Goal: Task Accomplishment & Management: Manage account settings

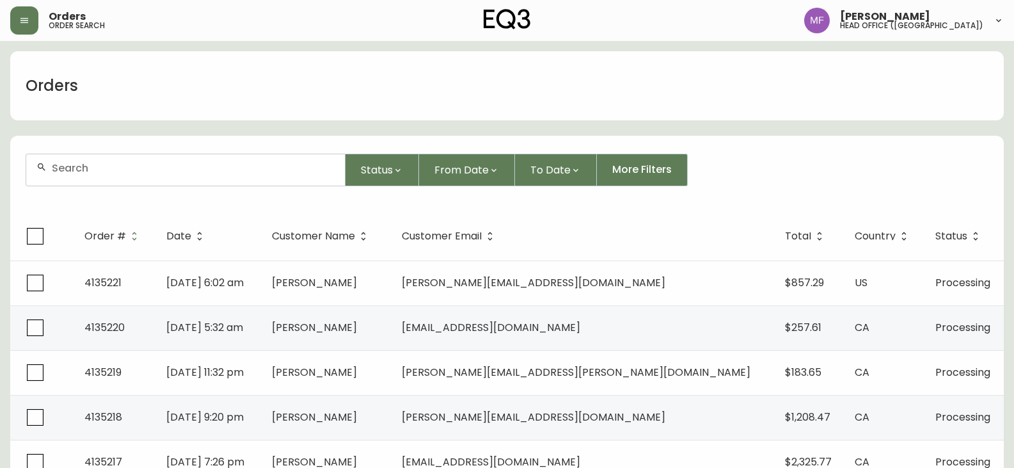
click at [102, 155] on div at bounding box center [185, 169] width 319 height 31
paste input "4135222"
type input "4135222"
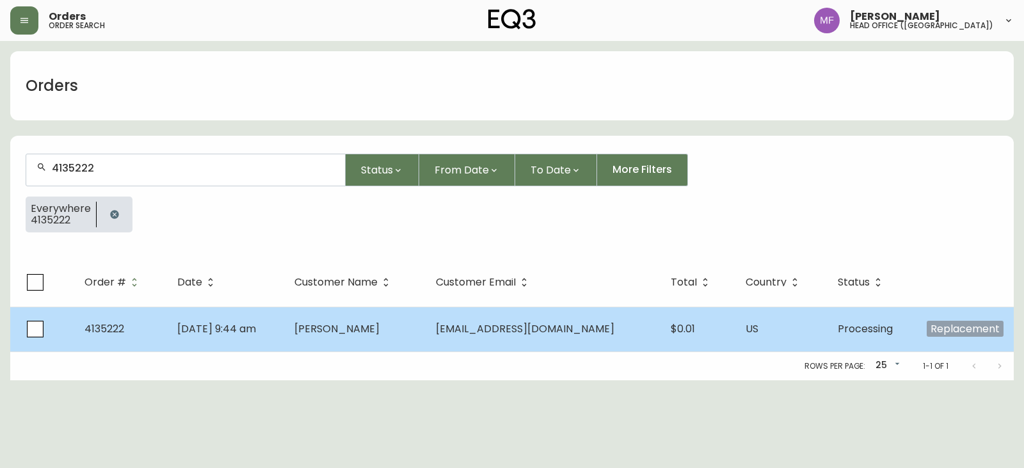
click at [516, 336] on td "[EMAIL_ADDRESS][DOMAIN_NAME]" at bounding box center [543, 329] width 235 height 45
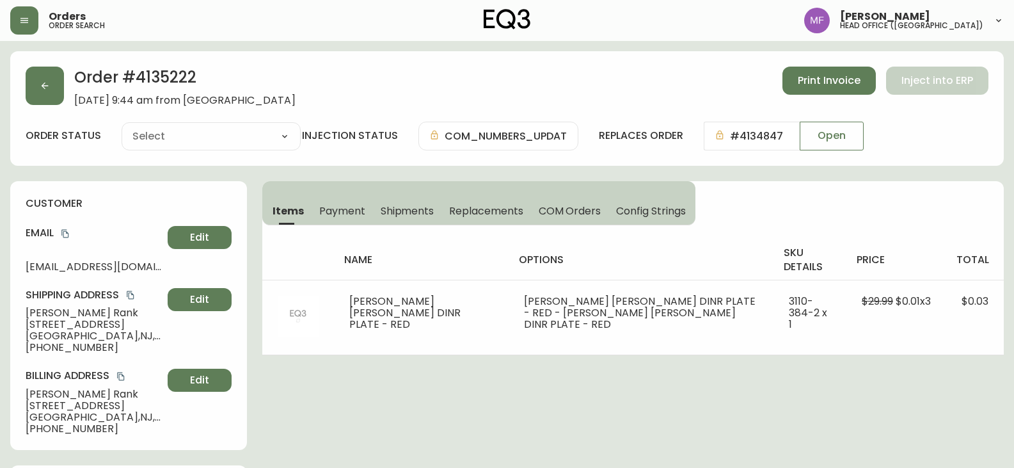
type input "Processing"
select select "PROCESSING"
click at [159, 80] on h2 "Order # 4135222" at bounding box center [184, 81] width 221 height 28
copy h2 "4135222"
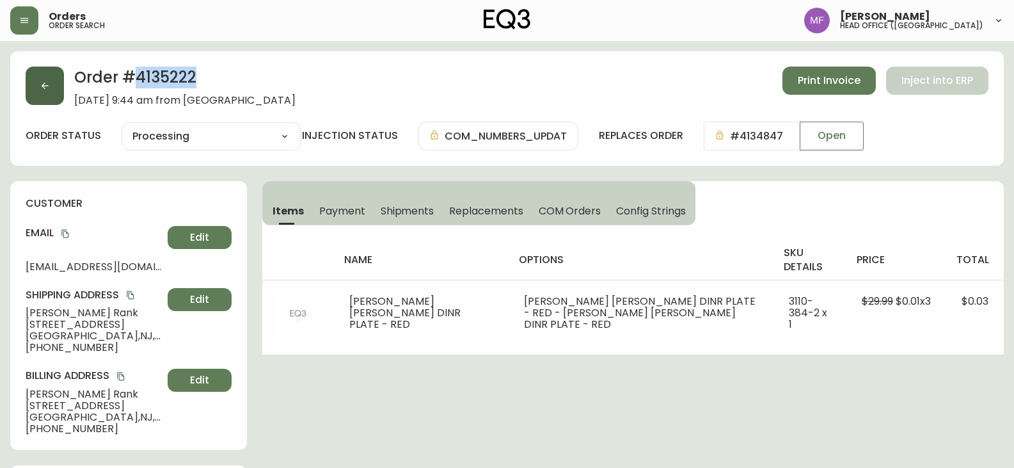
click at [52, 88] on button "button" at bounding box center [45, 86] width 38 height 38
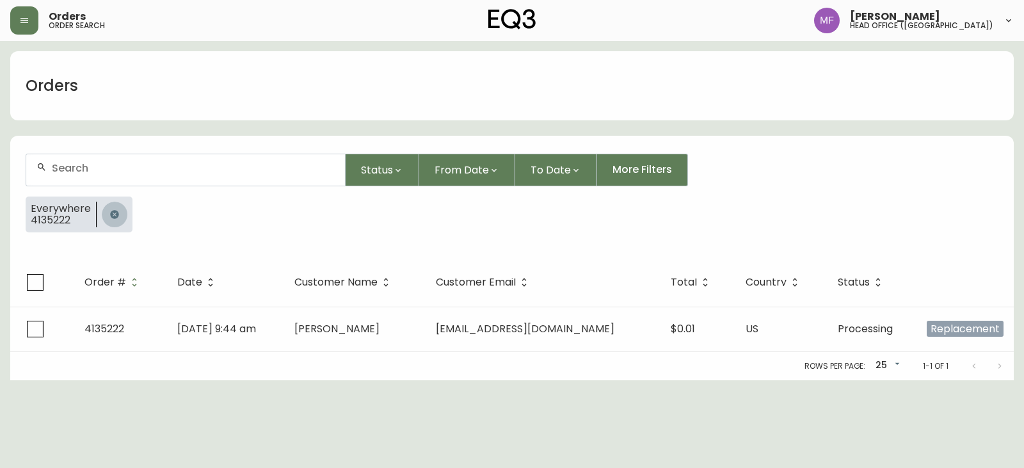
drag, startPoint x: 102, startPoint y: 206, endPoint x: 104, endPoint y: 193, distance: 13.5
click at [104, 207] on button "button" at bounding box center [115, 215] width 26 height 26
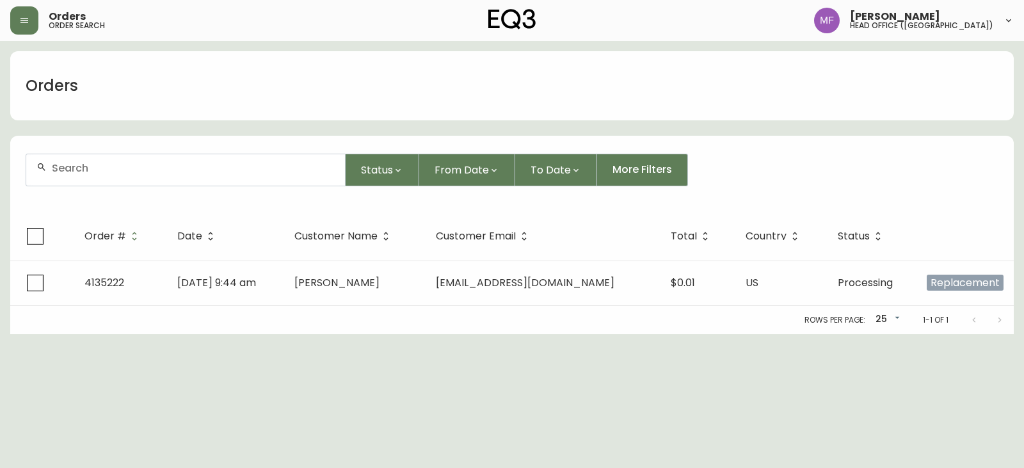
click at [102, 180] on div at bounding box center [185, 169] width 319 height 31
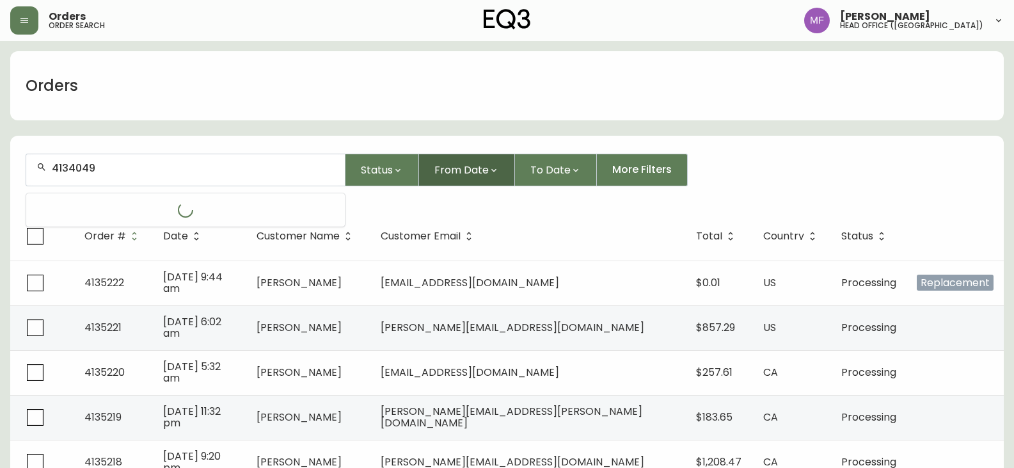
type input "4134049"
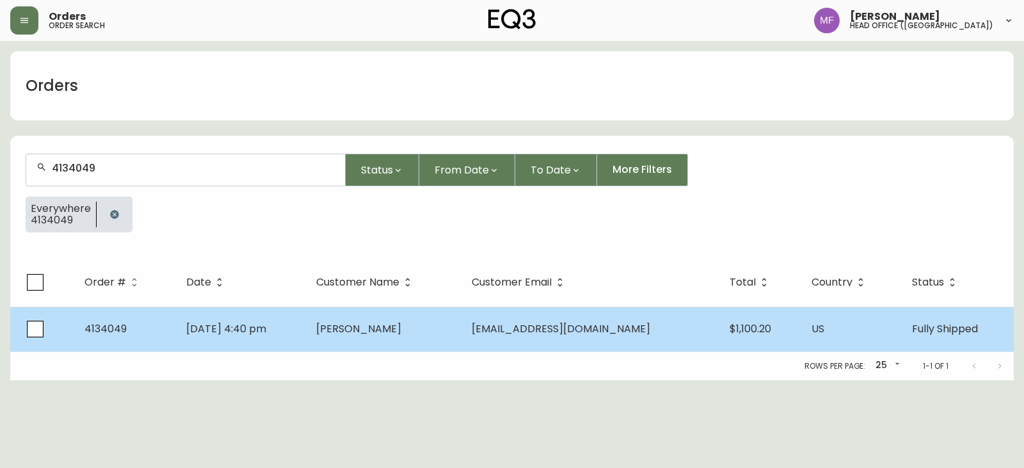
click at [401, 337] on td "Tolan Nguyen" at bounding box center [384, 329] width 156 height 45
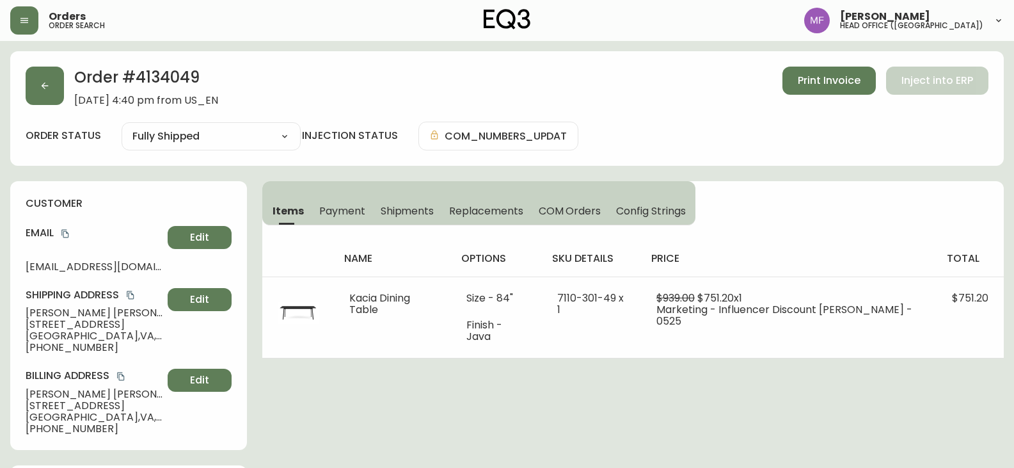
type input "Fully Shipped"
select select "FULLY_SHIPPED"
click at [63, 90] on button "button" at bounding box center [45, 86] width 38 height 38
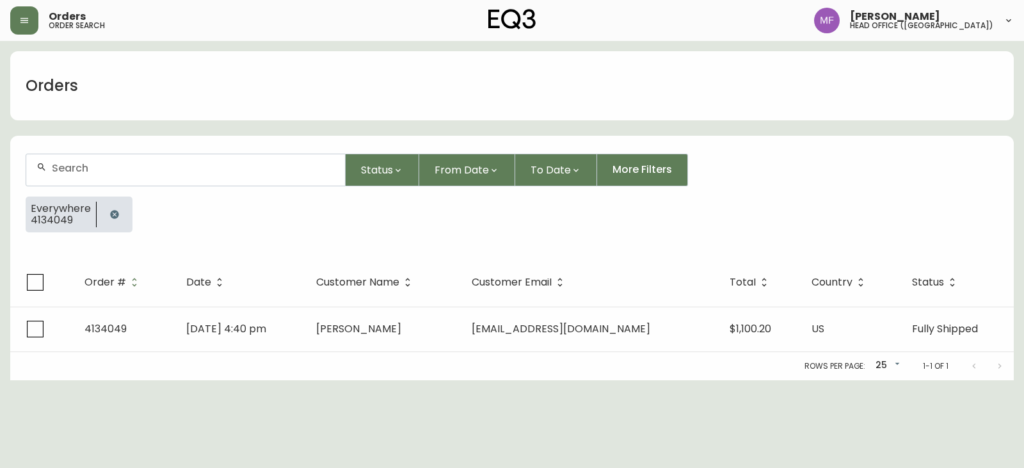
click at [105, 214] on button "button" at bounding box center [115, 215] width 26 height 26
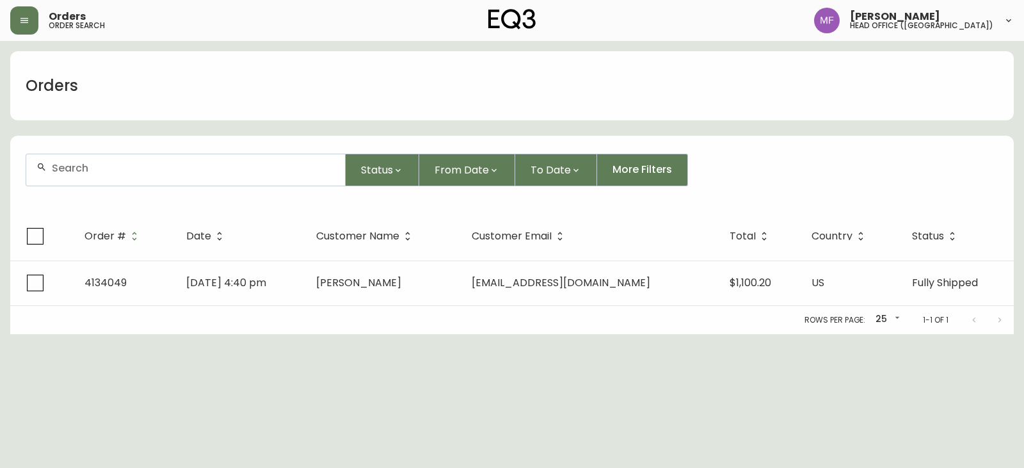
click at [106, 176] on div at bounding box center [185, 169] width 319 height 31
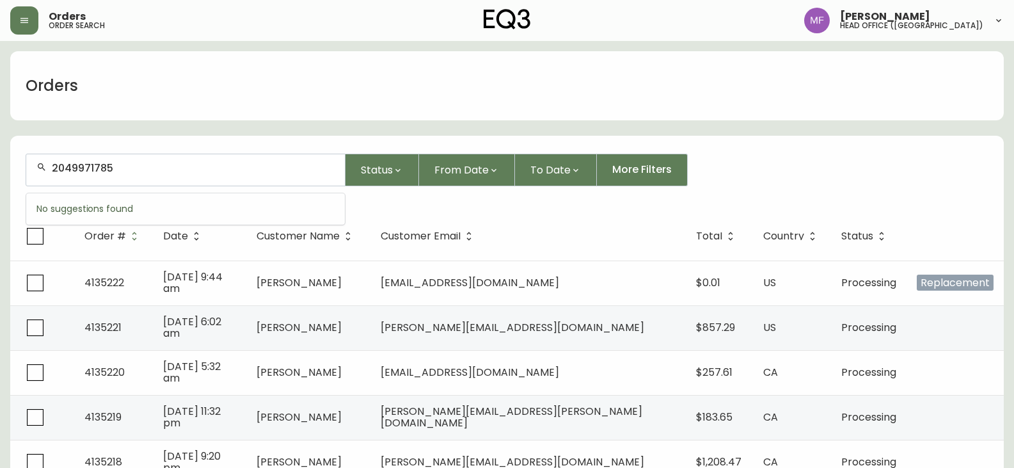
type input "2049971785"
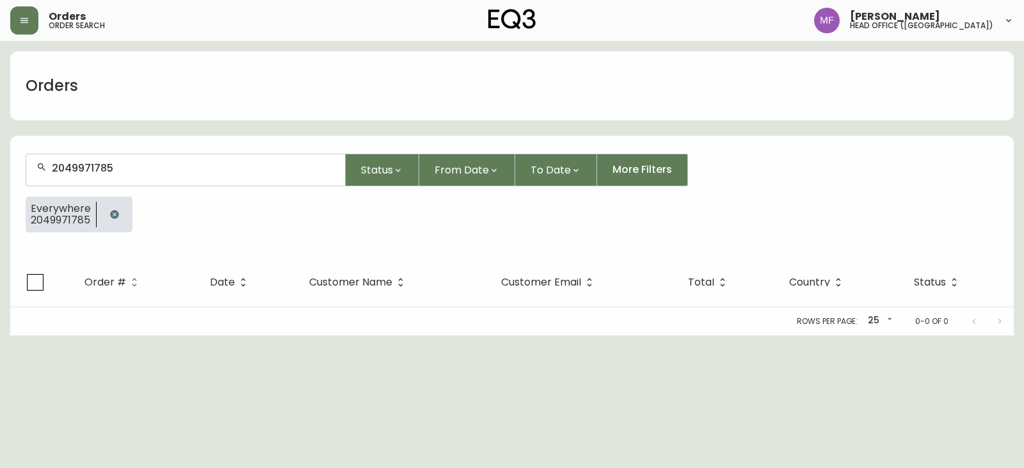
click at [114, 210] on icon "button" at bounding box center [114, 214] width 10 height 10
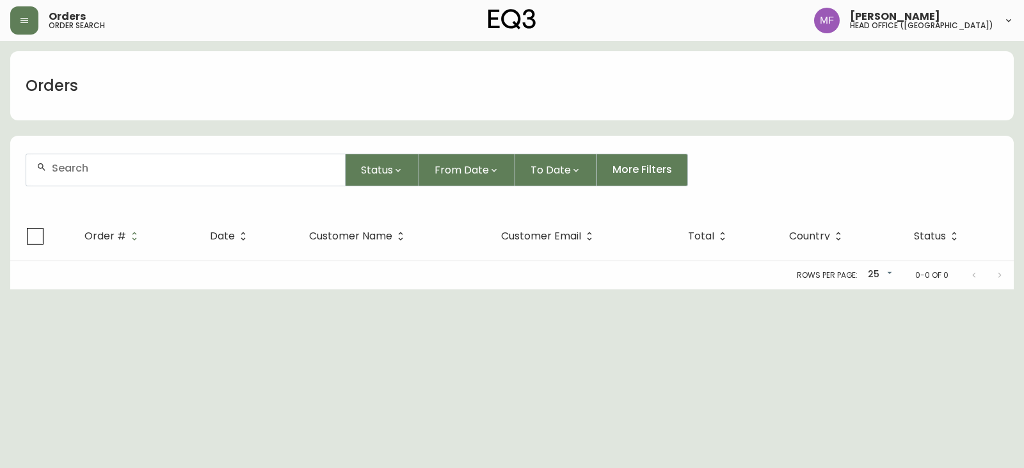
click at [116, 176] on div at bounding box center [185, 169] width 319 height 31
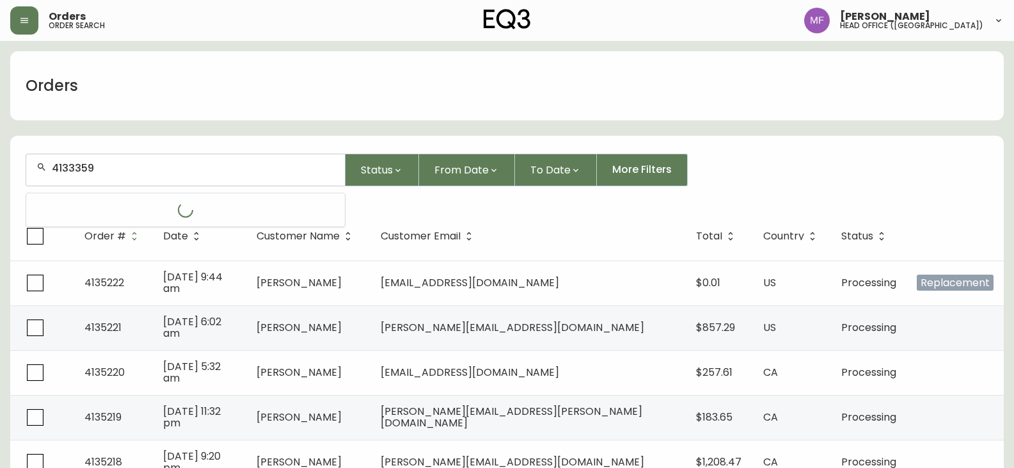
type input "4133359"
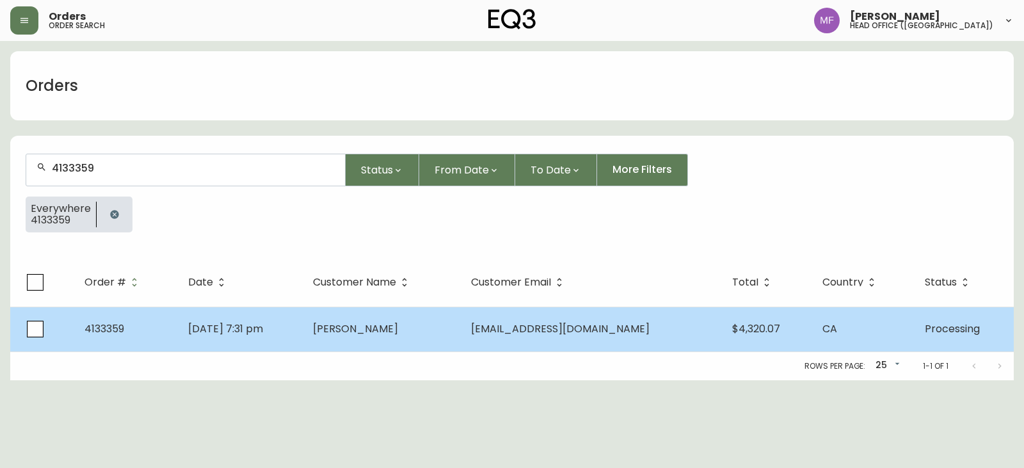
click at [394, 331] on span "Dina Bennett" at bounding box center [355, 328] width 85 height 15
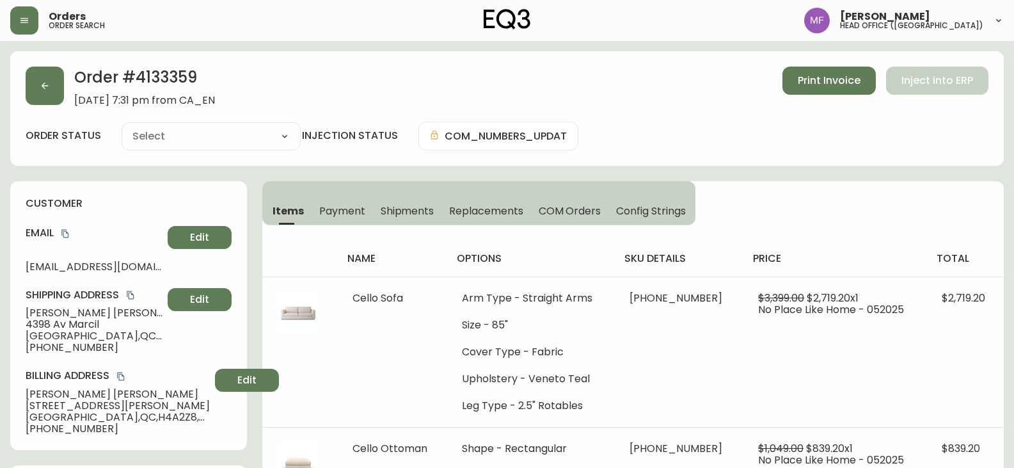
type input "Processing"
select select "PROCESSING"
click at [64, 93] on div "Order # 4133359 May 27, 2025 at 7:31 pm from CA_EN Print Invoice Inject into ERP" at bounding box center [507, 87] width 963 height 40
click at [56, 102] on button "button" at bounding box center [45, 86] width 38 height 38
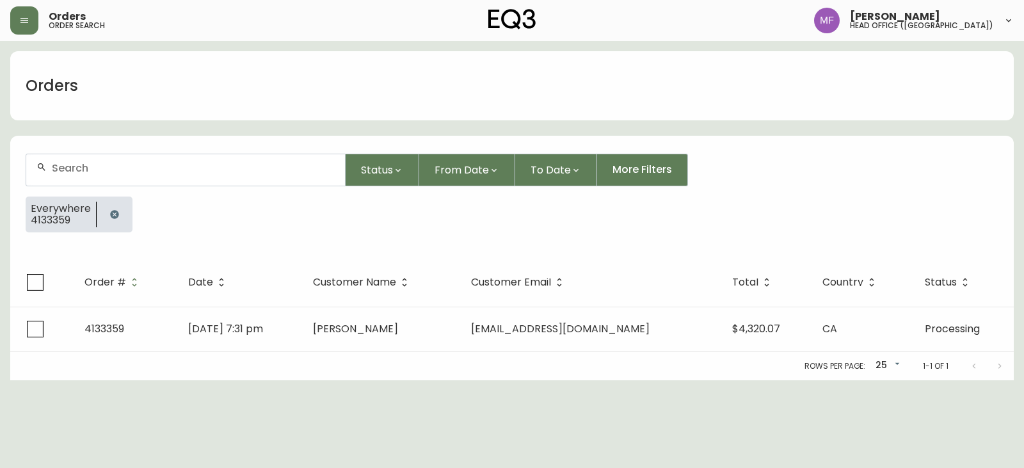
click at [109, 217] on icon "button" at bounding box center [114, 214] width 10 height 10
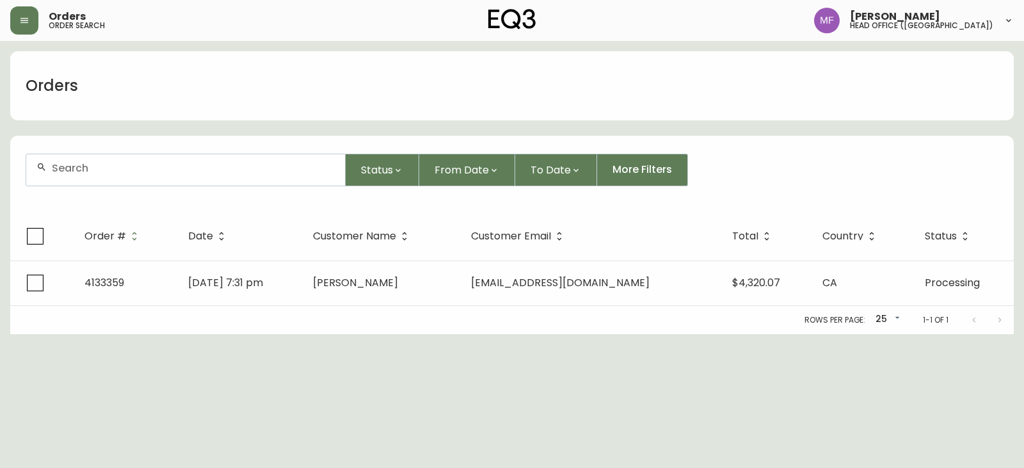
click at [94, 177] on div at bounding box center [185, 169] width 319 height 31
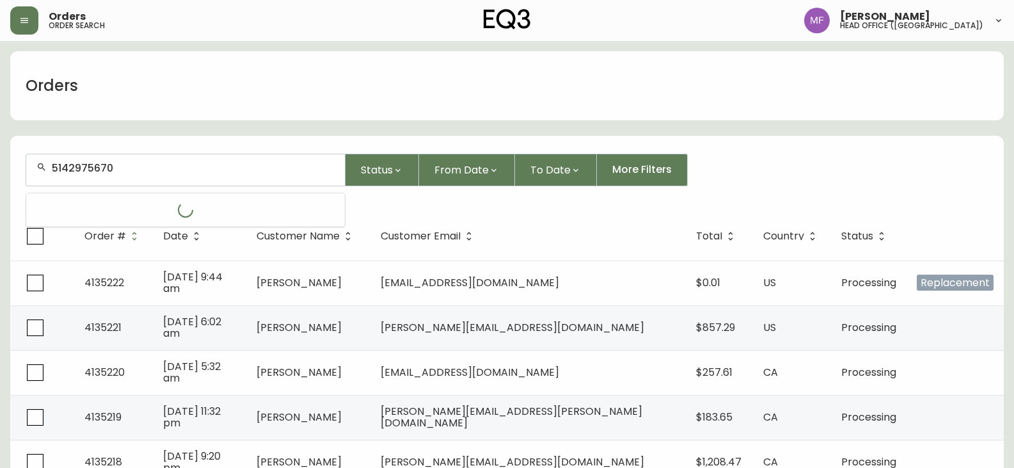
type input "5142975670"
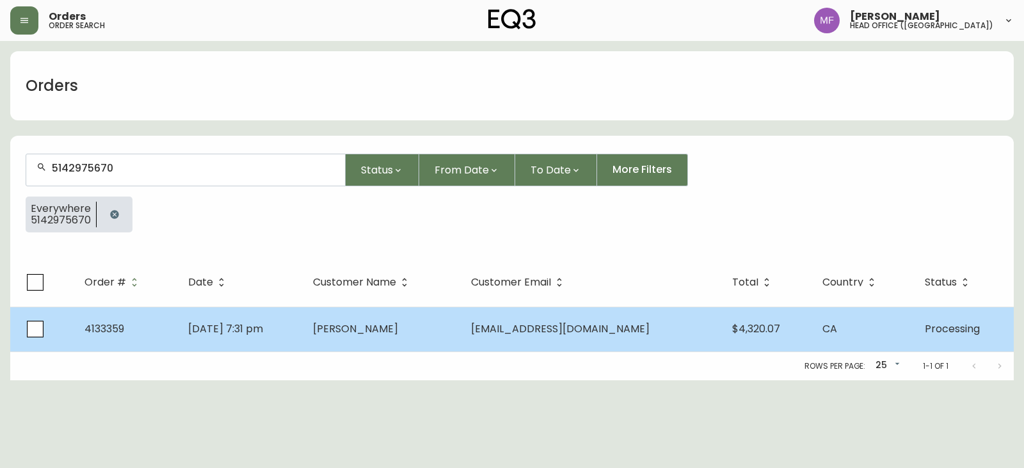
click at [395, 323] on span "Dina Bennett" at bounding box center [355, 328] width 85 height 15
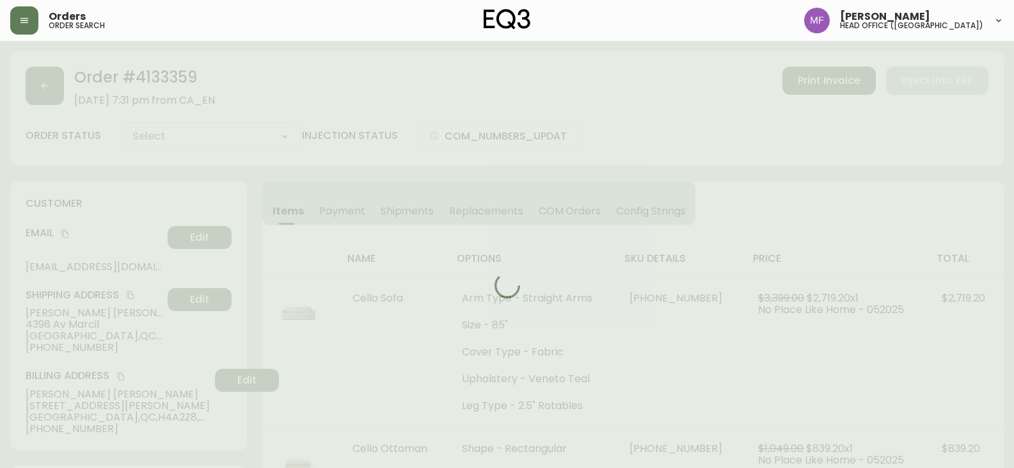
type input "Processing"
select select "PROCESSING"
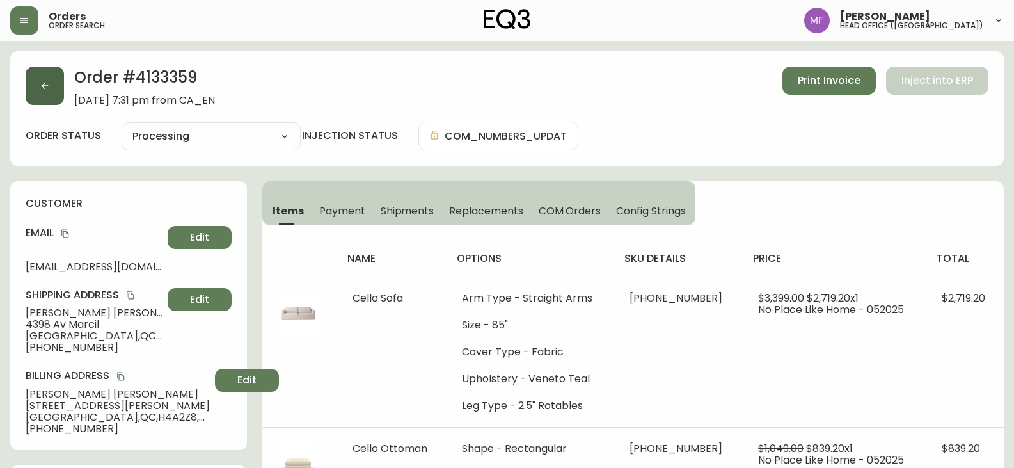
click at [47, 97] on button "button" at bounding box center [45, 86] width 38 height 38
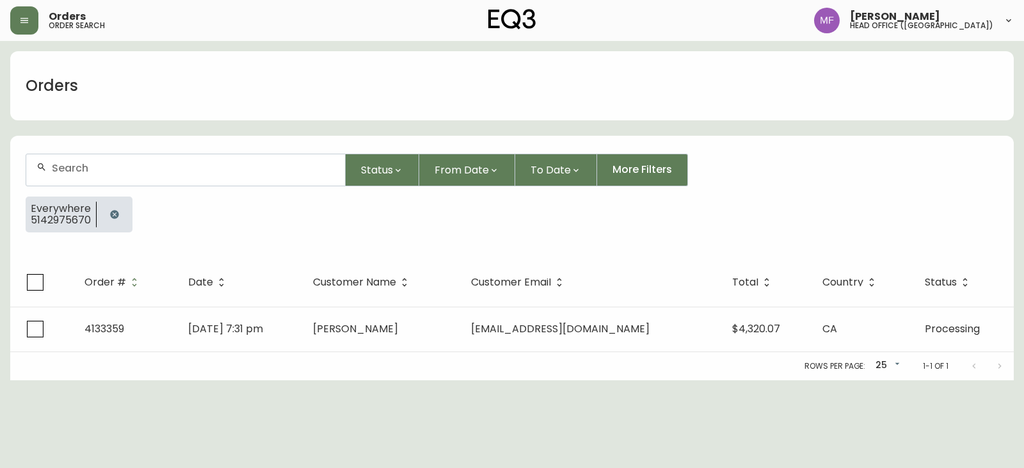
click at [120, 207] on button "button" at bounding box center [115, 215] width 26 height 26
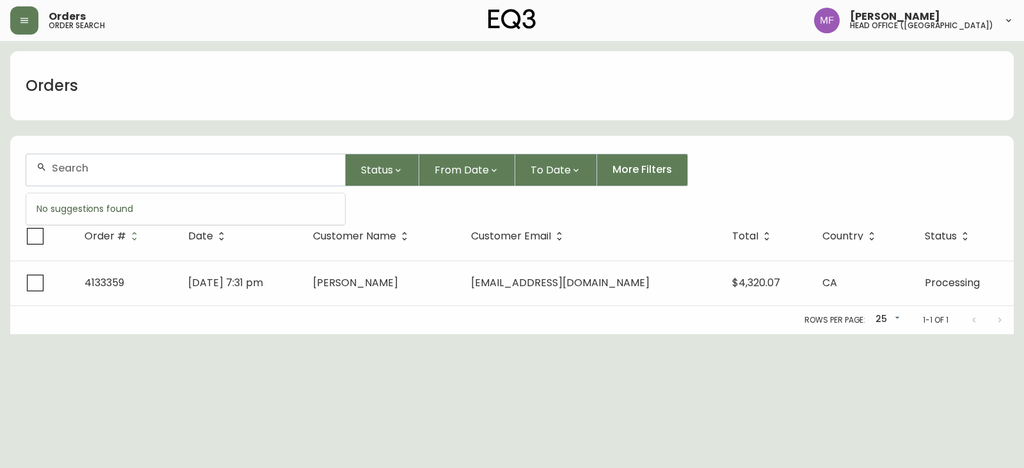
click at [112, 165] on input "text" at bounding box center [193, 168] width 283 height 12
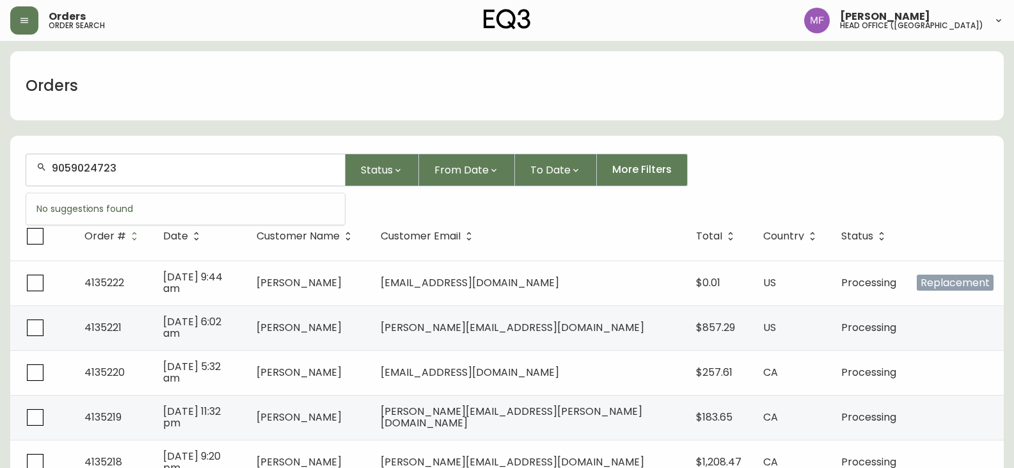
type input "9059024723"
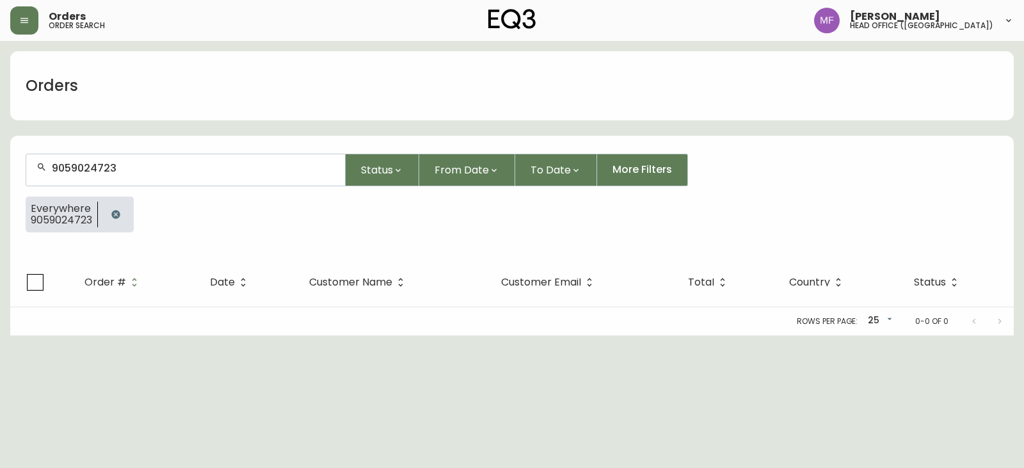
click at [651, 335] on html "Orders order search Marie Fungo head office (canada) Orders 9059024723 Status F…" at bounding box center [512, 167] width 1024 height 335
click at [111, 209] on icon "button" at bounding box center [116, 214] width 10 height 10
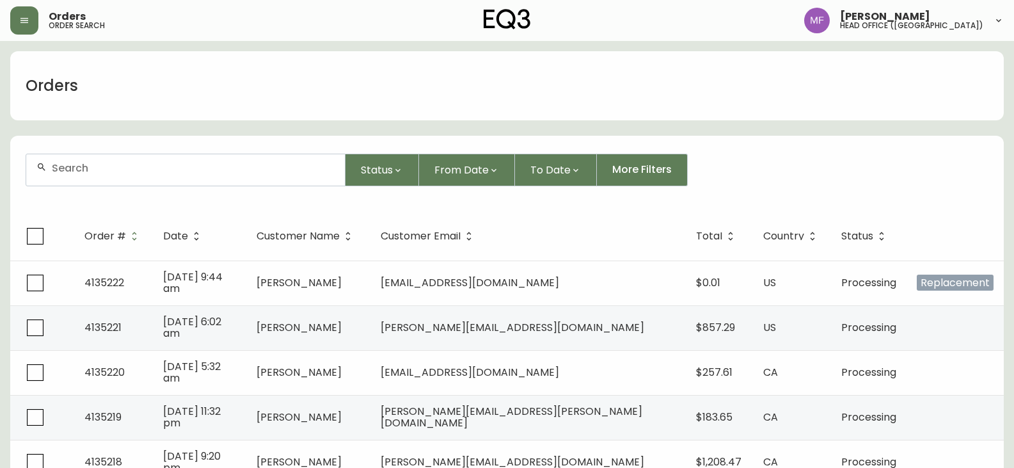
click at [126, 175] on div at bounding box center [185, 169] width 319 height 31
type input "2042181306"
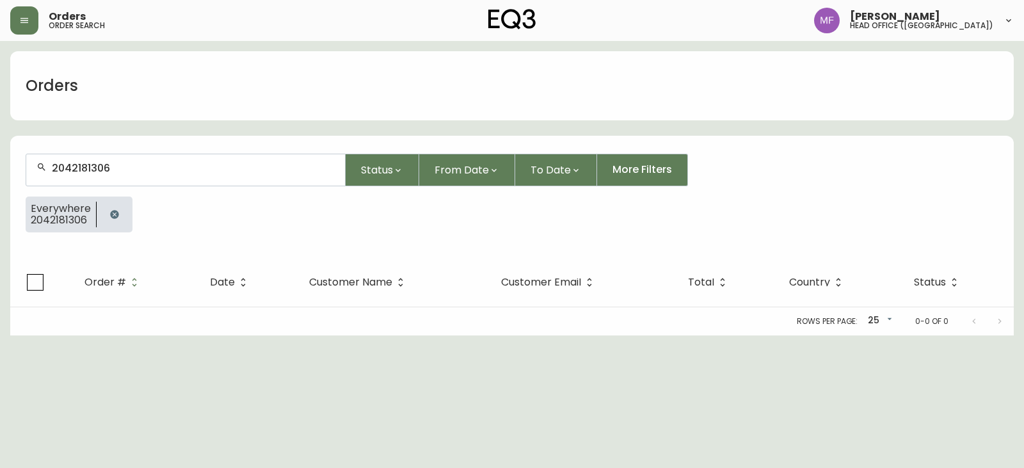
click at [111, 211] on icon "button" at bounding box center [114, 214] width 8 height 8
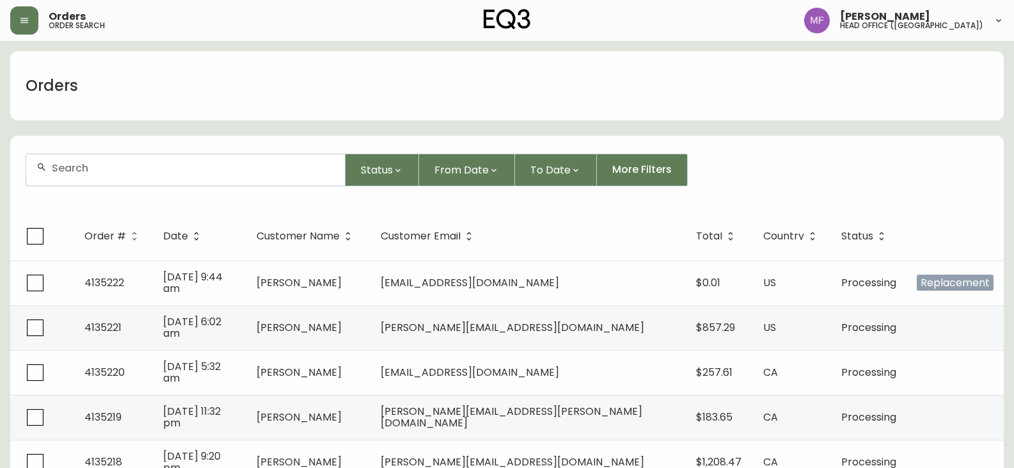
click at [776, 153] on form "Status From Date To Date More Filters" at bounding box center [507, 175] width 994 height 74
click at [110, 183] on div at bounding box center [185, 169] width 319 height 31
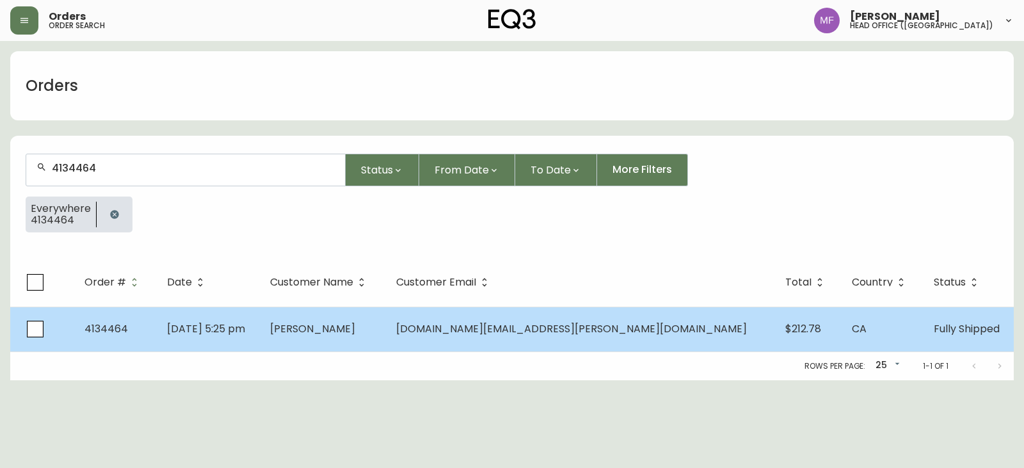
type input "4134464"
click at [260, 329] on td "Aug 02 2025, 5:25 pm" at bounding box center [208, 329] width 103 height 45
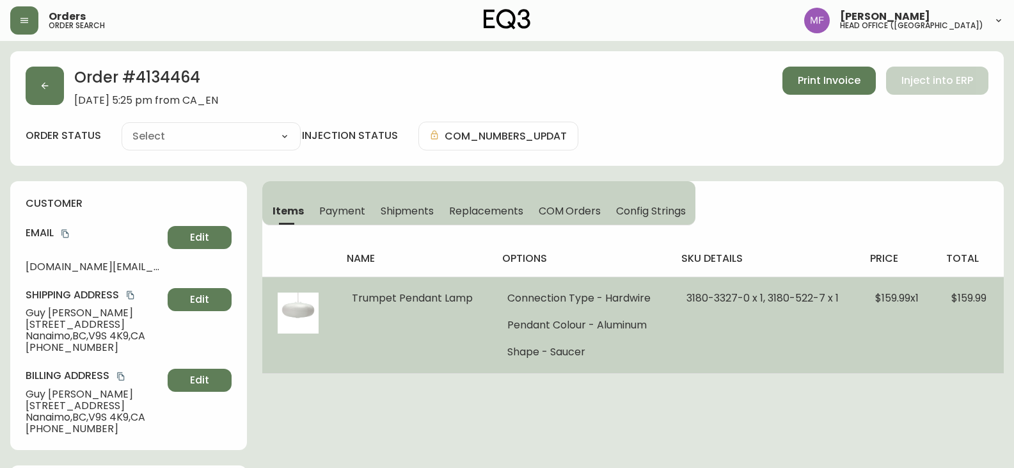
type input "Fully Shipped"
select select "FULLY_SHIPPED"
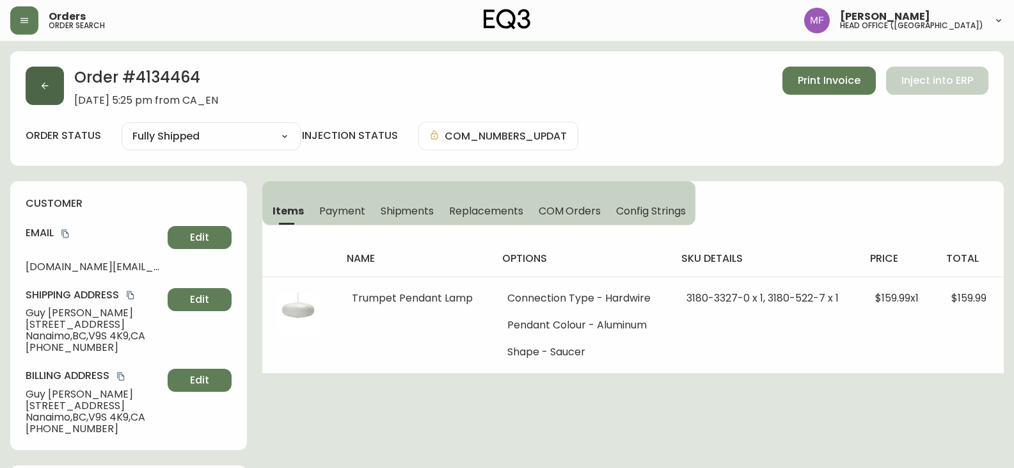
click at [54, 79] on button "button" at bounding box center [45, 86] width 38 height 38
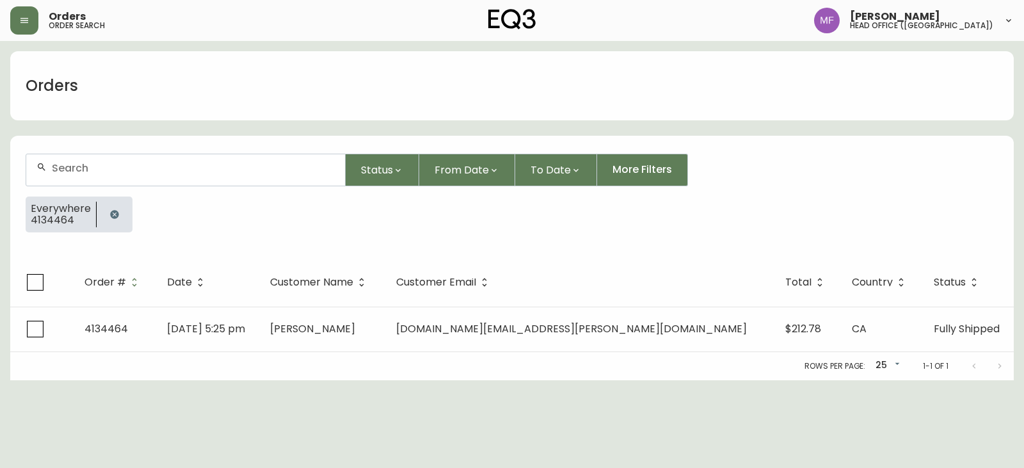
click at [113, 219] on icon "button" at bounding box center [114, 214] width 10 height 10
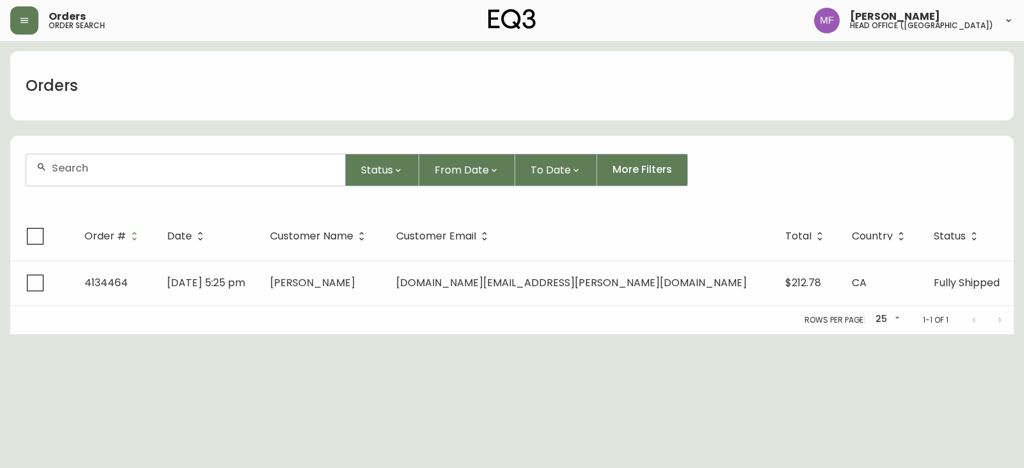
click at [109, 179] on div at bounding box center [185, 169] width 319 height 31
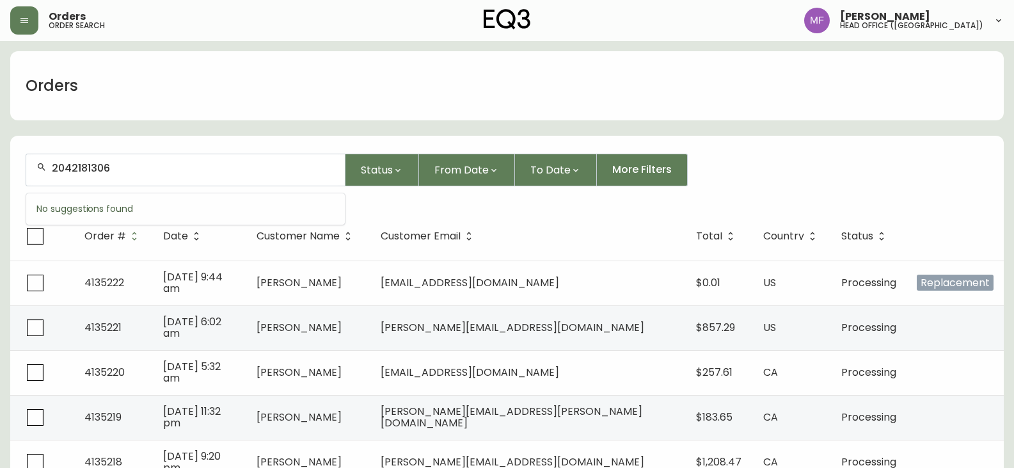
type input "2042181306"
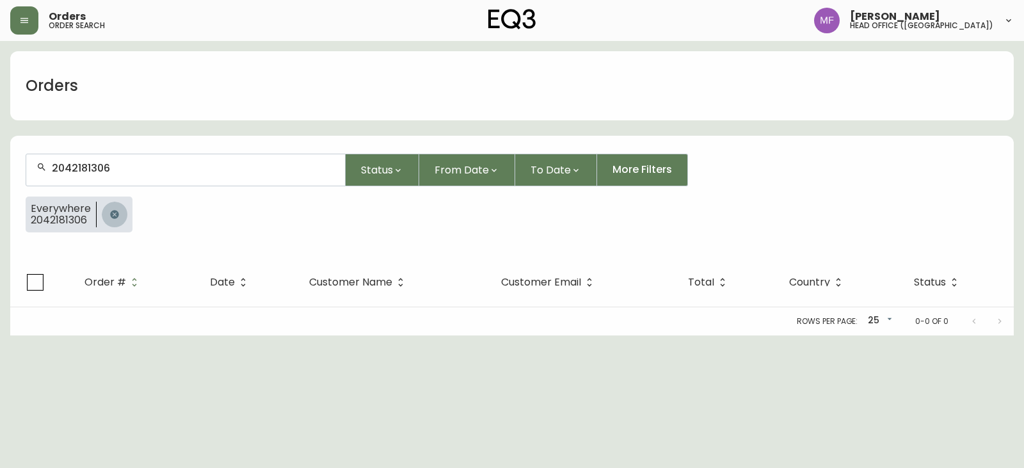
click at [116, 212] on icon "button" at bounding box center [114, 214] width 8 height 8
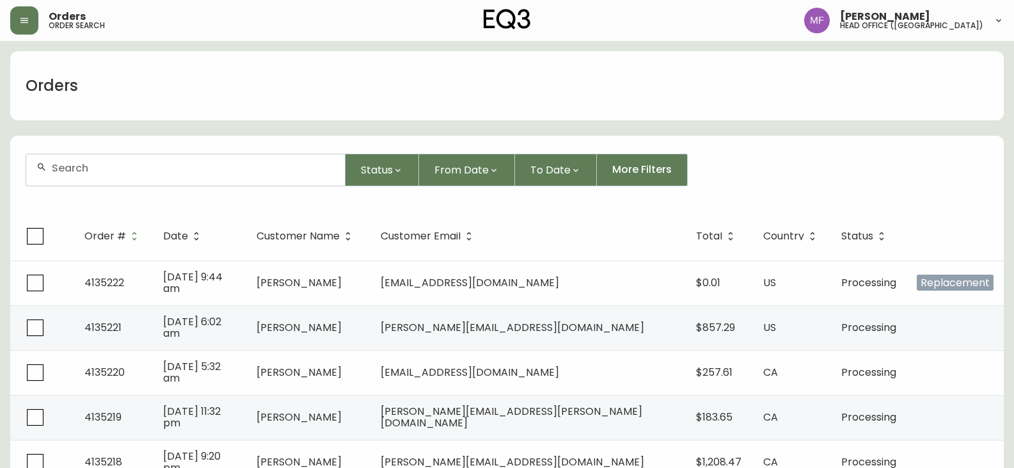
click at [100, 179] on div at bounding box center [185, 169] width 319 height 31
type input "2042181306"
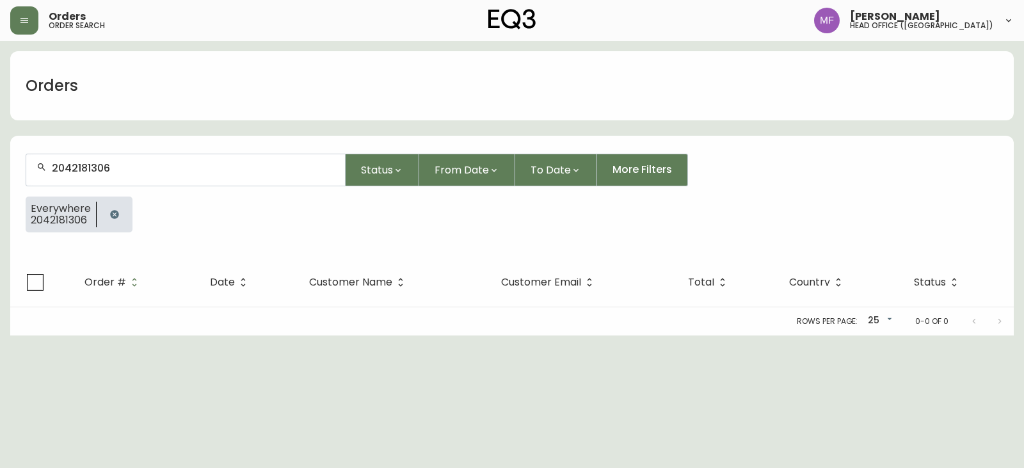
click at [117, 212] on icon "button" at bounding box center [114, 214] width 10 height 10
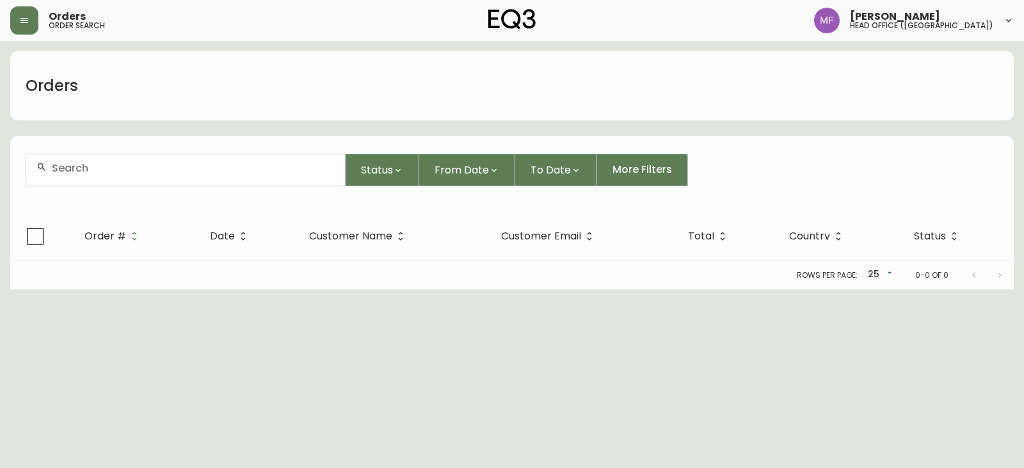
click at [97, 173] on input "text" at bounding box center [193, 168] width 283 height 12
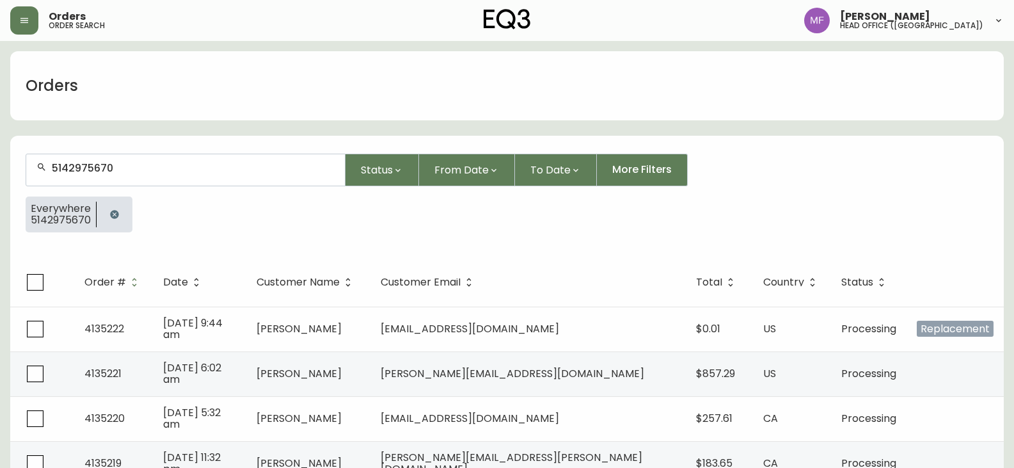
type input "5142975670"
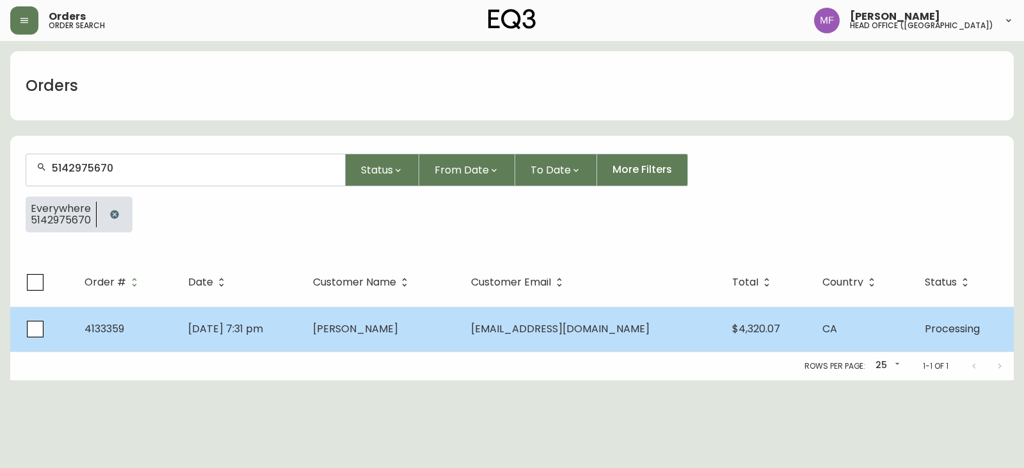
click at [391, 333] on span "Dina Bennett" at bounding box center [355, 328] width 85 height 15
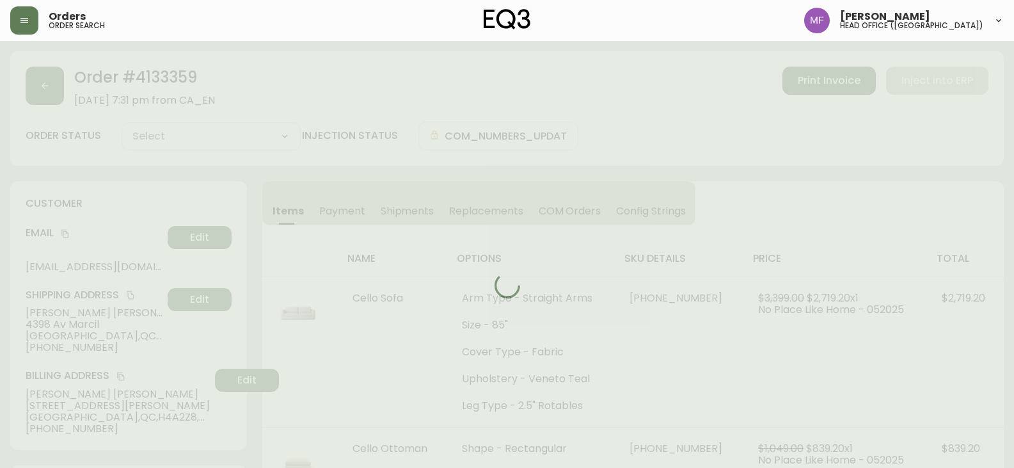
type input "Processing"
select select "PROCESSING"
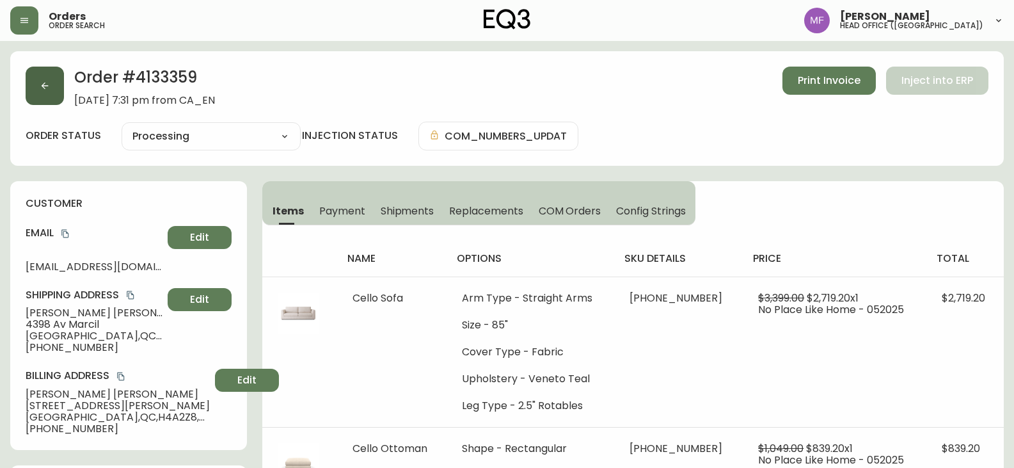
click at [43, 76] on button "button" at bounding box center [45, 86] width 38 height 38
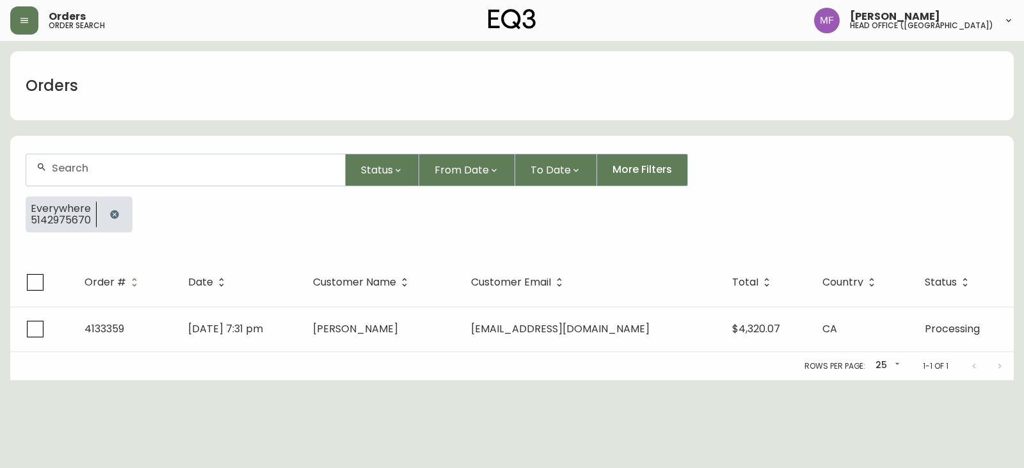
click at [118, 207] on button "button" at bounding box center [115, 215] width 26 height 26
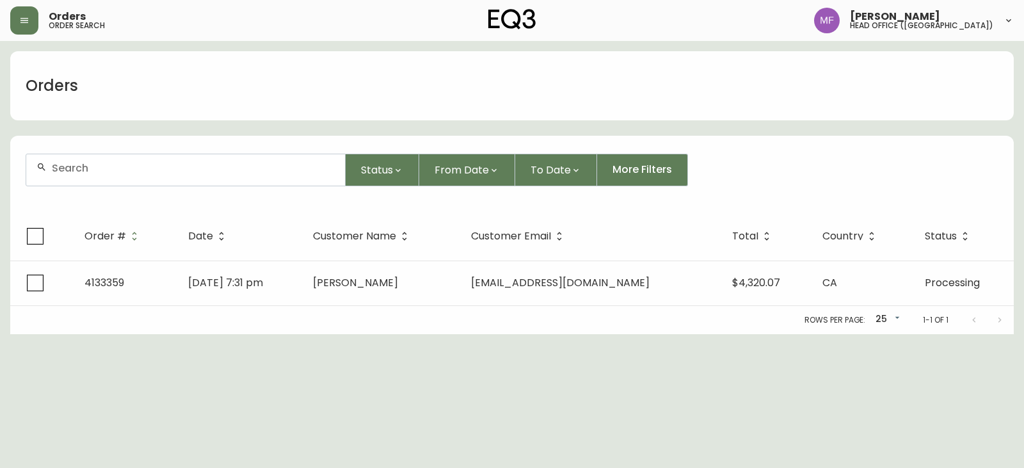
click at [120, 170] on input "text" at bounding box center [193, 168] width 283 height 12
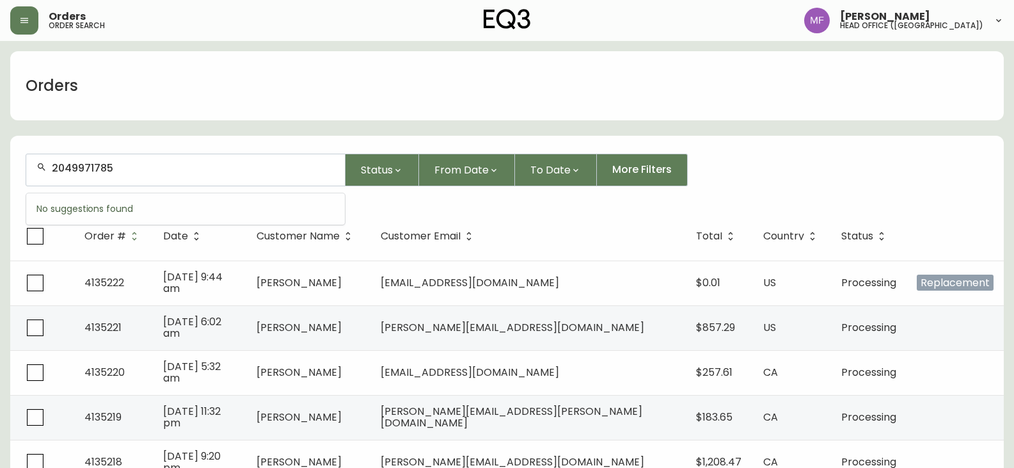
type input "2049971785"
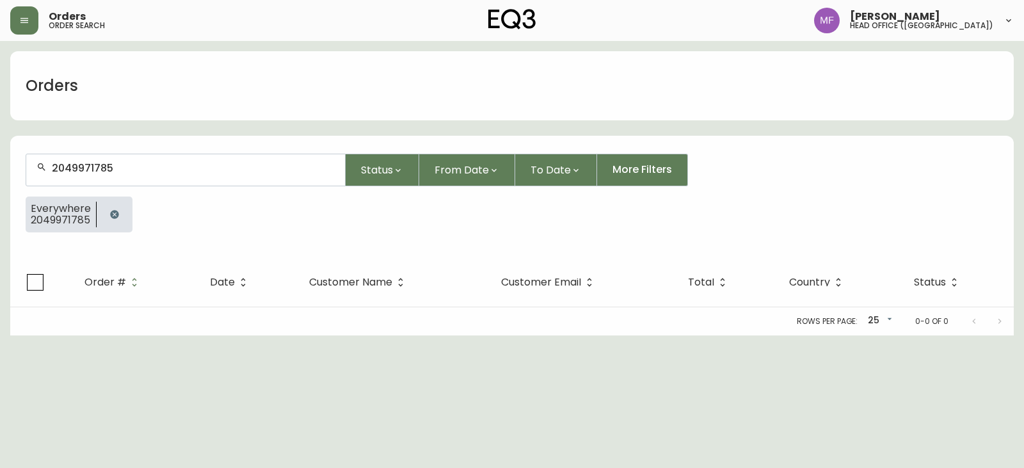
click at [106, 214] on button "button" at bounding box center [115, 215] width 26 height 26
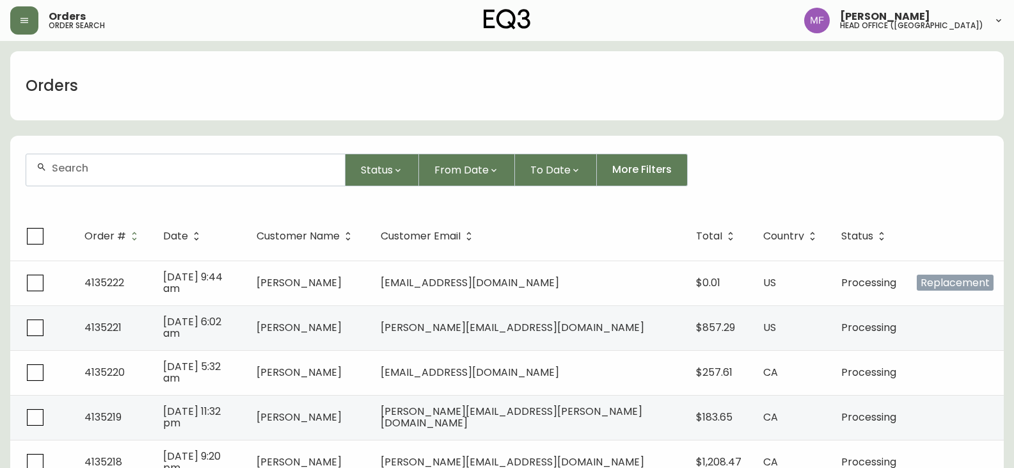
click at [802, 155] on div "Status From Date To Date More Filters" at bounding box center [507, 170] width 963 height 33
click at [72, 164] on input "text" at bounding box center [193, 168] width 283 height 12
type input "9059024723"
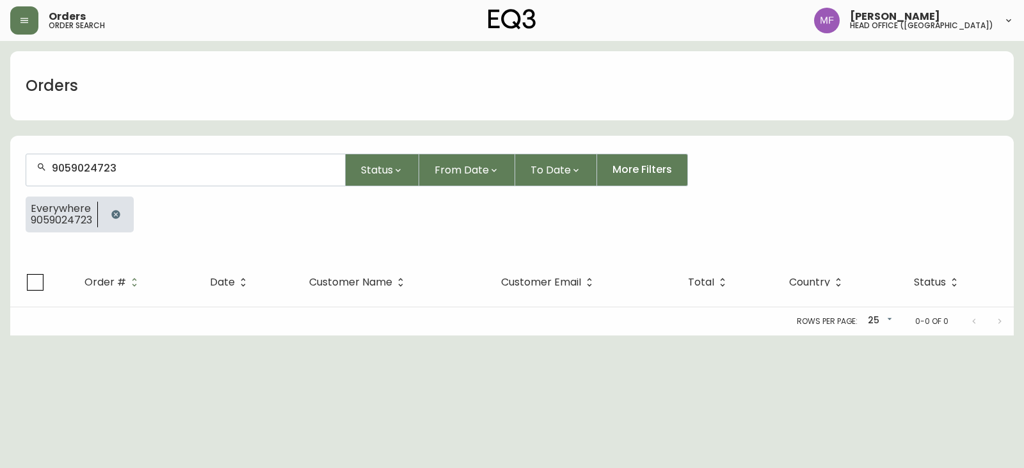
click at [115, 204] on button "button" at bounding box center [116, 215] width 26 height 26
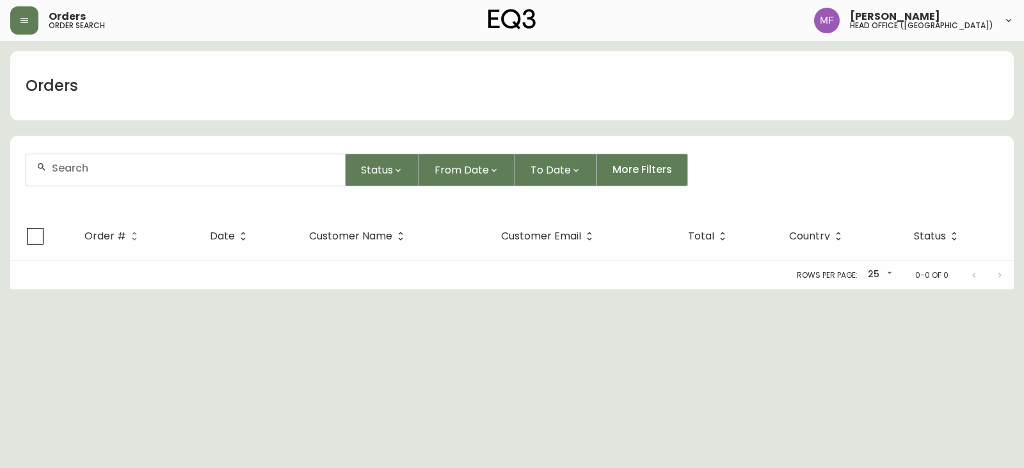
click at [119, 159] on div at bounding box center [185, 169] width 319 height 31
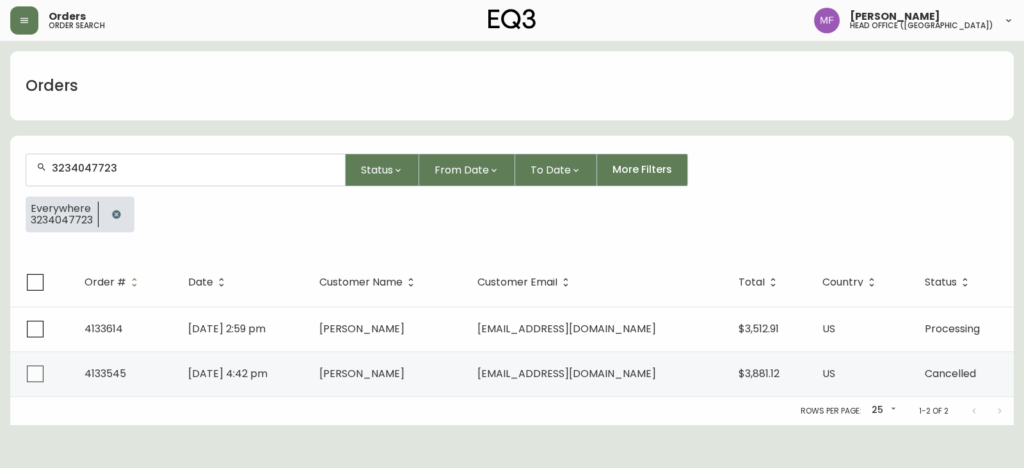
type input "3234047723"
click at [125, 213] on button "button" at bounding box center [117, 215] width 26 height 26
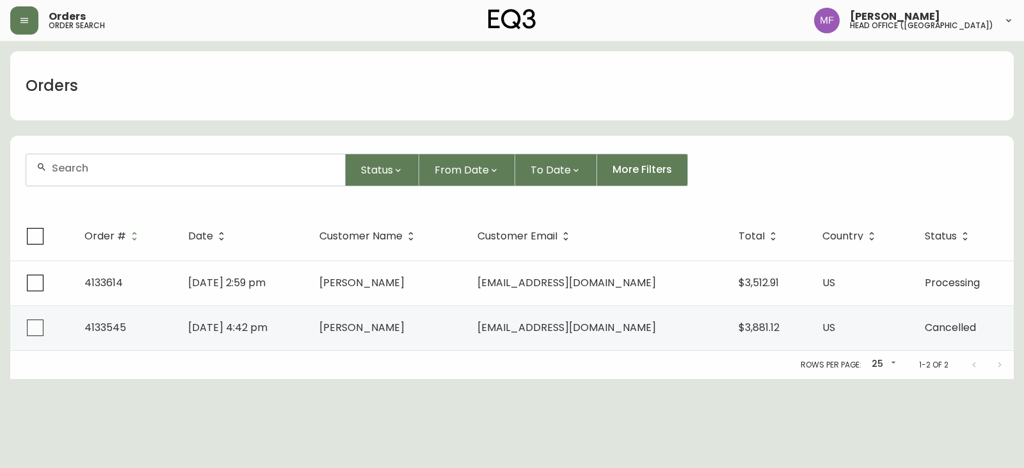
click at [124, 185] on div at bounding box center [185, 169] width 319 height 31
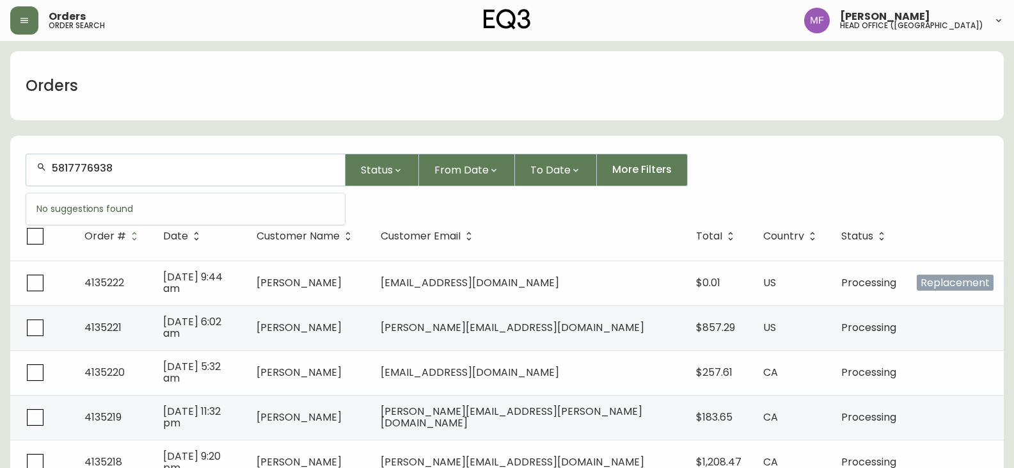
type input "5817776938"
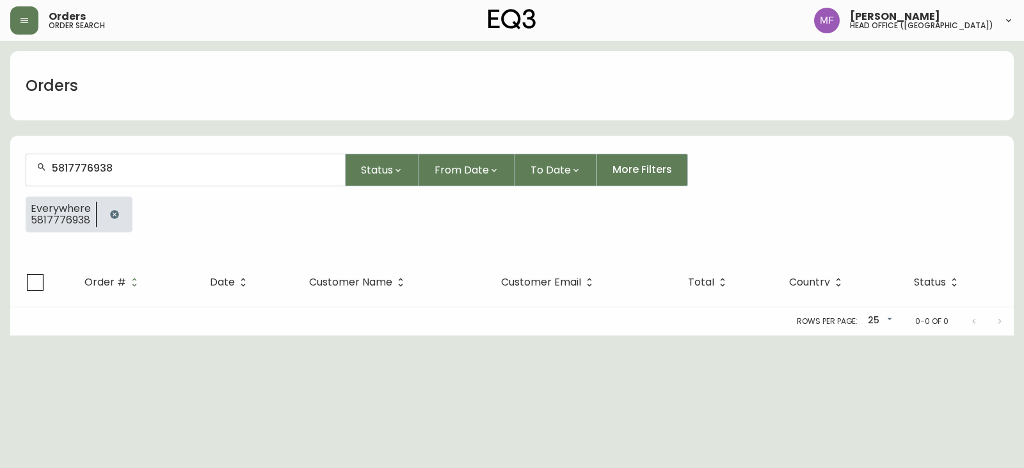
click at [112, 209] on button "button" at bounding box center [115, 215] width 26 height 26
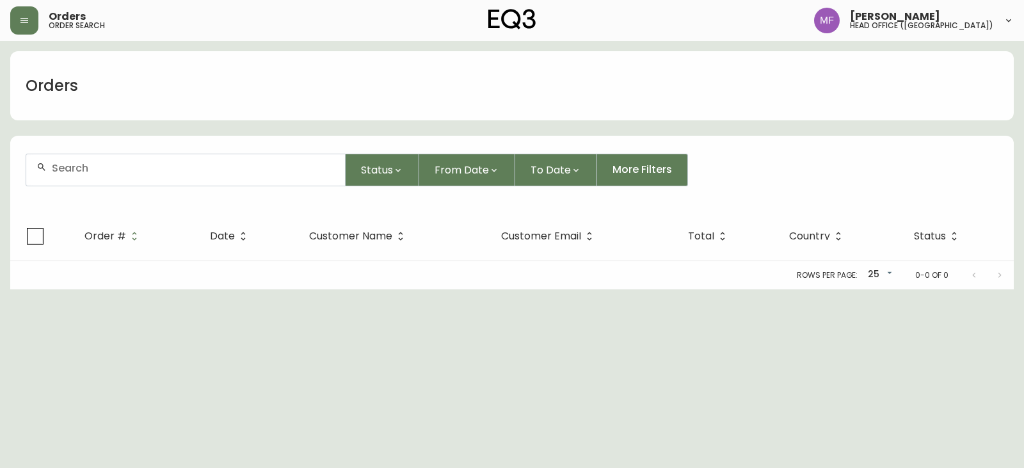
click at [113, 174] on div at bounding box center [185, 169] width 319 height 31
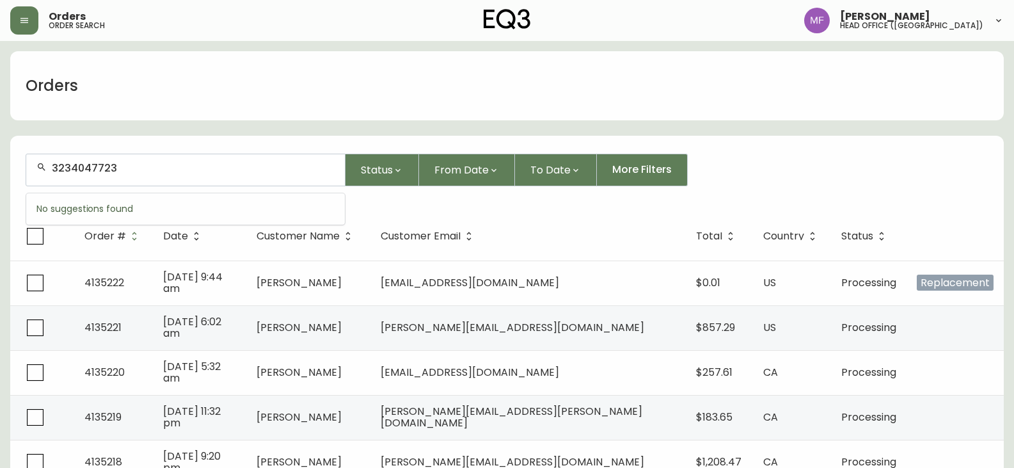
type input "3234047723"
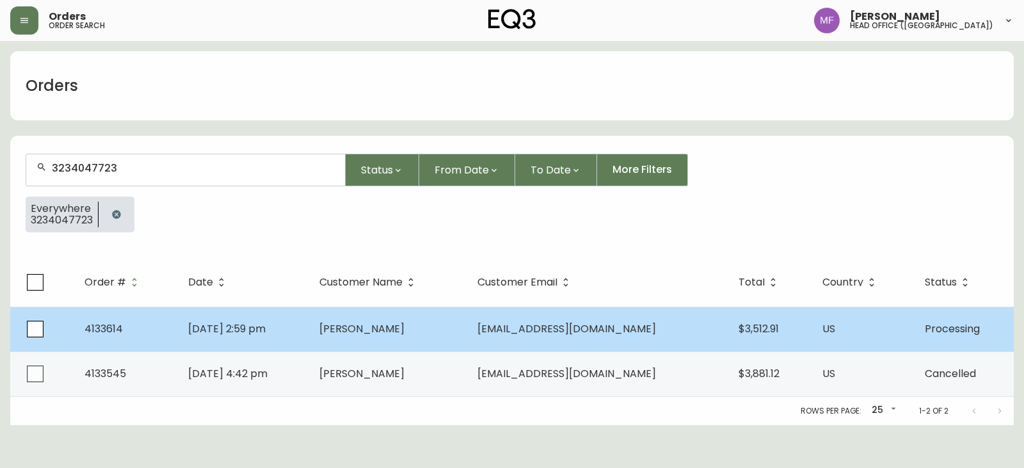
click at [395, 321] on span "Thea Wolf" at bounding box center [361, 328] width 85 height 15
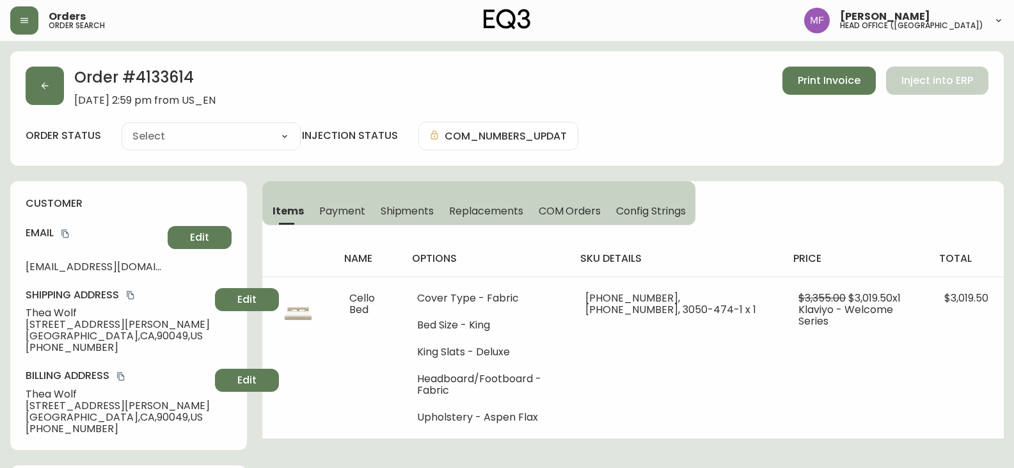
type input "Processing"
select select "PROCESSING"
click at [186, 77] on h2 "Order # 4133614" at bounding box center [144, 81] width 141 height 28
copy h2 "4133614"
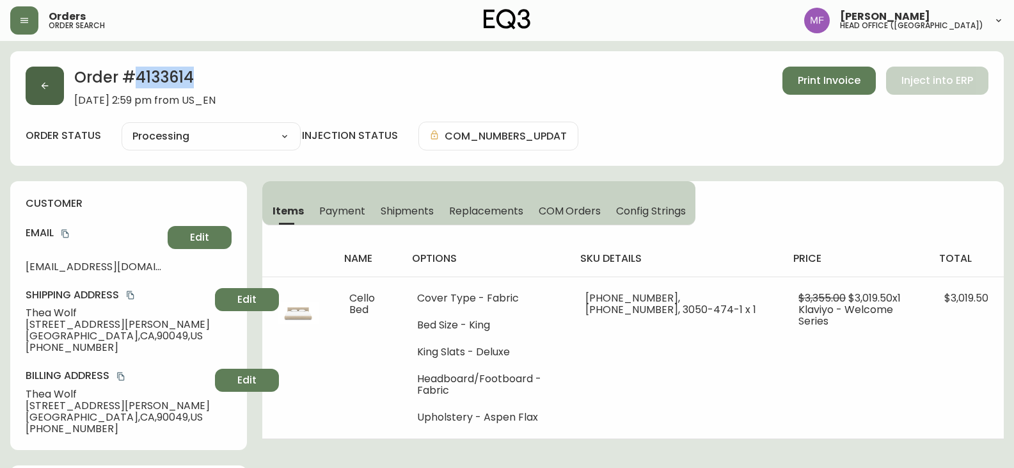
click at [43, 101] on button "button" at bounding box center [45, 86] width 38 height 38
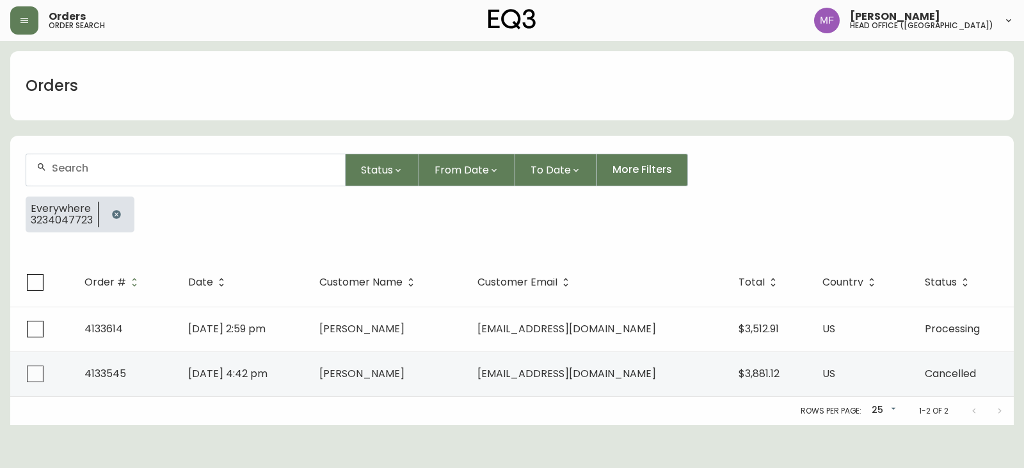
click at [119, 203] on button "button" at bounding box center [117, 215] width 26 height 26
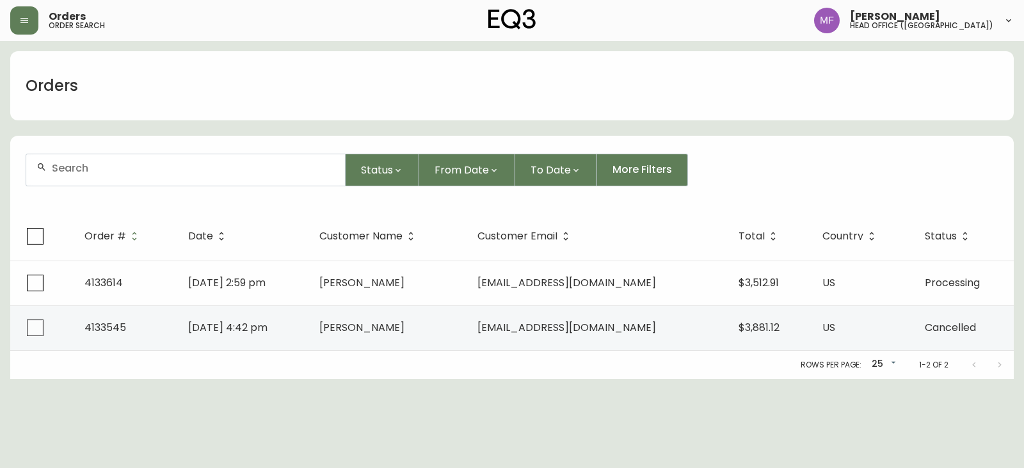
click at [113, 179] on div at bounding box center [185, 169] width 319 height 31
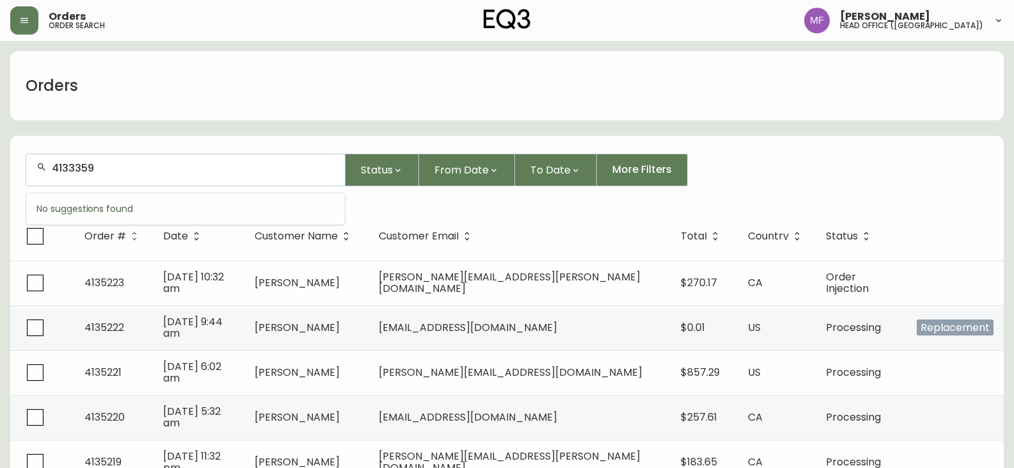
type input "4133359"
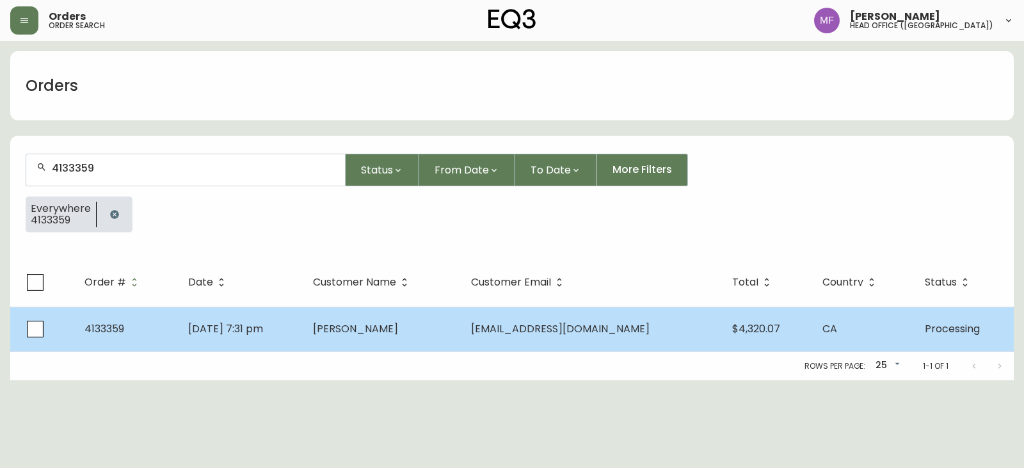
click at [303, 330] on td "May 27 2025, 7:31 pm" at bounding box center [240, 329] width 125 height 45
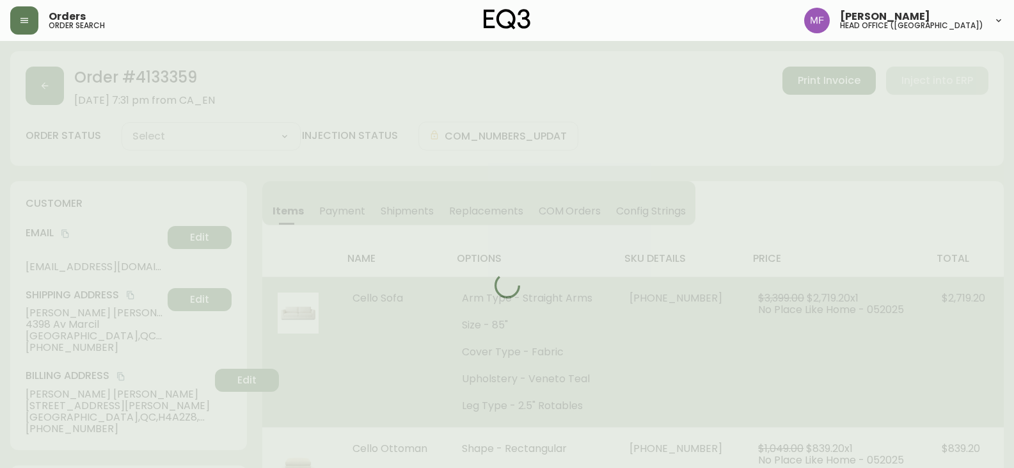
type input "Processing"
select select "PROCESSING"
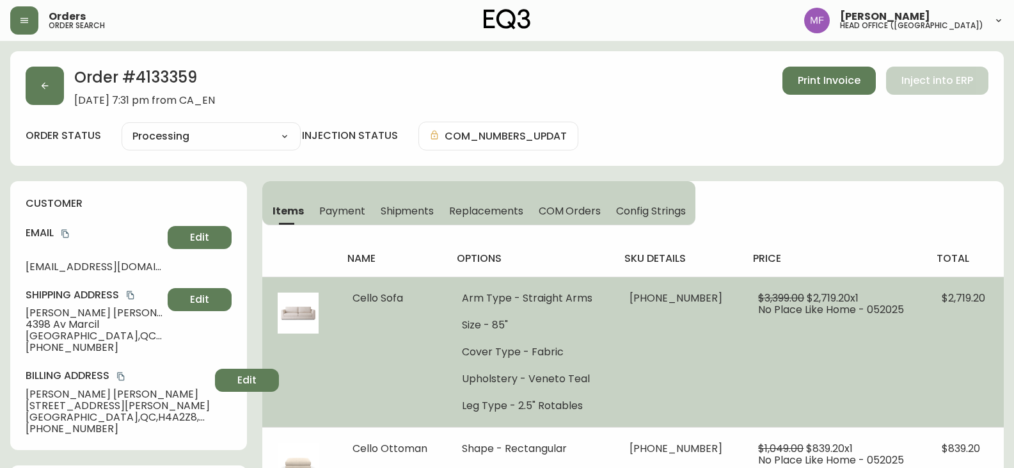
click at [897, 286] on td "$3,399.00 $2,719.20 x 1 No Place Like Home - 052025" at bounding box center [835, 351] width 184 height 150
click at [701, 426] on td "30337-33 x 1" at bounding box center [678, 351] width 129 height 150
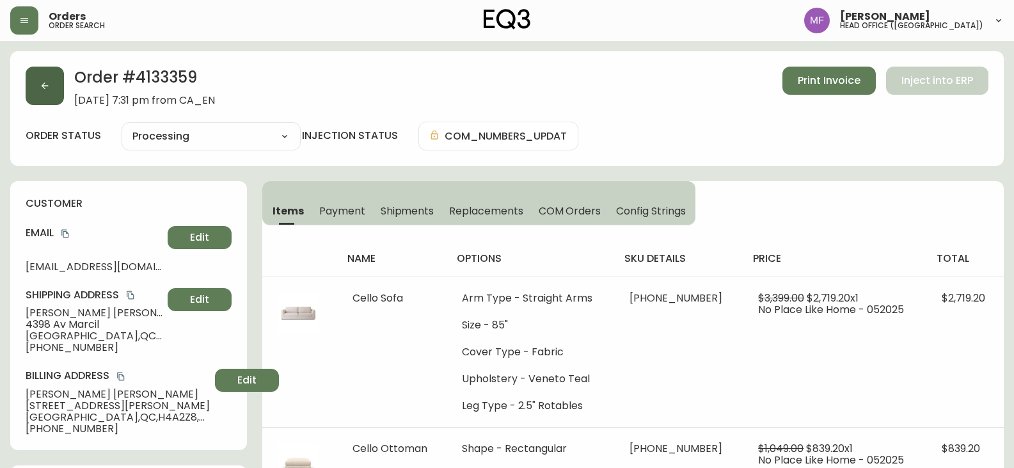
click at [50, 93] on button "button" at bounding box center [45, 86] width 38 height 38
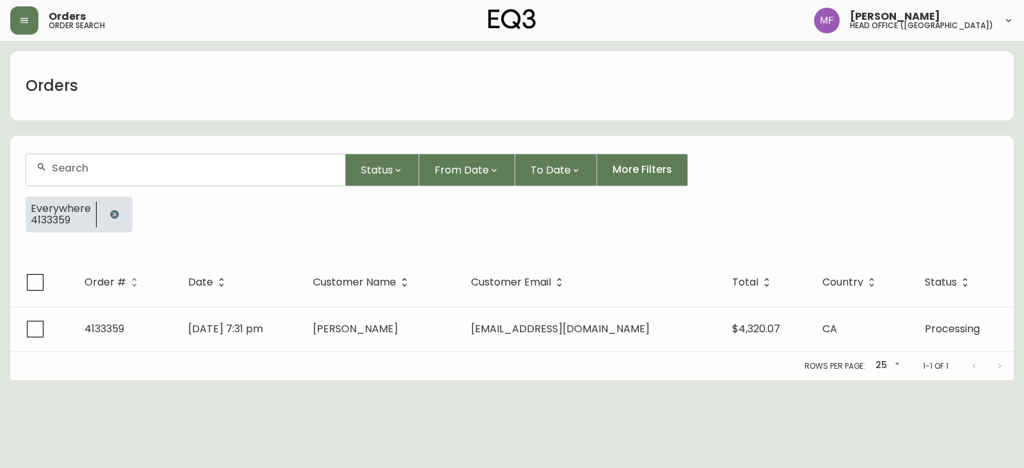
click at [114, 203] on button "button" at bounding box center [115, 215] width 26 height 26
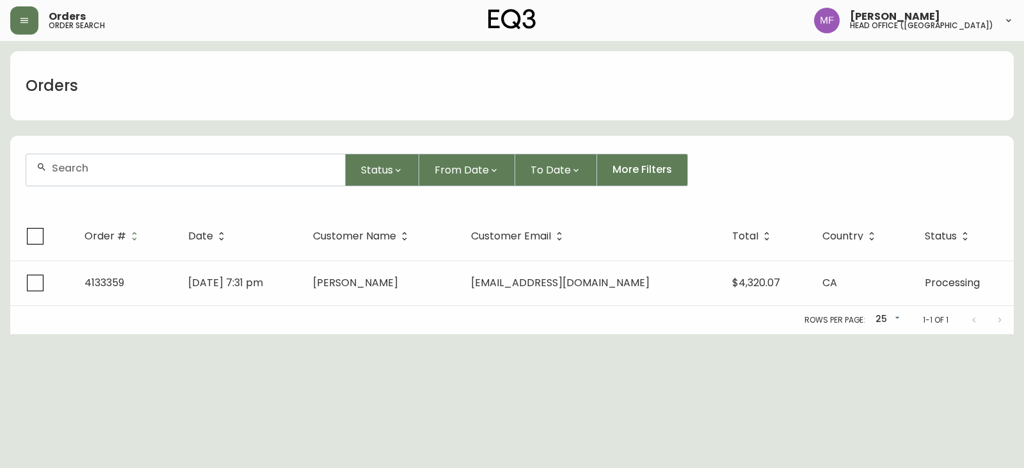
click at [106, 175] on div at bounding box center [185, 169] width 319 height 31
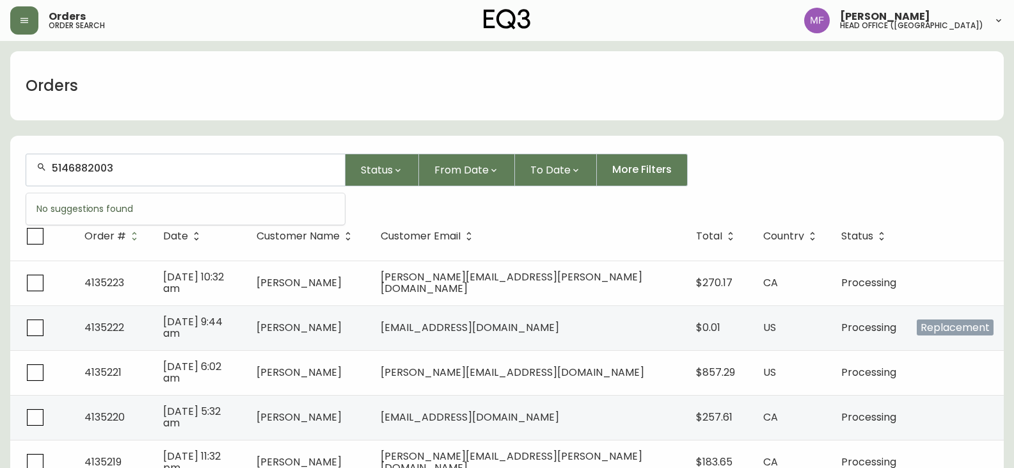
type input "5146882003"
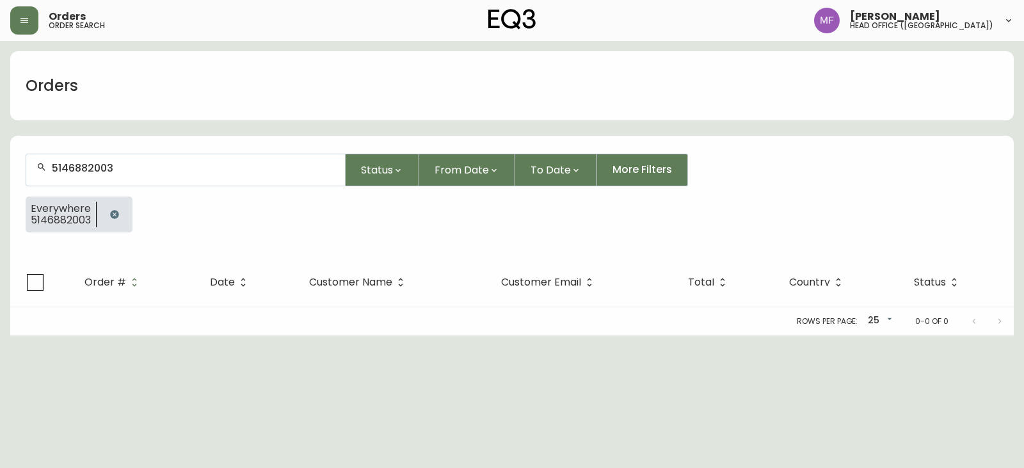
drag, startPoint x: 109, startPoint y: 212, endPoint x: 110, endPoint y: 185, distance: 27.5
click at [109, 212] on button "button" at bounding box center [115, 215] width 26 height 26
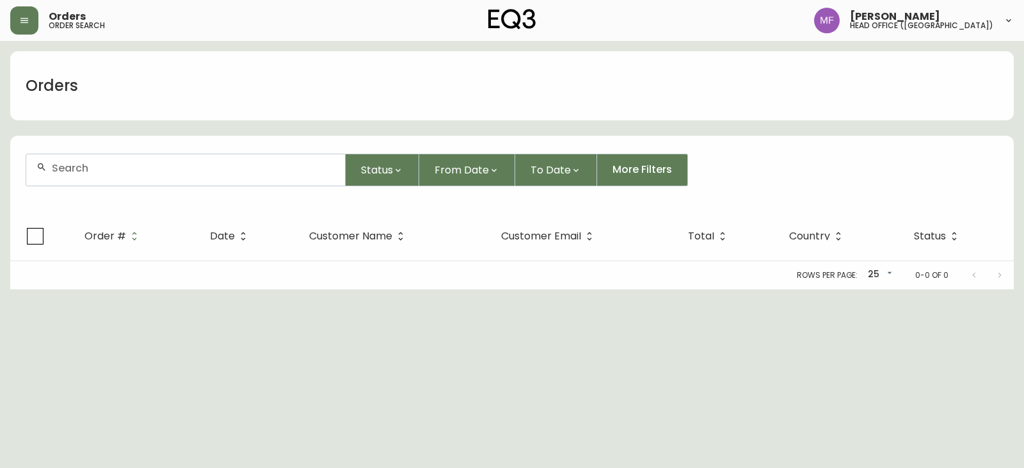
click at [112, 168] on input "text" at bounding box center [193, 168] width 283 height 12
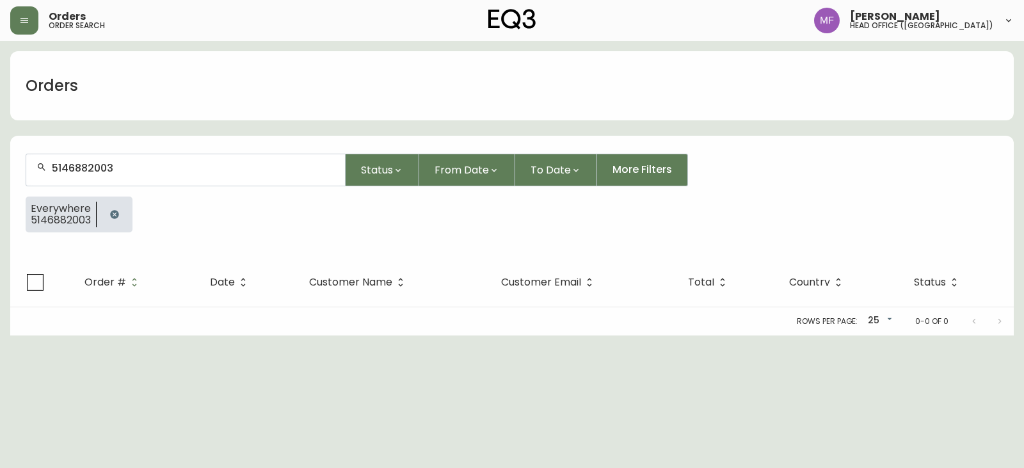
type input "5146882003"
click at [116, 207] on button "button" at bounding box center [115, 215] width 26 height 26
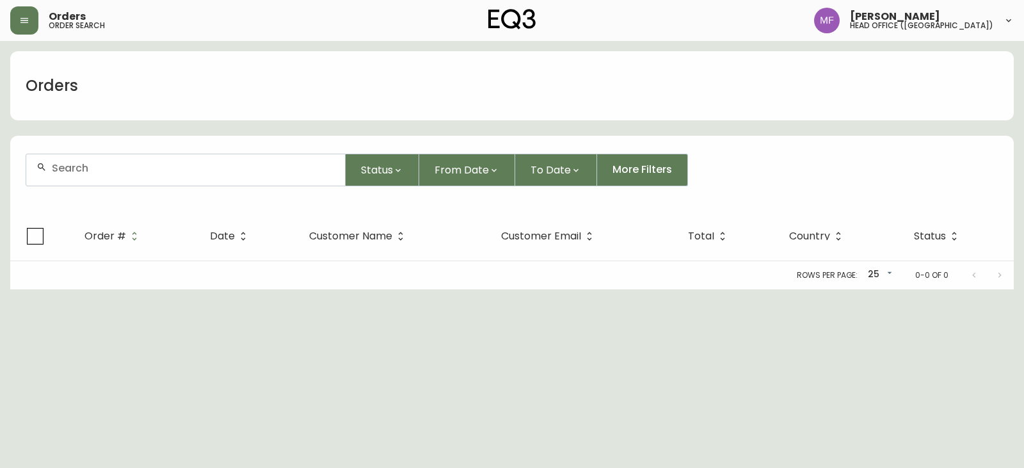
click at [109, 180] on div at bounding box center [185, 169] width 319 height 31
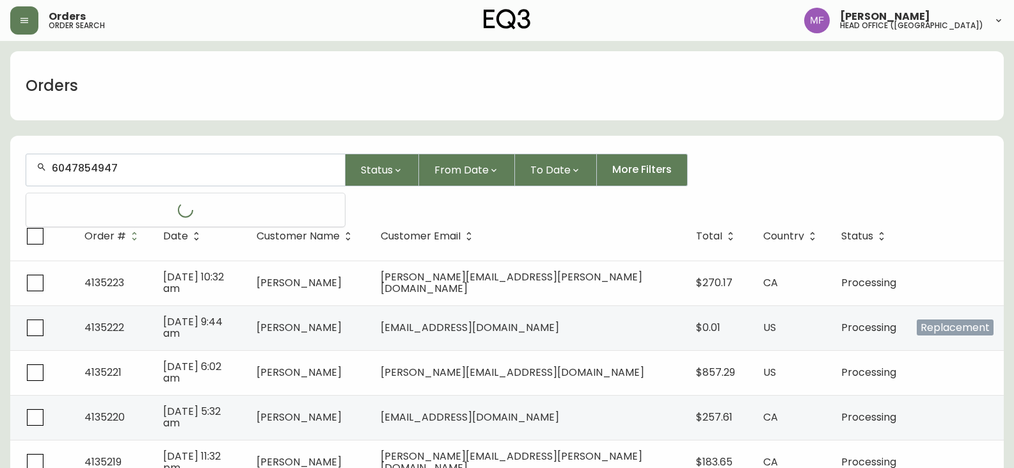
type input "6047854947"
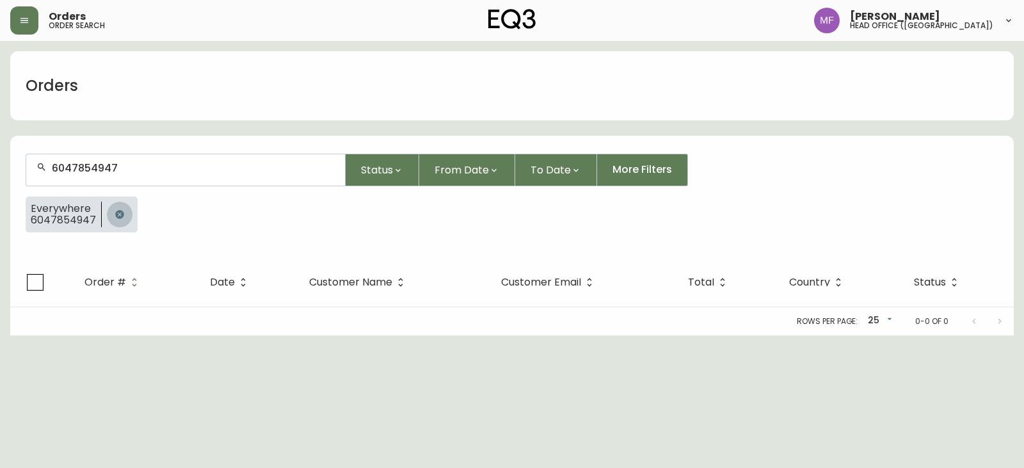
click at [120, 213] on icon "button" at bounding box center [119, 214] width 8 height 8
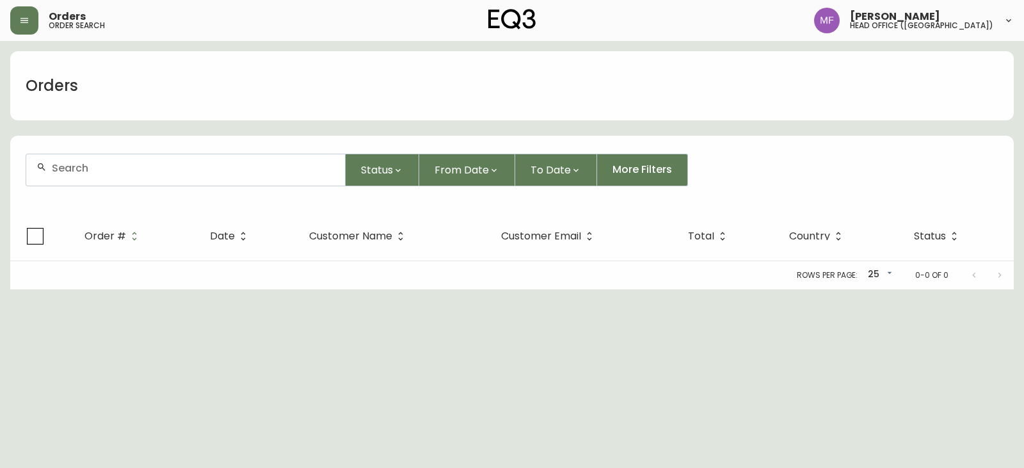
click at [115, 171] on input "text" at bounding box center [193, 168] width 283 height 12
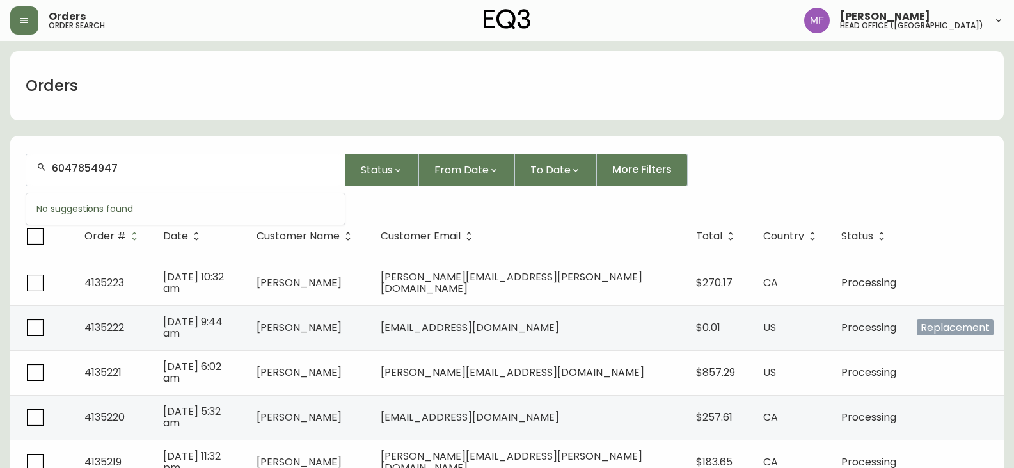
type input "6047854947"
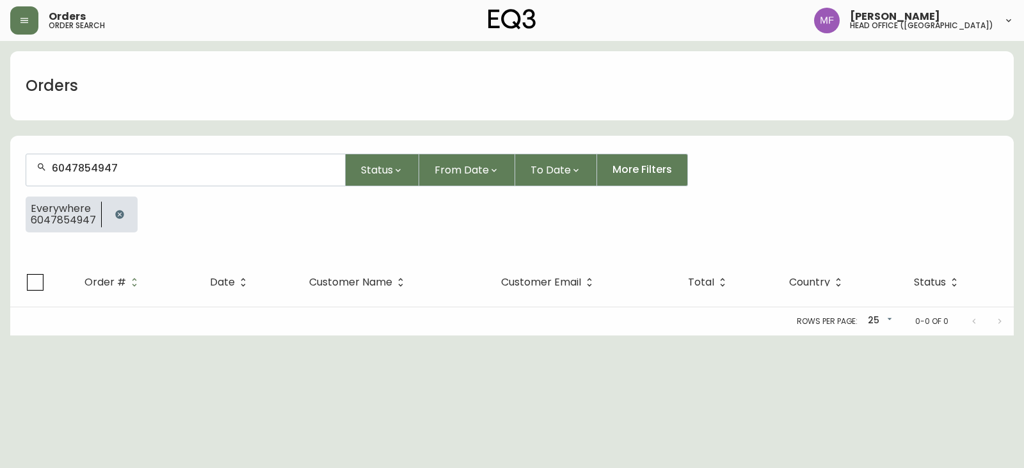
click at [115, 209] on icon "button" at bounding box center [120, 214] width 10 height 10
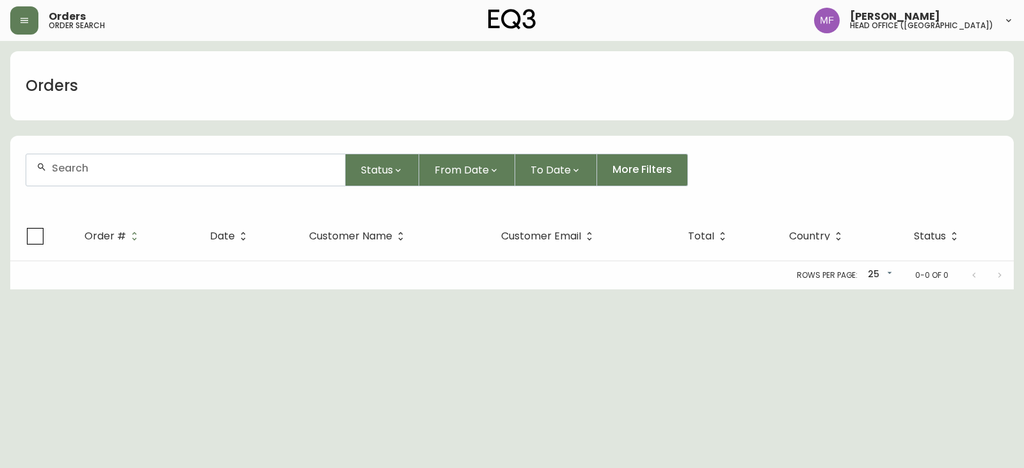
click at [118, 172] on input "text" at bounding box center [193, 168] width 283 height 12
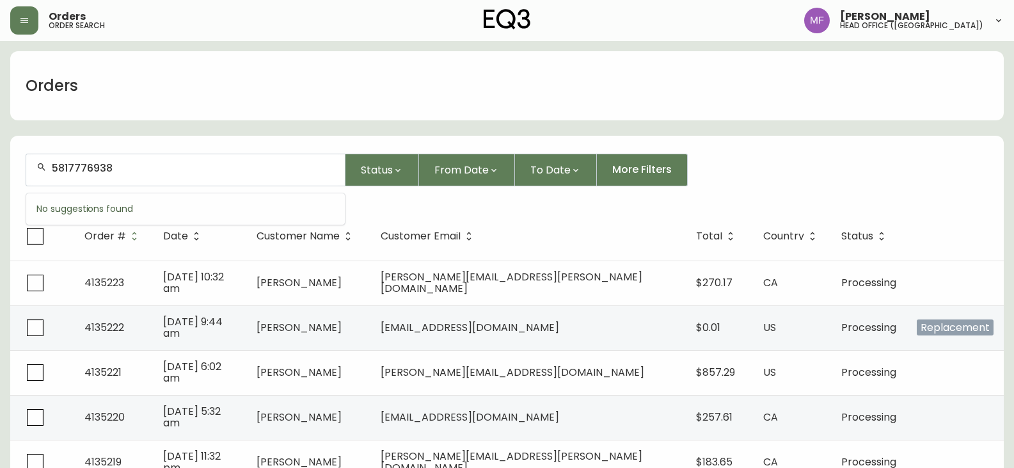
type input "5817776938"
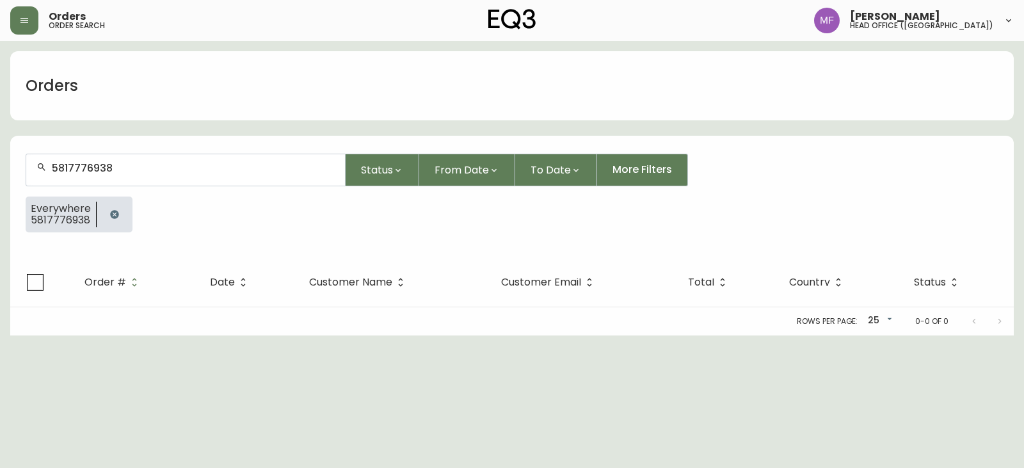
click at [120, 207] on button "button" at bounding box center [115, 215] width 26 height 26
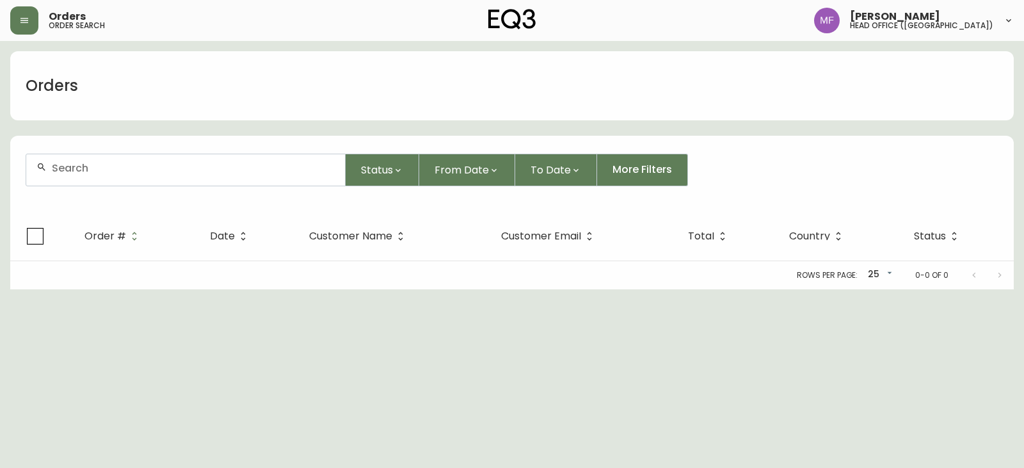
click at [121, 178] on div at bounding box center [185, 169] width 319 height 31
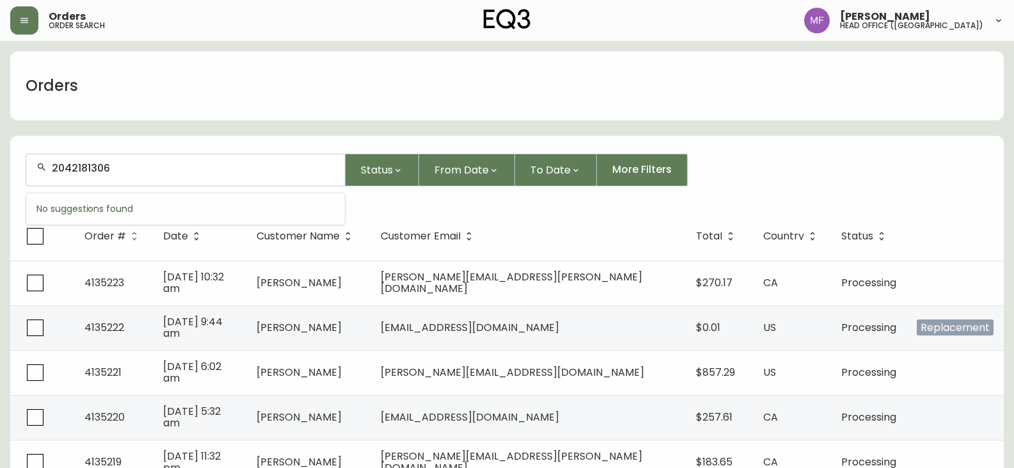
type input "2042181306"
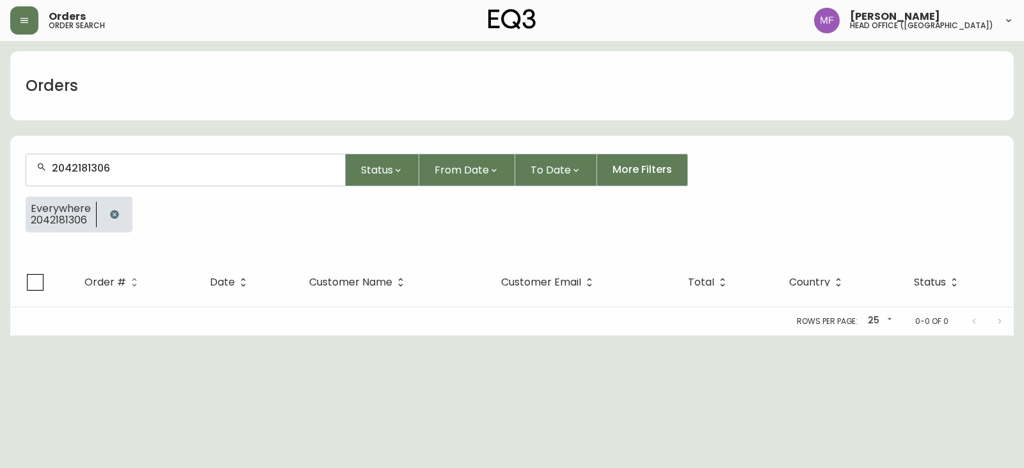
click at [104, 214] on button "button" at bounding box center [115, 215] width 26 height 26
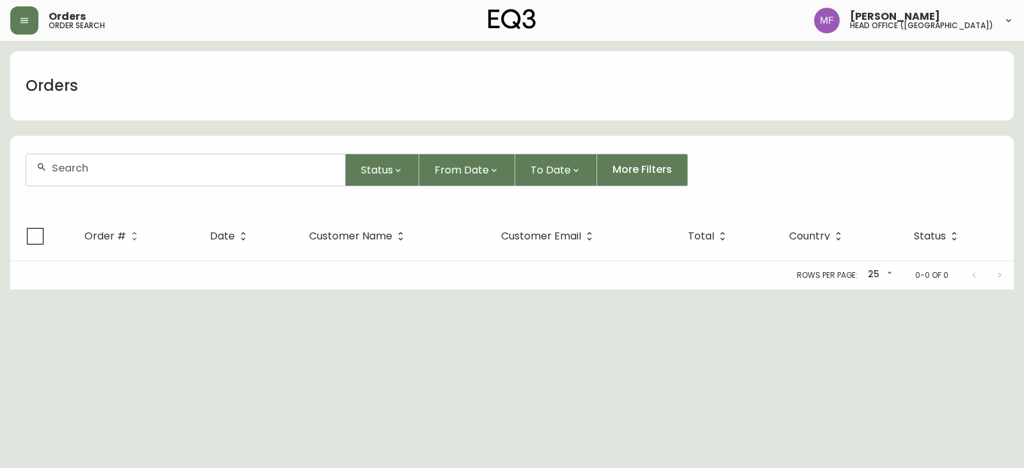
click at [105, 182] on div at bounding box center [185, 169] width 319 height 31
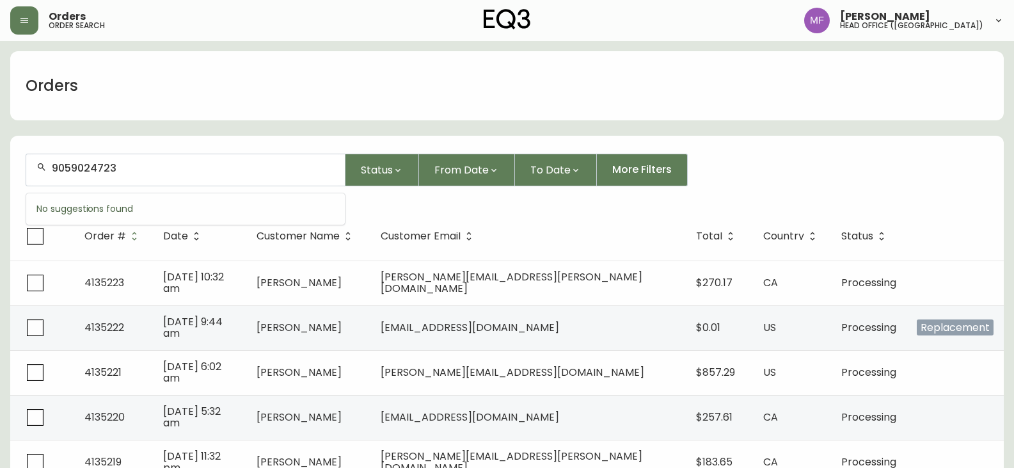
type input "9059024723"
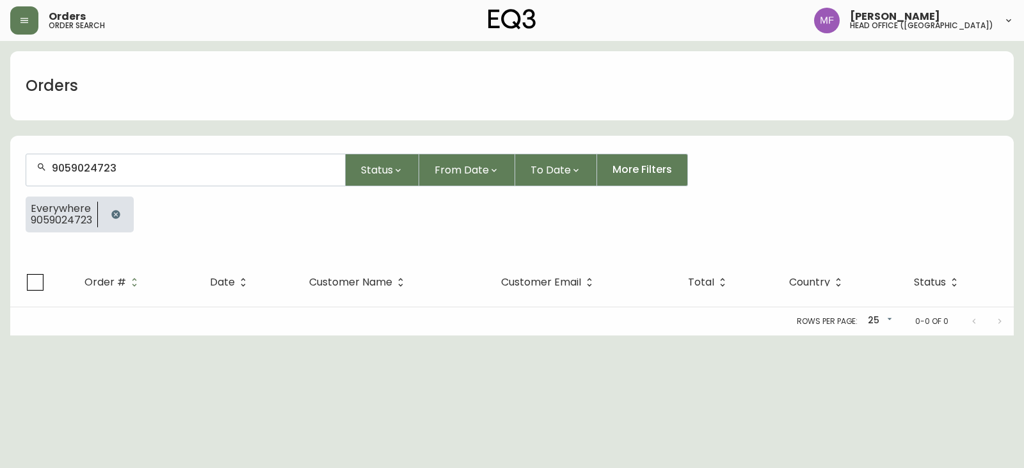
click at [109, 203] on div at bounding box center [116, 214] width 36 height 36
click at [119, 208] on button "button" at bounding box center [116, 215] width 26 height 26
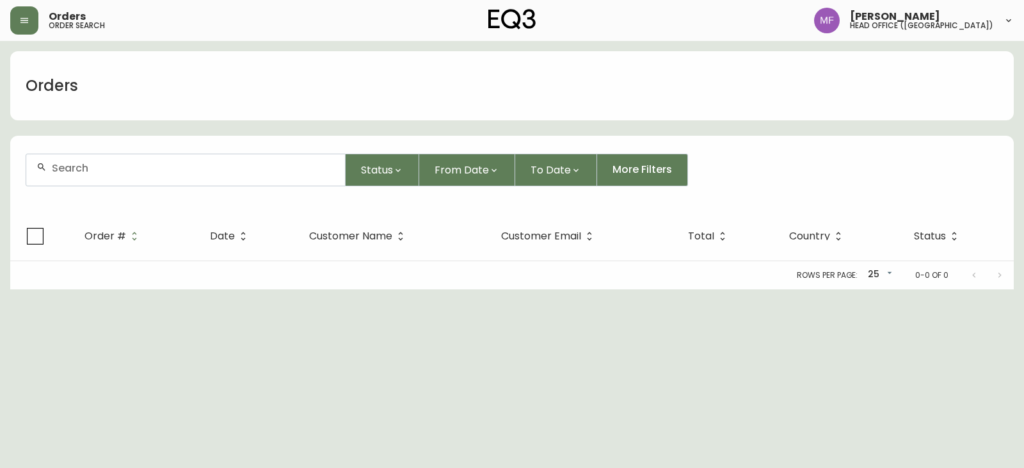
click at [117, 175] on div at bounding box center [185, 169] width 319 height 31
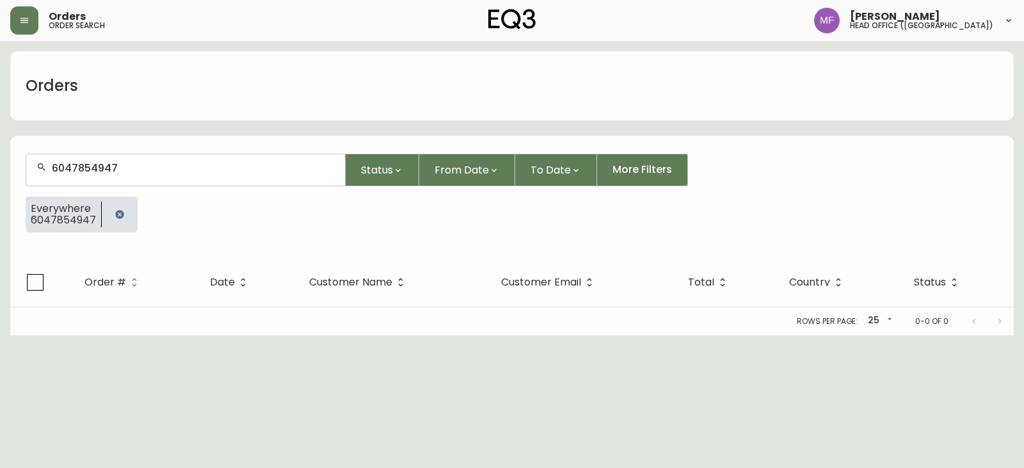
type input "6047854947"
click at [115, 207] on button "button" at bounding box center [120, 215] width 26 height 26
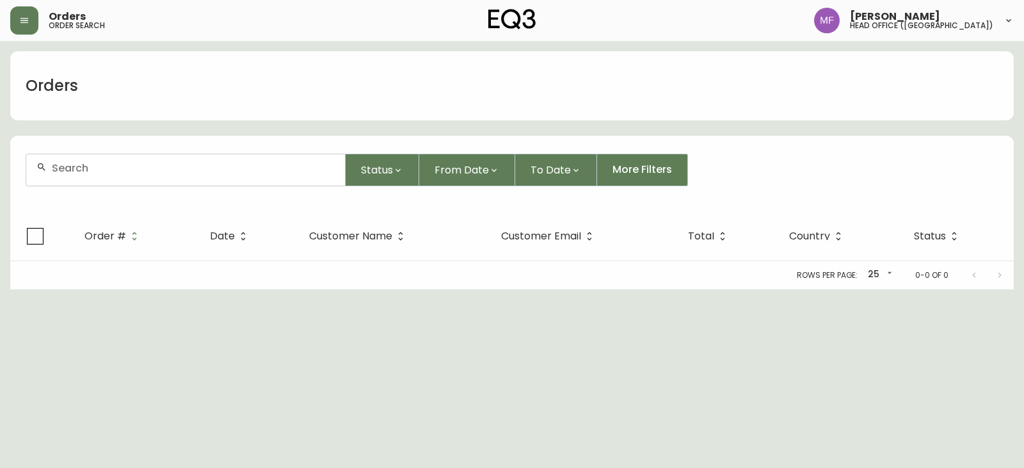
click at [115, 165] on input "text" at bounding box center [193, 168] width 283 height 12
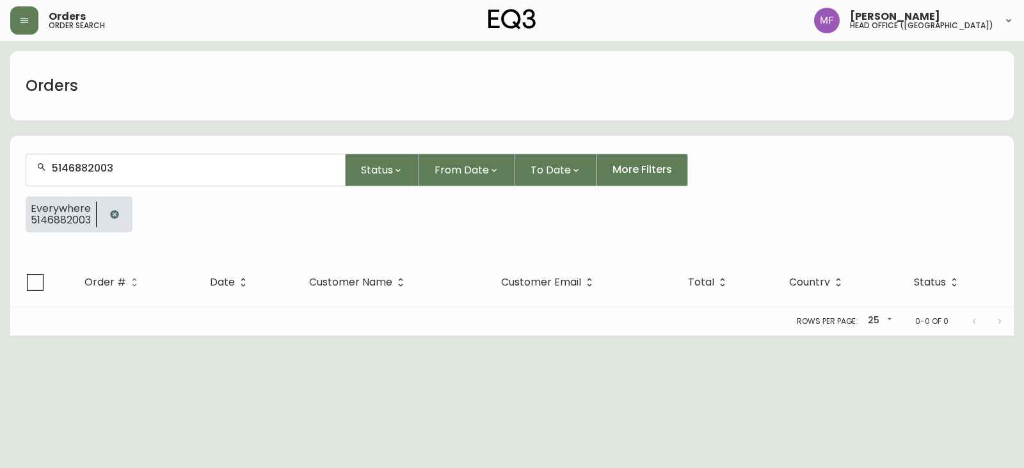
type input "5146882003"
click at [116, 210] on icon "button" at bounding box center [114, 214] width 10 height 10
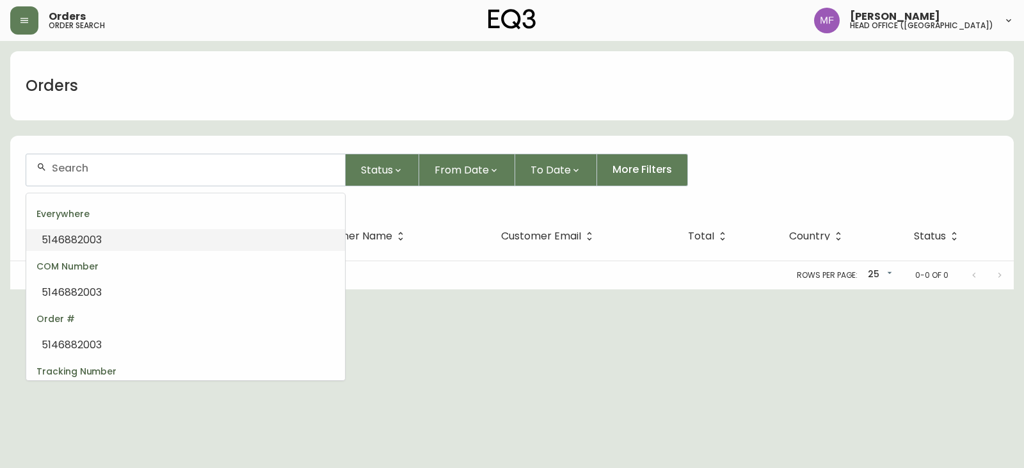
click at [116, 170] on input "text" at bounding box center [193, 168] width 283 height 12
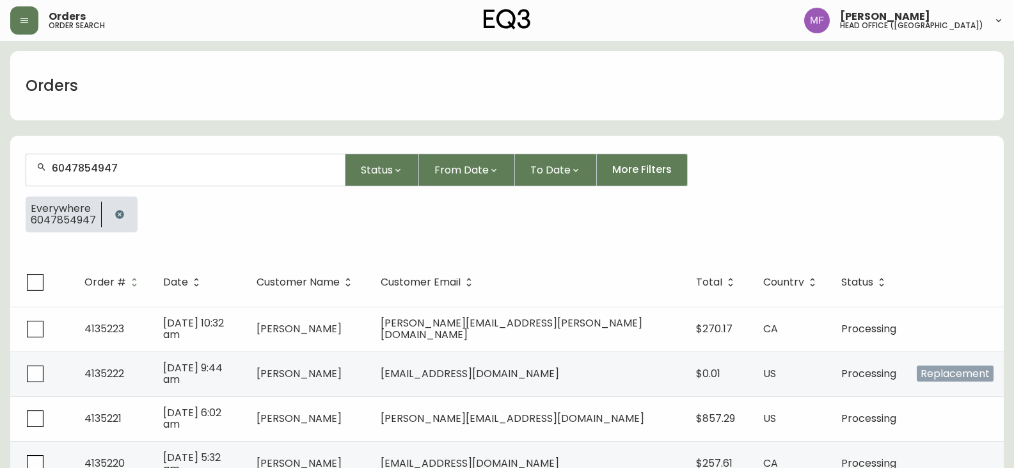
type input "6047854947"
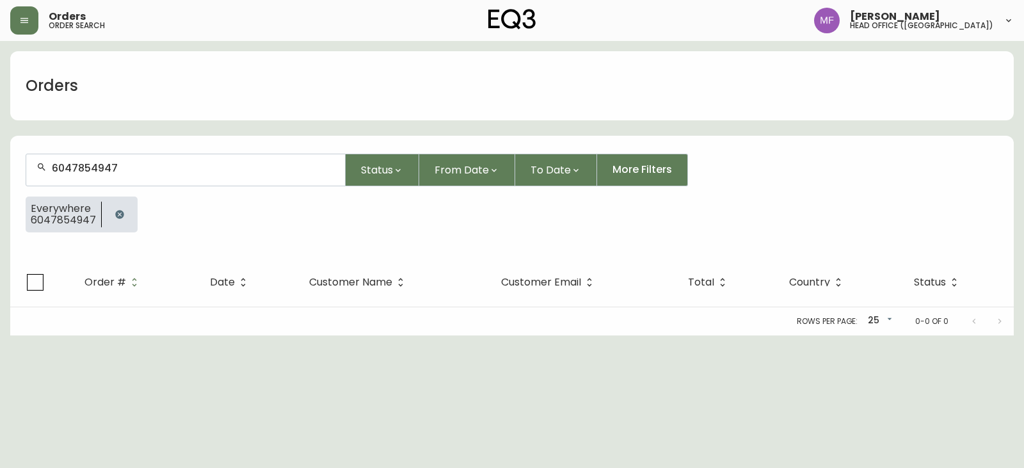
click at [116, 211] on icon "button" at bounding box center [119, 214] width 8 height 8
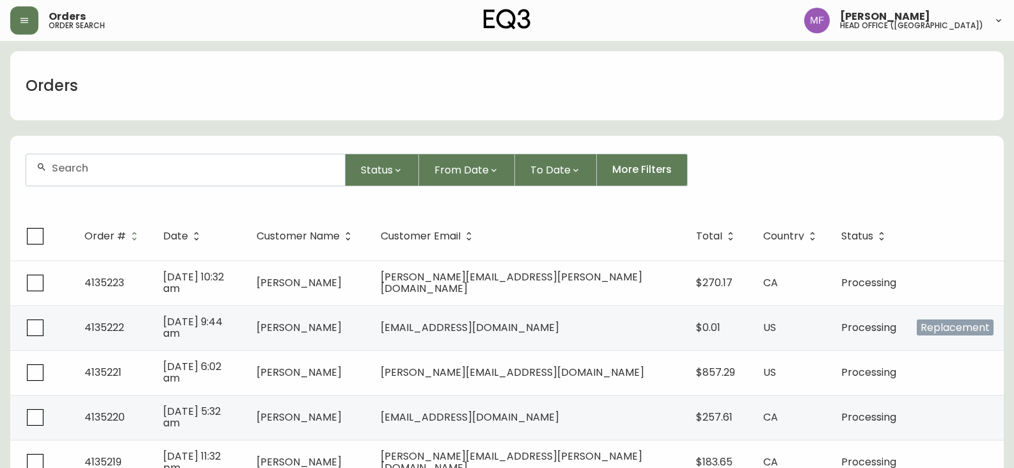
click at [110, 174] on div at bounding box center [185, 169] width 319 height 31
type input "5146882003"
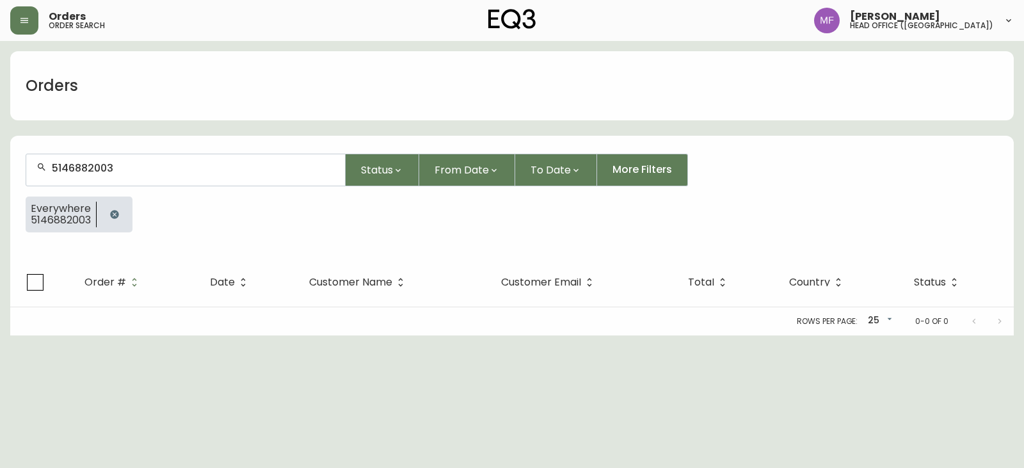
click at [109, 210] on icon "button" at bounding box center [114, 214] width 10 height 10
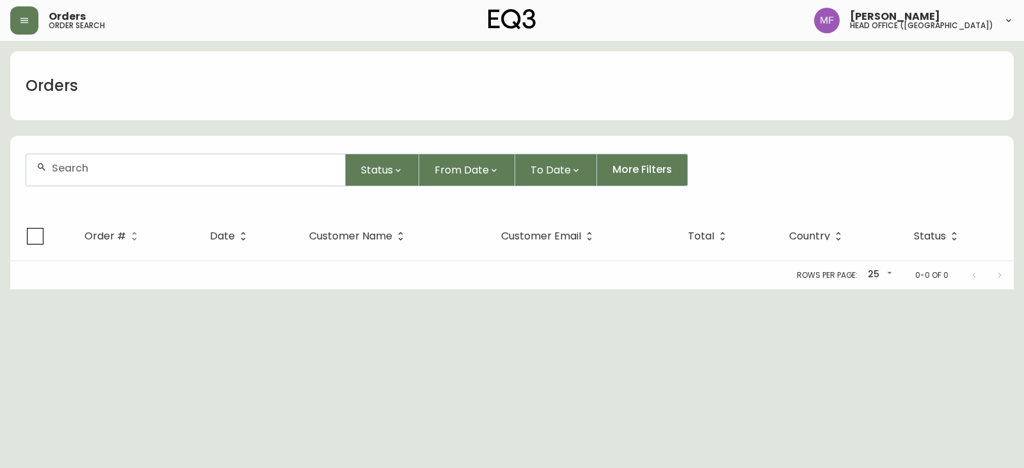
click at [99, 173] on input "text" at bounding box center [193, 168] width 283 height 12
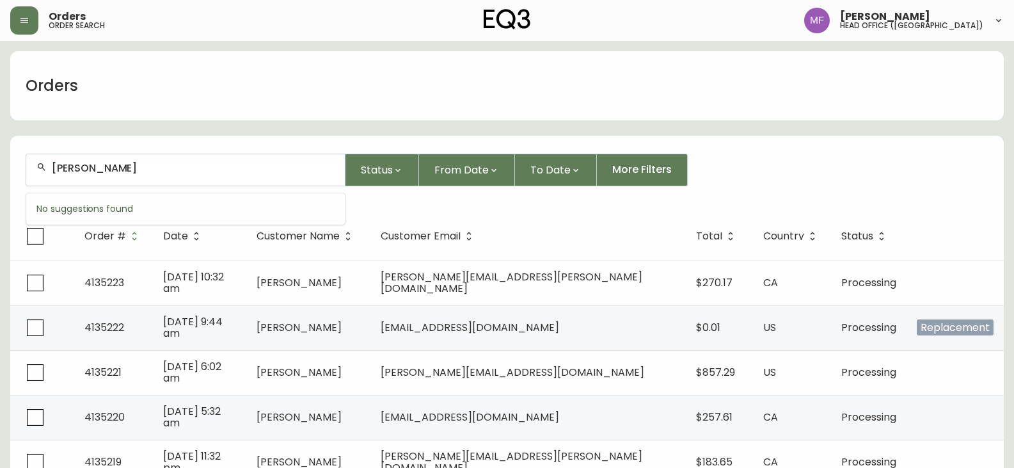
type input "david govoni"
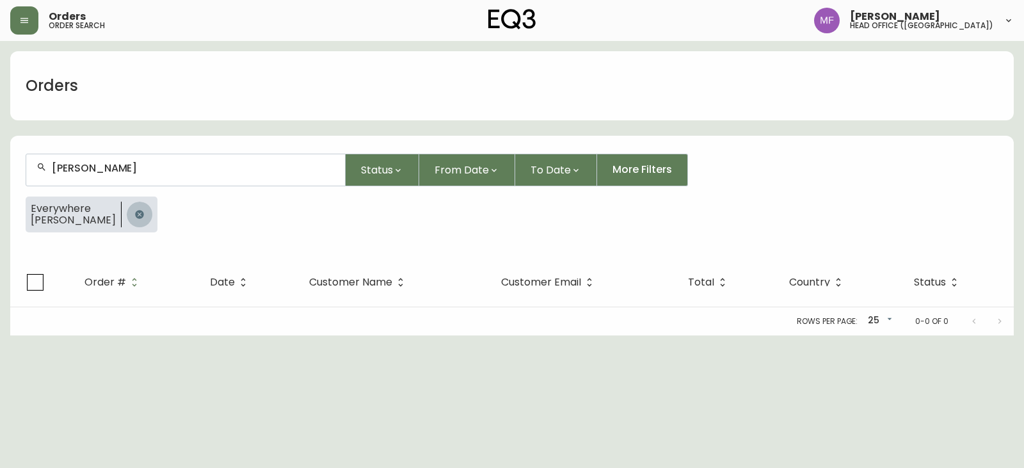
click at [135, 211] on icon "button" at bounding box center [139, 214] width 8 height 8
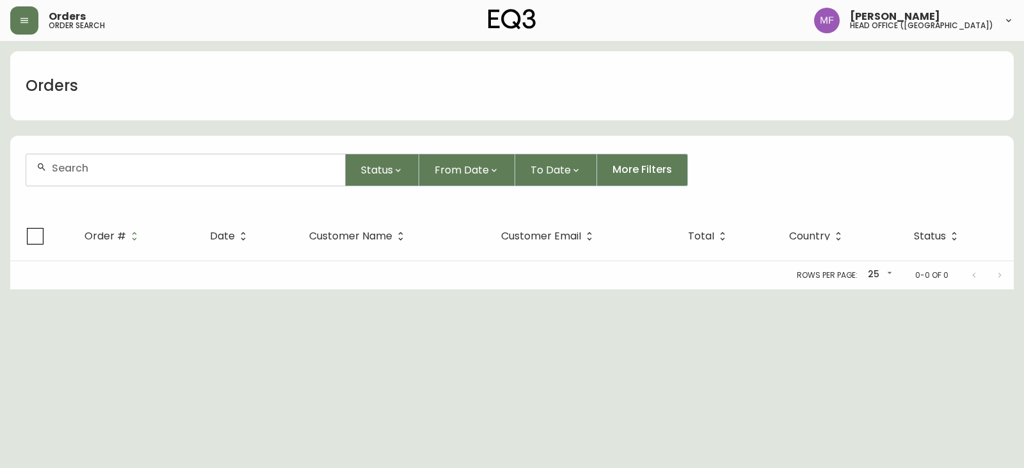
click at [124, 169] on input "text" at bounding box center [193, 168] width 283 height 12
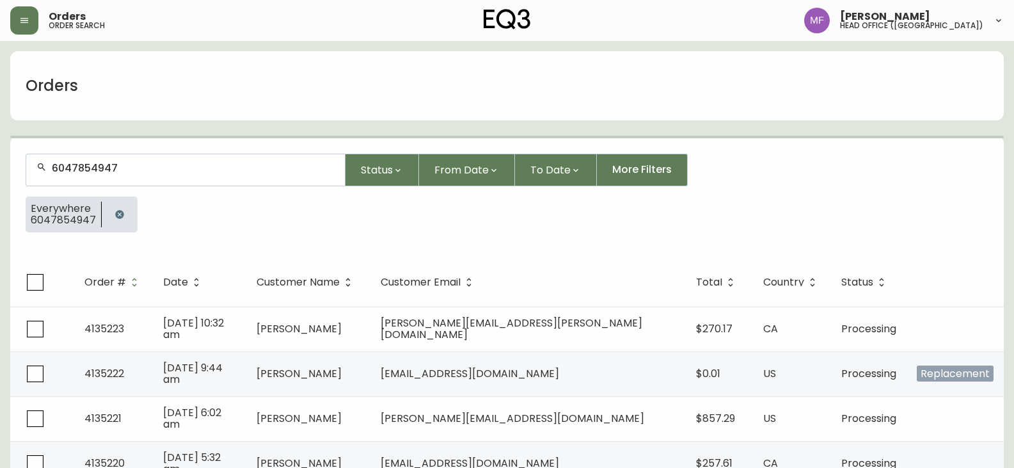
type input "6047854947"
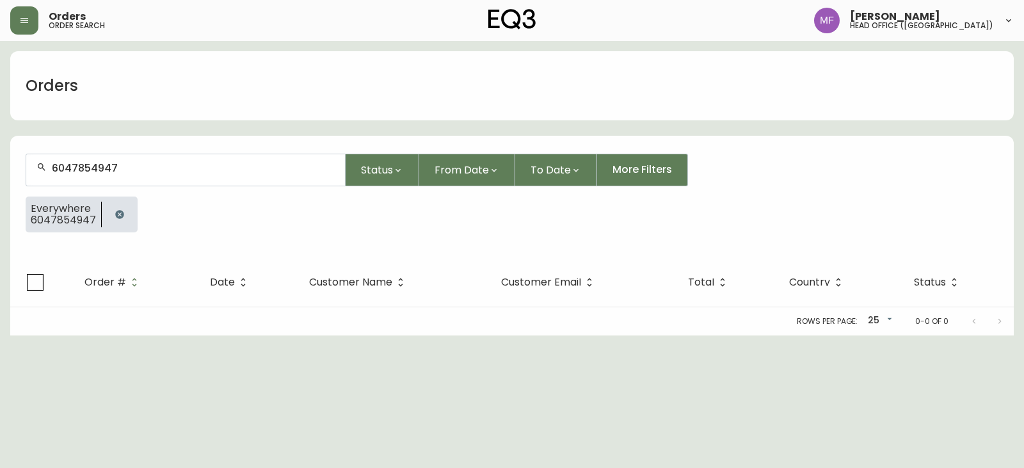
drag, startPoint x: 118, startPoint y: 212, endPoint x: 114, endPoint y: 202, distance: 10.9
click at [118, 212] on icon "button" at bounding box center [119, 214] width 8 height 8
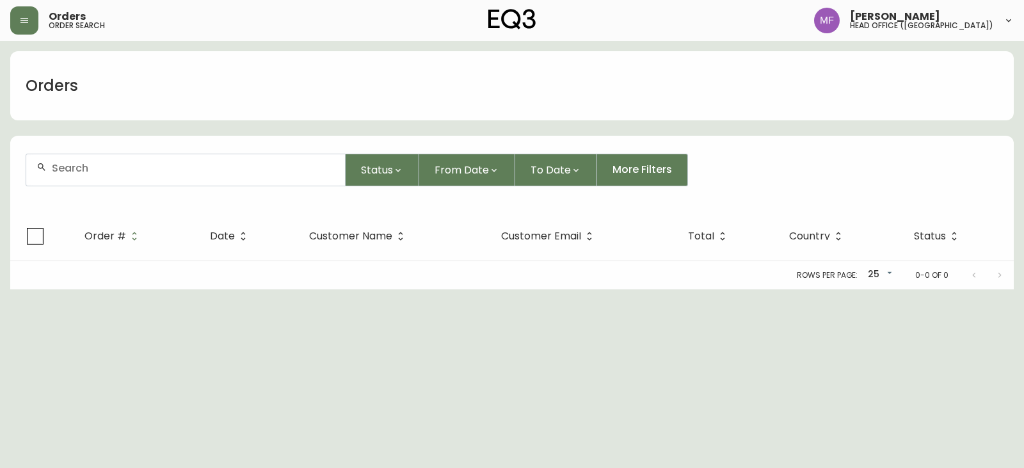
click at [89, 159] on div at bounding box center [185, 169] width 319 height 31
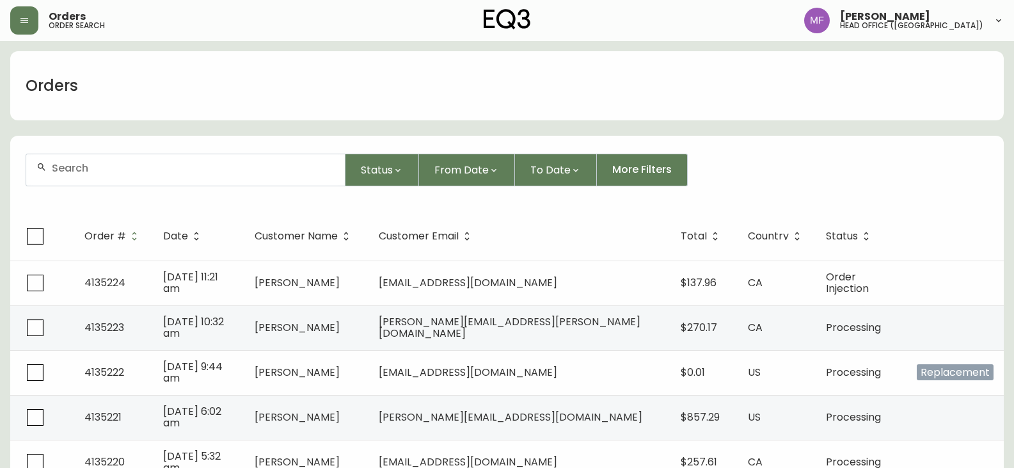
click at [116, 167] on input "text" at bounding box center [193, 168] width 283 height 12
type input "4153065120"
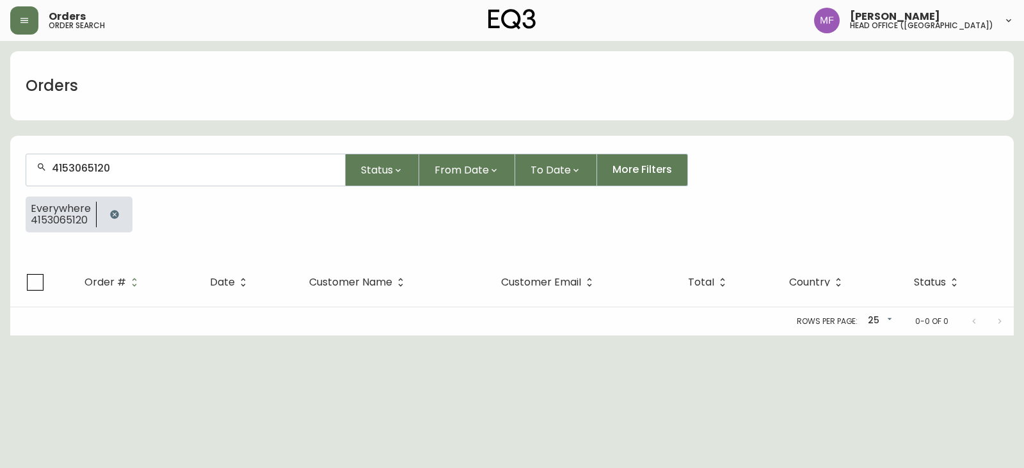
click at [109, 207] on button "button" at bounding box center [115, 215] width 26 height 26
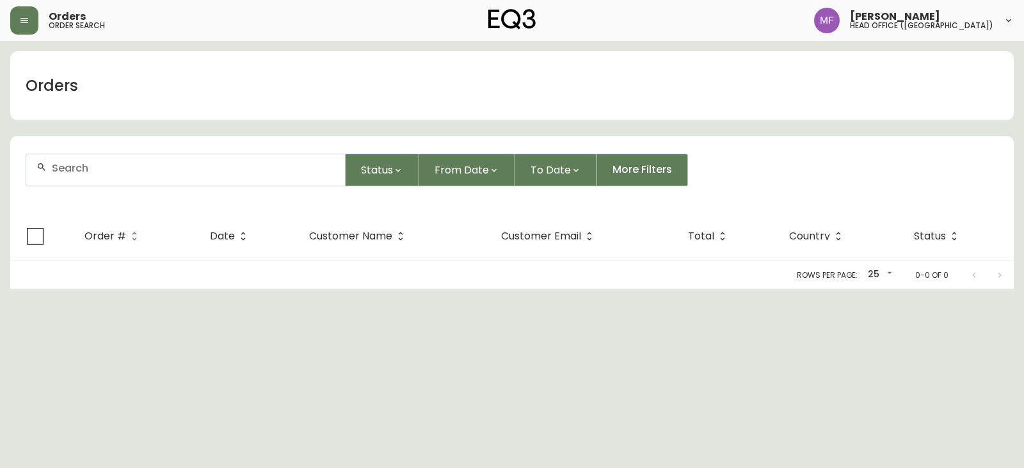
click at [100, 168] on input "text" at bounding box center [193, 168] width 283 height 12
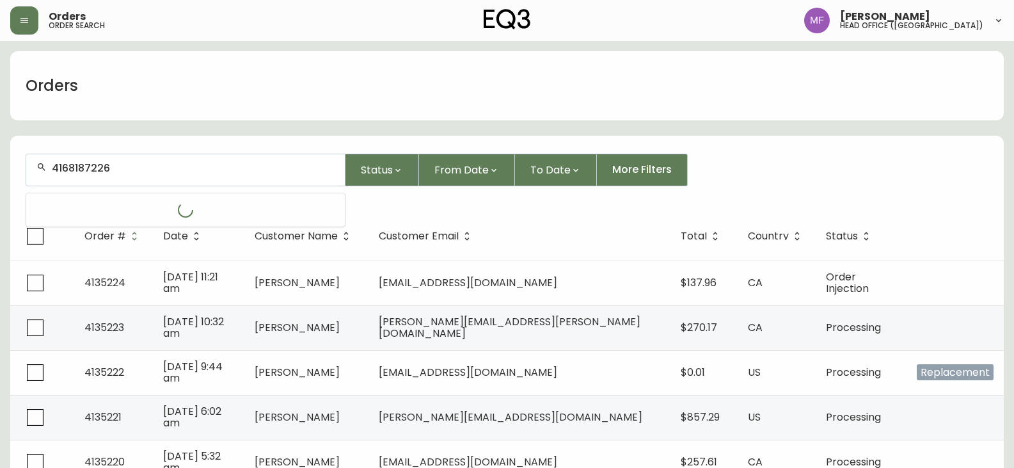
type input "4168187226"
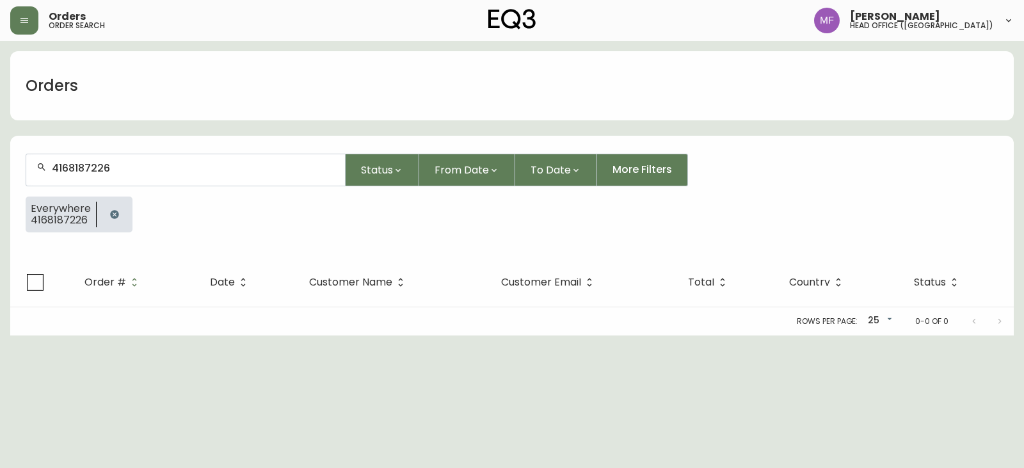
click at [108, 207] on button "button" at bounding box center [115, 215] width 26 height 26
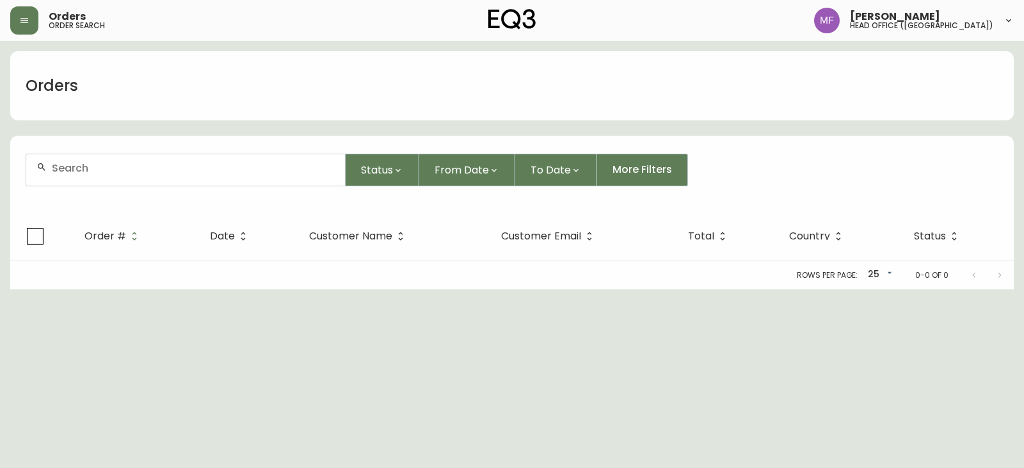
click at [83, 171] on input "text" at bounding box center [193, 168] width 283 height 12
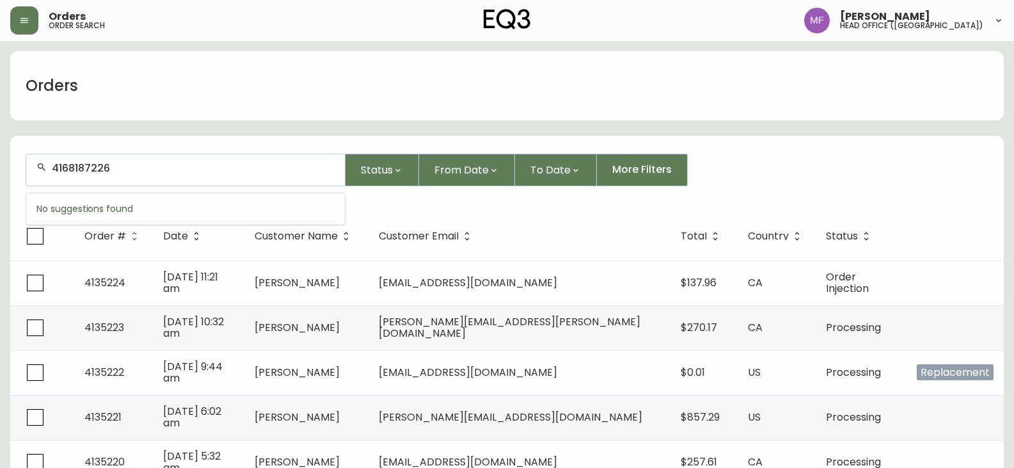
type input "4168187226"
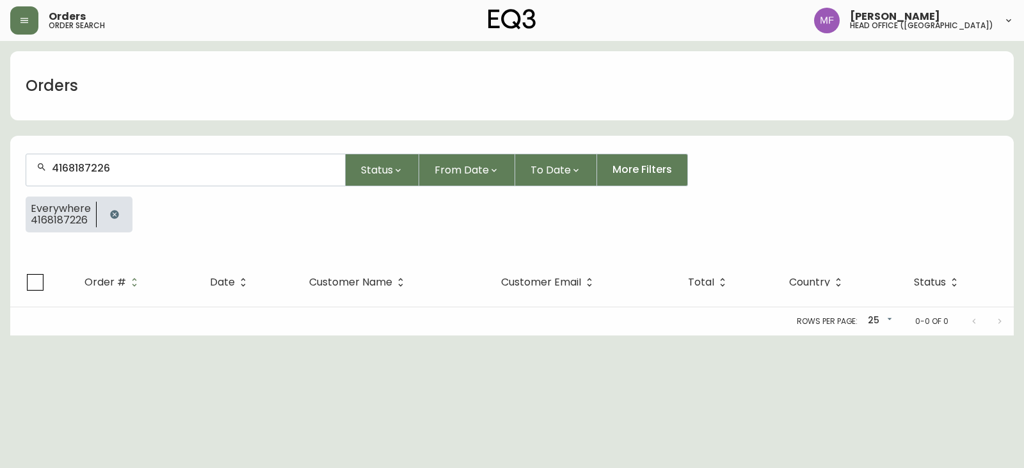
click at [113, 215] on icon "button" at bounding box center [114, 214] width 10 height 10
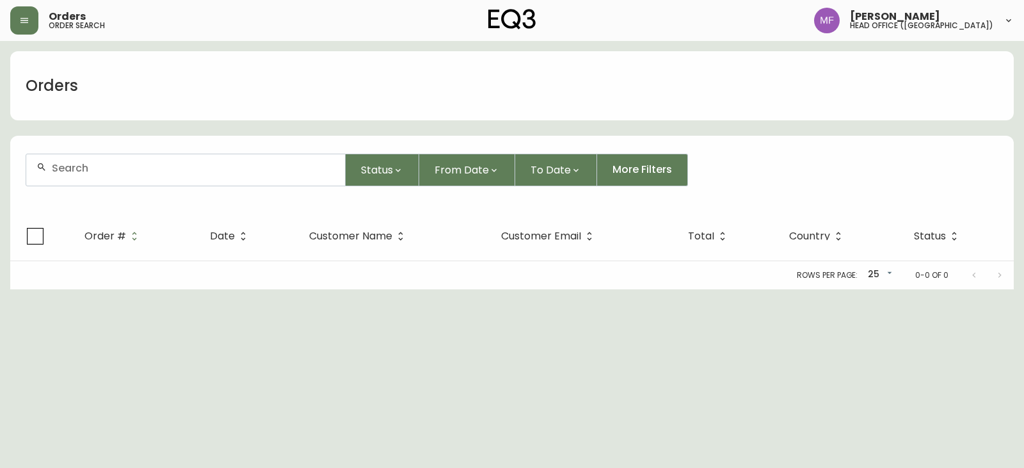
click at [113, 174] on div at bounding box center [185, 169] width 319 height 31
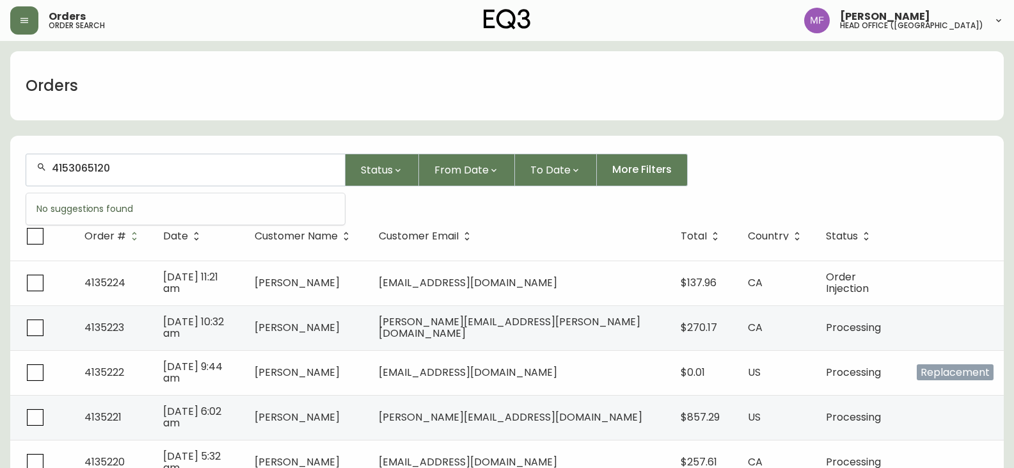
type input "4153065120"
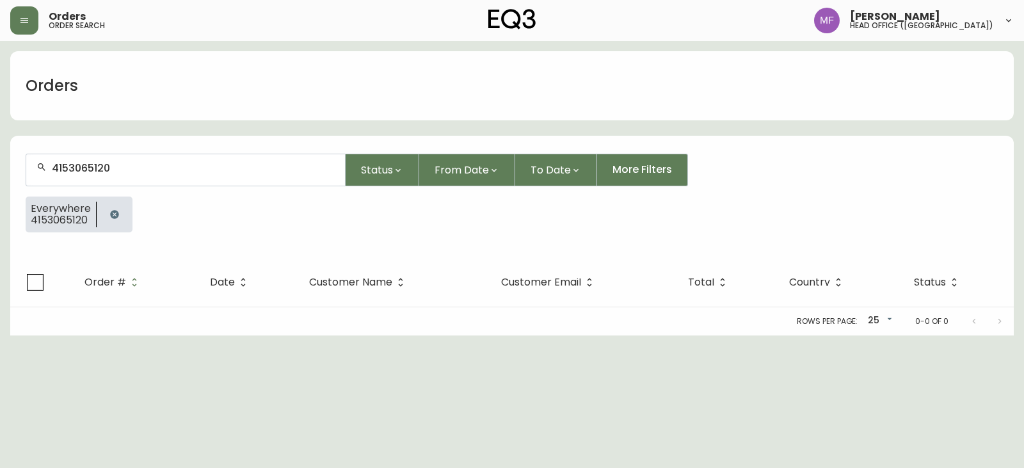
click at [111, 214] on icon "button" at bounding box center [114, 214] width 8 height 8
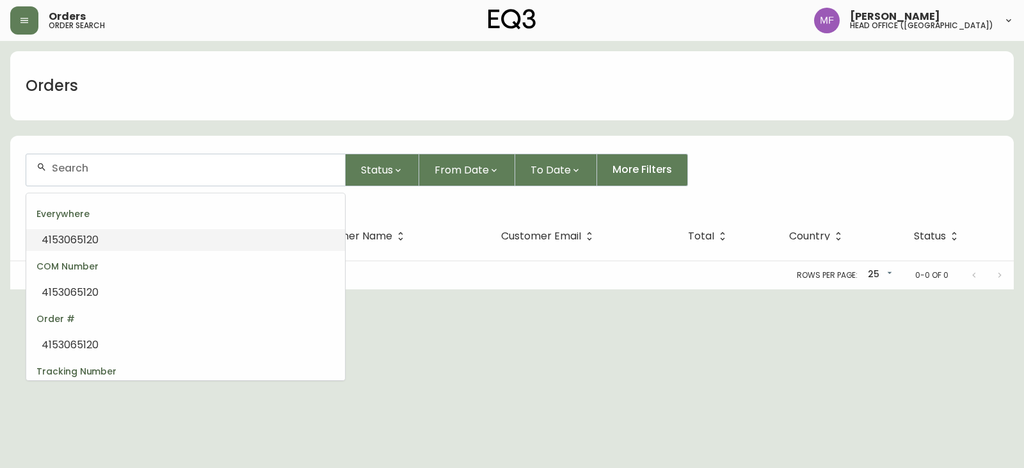
click at [110, 171] on input "text" at bounding box center [193, 168] width 283 height 12
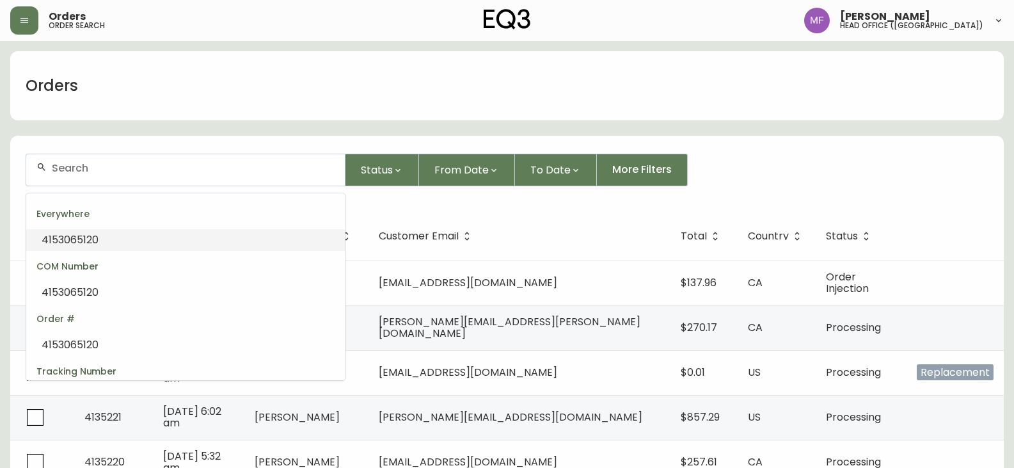
click at [904, 143] on form "Status From Date To Date More Filters" at bounding box center [507, 175] width 994 height 74
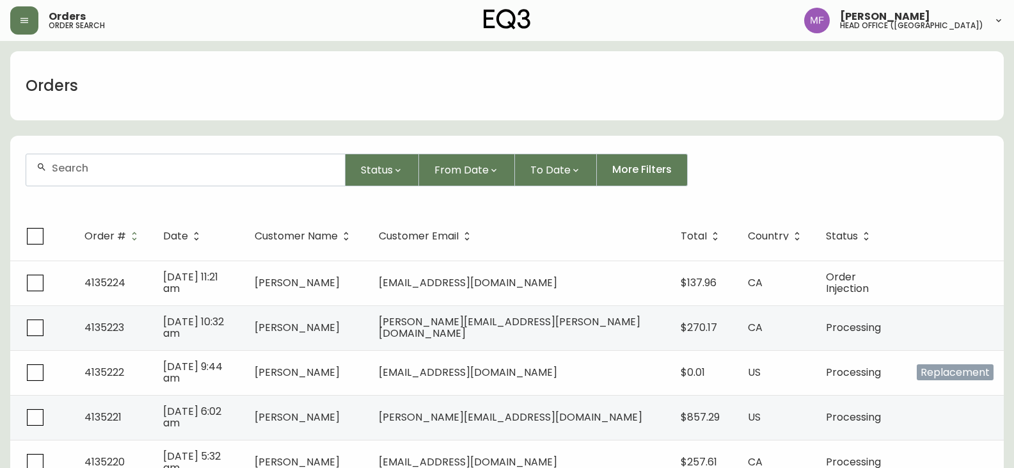
click at [65, 178] on div at bounding box center [185, 169] width 319 height 31
type input "5873348994"
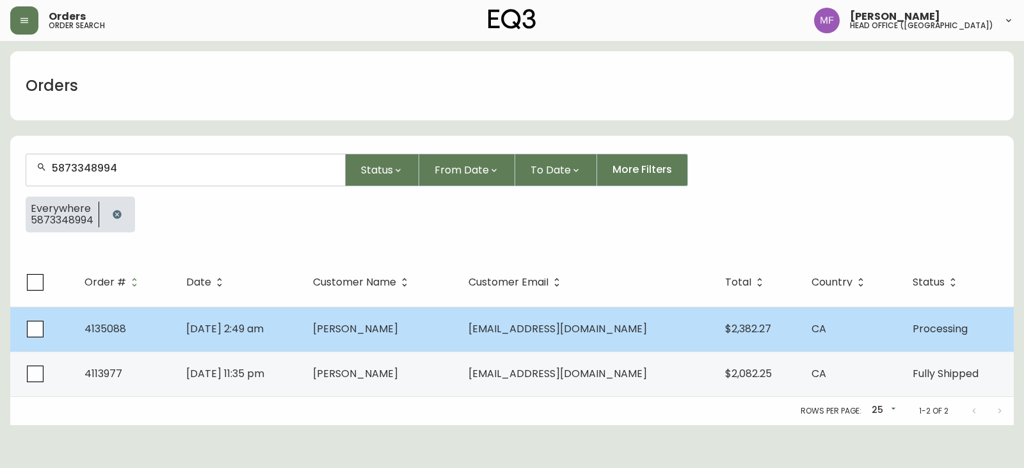
click at [382, 333] on span "Ali Haji Hirad" at bounding box center [355, 328] width 85 height 15
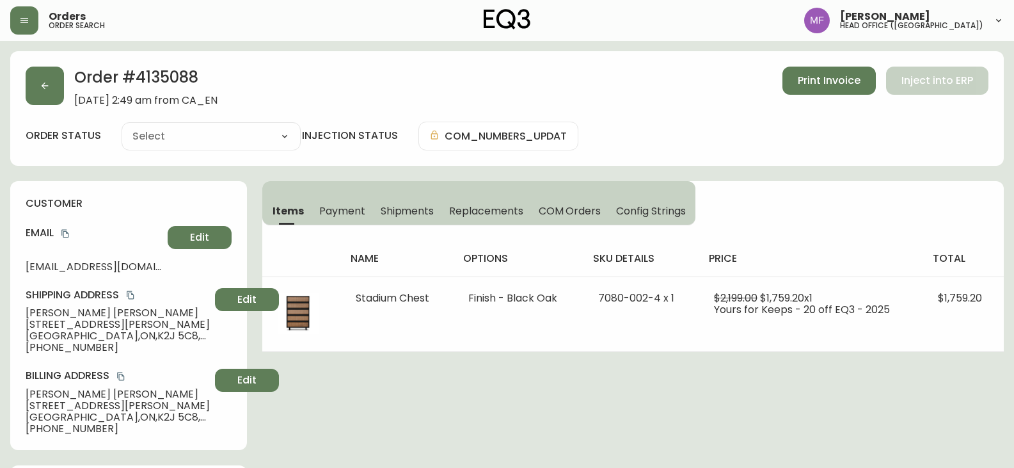
type input "Processing"
select select "PROCESSING"
click at [46, 77] on button "button" at bounding box center [45, 86] width 38 height 38
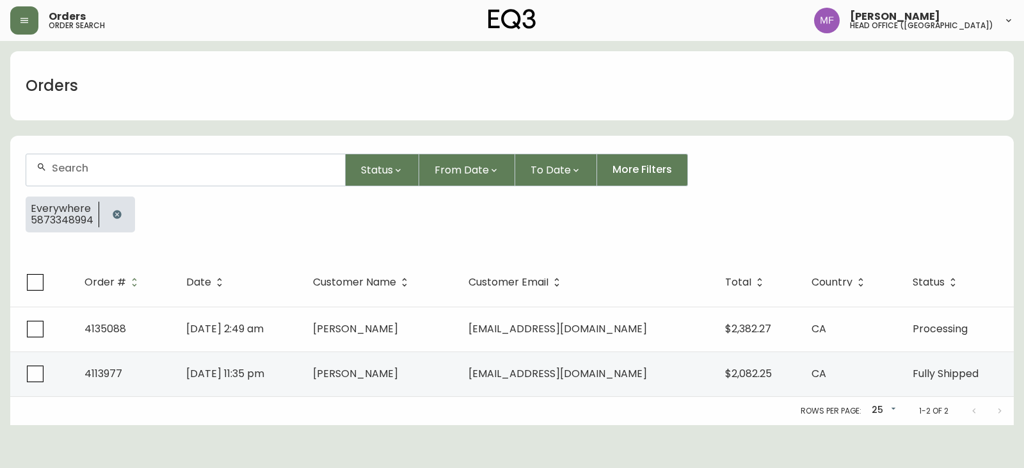
click at [121, 212] on icon "button" at bounding box center [117, 214] width 10 height 10
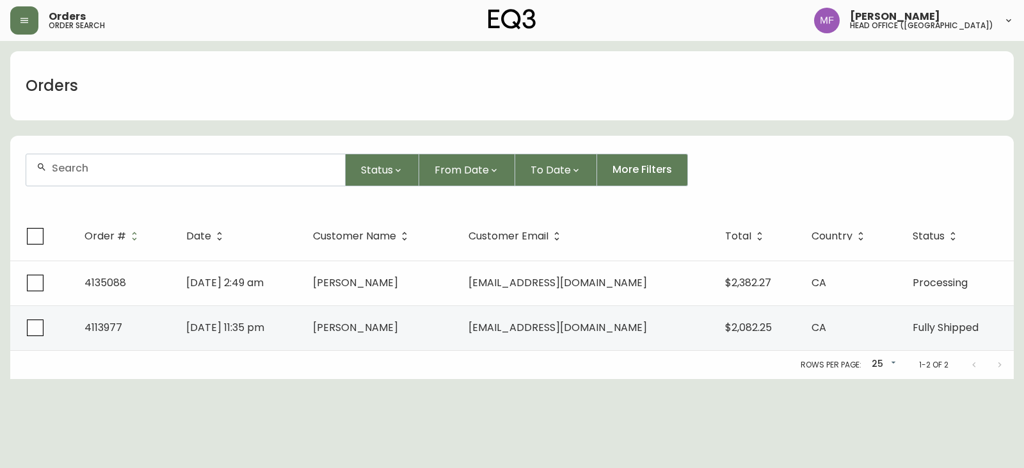
click at [116, 178] on div at bounding box center [185, 169] width 319 height 31
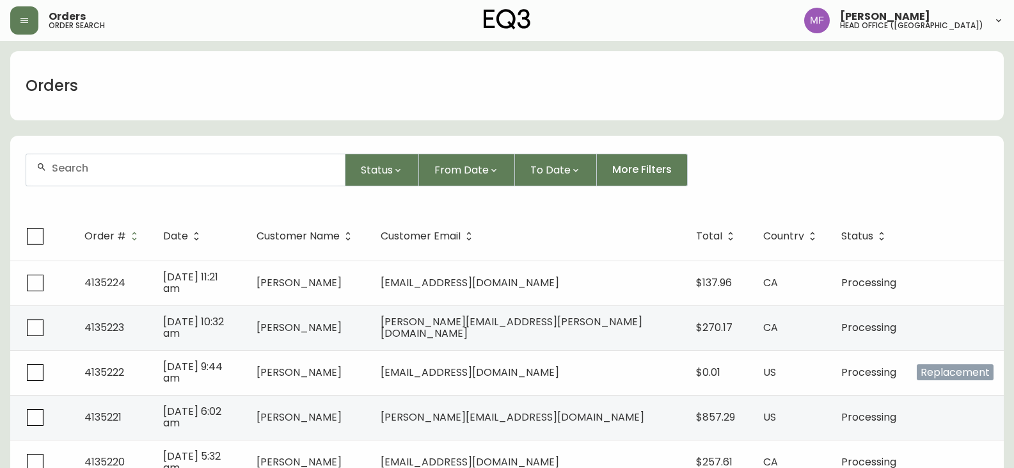
paste input "4135088"
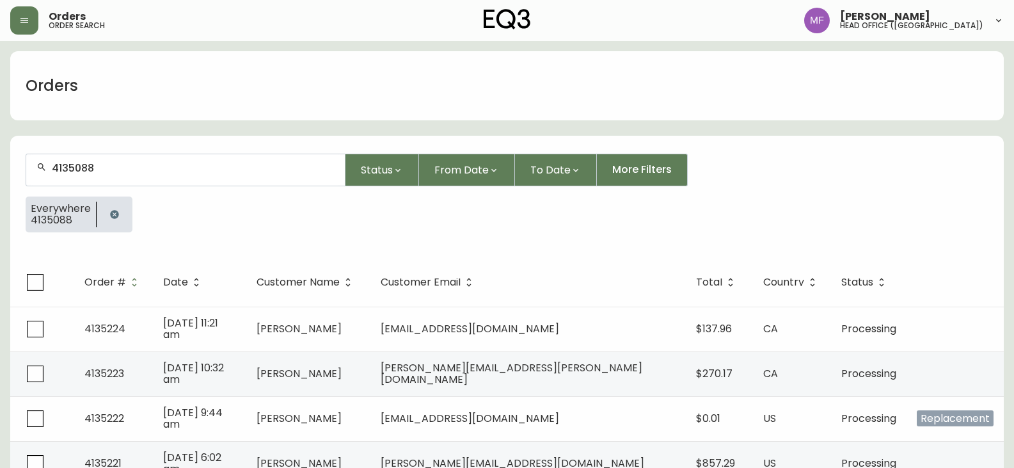
type input "4135088"
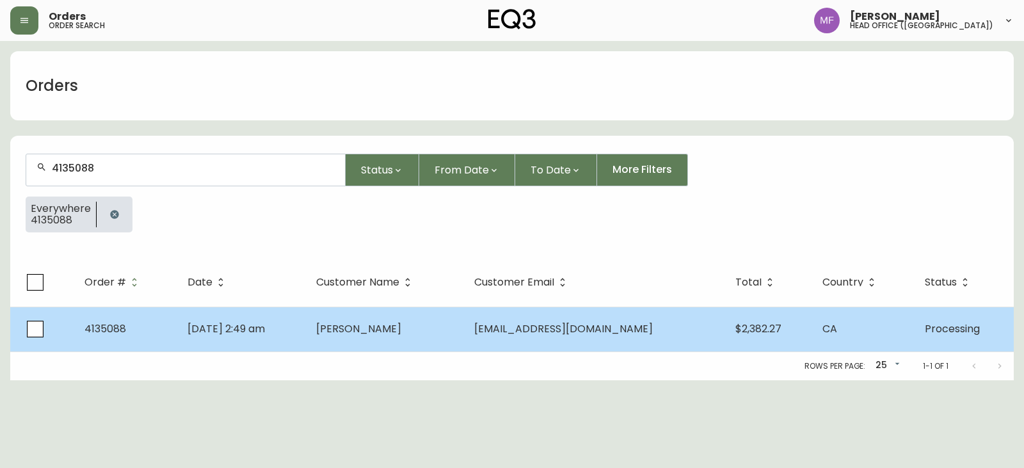
click at [464, 319] on td "Ali Haji Hirad" at bounding box center [385, 329] width 158 height 45
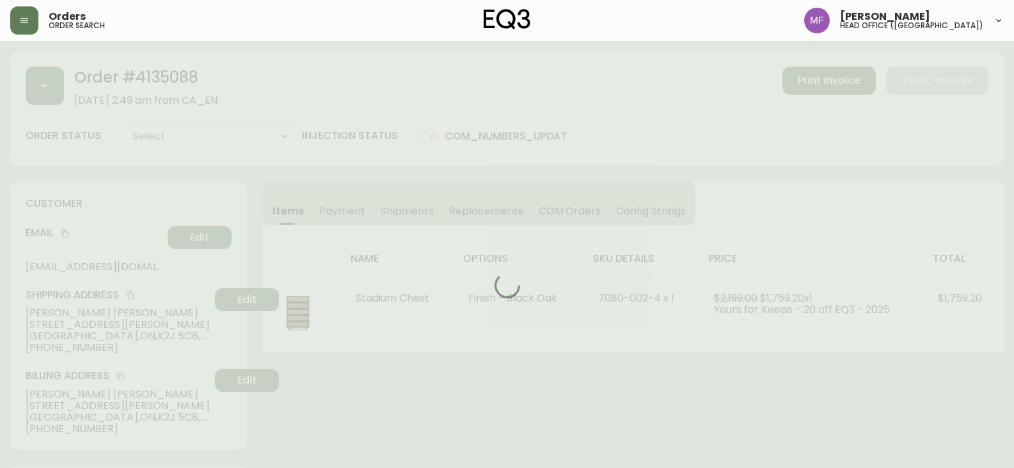
type input "Processing"
select select "PROCESSING"
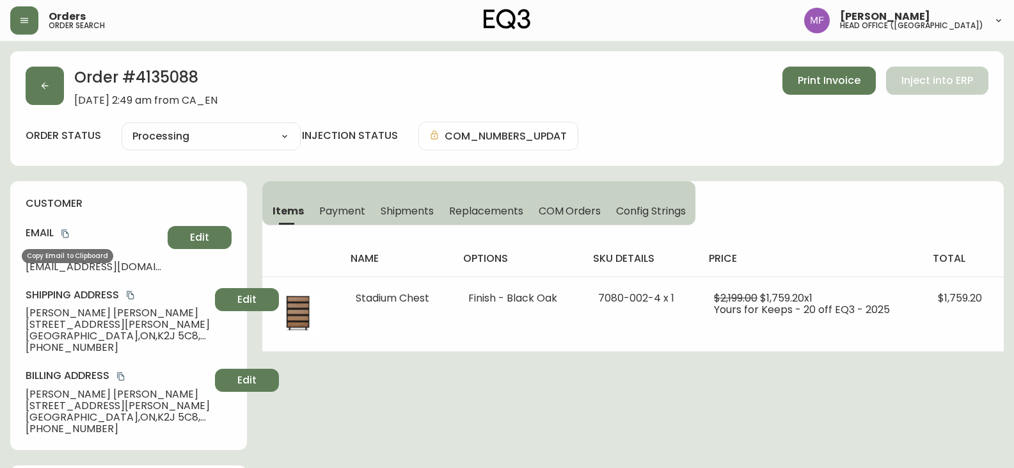
drag, startPoint x: 65, startPoint y: 230, endPoint x: 90, endPoint y: 230, distance: 24.3
click at [65, 230] on icon "copy" at bounding box center [65, 233] width 9 height 9
click at [65, 234] on icon "copy" at bounding box center [65, 233] width 9 height 9
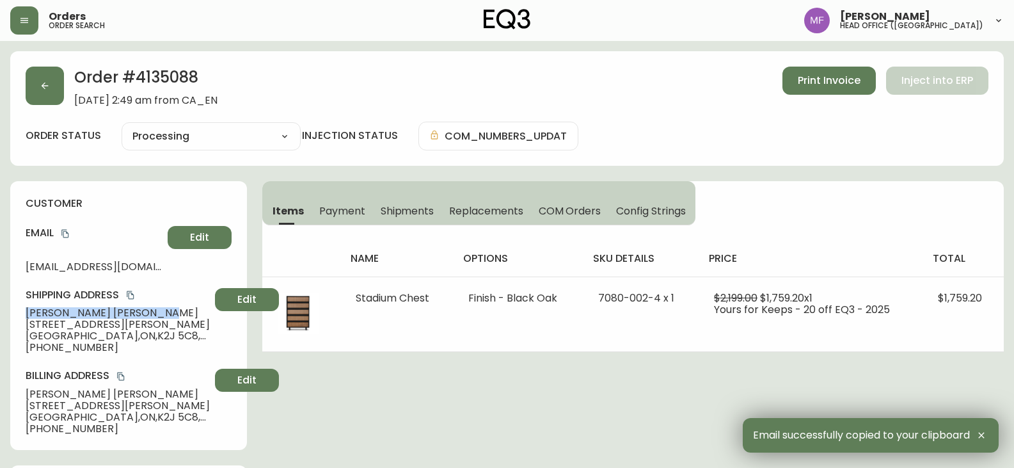
drag, startPoint x: 92, startPoint y: 314, endPoint x: 24, endPoint y: 314, distance: 67.8
click at [24, 314] on div "customer Email alihirad@gmail.com Edit Shipping Address Ali Haji Hirad 2 Madelo…" at bounding box center [128, 315] width 237 height 269
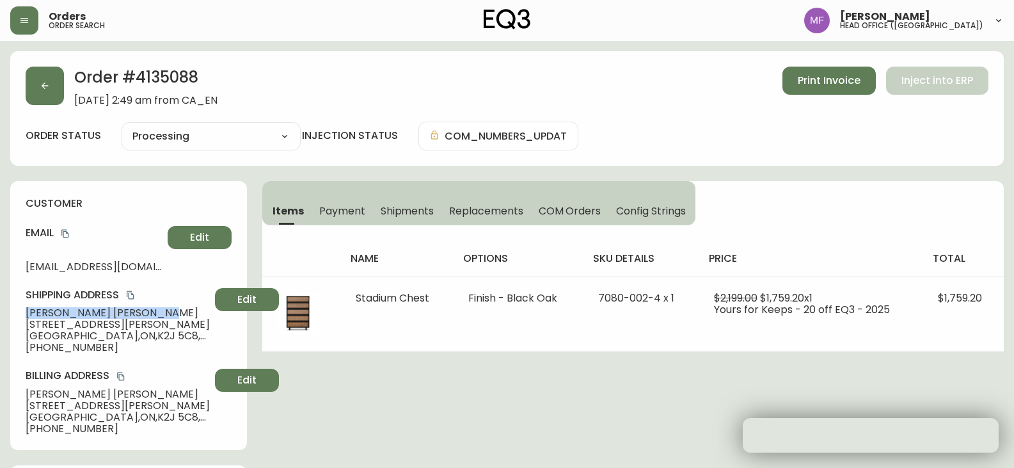
copy span "Ali Haji Hirad"
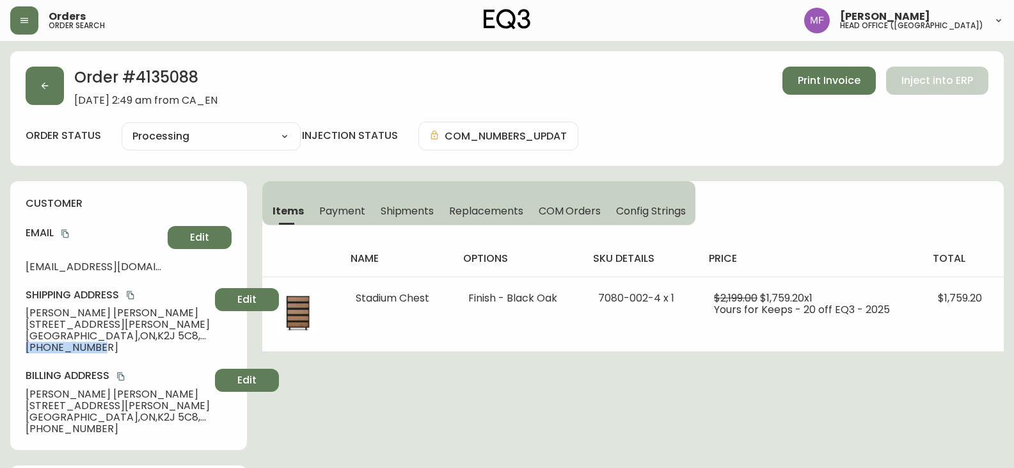
drag, startPoint x: 106, startPoint y: 349, endPoint x: 22, endPoint y: 353, distance: 83.9
click at [22, 353] on div "customer Email alihirad@gmail.com Edit Shipping Address Ali Haji Hirad 2 Madelo…" at bounding box center [128, 315] width 237 height 269
copy span "+15873348994"
click at [145, 75] on h2 "Order # 4135088" at bounding box center [145, 81] width 143 height 28
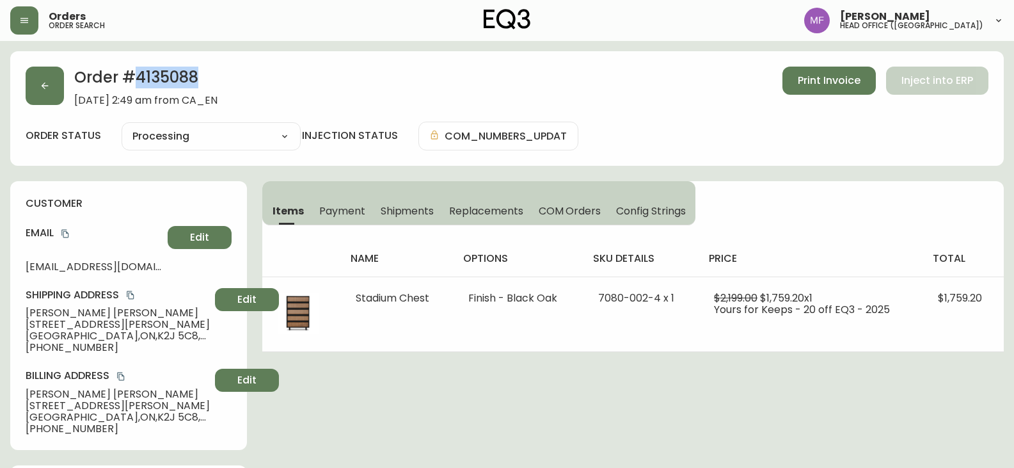
copy h2 "4135088"
drag, startPoint x: 97, startPoint y: 314, endPoint x: 24, endPoint y: 313, distance: 72.3
click at [24, 313] on div "customer Email alihirad@gmail.com Edit Shipping Address Ali Haji Hirad 2 Madelo…" at bounding box center [128, 315] width 237 height 269
copy span "Ali Haji Hirad"
click at [182, 84] on h2 "Order # 4135088" at bounding box center [145, 81] width 143 height 28
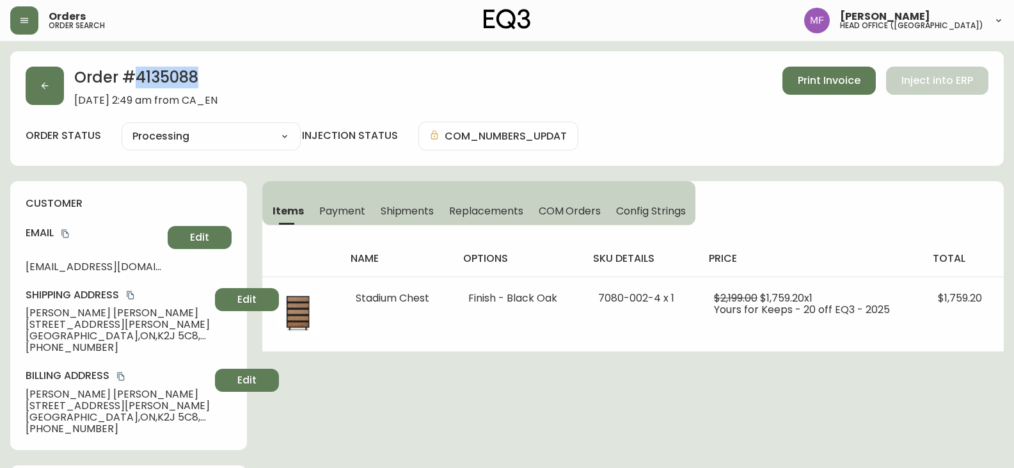
click at [182, 84] on h2 "Order # 4135088" at bounding box center [145, 81] width 143 height 28
copy h2 "4135088"
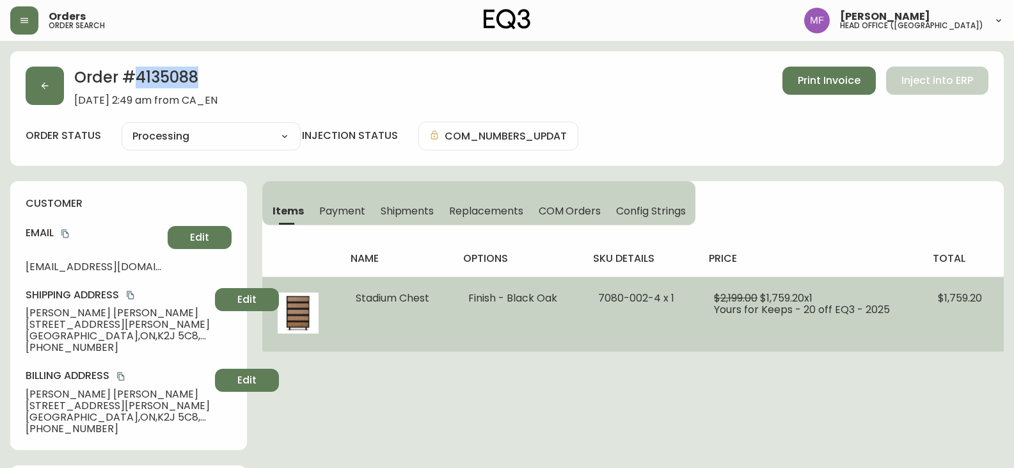
click at [540, 340] on td "Finish - Black Oak" at bounding box center [518, 313] width 130 height 75
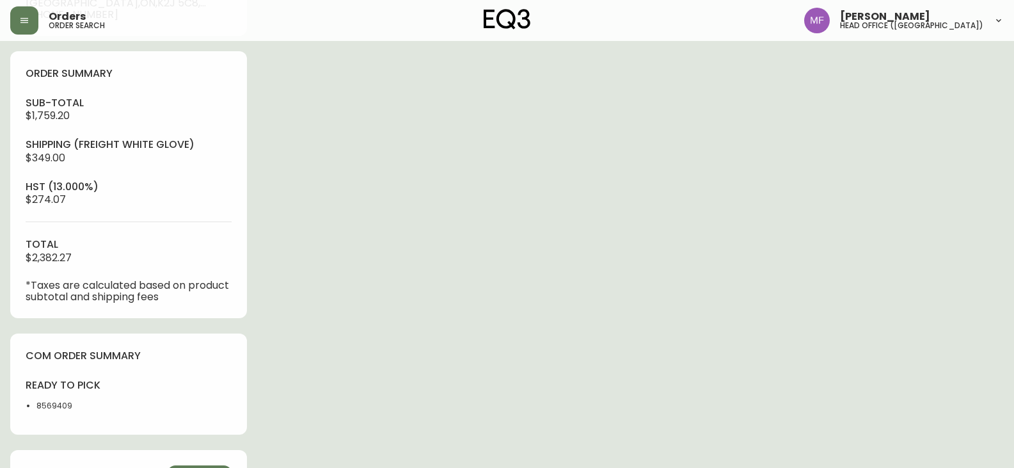
scroll to position [448, 0]
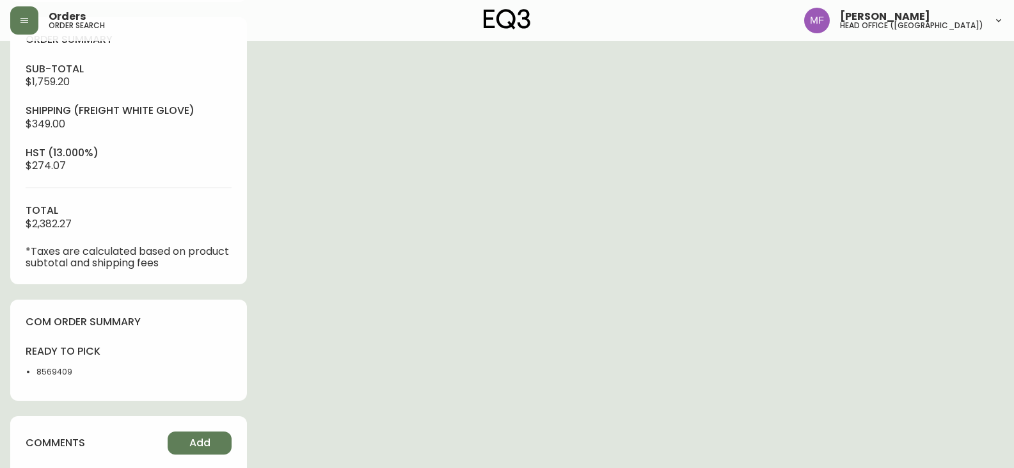
click at [58, 370] on li "8569409" at bounding box center [78, 372] width 84 height 12
copy li "8569409"
click at [507, 284] on div "Order # 4135088 September 4, 2025 at 2:49 am from CA_EN Print Invoice Inject in…" at bounding box center [507, 88] width 994 height 971
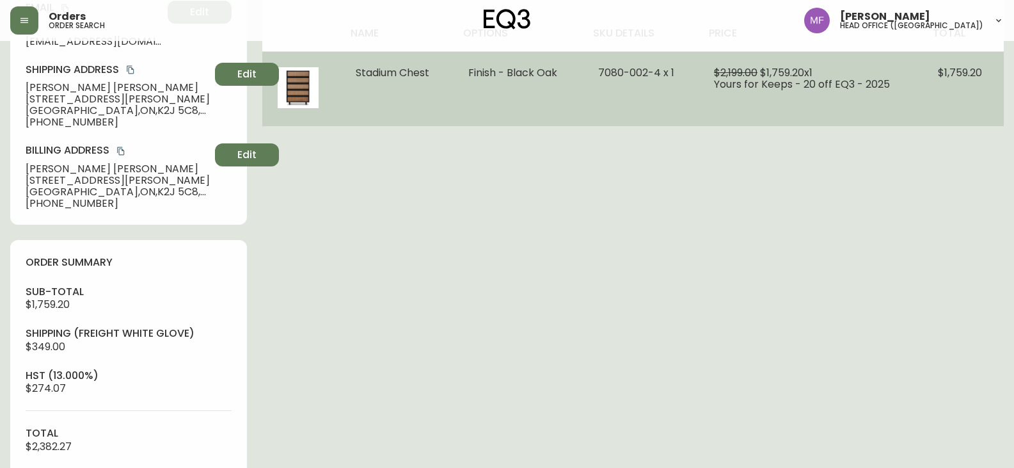
scroll to position [64, 0]
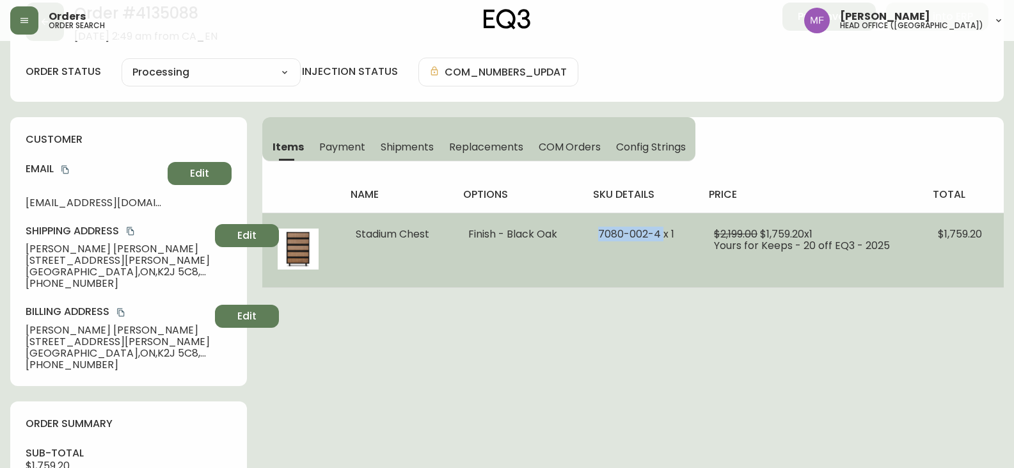
drag, startPoint x: 664, startPoint y: 236, endPoint x: 593, endPoint y: 234, distance: 71.1
click at [593, 234] on td "7080-002-4 x 1" at bounding box center [641, 249] width 116 height 75
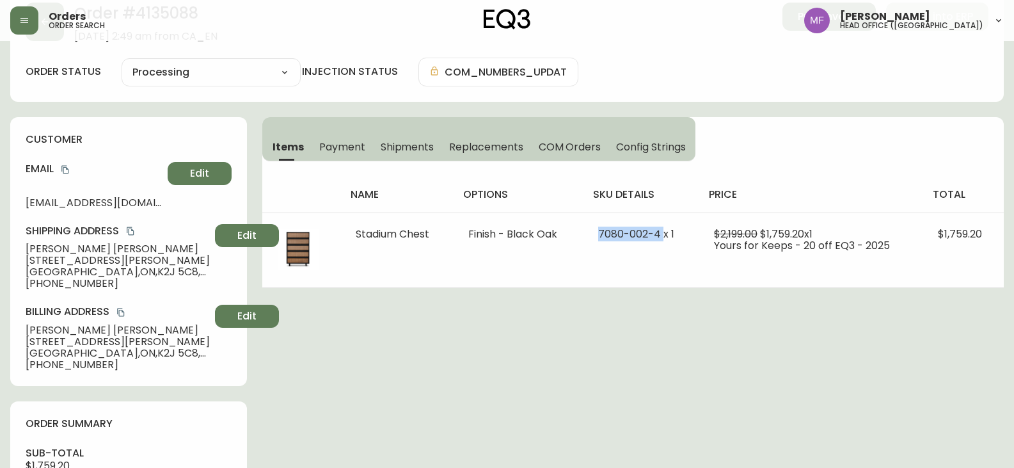
copy span "7080-002-4"
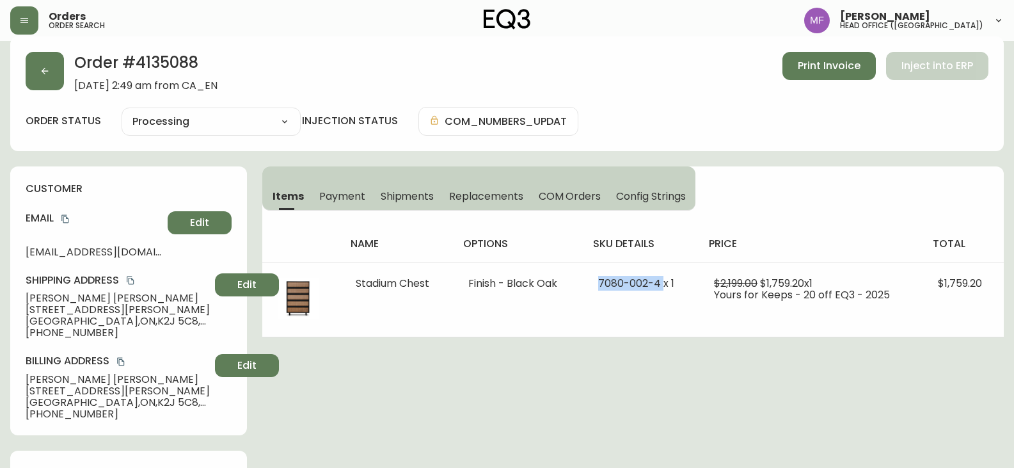
scroll to position [0, 0]
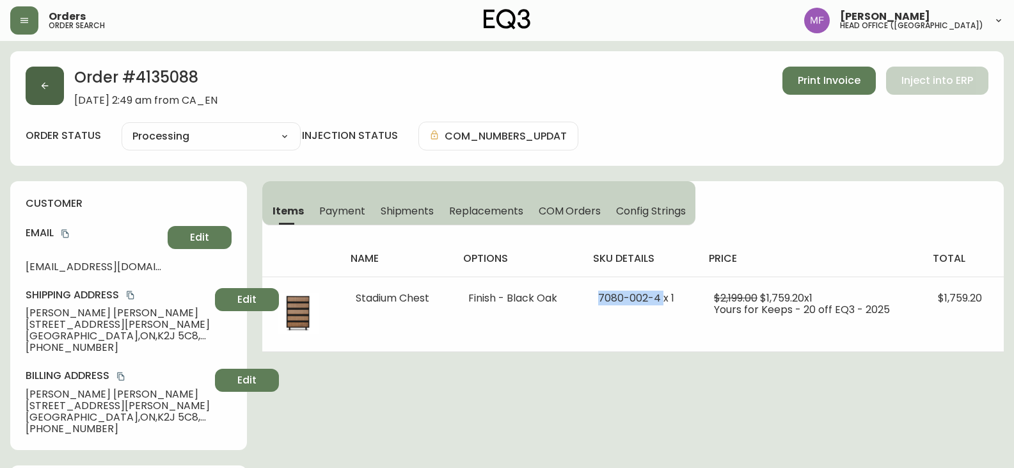
click at [44, 87] on icon "button" at bounding box center [45, 86] width 7 height 7
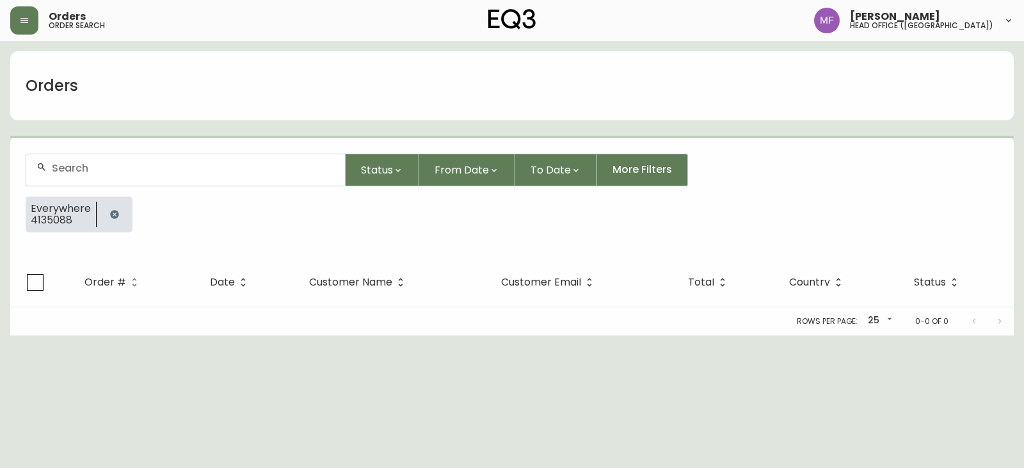
click at [107, 204] on button "button" at bounding box center [115, 215] width 26 height 26
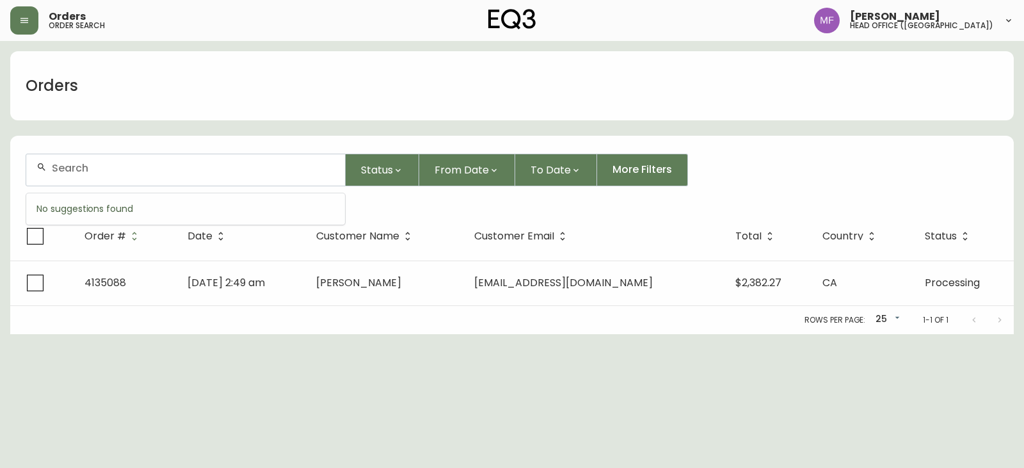
click at [93, 164] on input "text" at bounding box center [193, 168] width 283 height 12
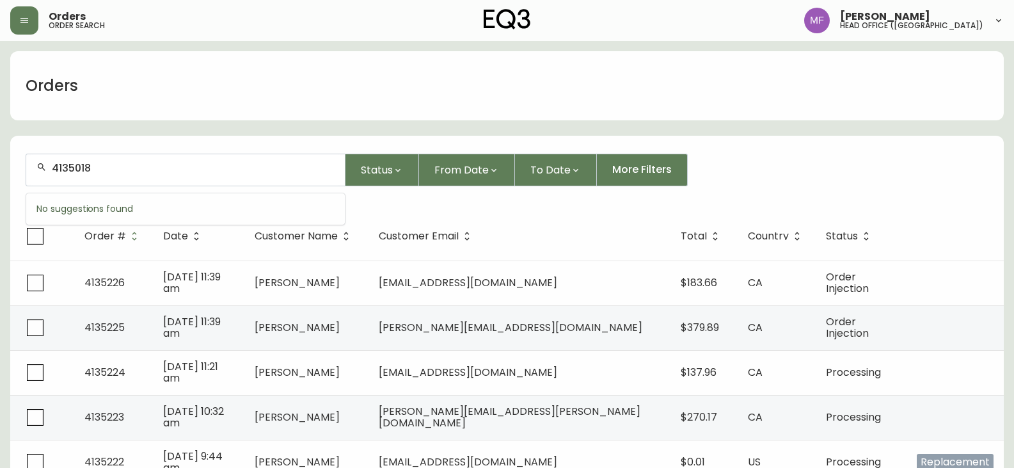
type input "4135018"
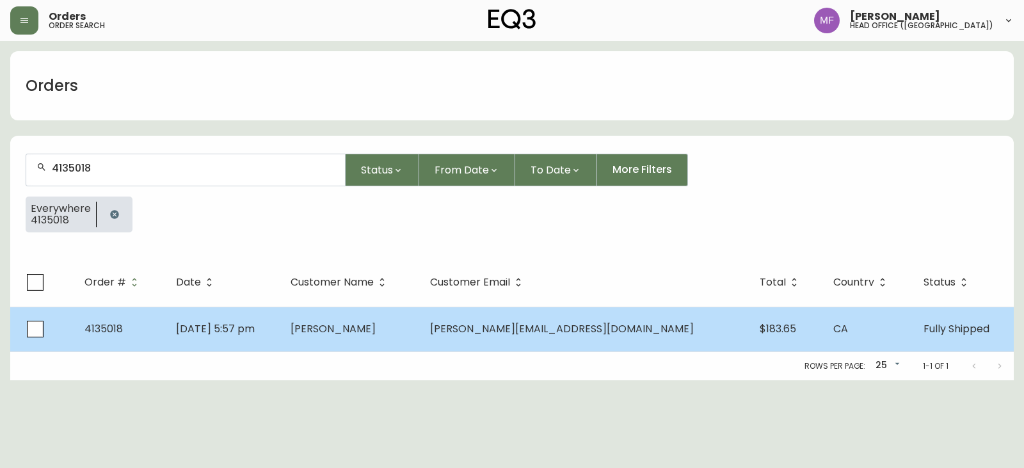
click at [281, 317] on td "Sep 01 2025, 5:57 pm" at bounding box center [223, 329] width 115 height 45
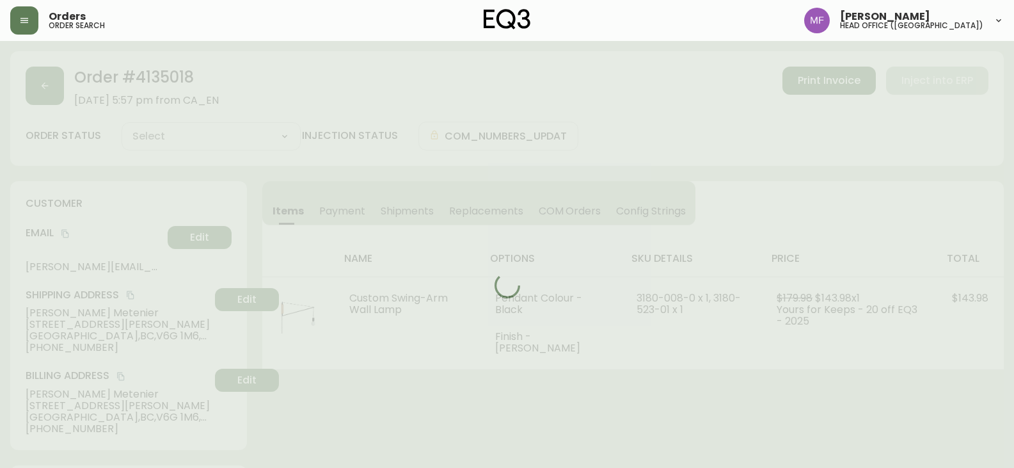
type input "Fully Shipped"
select select "FULLY_SHIPPED"
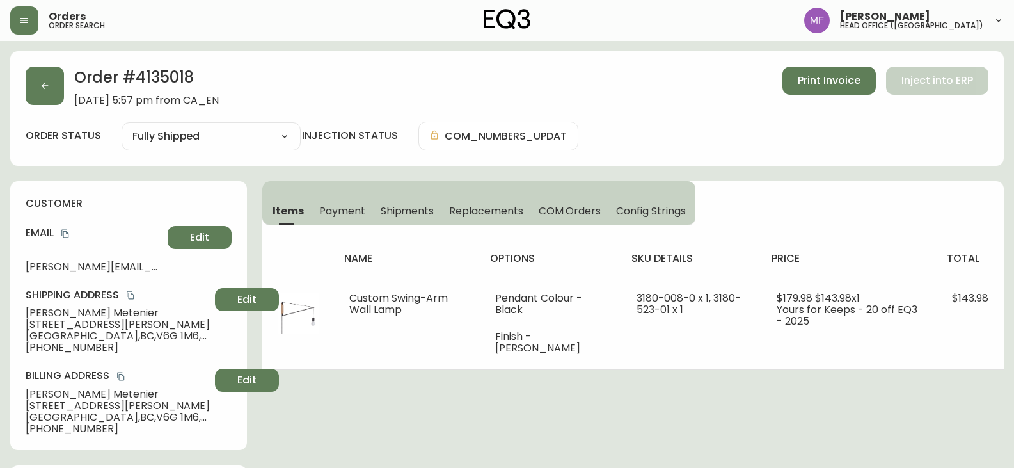
click at [786, 195] on div "Items Payment Shipments Replacements COM Orders Config Strings name options sku…" at bounding box center [633, 275] width 742 height 189
click at [58, 95] on button "button" at bounding box center [45, 86] width 38 height 38
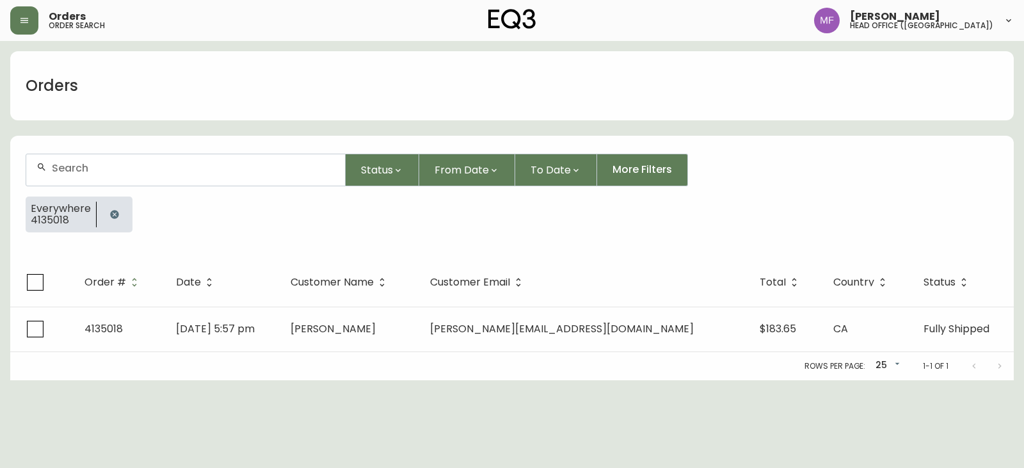
click at [110, 214] on icon "button" at bounding box center [114, 214] width 8 height 8
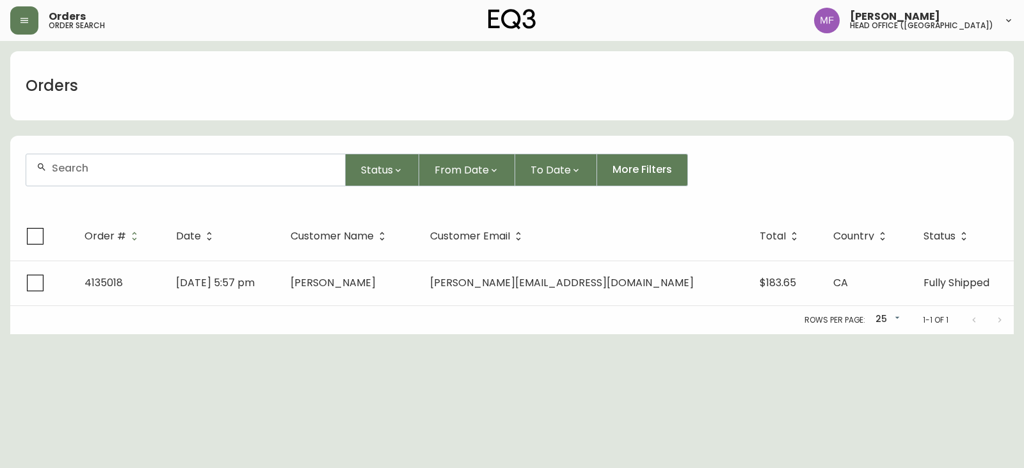
click at [109, 178] on div at bounding box center [185, 169] width 319 height 31
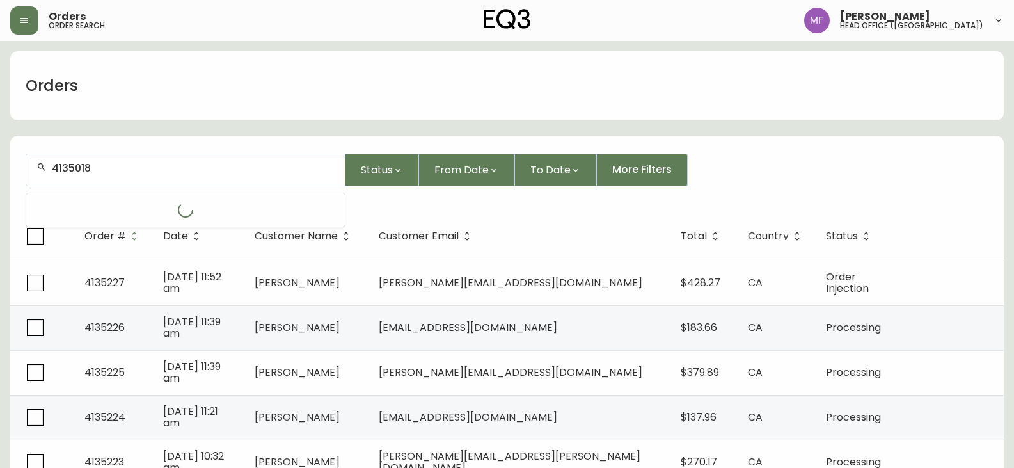
type input "4135018"
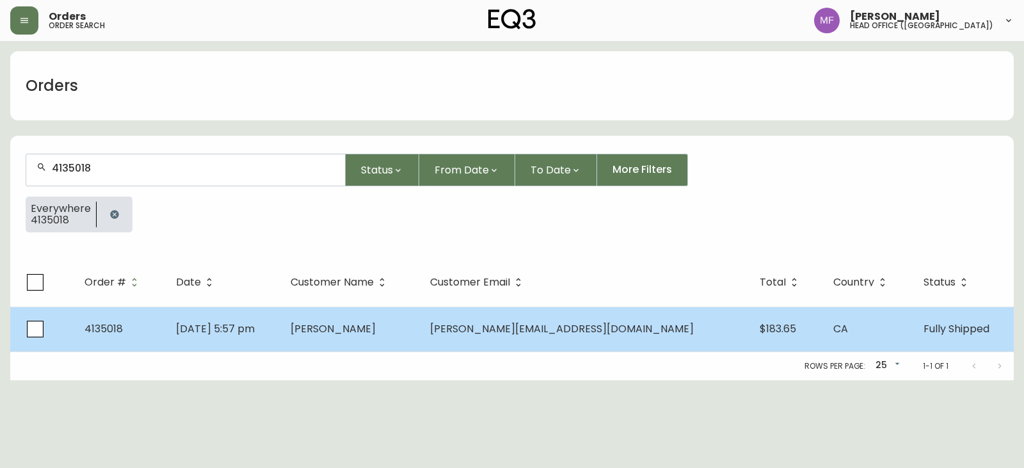
click at [531, 319] on td "nathan.metenier@gmail.com" at bounding box center [585, 329] width 330 height 45
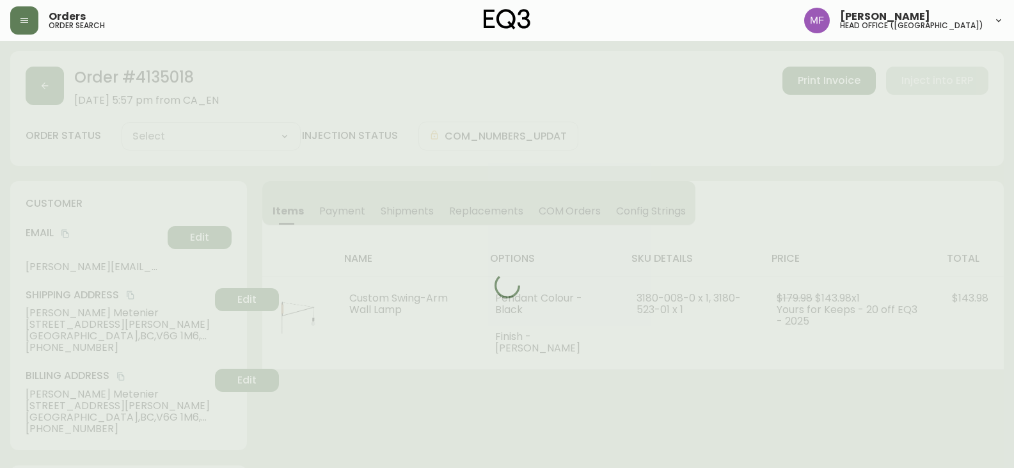
type input "Fully Shipped"
select select "FULLY_SHIPPED"
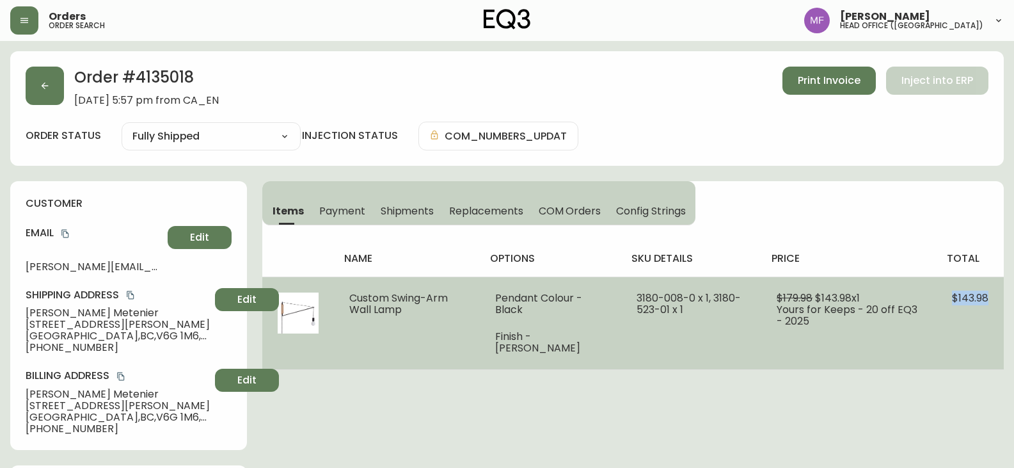
drag, startPoint x: 952, startPoint y: 296, endPoint x: 991, endPoint y: 296, distance: 38.4
click at [991, 296] on td "$143.98" at bounding box center [970, 322] width 67 height 93
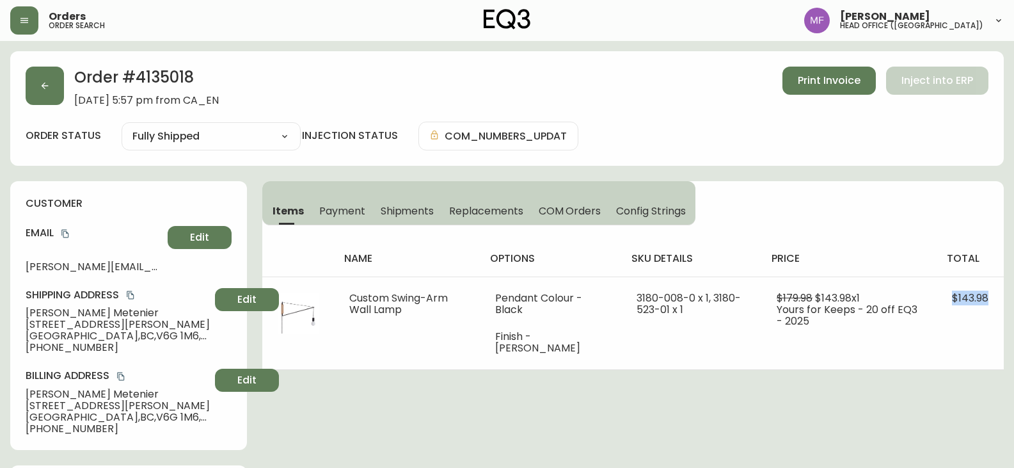
copy span "$143.98"
click at [156, 70] on h2 "Order # 4135018" at bounding box center [146, 81] width 145 height 28
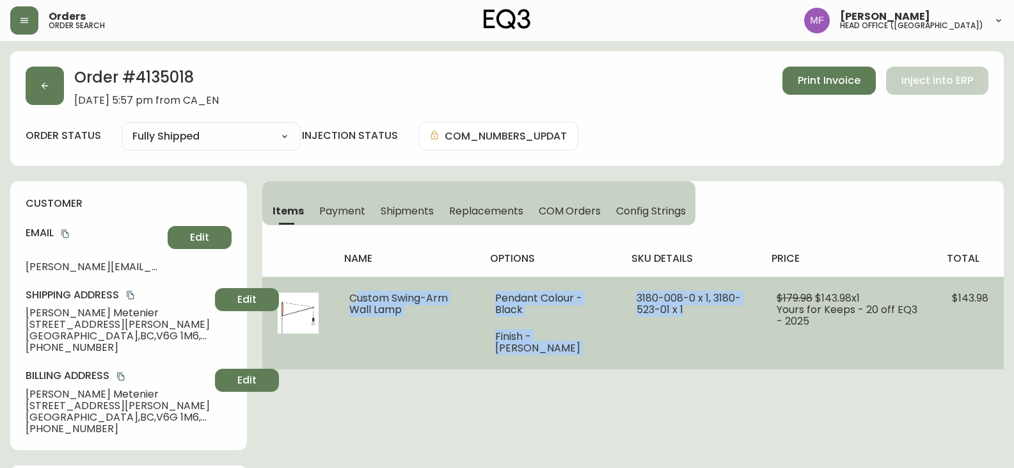
drag, startPoint x: 346, startPoint y: 296, endPoint x: 679, endPoint y: 314, distance: 333.9
click at [679, 314] on tr "Custom Swing-Arm Wall Lamp Pendant Colour - Black Finish - Ash 3180-008-0 x 1, …" at bounding box center [633, 322] width 742 height 93
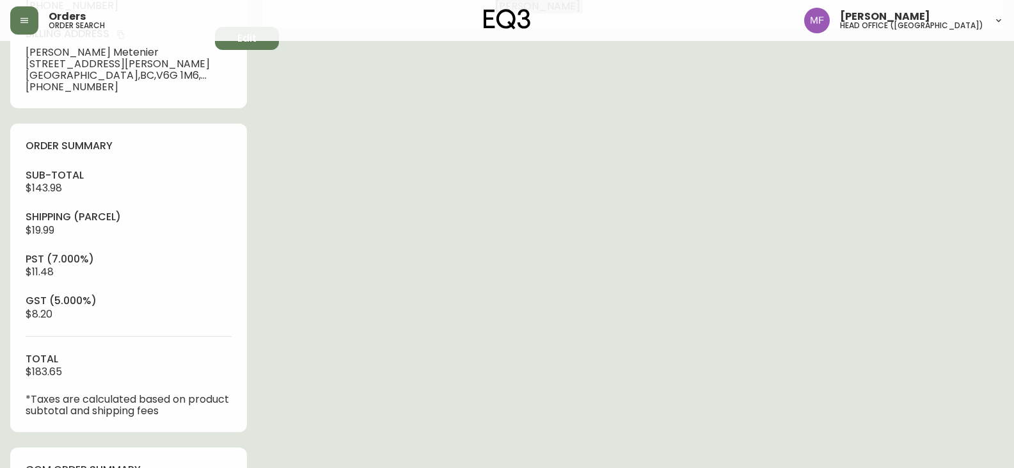
scroll to position [384, 0]
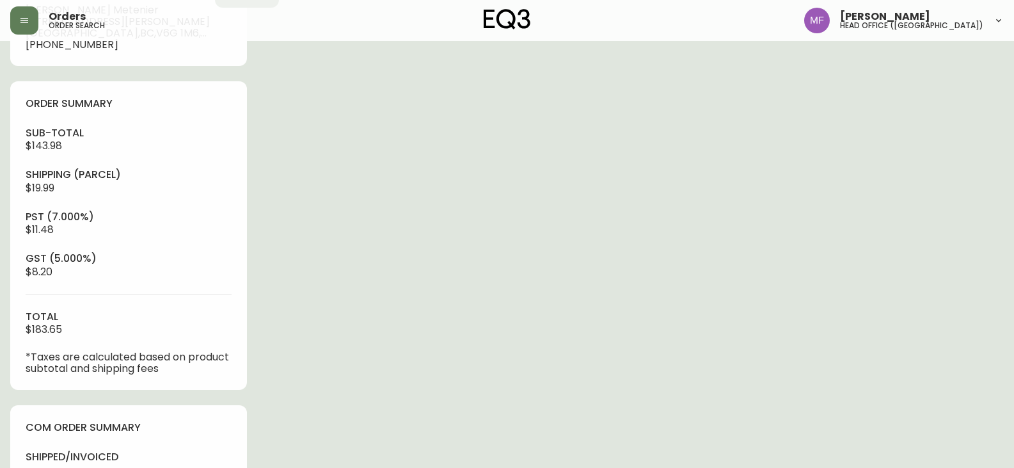
click at [49, 140] on span "$143.98" at bounding box center [44, 145] width 36 height 15
drag, startPoint x: 629, startPoint y: 319, endPoint x: 623, endPoint y: 319, distance: 6.4
click at [629, 319] on div "Order # 4135018 September 1, 2025 at 5:57 pm from CA_EN Print Invoice Inject in…" at bounding box center [507, 244] width 994 height 1154
click at [811, 216] on div "Order # 4135018 September 1, 2025 at 5:57 pm from CA_EN Print Invoice Inject in…" at bounding box center [507, 244] width 994 height 1154
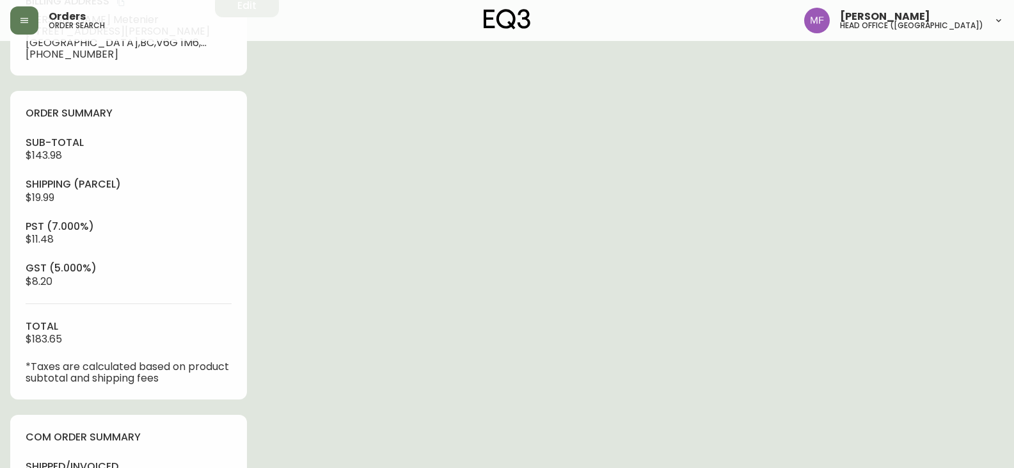
scroll to position [0, 0]
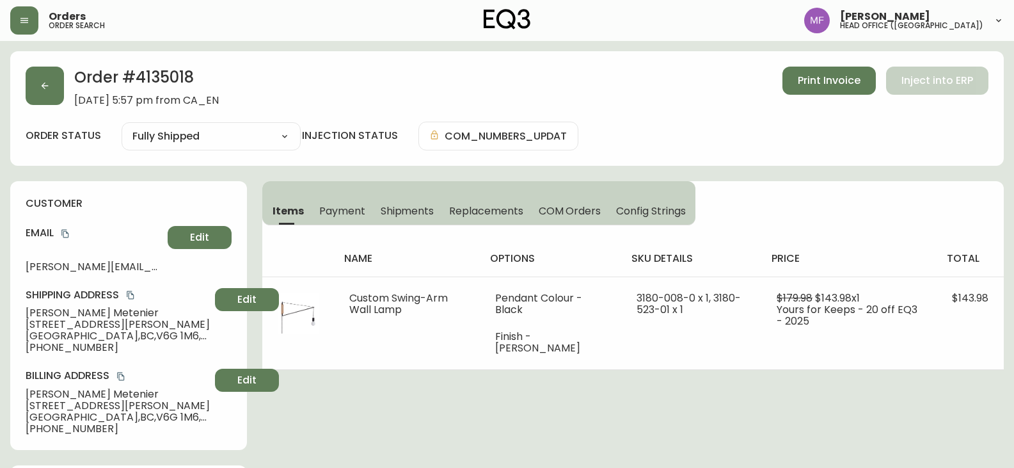
click at [188, 77] on h2 "Order # 4135018" at bounding box center [146, 81] width 145 height 28
click at [65, 233] on icon "copy" at bounding box center [65, 233] width 9 height 9
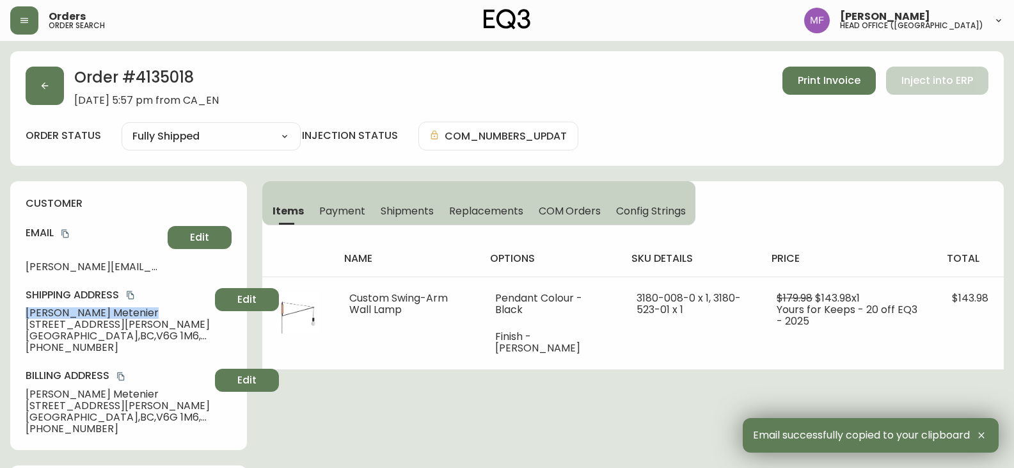
drag, startPoint x: 111, startPoint y: 314, endPoint x: 28, endPoint y: 315, distance: 83.2
click at [28, 315] on span "Nathan Metenier" at bounding box center [118, 313] width 184 height 12
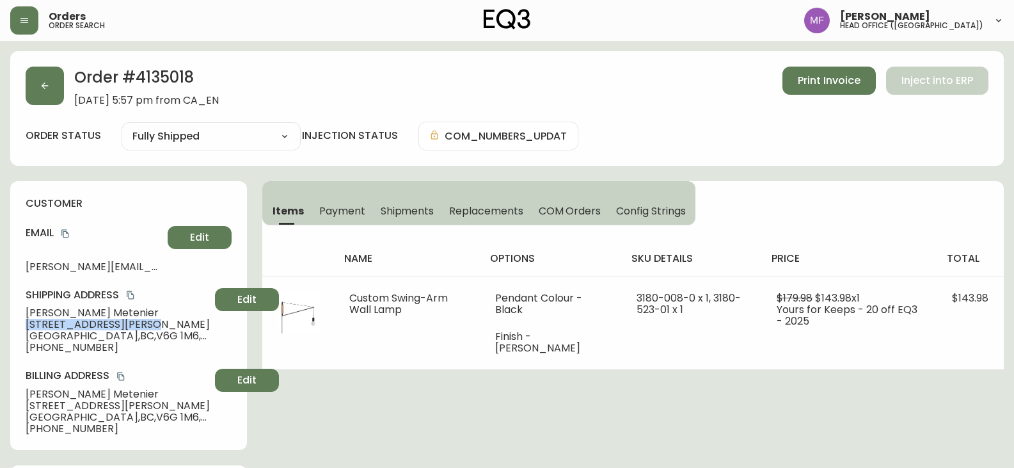
drag, startPoint x: 141, startPoint y: 323, endPoint x: 26, endPoint y: 323, distance: 114.5
click at [26, 323] on span "403-1771 Nelson Street" at bounding box center [118, 325] width 184 height 12
drag, startPoint x: 107, startPoint y: 333, endPoint x: 145, endPoint y: 337, distance: 38.5
click at [145, 337] on span "Vancouver , BC , V6G 1M6 , CA" at bounding box center [118, 336] width 184 height 12
drag, startPoint x: 81, startPoint y: 349, endPoint x: 36, endPoint y: 350, distance: 44.8
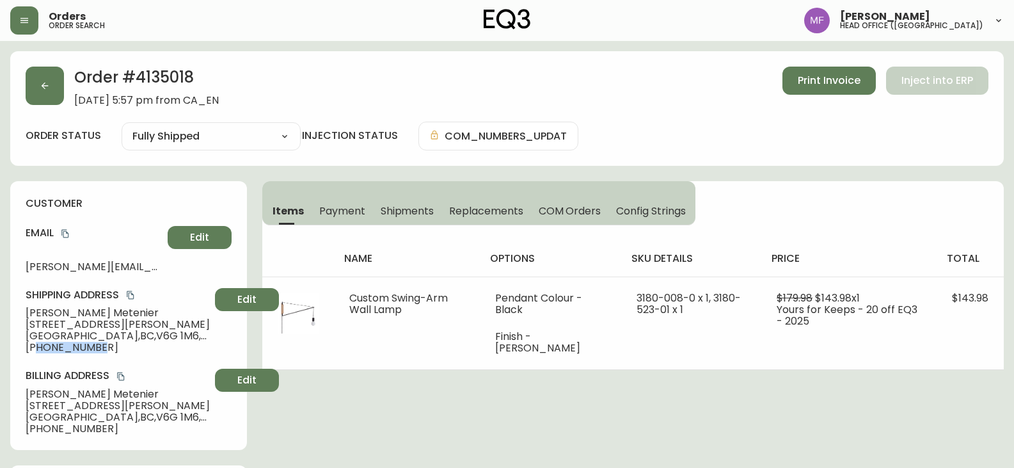
click at [36, 350] on span "+17786817137" at bounding box center [118, 348] width 184 height 12
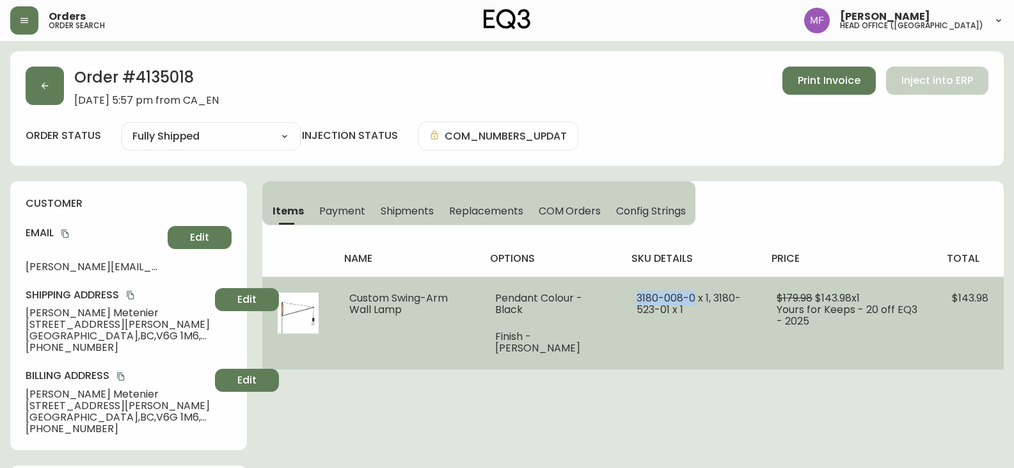
drag, startPoint x: 689, startPoint y: 299, endPoint x: 628, endPoint y: 295, distance: 60.9
click at [637, 295] on span "3180-008-0 x 1, 3180-523-01 x 1" at bounding box center [689, 304] width 104 height 26
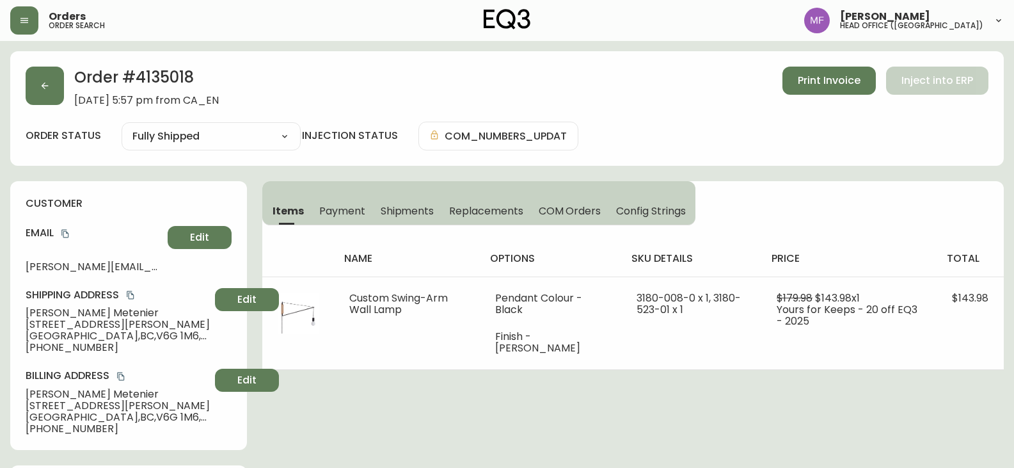
click at [946, 273] on th "total" at bounding box center [970, 259] width 67 height 36
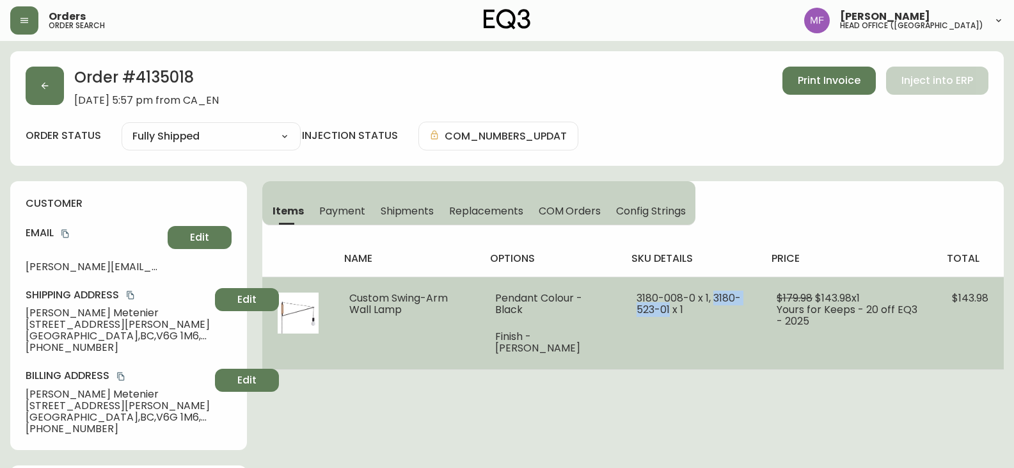
drag, startPoint x: 706, startPoint y: 296, endPoint x: 661, endPoint y: 308, distance: 46.4
click at [661, 308] on span "3180-008-0 x 1, 3180-523-01 x 1" at bounding box center [689, 304] width 104 height 26
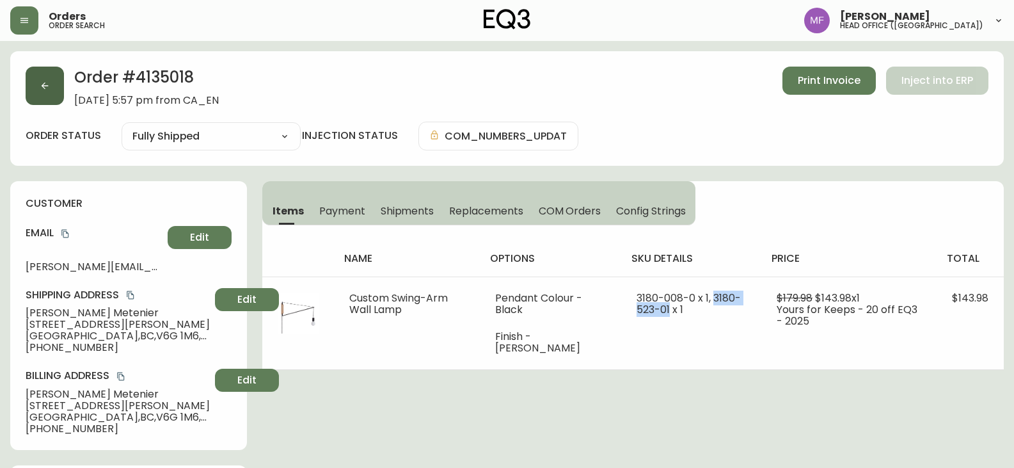
click at [60, 92] on button "button" at bounding box center [45, 86] width 38 height 38
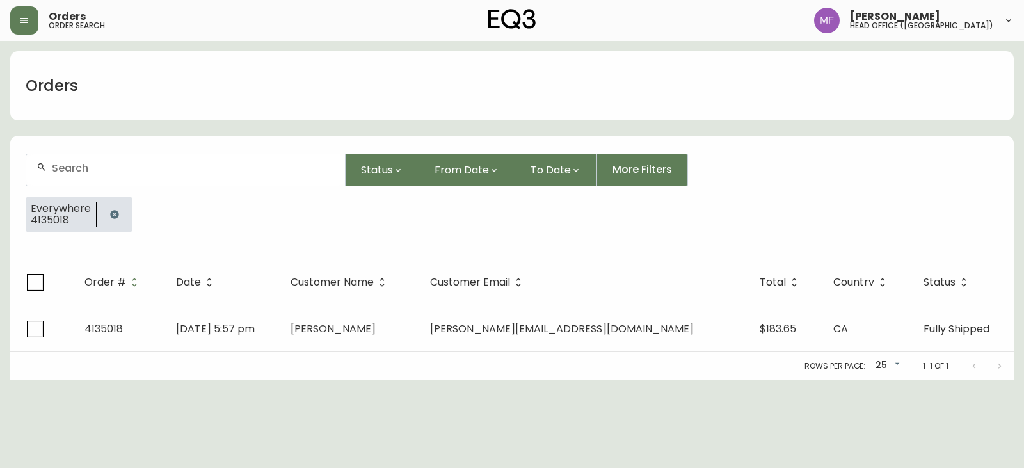
click at [104, 208] on button "button" at bounding box center [115, 215] width 26 height 26
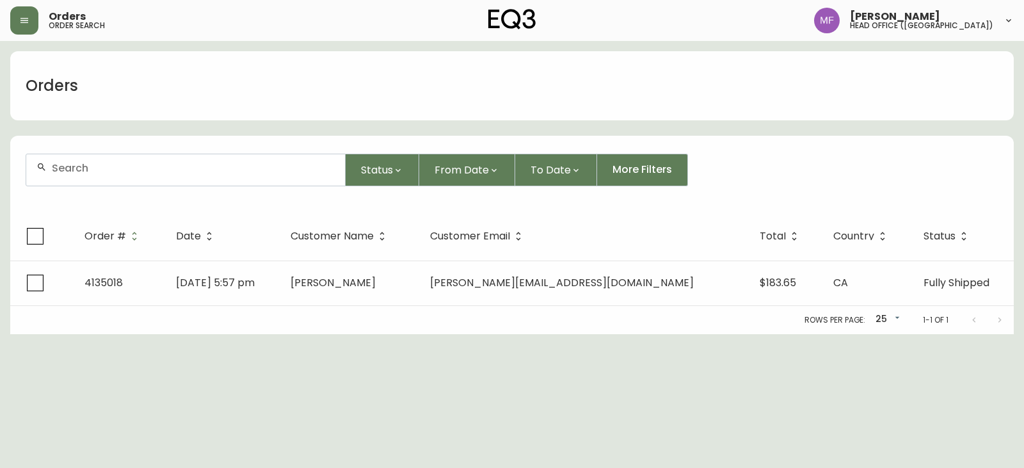
click at [95, 165] on input "text" at bounding box center [193, 168] width 283 height 12
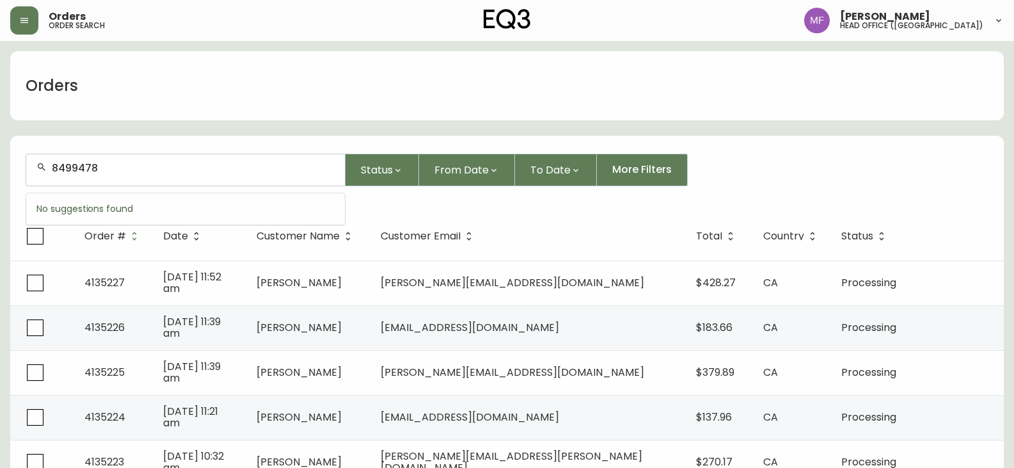
type input "8499478"
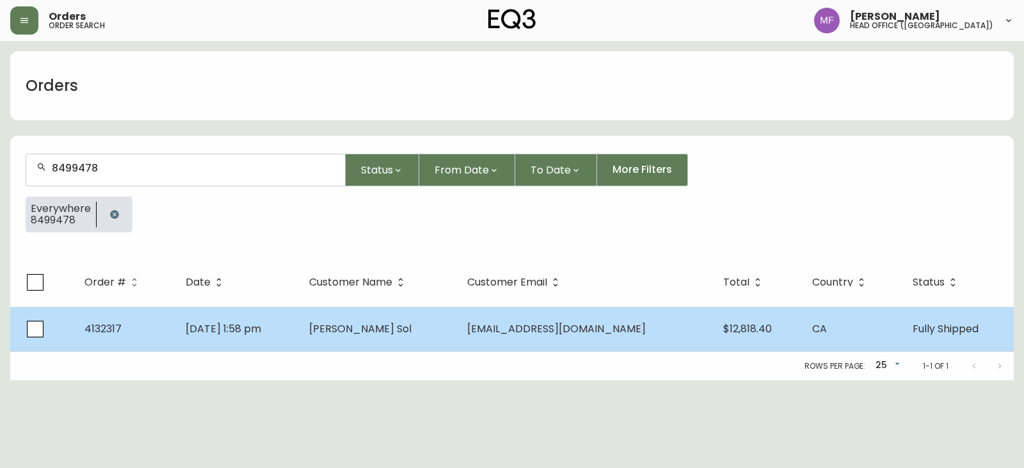
click at [381, 331] on span "Coreen Sol" at bounding box center [360, 328] width 102 height 15
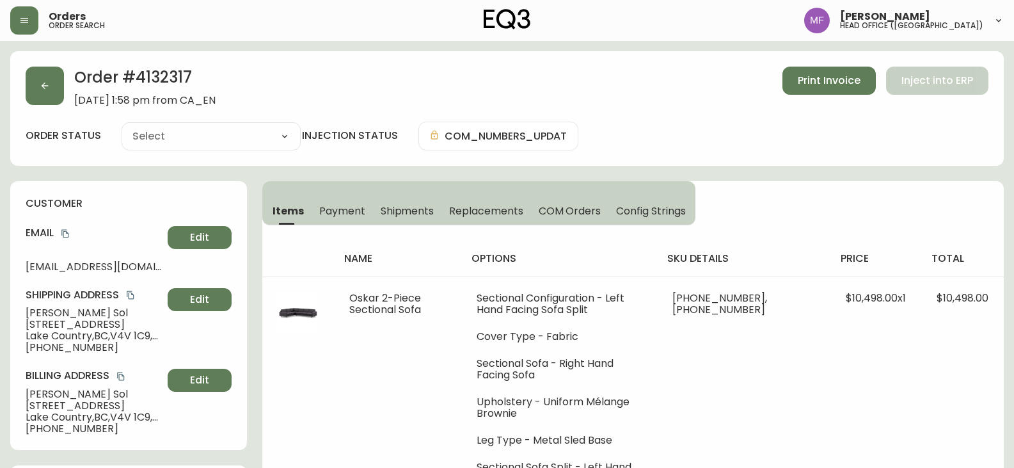
type input "Fully Shipped"
select select "FULLY_SHIPPED"
click at [397, 215] on span "Shipments" at bounding box center [408, 210] width 54 height 13
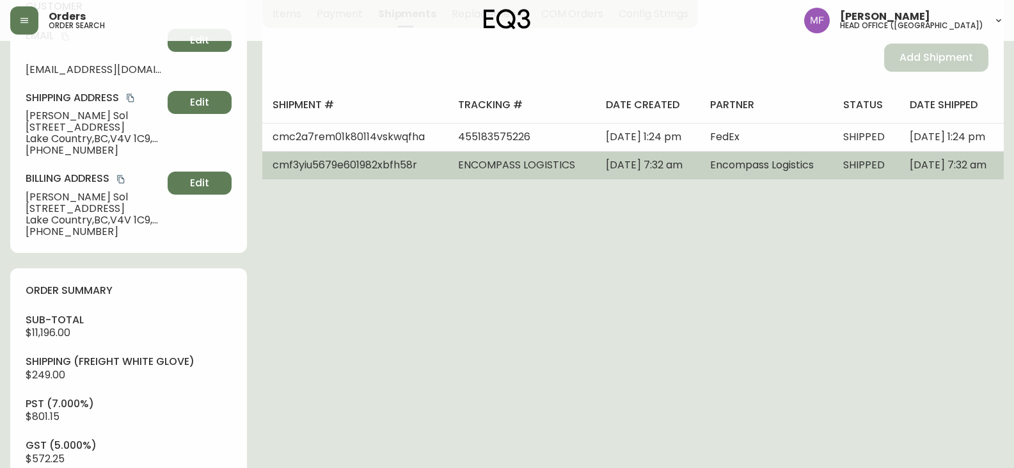
scroll to position [64, 0]
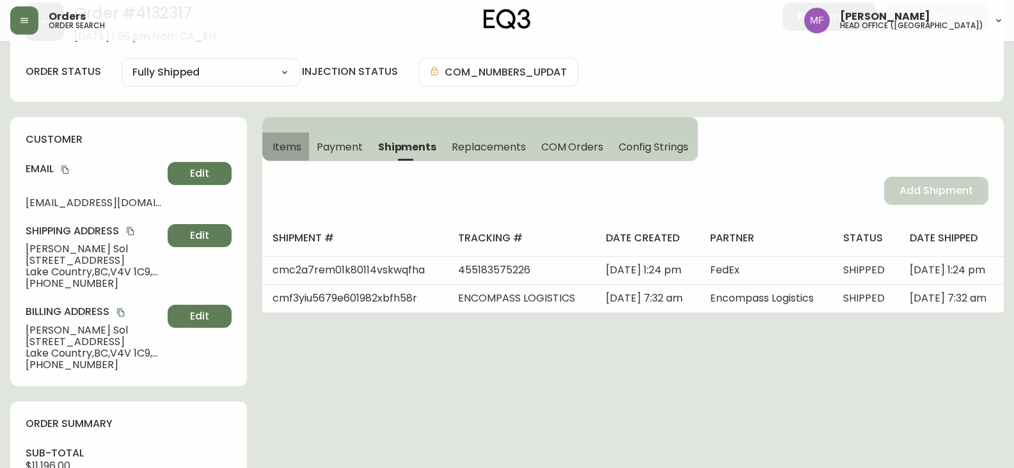
click at [285, 134] on button "Items" at bounding box center [285, 146] width 47 height 28
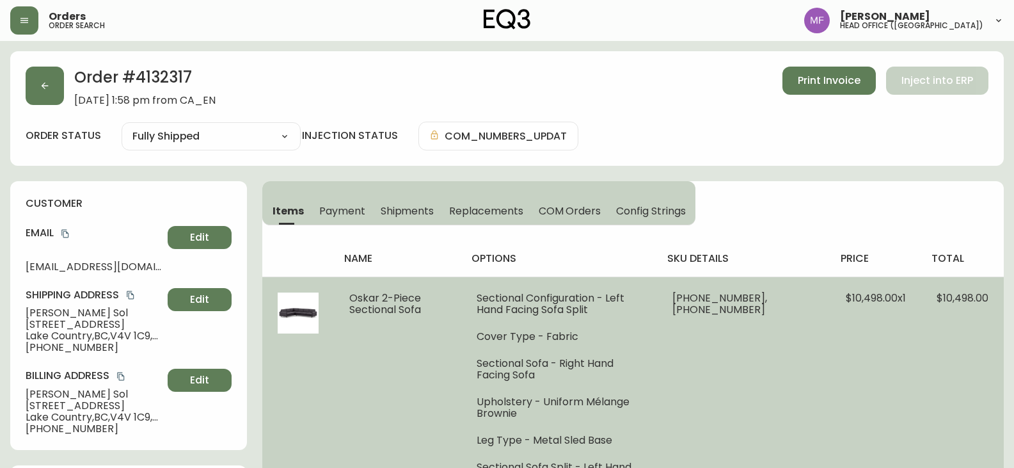
click at [749, 370] on td "30116-39 x 1, 30116-87 x 1" at bounding box center [743, 387] width 173 height 223
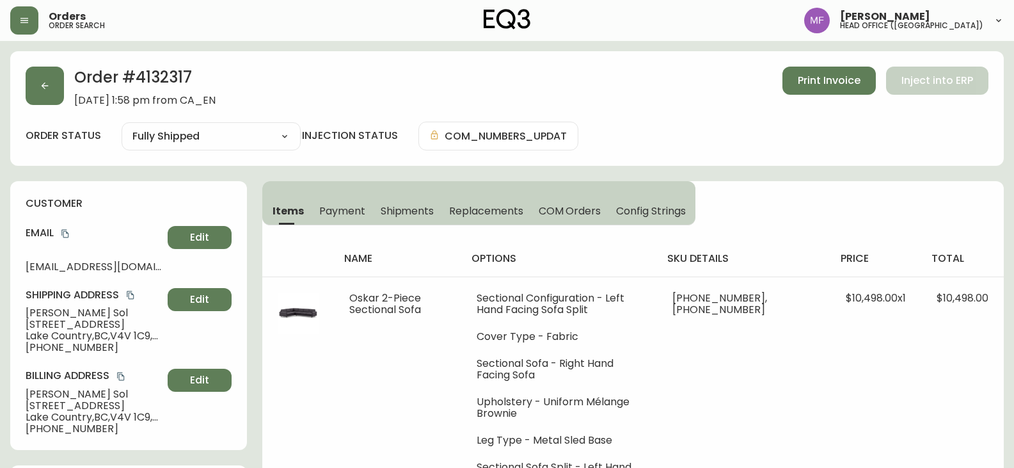
click at [150, 84] on h2 "Order # 4132317" at bounding box center [144, 81] width 141 height 28
drag, startPoint x: 95, startPoint y: 310, endPoint x: 0, endPoint y: 310, distance: 95.3
click at [175, 74] on h2 "Order # 4132317" at bounding box center [144, 81] width 141 height 28
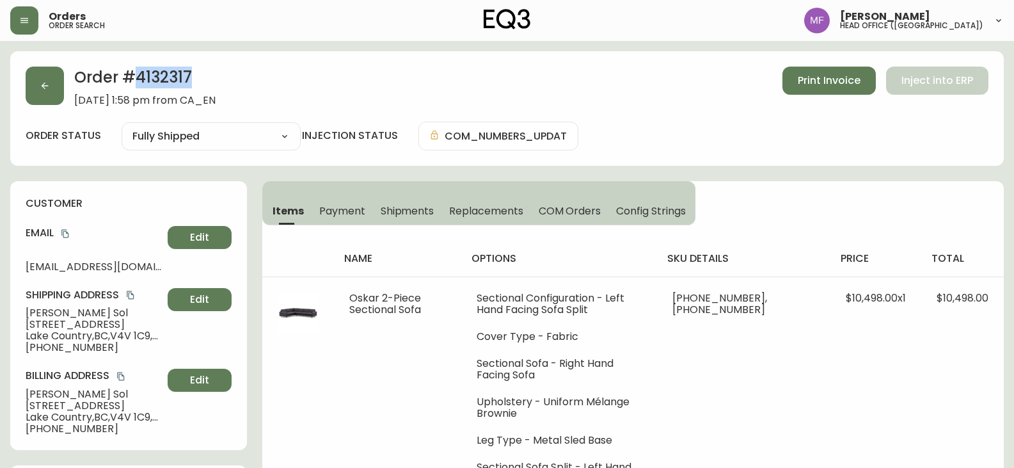
click at [175, 74] on h2 "Order # 4132317" at bounding box center [144, 81] width 141 height 28
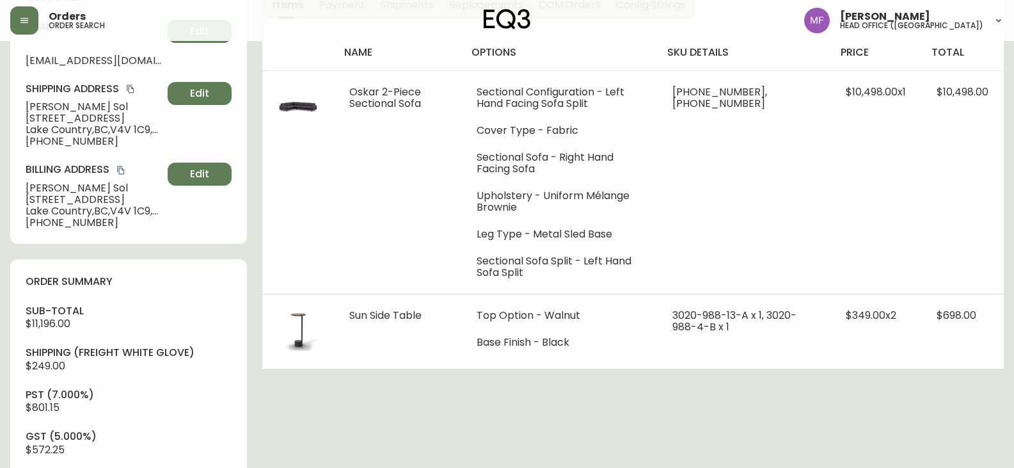
scroll to position [512, 0]
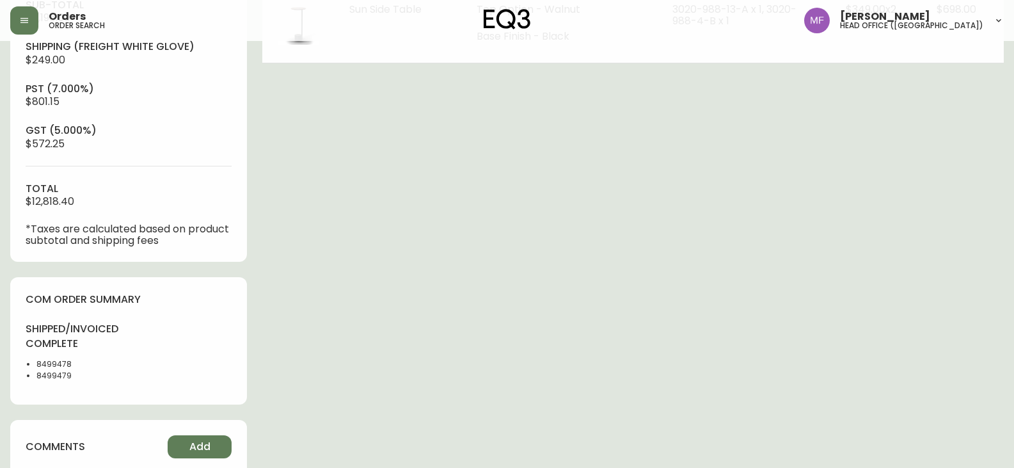
click at [54, 367] on li "8499478" at bounding box center [78, 364] width 84 height 12
click at [491, 300] on div "Order # 4132317 April 8, 2025 at 1:58 pm from CA_EN Print Invoice Inject into E…" at bounding box center [507, 445] width 994 height 1812
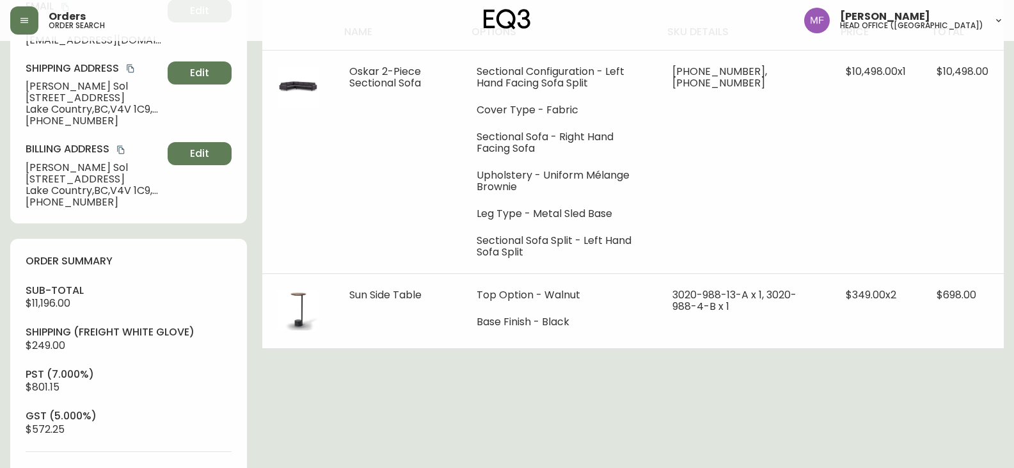
scroll to position [64, 0]
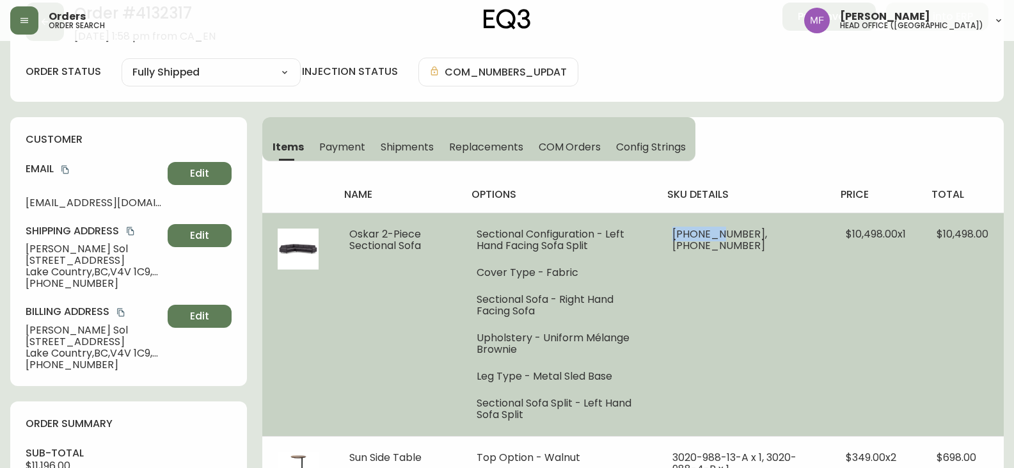
drag, startPoint x: 740, startPoint y: 234, endPoint x: 700, endPoint y: 230, distance: 40.5
click at [700, 230] on span "30116-39 x 1, 30116-87 x 1" at bounding box center [720, 240] width 95 height 26
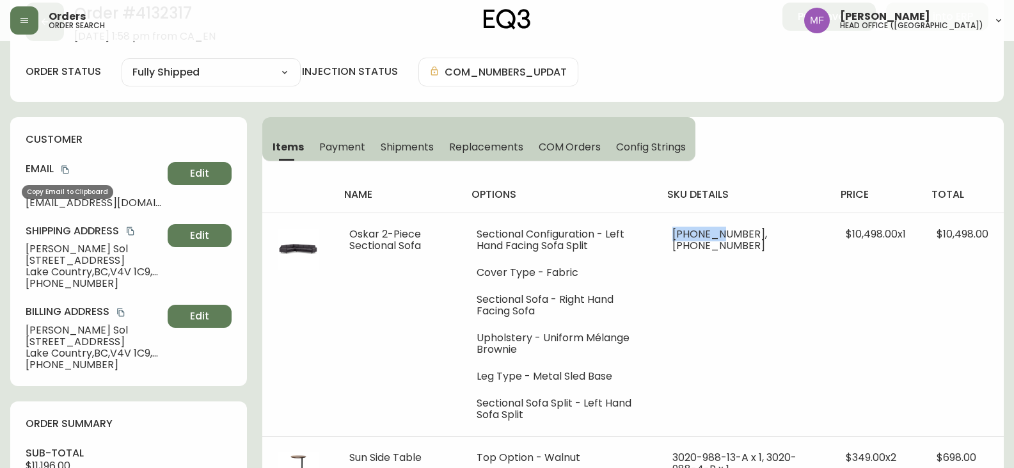
drag, startPoint x: 65, startPoint y: 170, endPoint x: 164, endPoint y: 167, distance: 98.6
click at [65, 170] on icon "copy" at bounding box center [65, 169] width 9 height 9
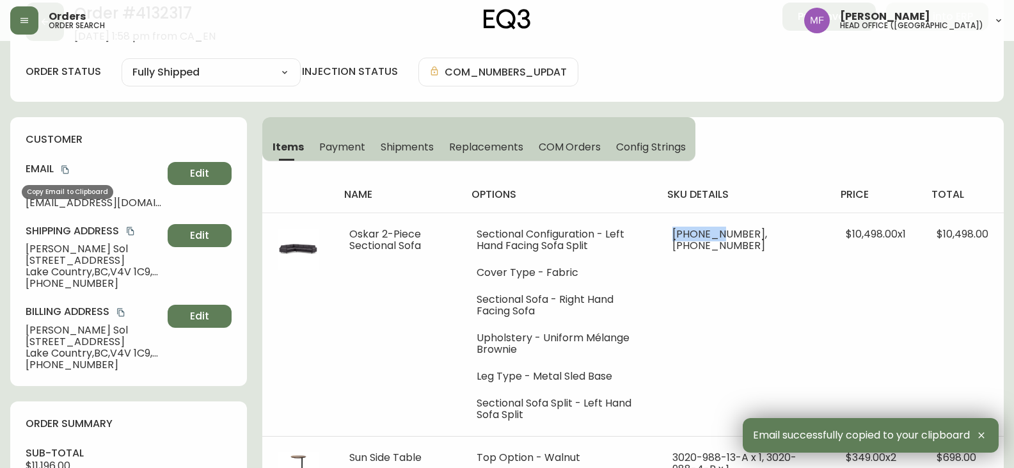
click at [67, 168] on icon "copy" at bounding box center [64, 170] width 7 height 8
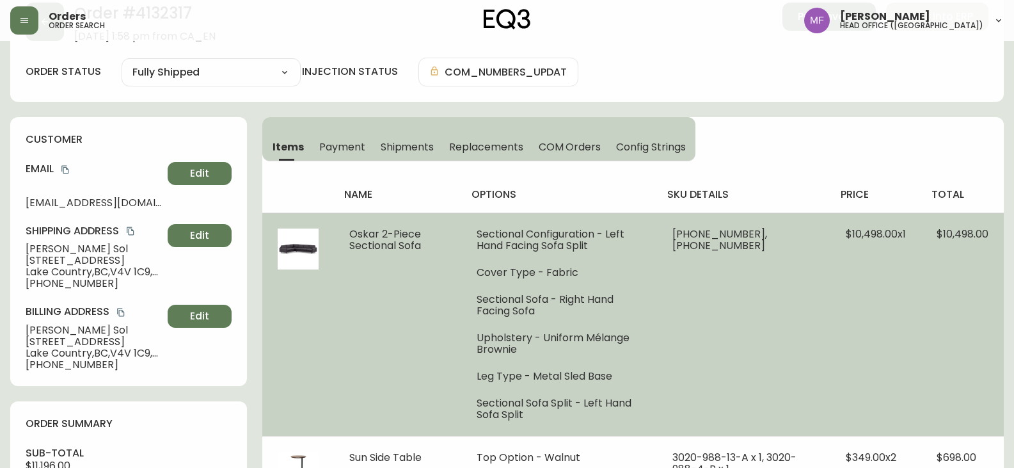
click at [783, 348] on td "30116-39 x 1, 30116-87 x 1" at bounding box center [743, 323] width 173 height 223
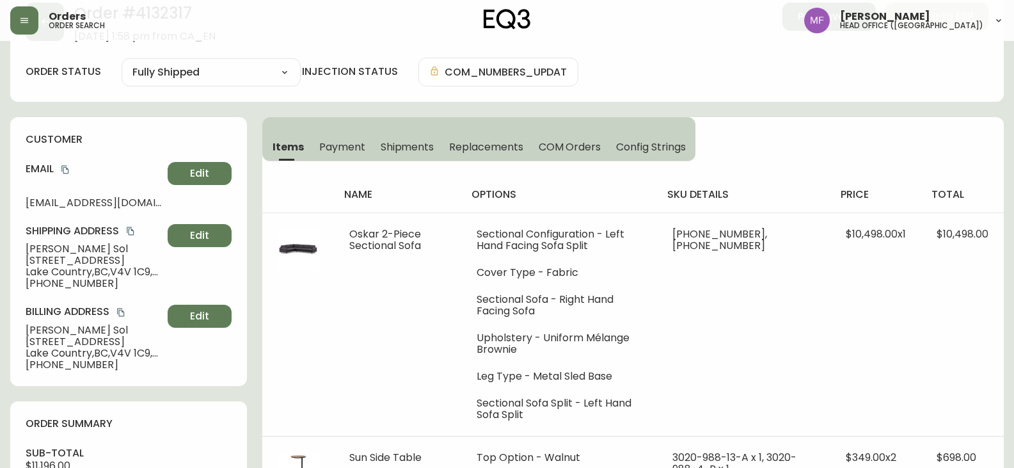
scroll to position [0, 0]
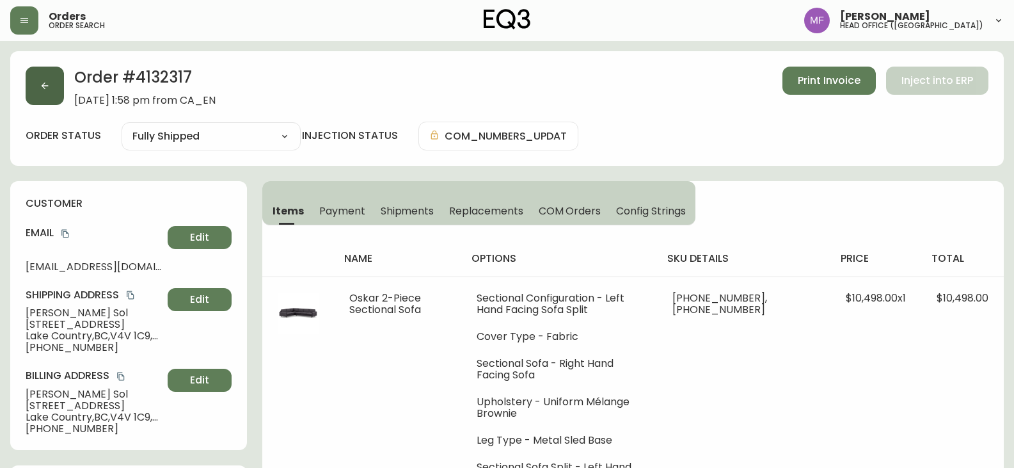
click at [58, 87] on button "button" at bounding box center [45, 86] width 38 height 38
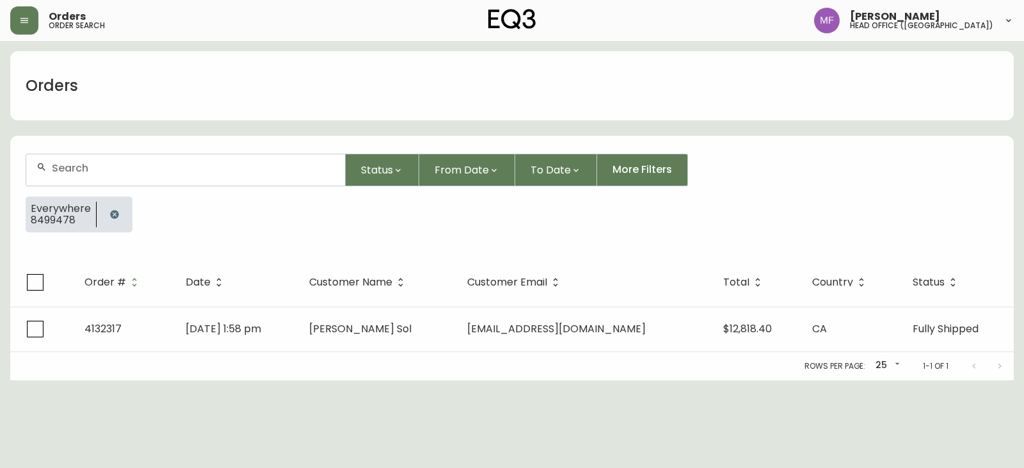
click at [104, 209] on button "button" at bounding box center [115, 215] width 26 height 26
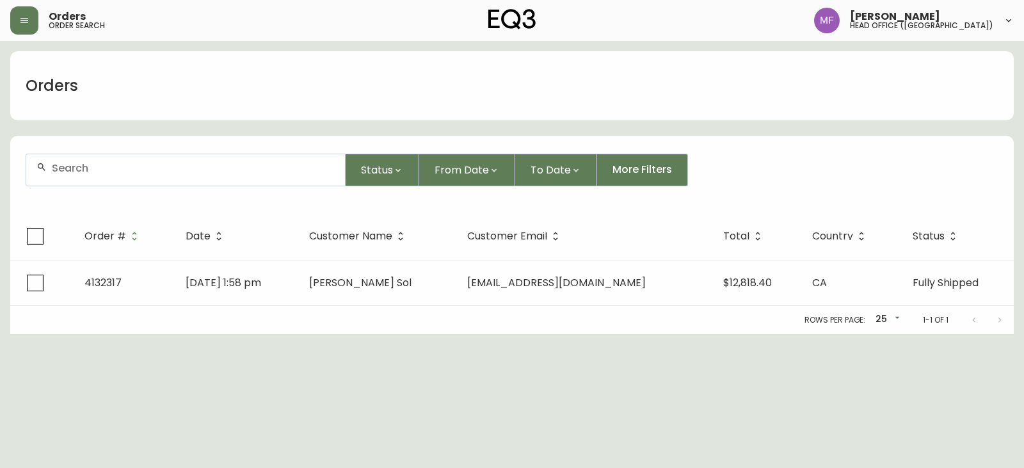
click at [101, 172] on input "text" at bounding box center [193, 168] width 283 height 12
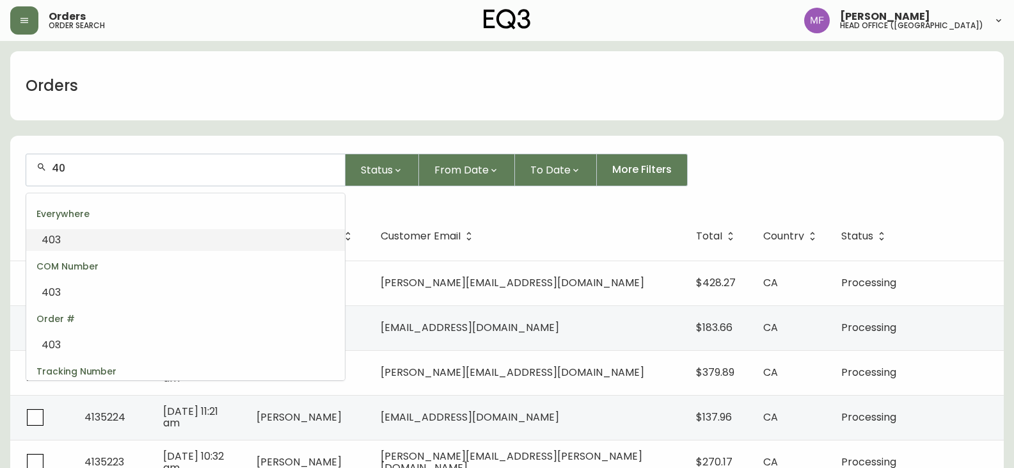
type input "4"
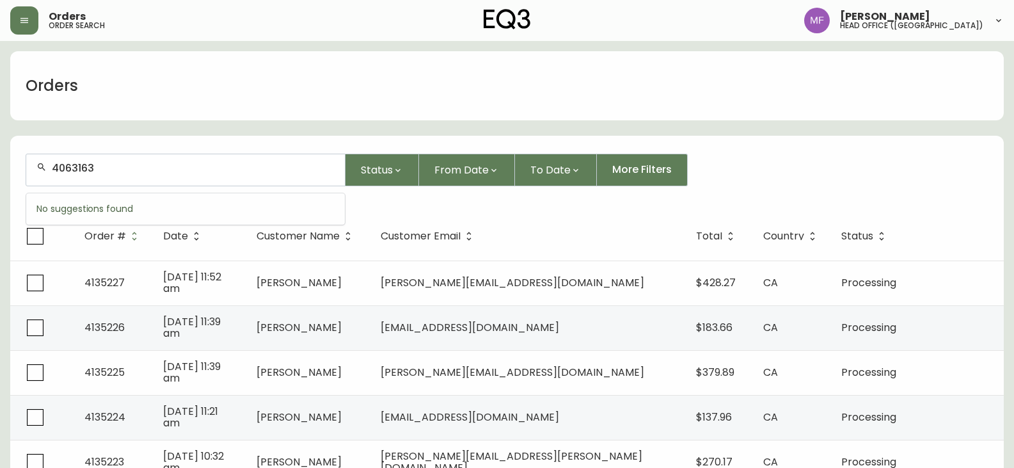
type input "4063163"
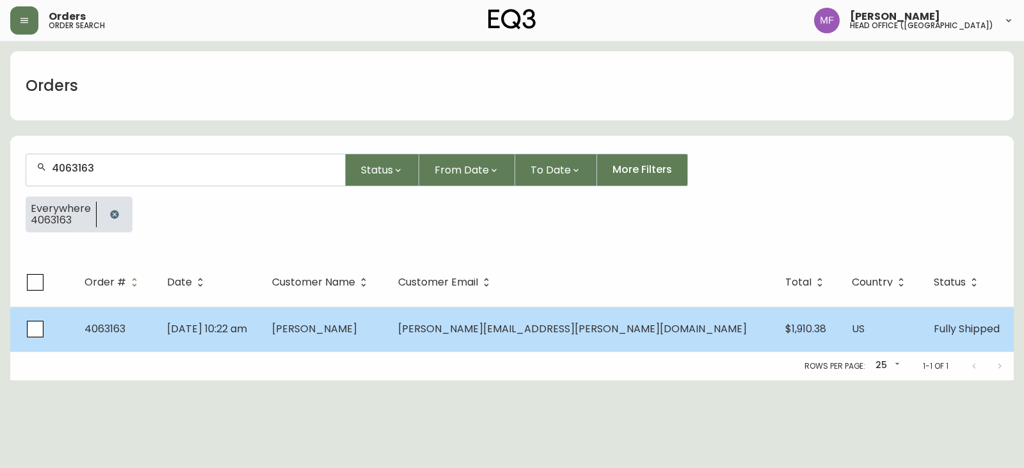
click at [388, 337] on td "[PERSON_NAME]" at bounding box center [325, 329] width 126 height 45
select select "FULLY_SHIPPED"
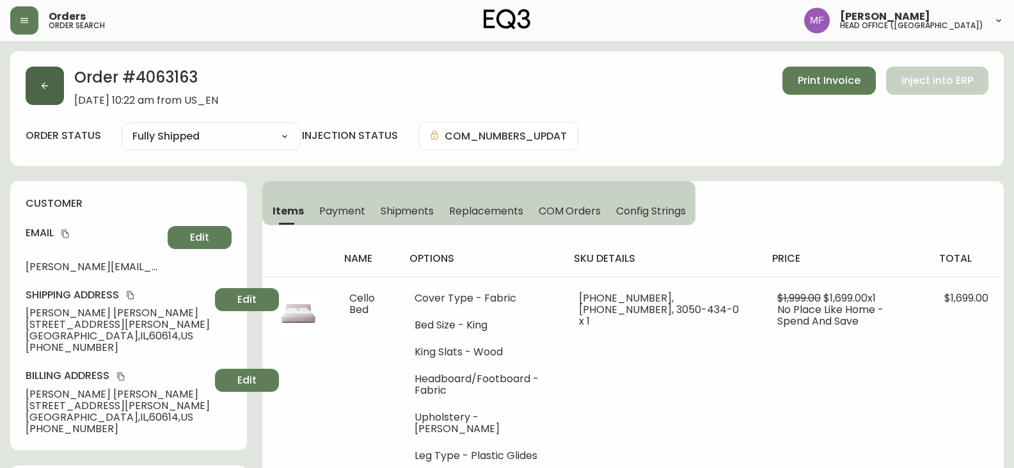
click at [49, 94] on button "button" at bounding box center [45, 86] width 38 height 38
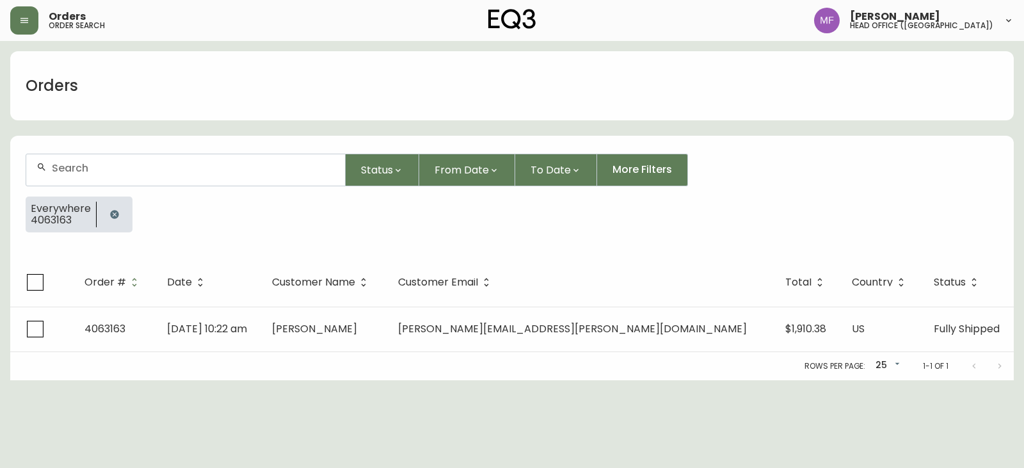
click at [122, 219] on button "button" at bounding box center [115, 215] width 26 height 26
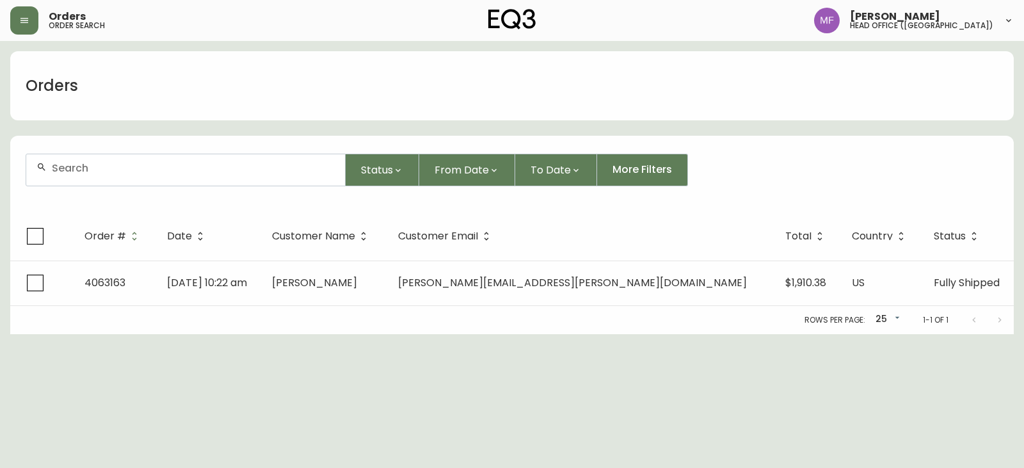
click at [109, 175] on div at bounding box center [185, 169] width 319 height 31
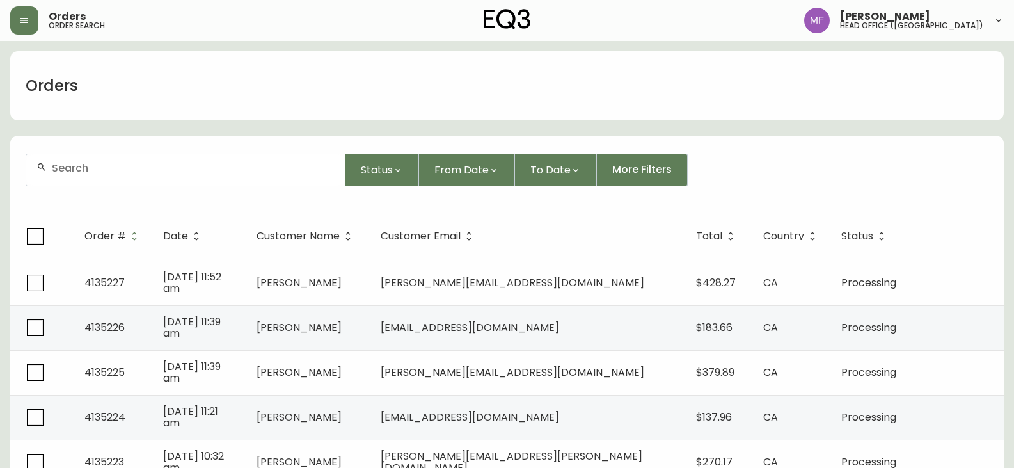
paste input "4133614"
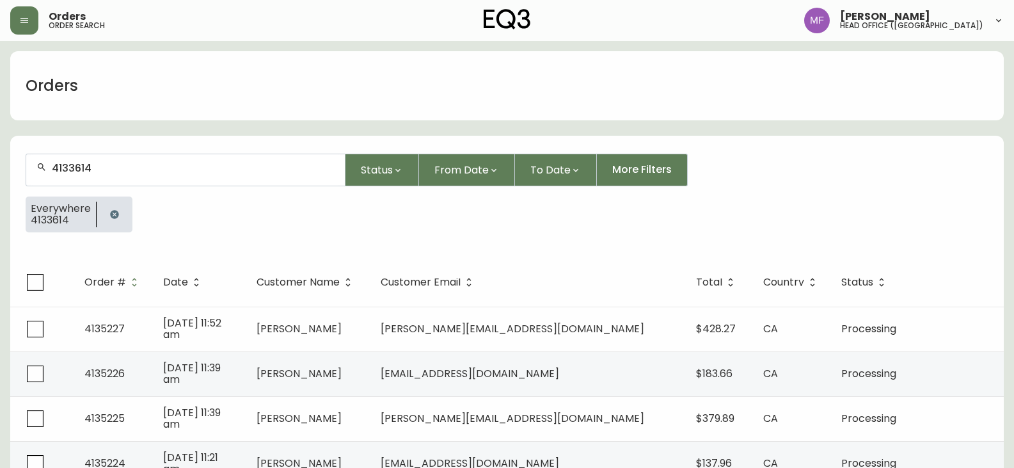
type input "4133614"
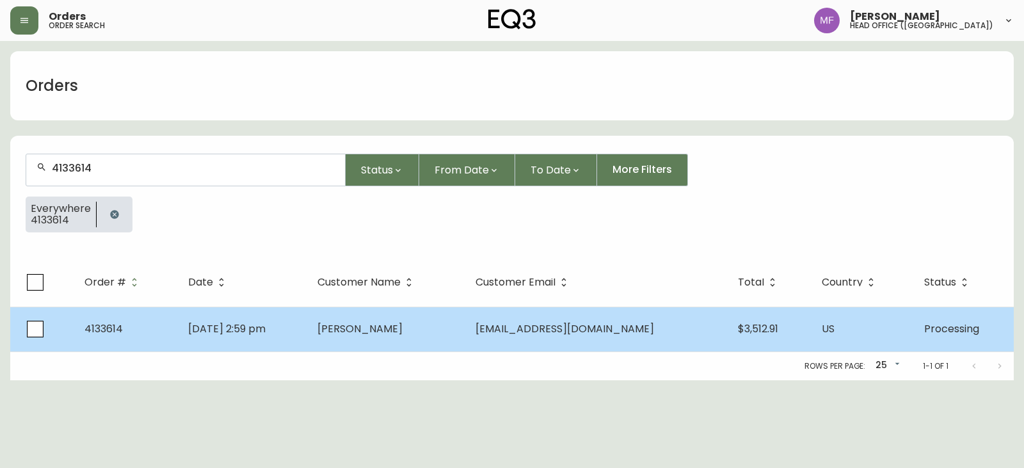
click at [466, 319] on td "Thea Wolf" at bounding box center [386, 329] width 159 height 45
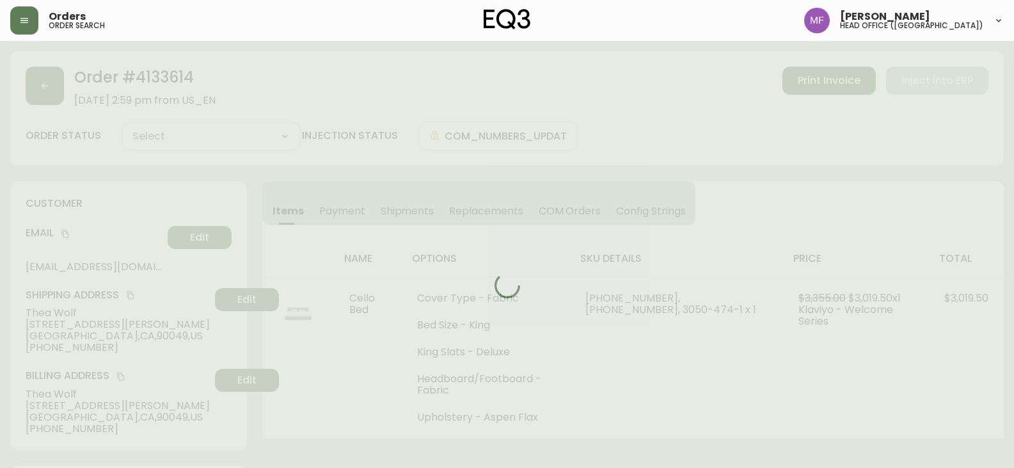
type input "Processing"
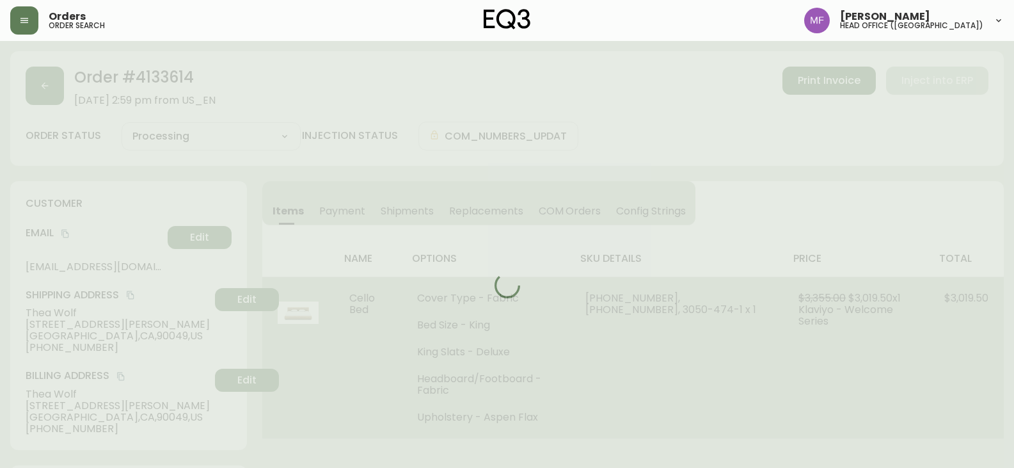
select select "PROCESSING"
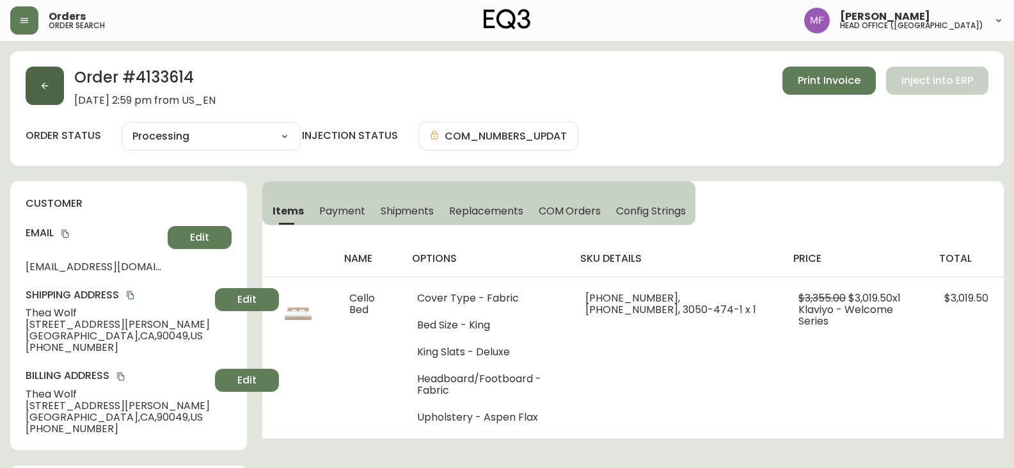
click at [57, 83] on button "button" at bounding box center [45, 86] width 38 height 38
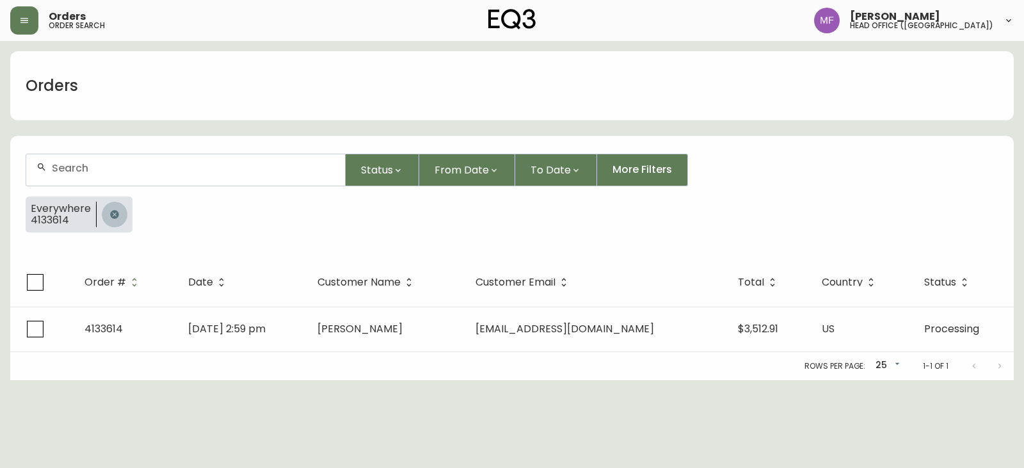
click at [103, 211] on button "button" at bounding box center [115, 215] width 26 height 26
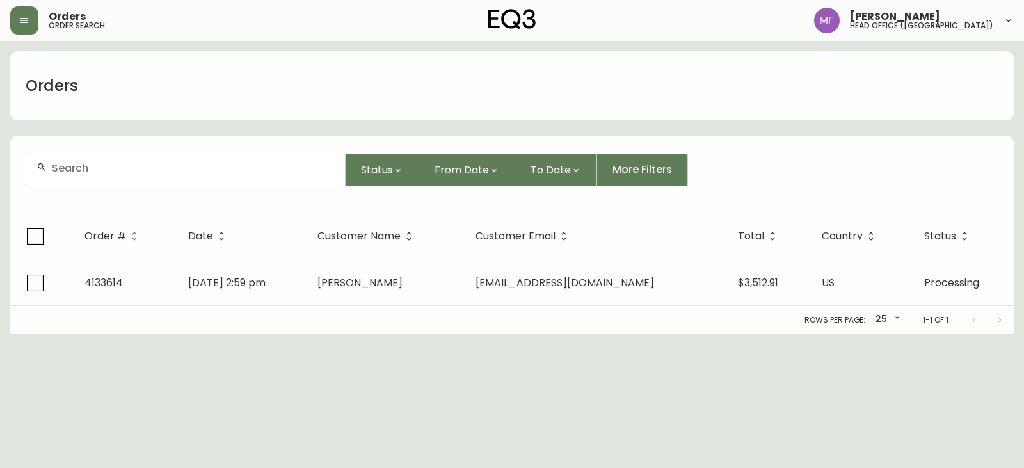
click at [104, 173] on input "text" at bounding box center [193, 168] width 283 height 12
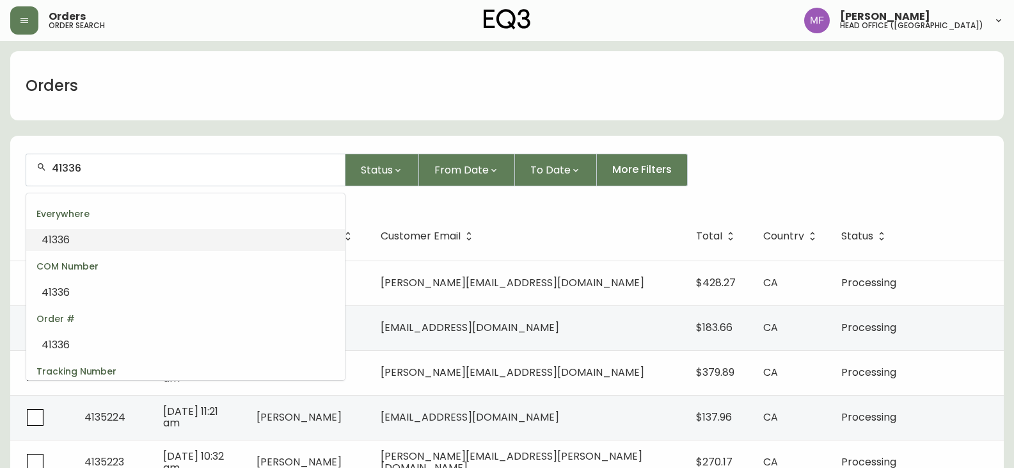
drag, startPoint x: 83, startPoint y: 168, endPoint x: 42, endPoint y: 171, distance: 41.1
click at [42, 171] on div "41336" at bounding box center [185, 169] width 319 height 31
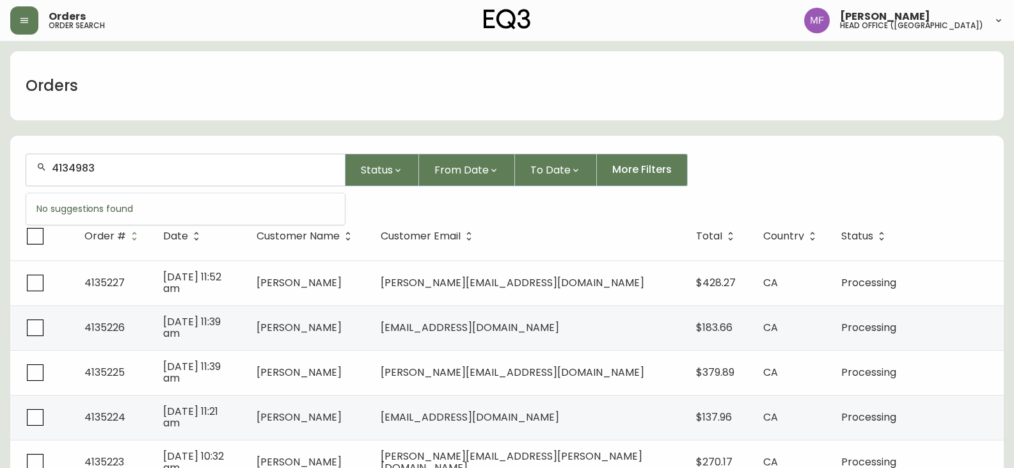
type input "4134983"
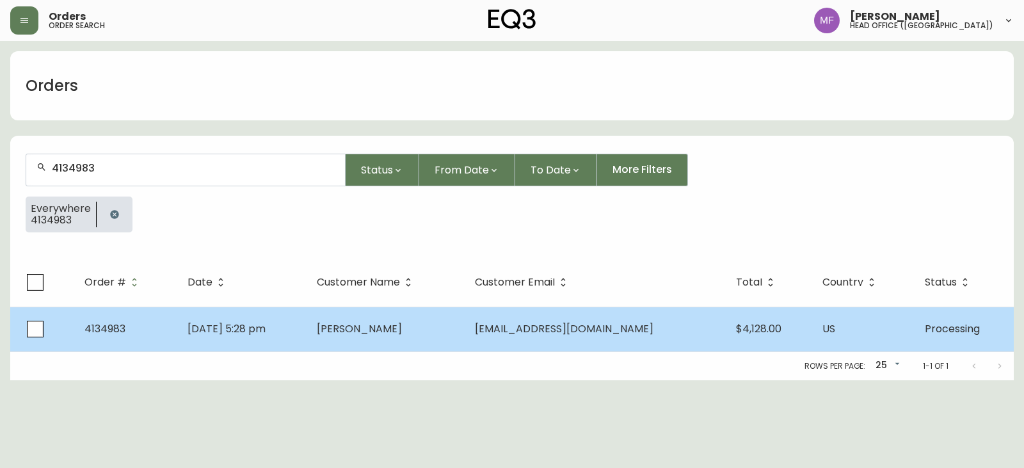
click at [360, 341] on td "Hulya Niver" at bounding box center [386, 329] width 158 height 45
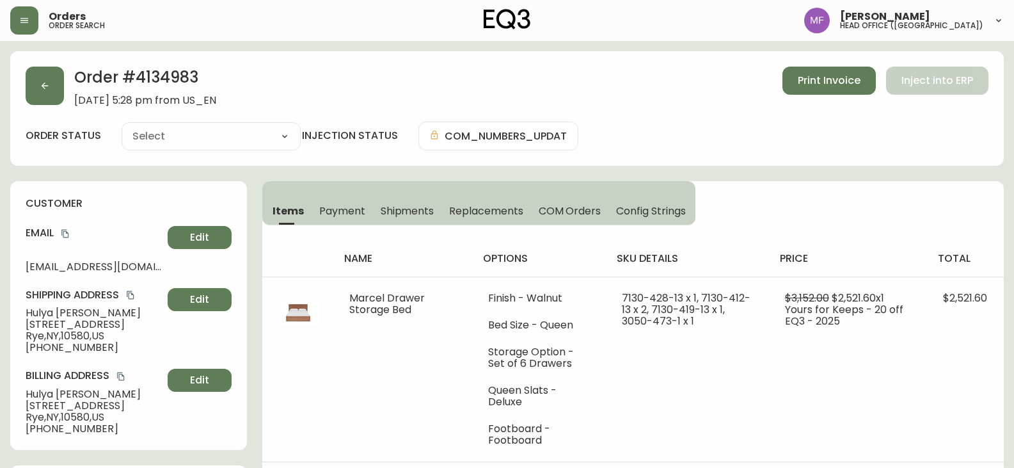
type input "Processing"
select select "PROCESSING"
click at [187, 81] on h2 "Order # 4134983" at bounding box center [145, 81] width 142 height 28
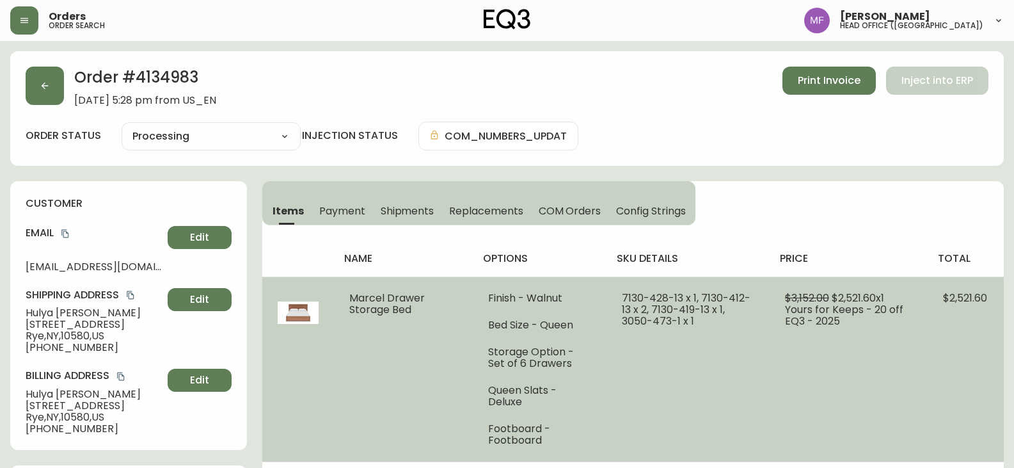
drag, startPoint x: 956, startPoint y: 343, endPoint x: 890, endPoint y: 314, distance: 72.2
click at [956, 344] on td "$2,521.60" at bounding box center [966, 368] width 76 height 185
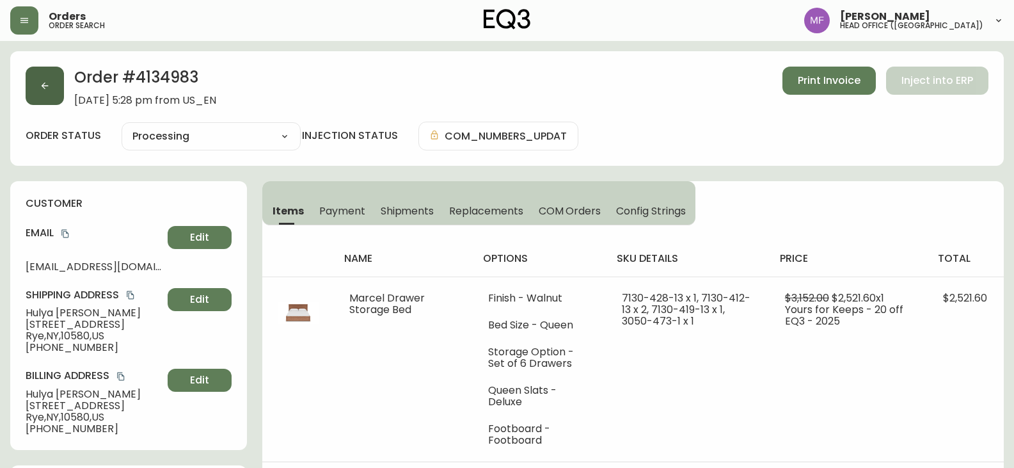
click at [40, 96] on button "button" at bounding box center [45, 86] width 38 height 38
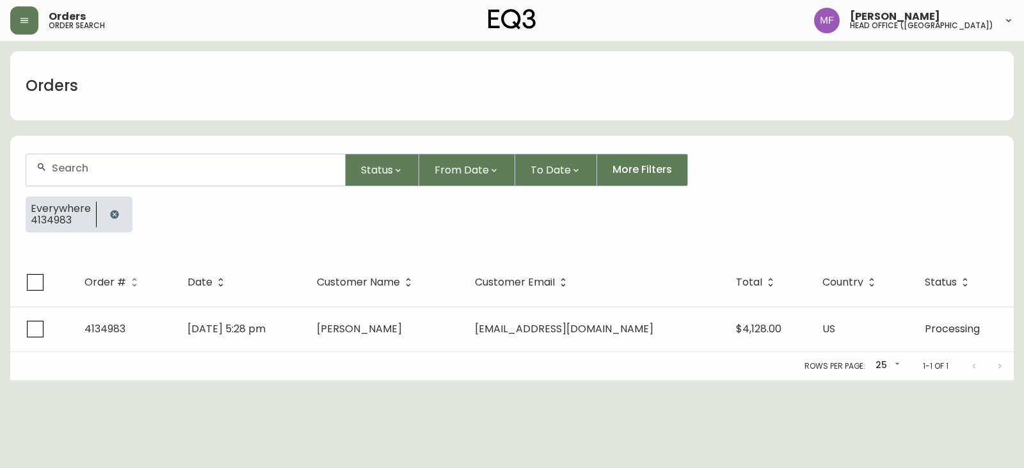
click at [117, 207] on button "button" at bounding box center [115, 215] width 26 height 26
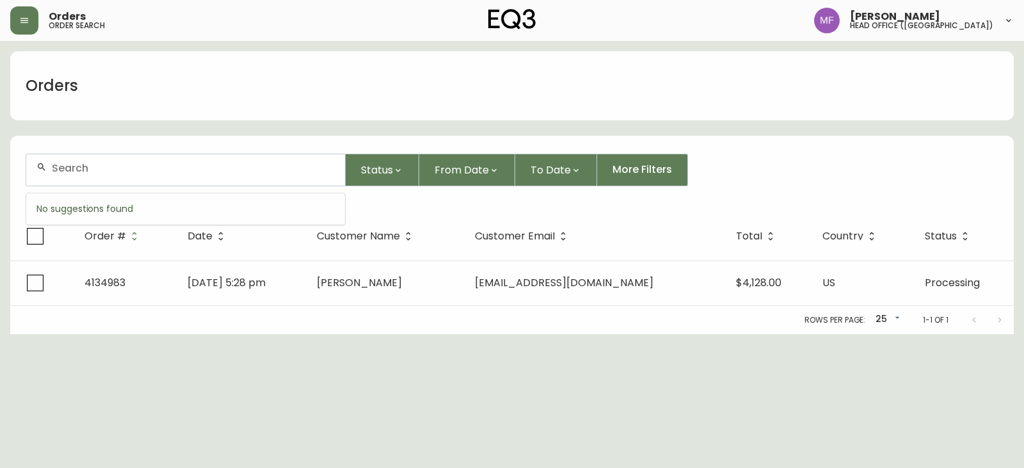
click at [119, 163] on input "text" at bounding box center [193, 168] width 283 height 12
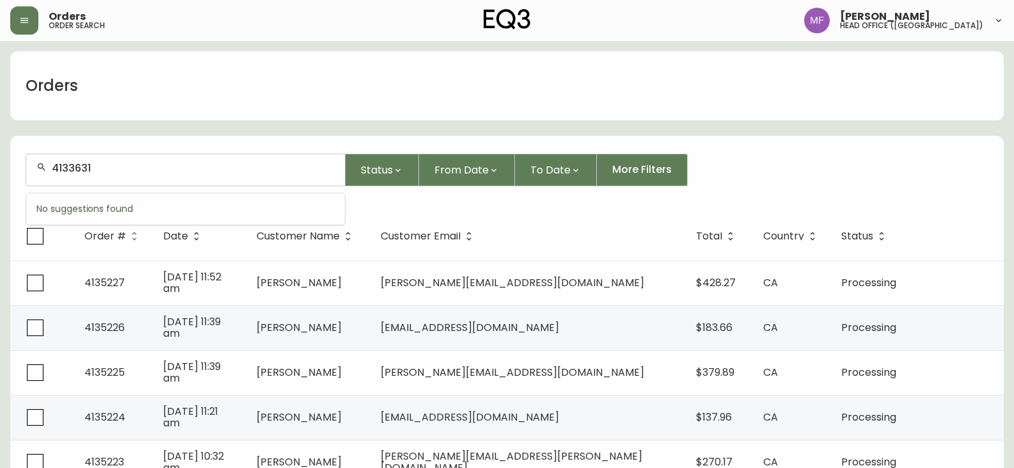
type input "4133631"
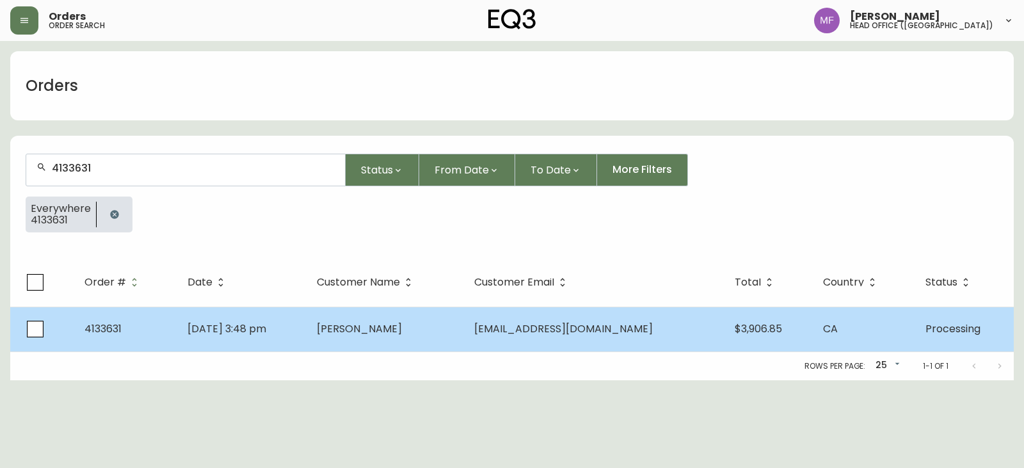
click at [266, 326] on span "Jun 10 2025, 3:48 pm" at bounding box center [226, 328] width 79 height 15
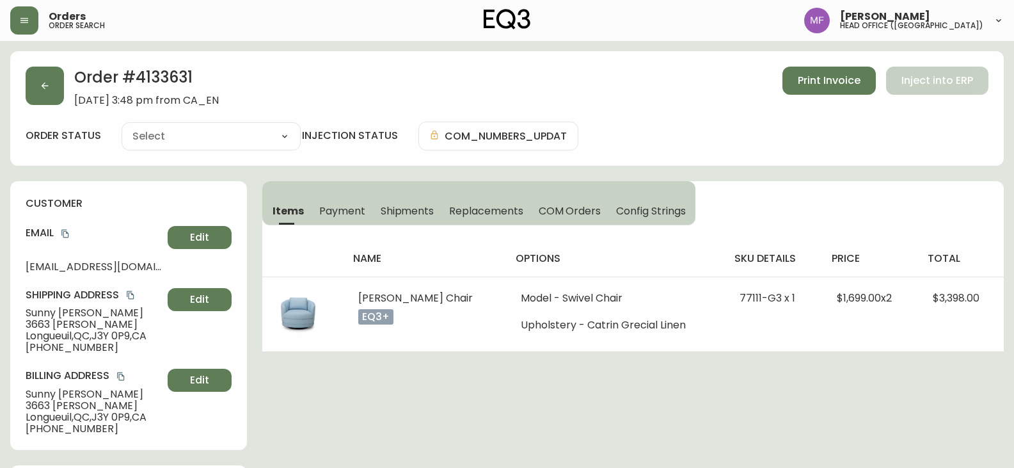
type input "Processing"
select select "PROCESSING"
click at [58, 91] on button "button" at bounding box center [45, 86] width 38 height 38
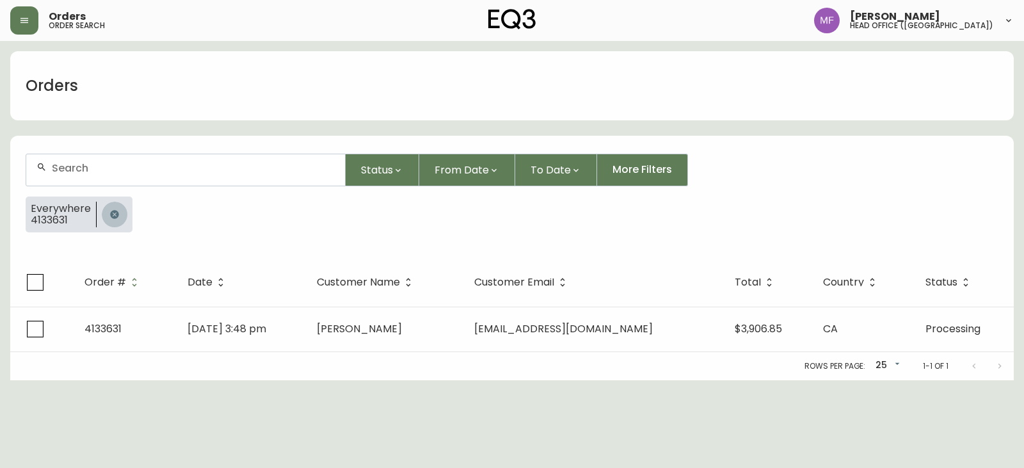
click at [113, 207] on button "button" at bounding box center [115, 215] width 26 height 26
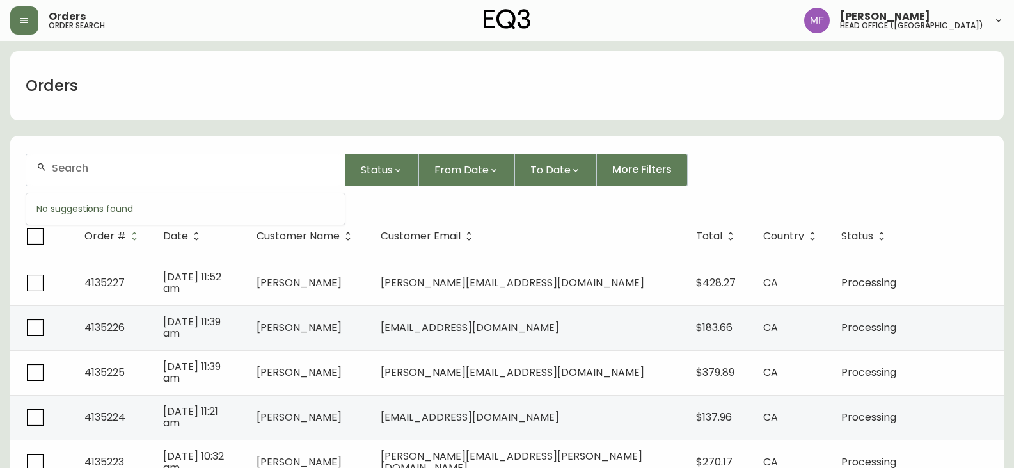
click at [113, 168] on input "text" at bounding box center [193, 168] width 283 height 12
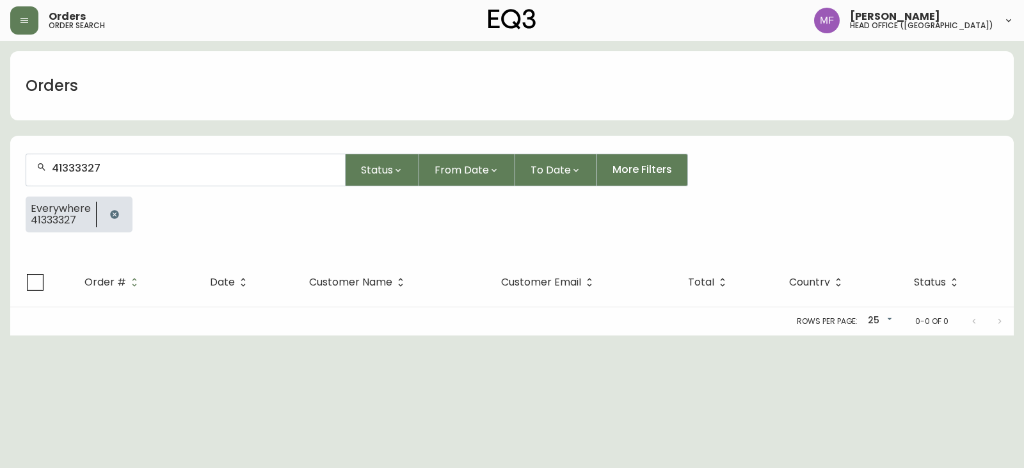
click at [77, 172] on input "41333327" at bounding box center [193, 168] width 283 height 12
type input "4133327"
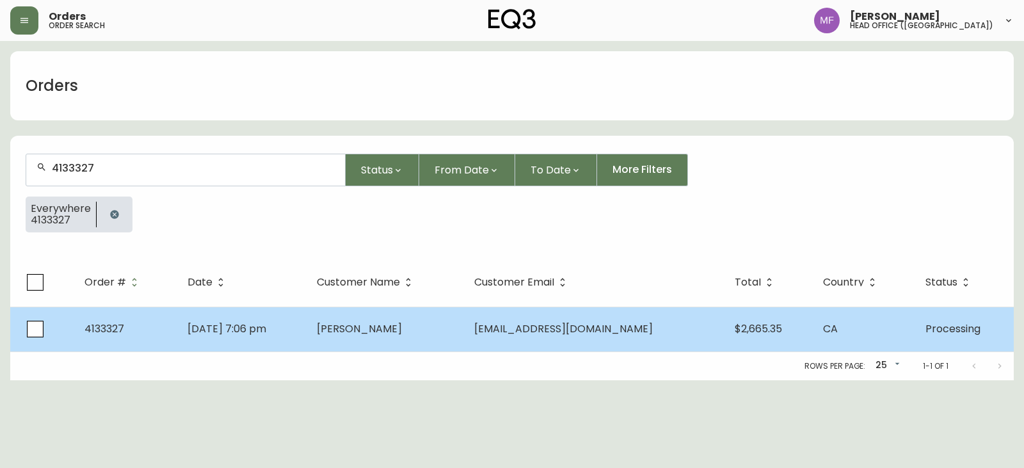
type input "4133327"
click at [373, 341] on td "Tamar Merdkhanian" at bounding box center [385, 329] width 157 height 45
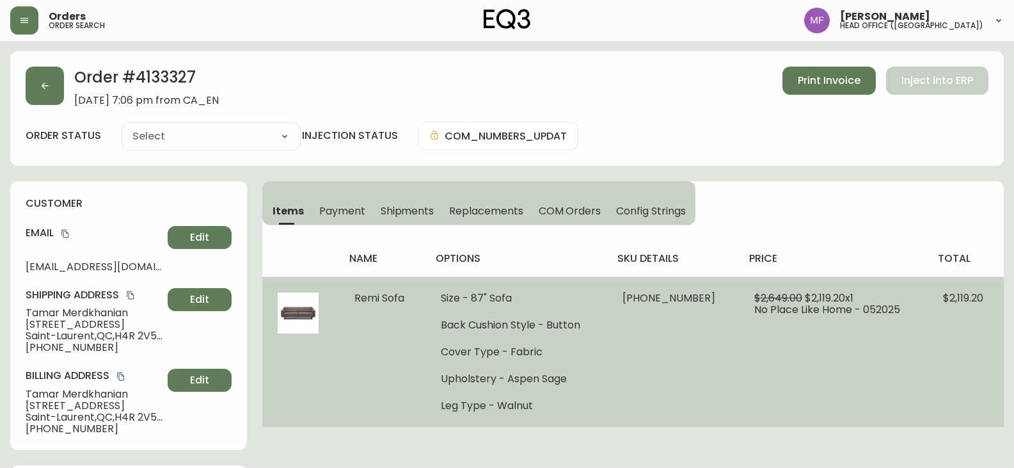
type input "Processing"
select select "PROCESSING"
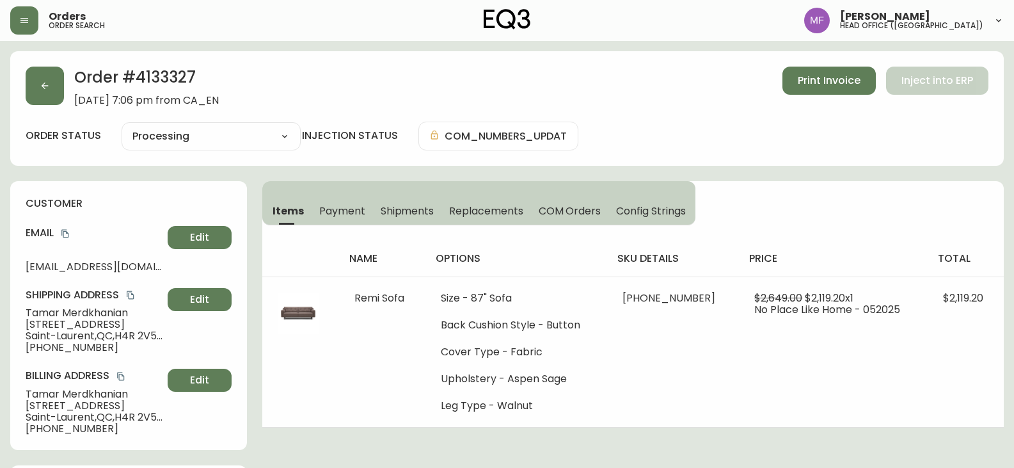
click at [166, 71] on h2 "Order # 4133327" at bounding box center [146, 81] width 145 height 28
click at [60, 126] on div "order status Processing Cancelled Fully Shipped Processing Partially Shipped in…" at bounding box center [507, 136] width 963 height 29
click at [58, 99] on button "button" at bounding box center [45, 86] width 38 height 38
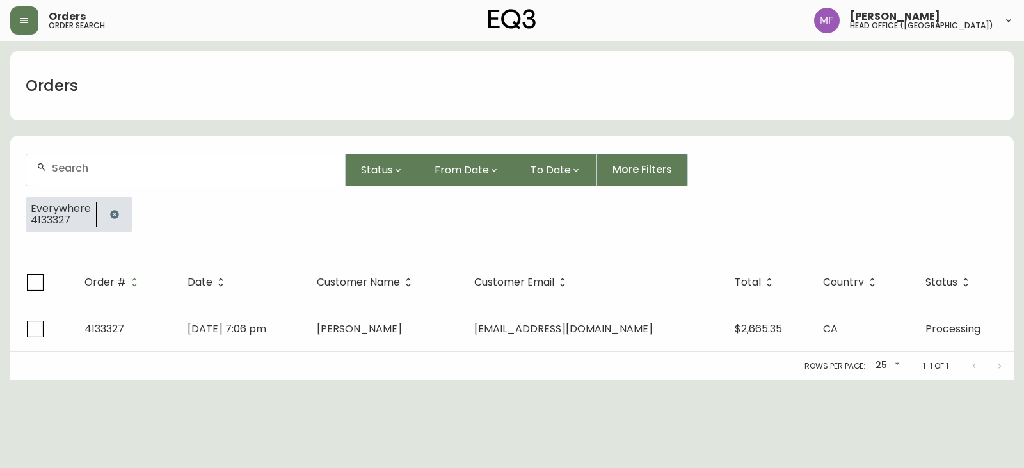
click at [109, 212] on icon "button" at bounding box center [114, 214] width 10 height 10
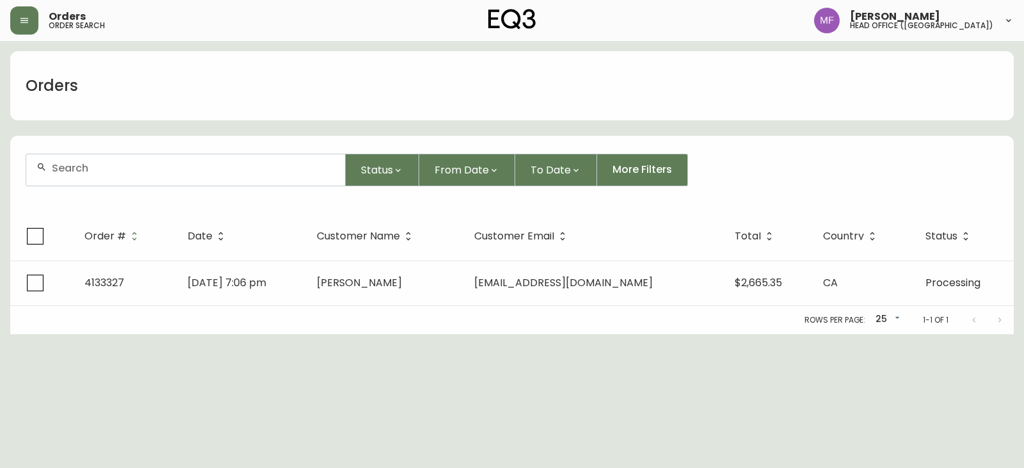
click at [90, 172] on input "text" at bounding box center [193, 168] width 283 height 12
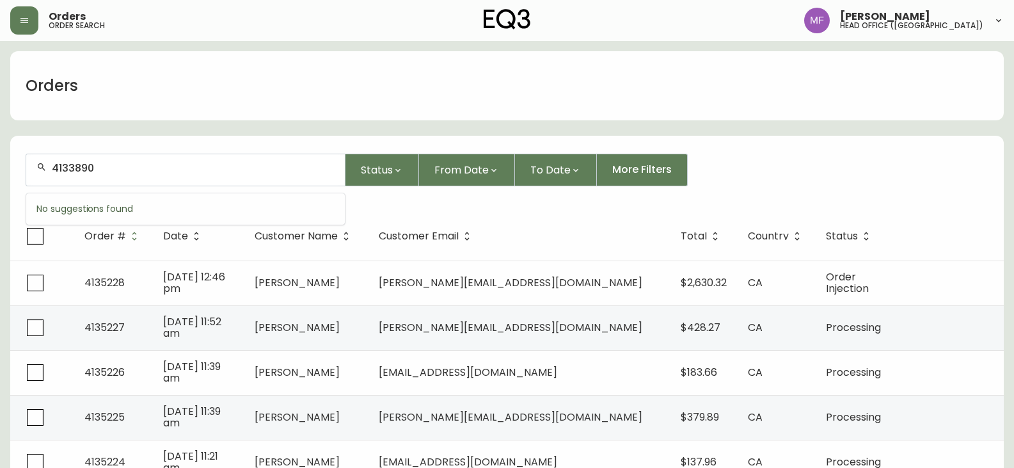
type input "4133890"
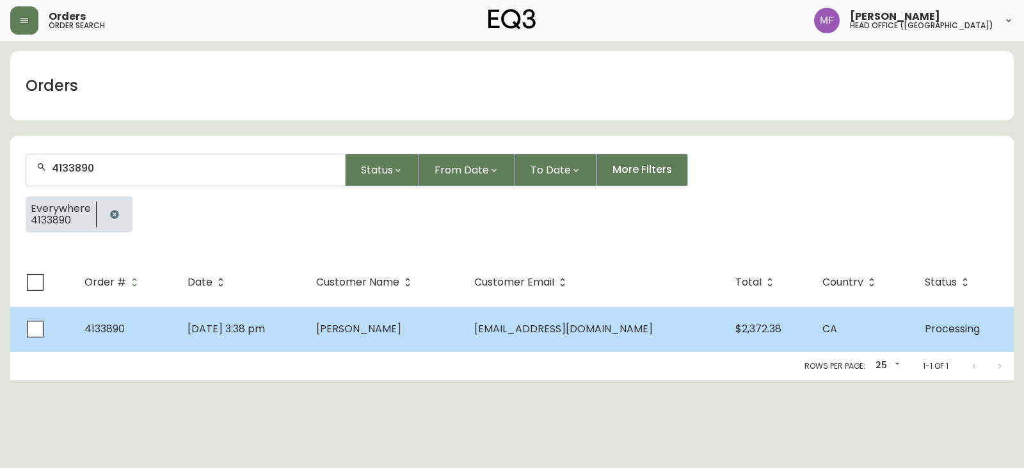
click at [362, 319] on td "Matthew Bishop" at bounding box center [385, 329] width 158 height 45
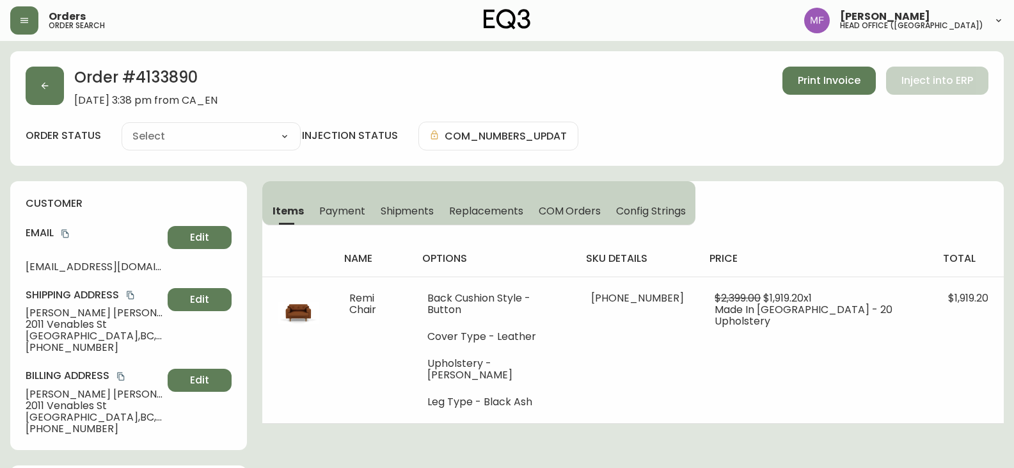
type input "Processing"
select select "PROCESSING"
click at [171, 72] on h2 "Order # 4133890" at bounding box center [145, 81] width 143 height 28
click at [32, 84] on button "button" at bounding box center [45, 86] width 38 height 38
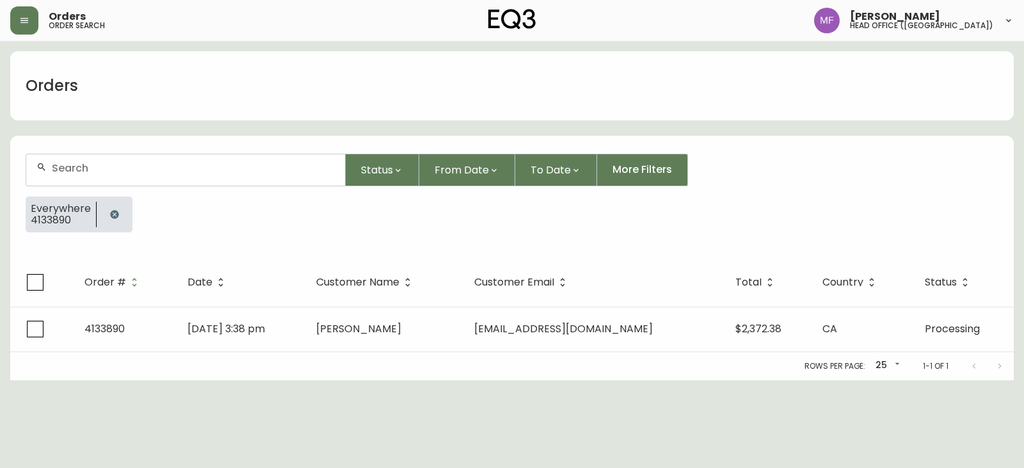
click at [107, 212] on button "button" at bounding box center [115, 215] width 26 height 26
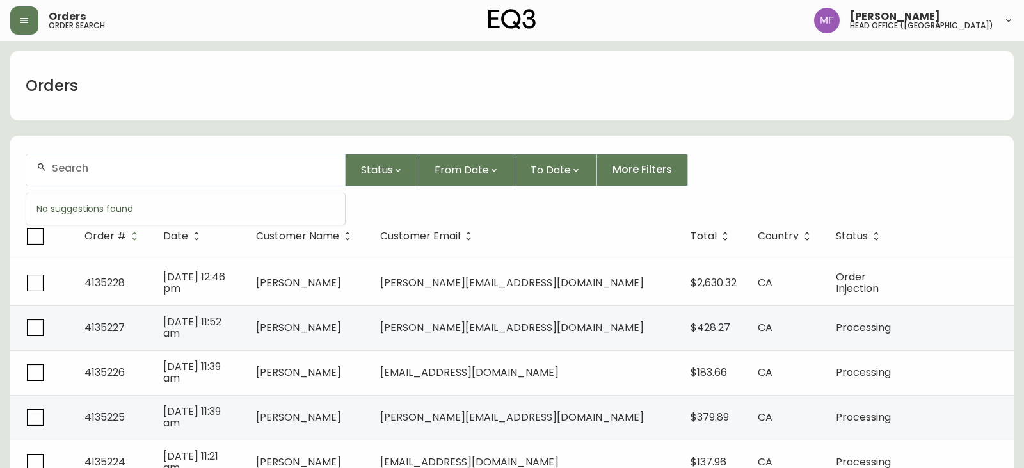
click at [93, 170] on input "text" at bounding box center [193, 168] width 283 height 12
type input "4133722"
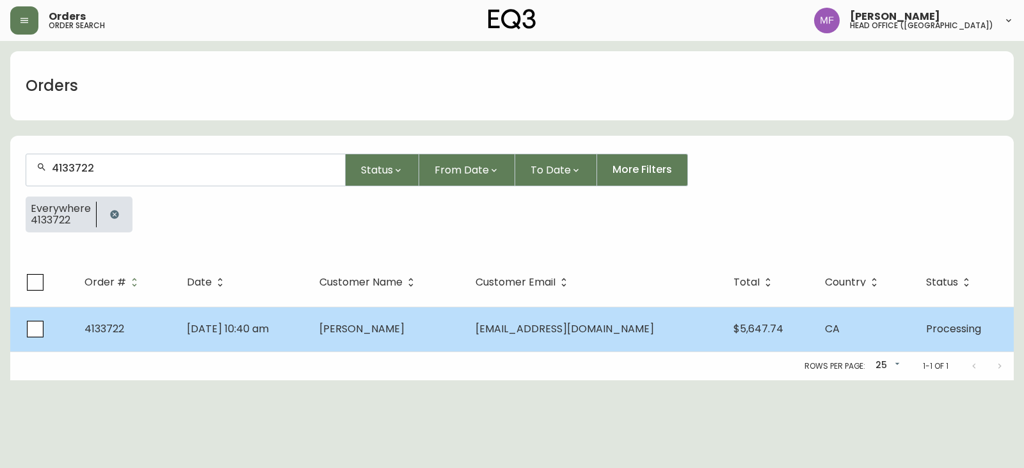
click at [309, 341] on td "Jun 16 2025, 10:40 am" at bounding box center [243, 329] width 132 height 45
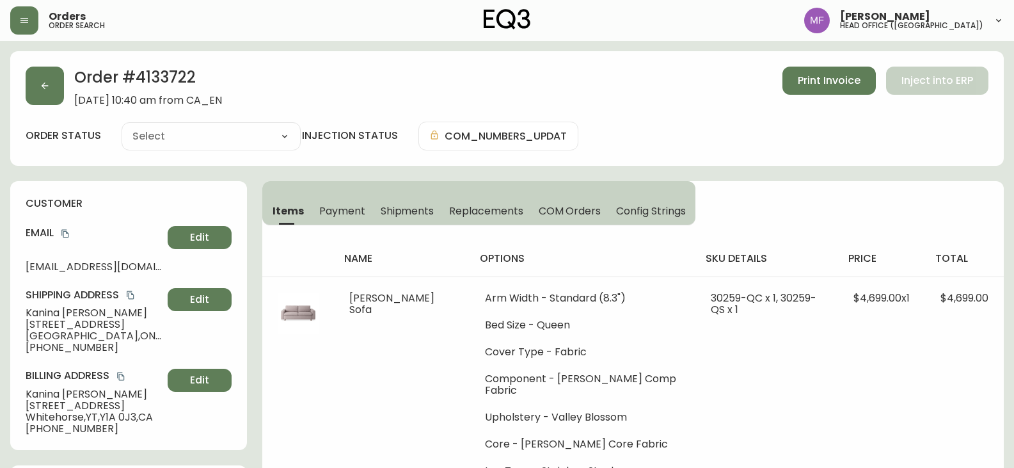
type input "Processing"
select select "PROCESSING"
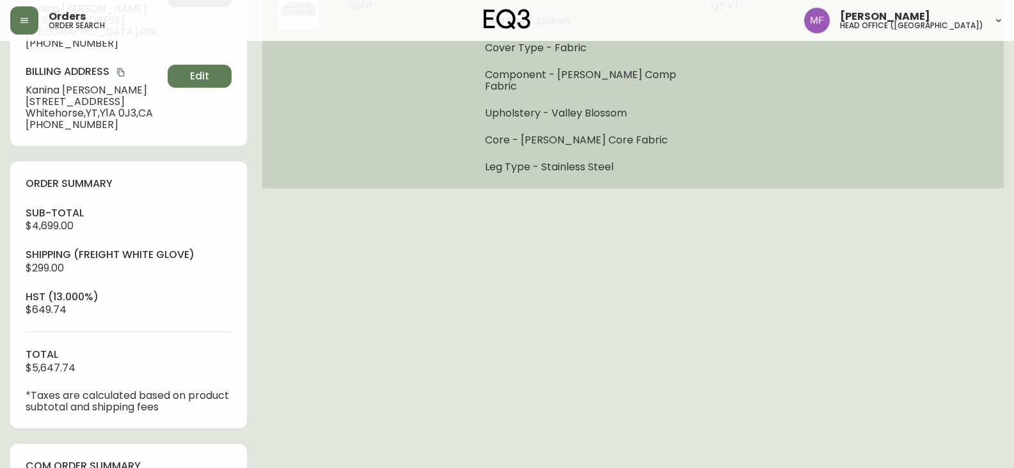
scroll to position [384, 0]
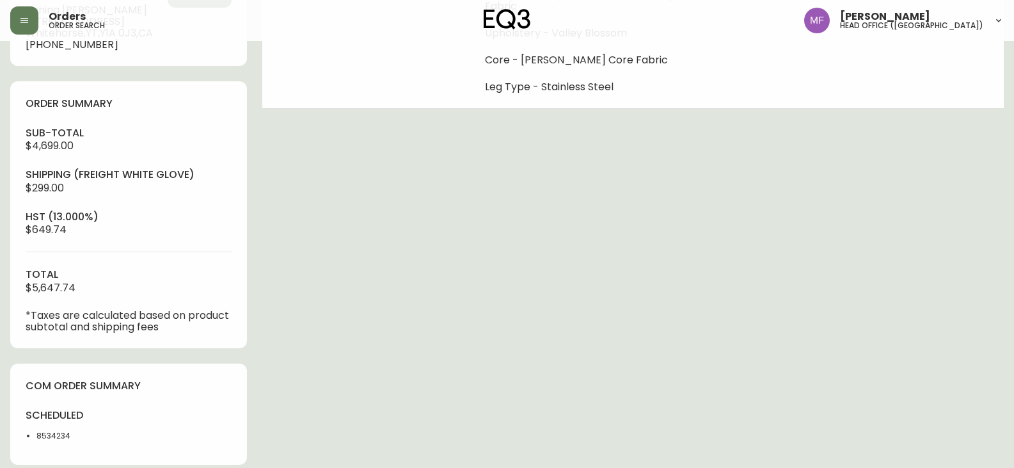
click at [220, 157] on div "sub-total $4,699.00 Shipping ( Freight White Glove ) $299.00 hst (13.000%) $649…" at bounding box center [129, 229] width 206 height 207
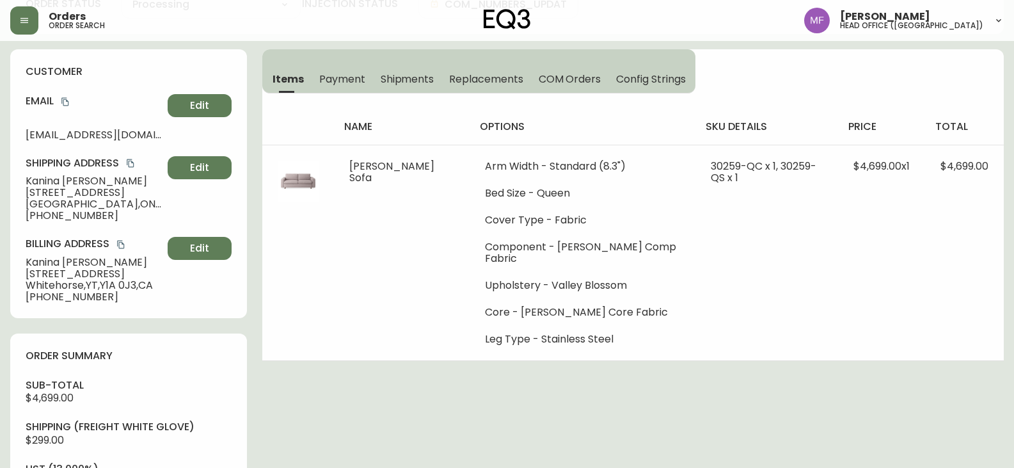
scroll to position [0, 0]
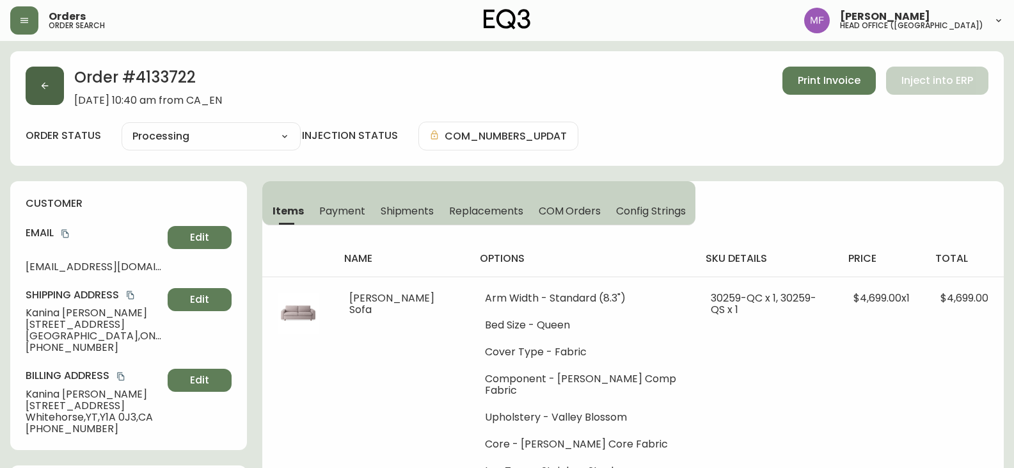
click at [56, 92] on button "button" at bounding box center [45, 86] width 38 height 38
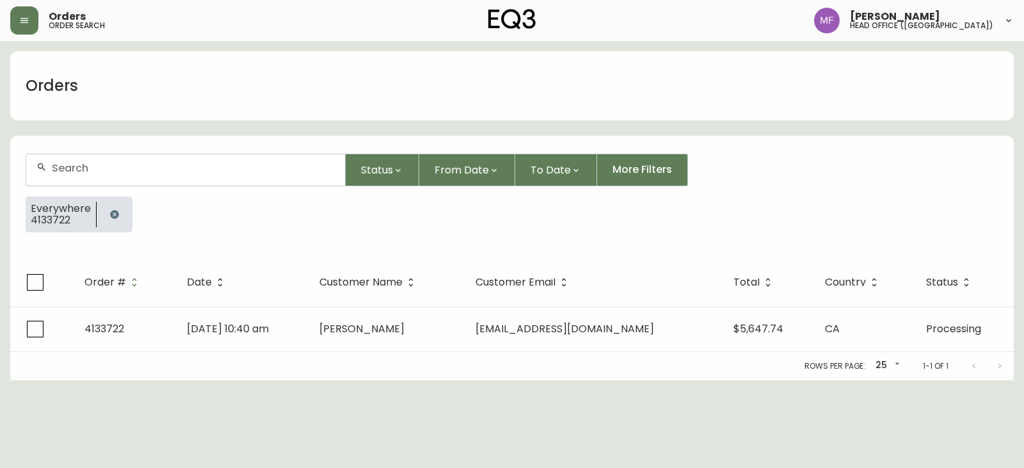
click at [108, 209] on button "button" at bounding box center [115, 215] width 26 height 26
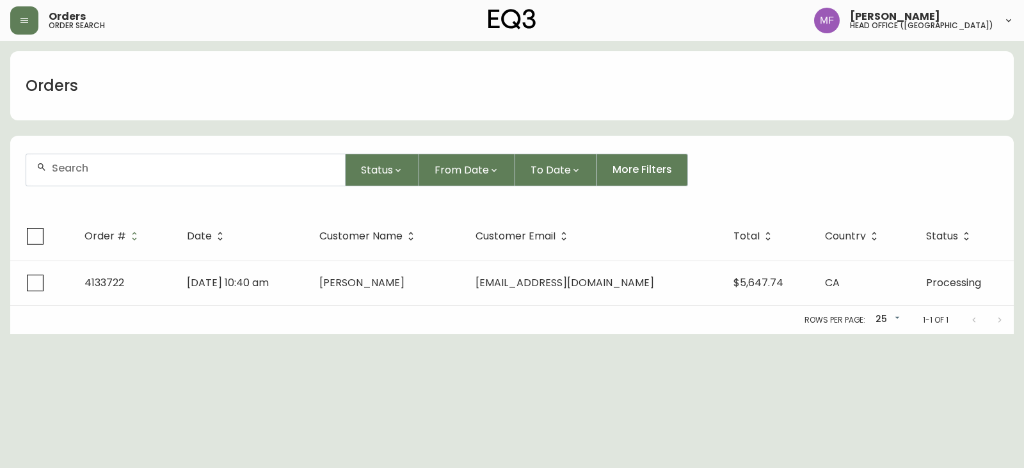
click at [90, 173] on input "text" at bounding box center [193, 168] width 283 height 12
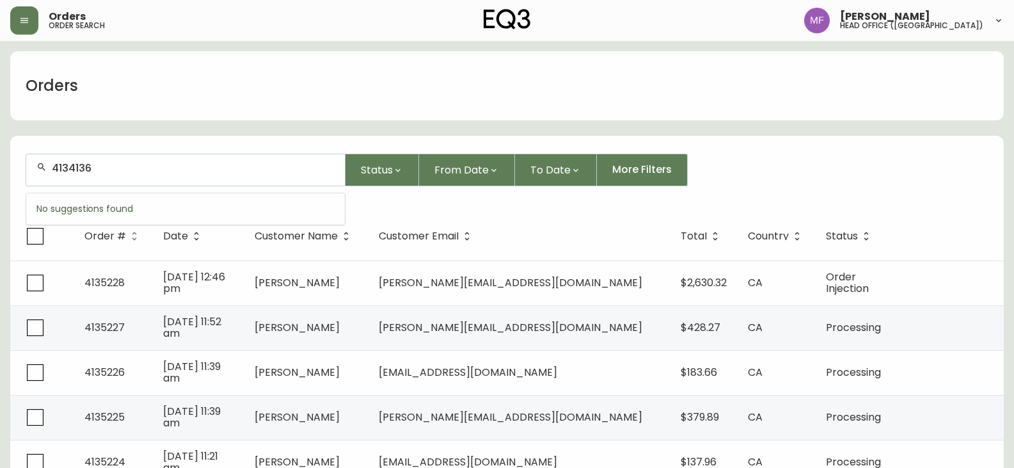
type input "4134136"
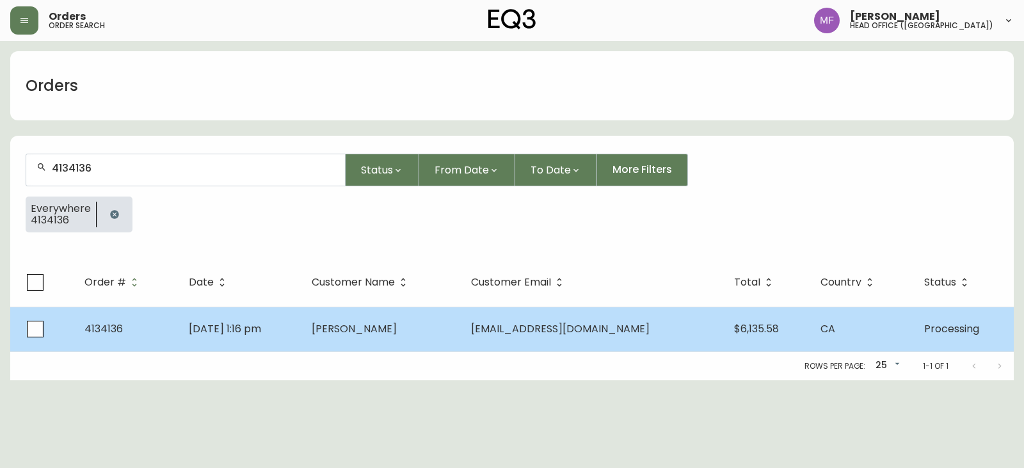
click at [301, 326] on td "Jul 14 2025, 1:16 pm" at bounding box center [240, 329] width 123 height 45
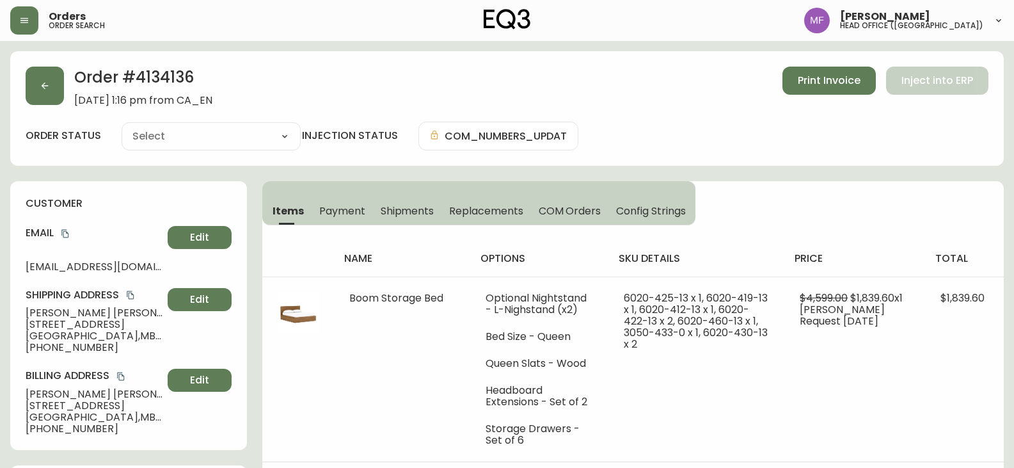
type input "Processing"
select select "PROCESSING"
click at [37, 91] on button "button" at bounding box center [45, 86] width 38 height 38
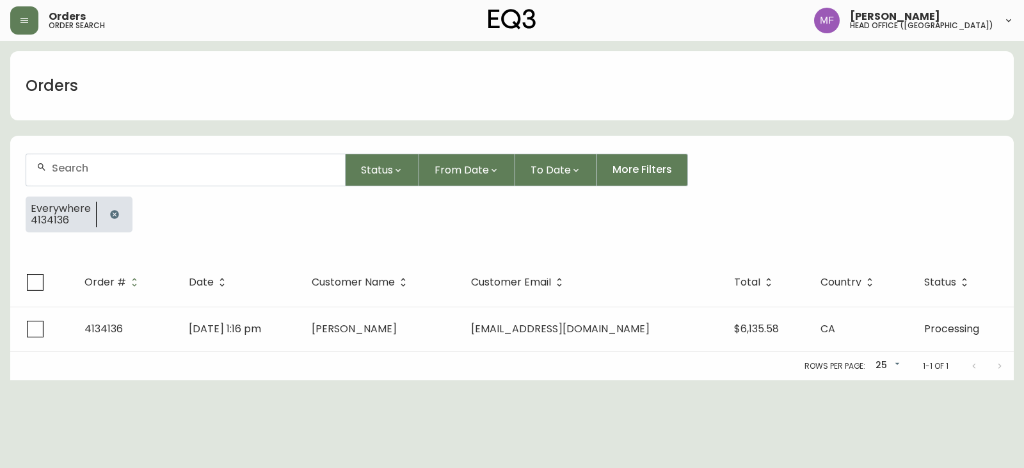
click at [124, 211] on button "button" at bounding box center [115, 215] width 26 height 26
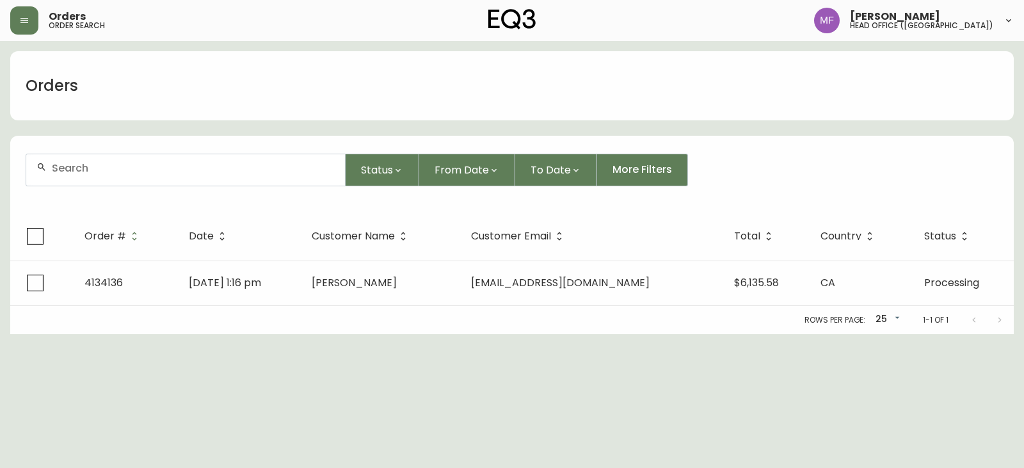
click at [89, 170] on input "text" at bounding box center [193, 168] width 283 height 12
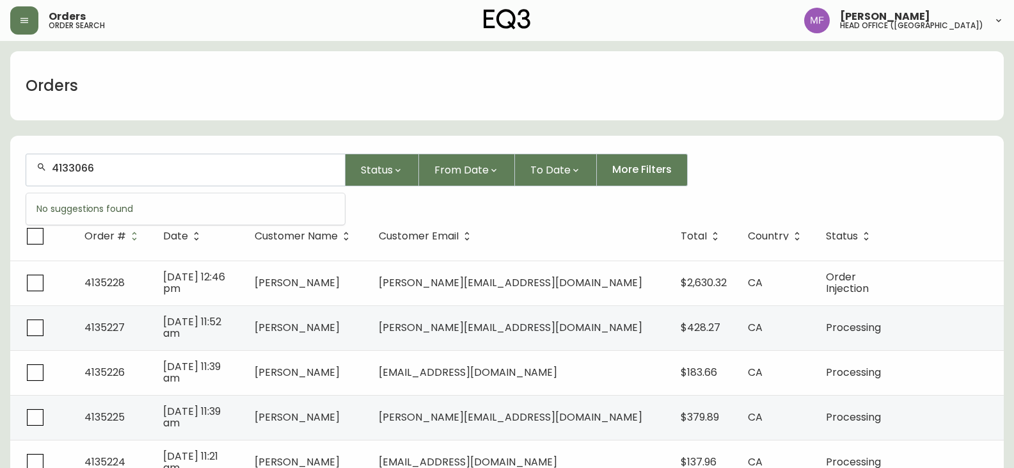
type input "4133066"
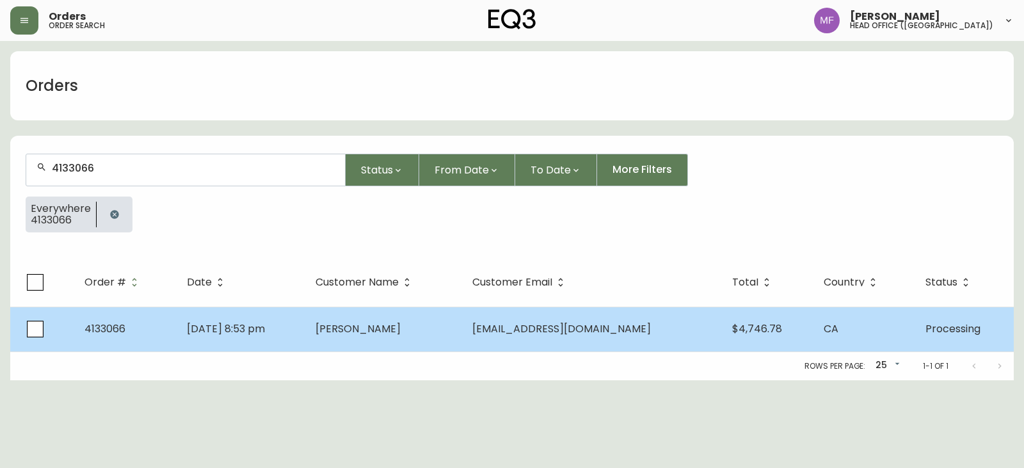
click at [447, 323] on td "Lauren Amorese" at bounding box center [383, 329] width 157 height 45
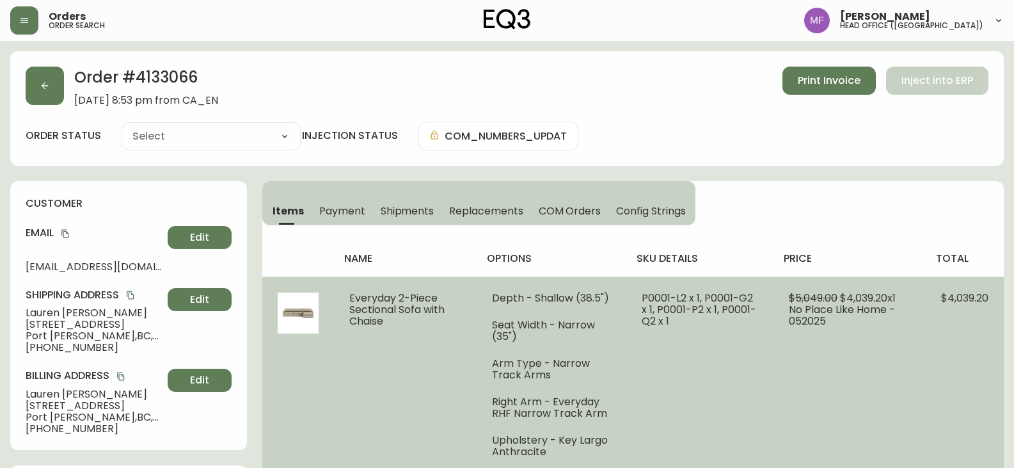
type input "Processing"
select select "PROCESSING"
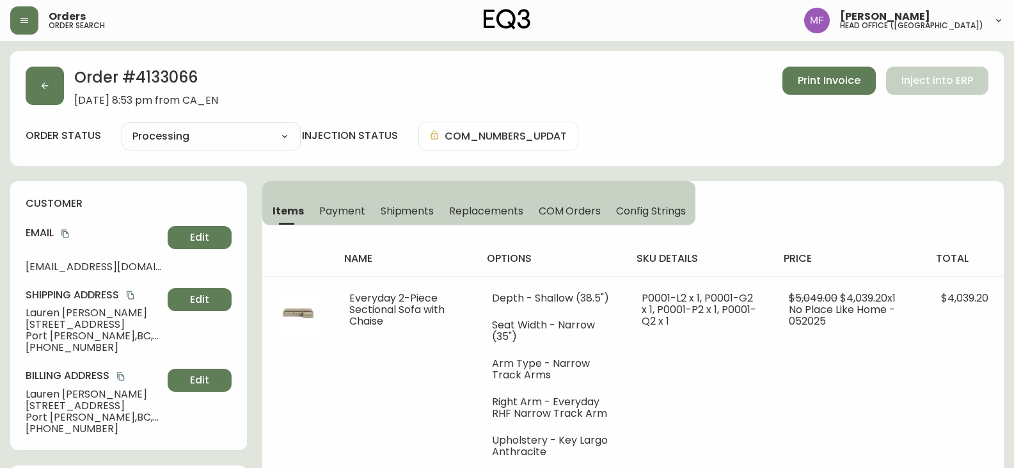
click at [170, 82] on h2 "Order # 4133066" at bounding box center [146, 81] width 144 height 28
click at [859, 229] on div "name options sku details price total Everyday 2-Piece Sectional Sofa with Chais…" at bounding box center [633, 451] width 742 height 452
click at [50, 81] on button "button" at bounding box center [45, 86] width 38 height 38
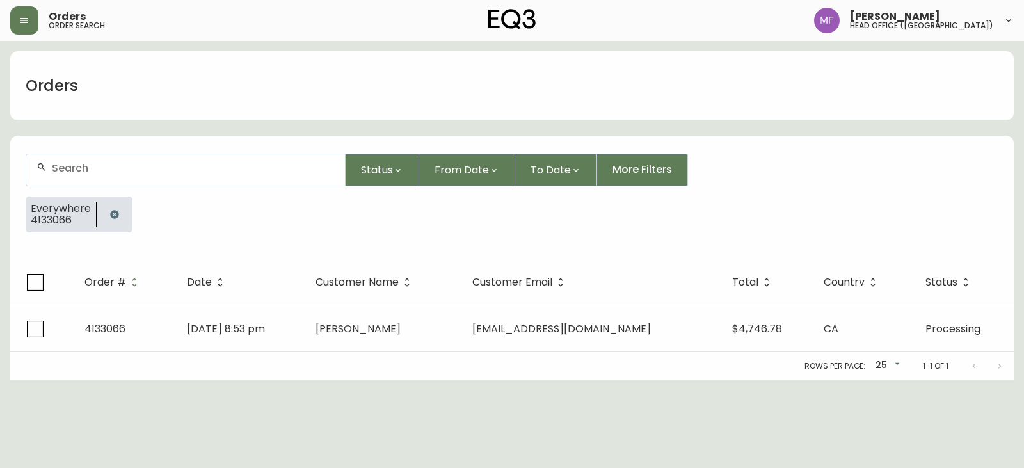
click at [111, 218] on icon "button" at bounding box center [114, 214] width 8 height 8
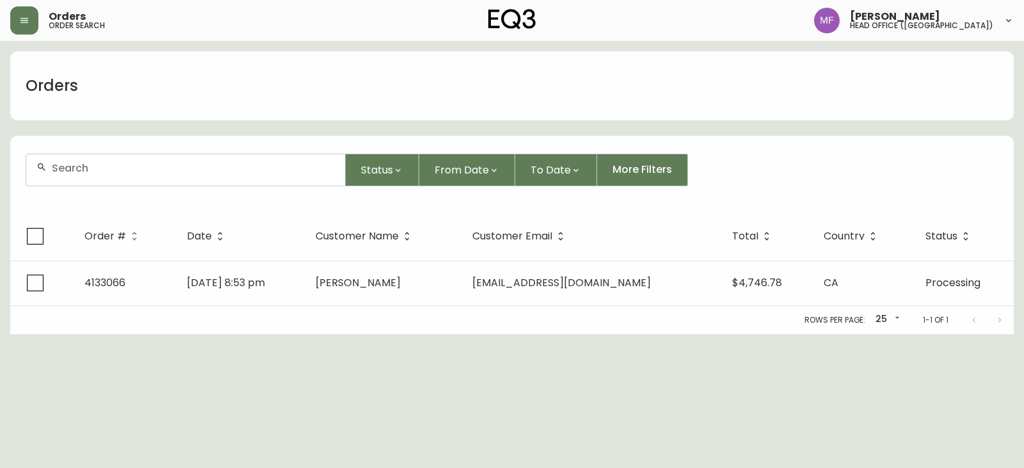
click at [109, 168] on input "text" at bounding box center [193, 168] width 283 height 12
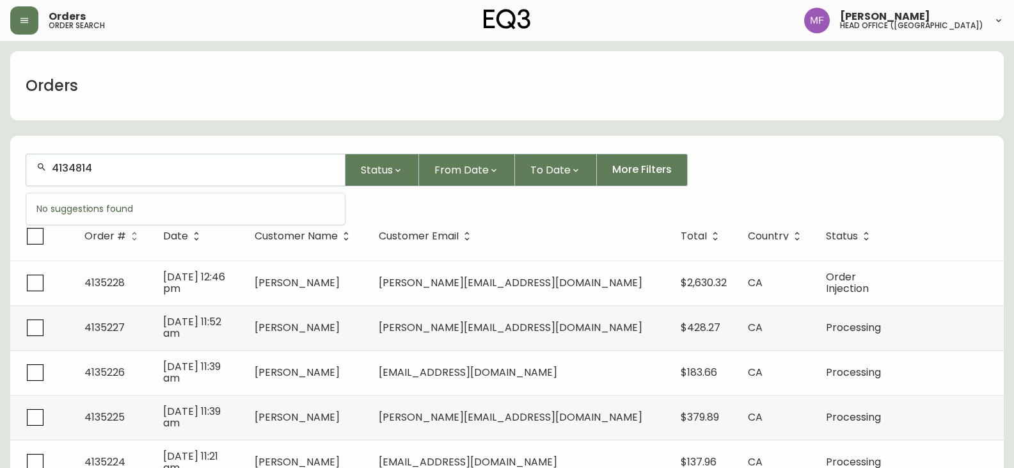
type input "4134814"
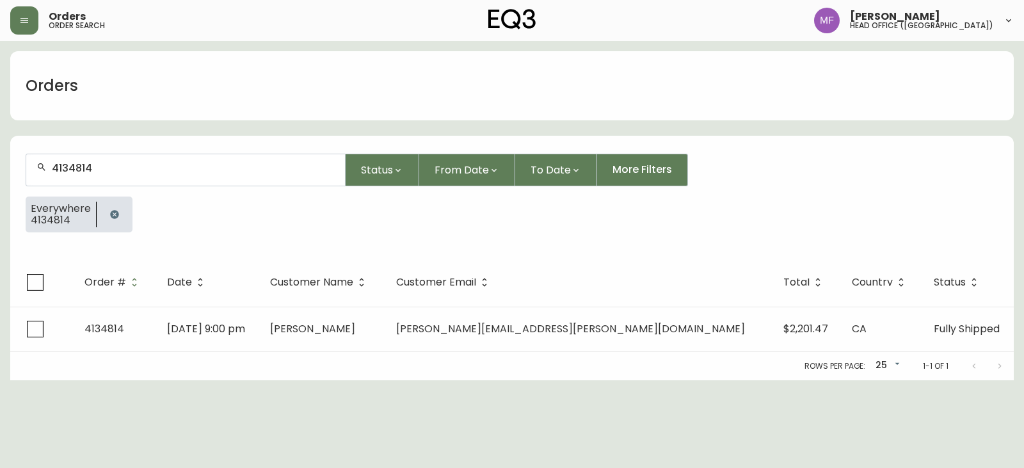
click at [113, 211] on icon "button" at bounding box center [114, 214] width 8 height 8
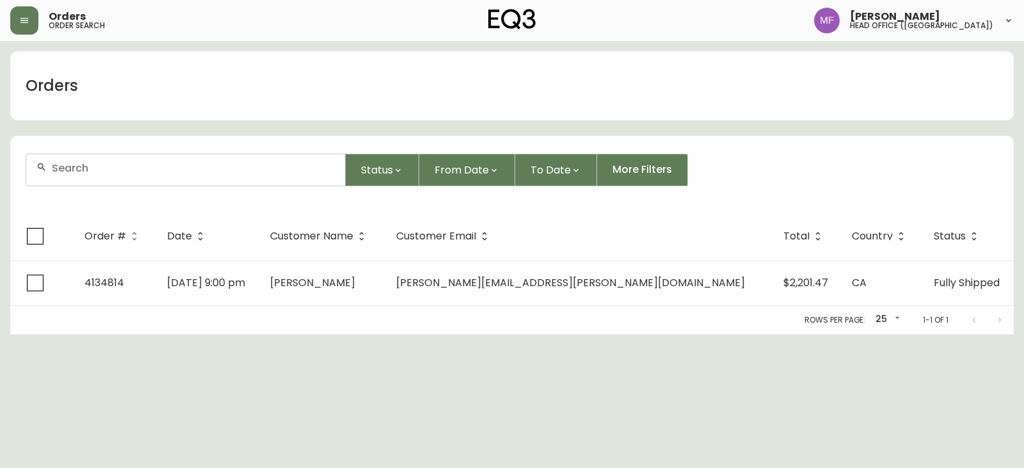
click at [96, 175] on div at bounding box center [185, 169] width 319 height 31
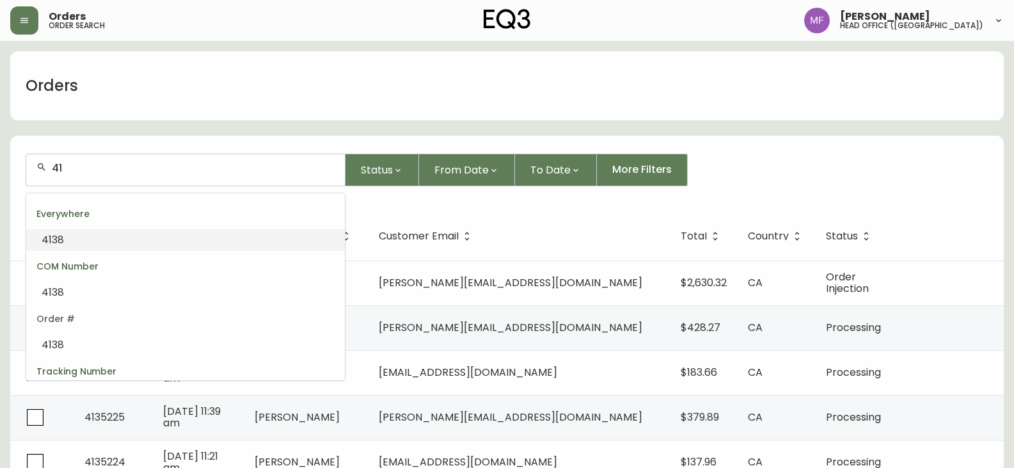
type input "4"
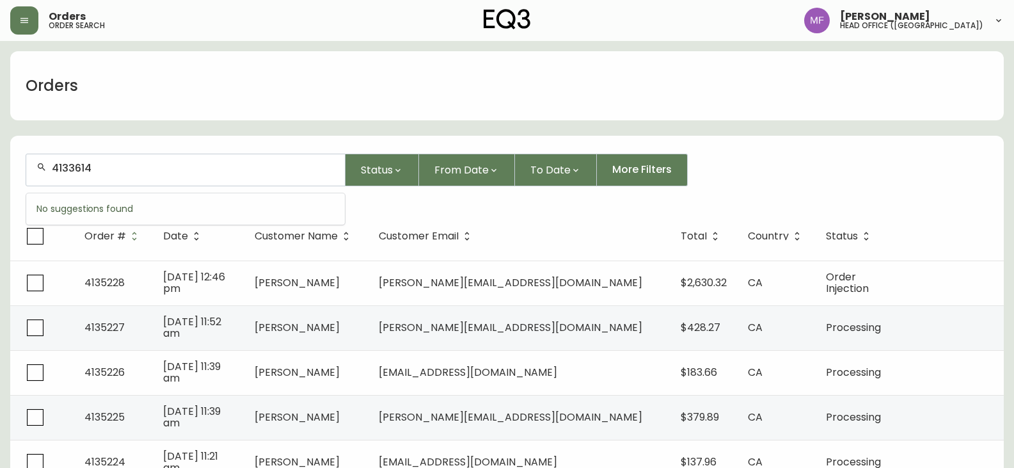
type input "4133614"
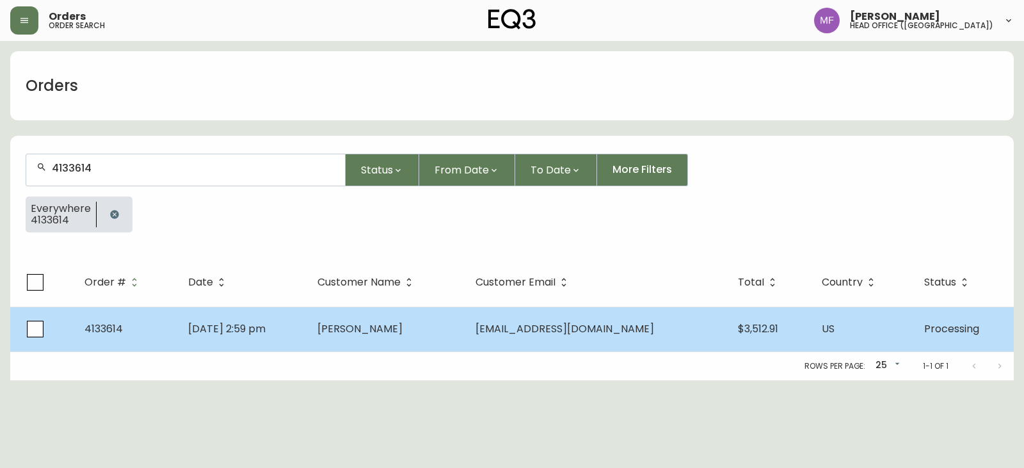
click at [246, 325] on span "Jun 09 2025, 2:59 pm" at bounding box center [226, 328] width 77 height 15
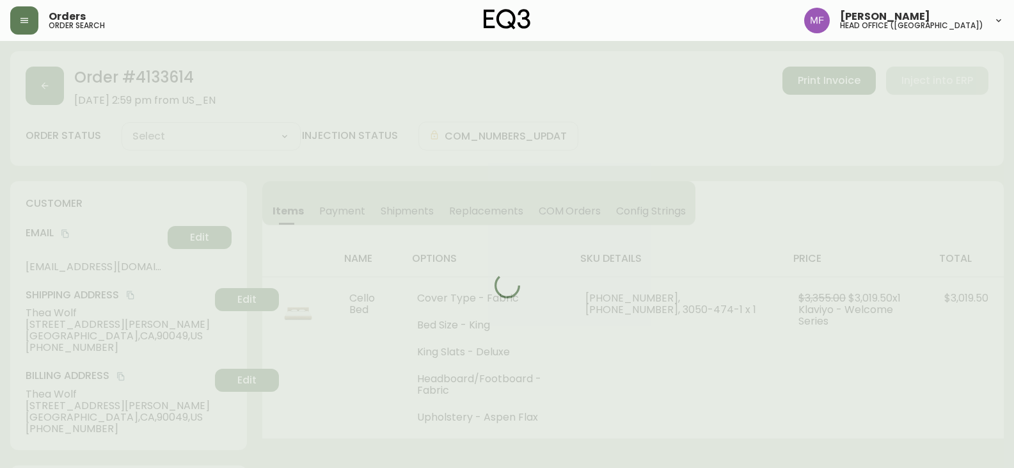
type input "Processing"
select select "PROCESSING"
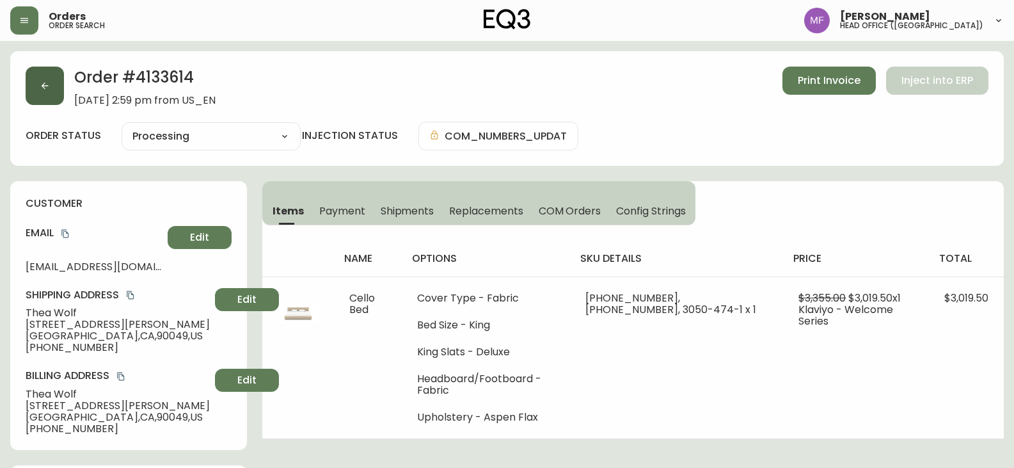
click at [40, 92] on button "button" at bounding box center [45, 86] width 38 height 38
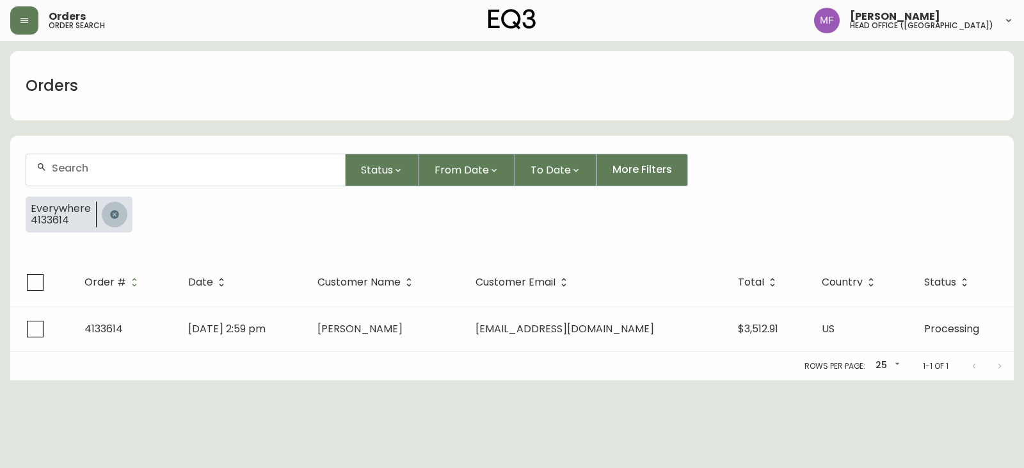
click at [120, 211] on button "button" at bounding box center [115, 215] width 26 height 26
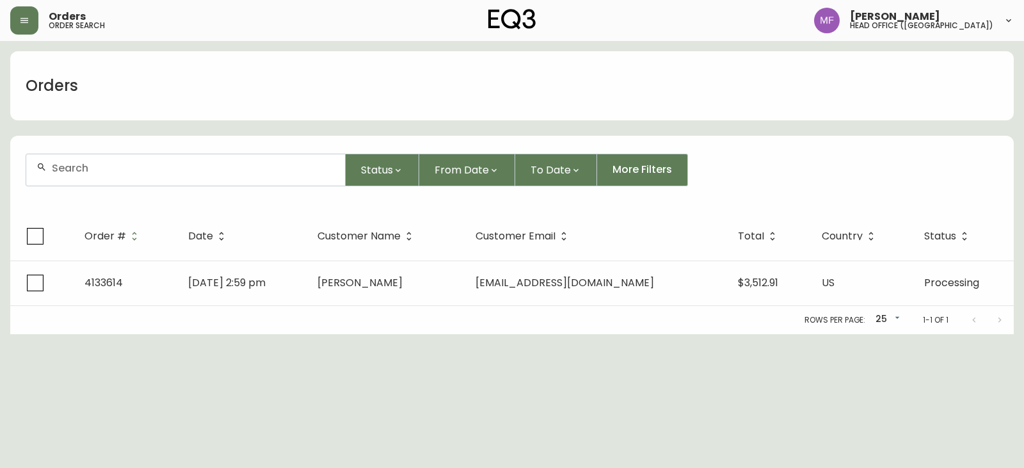
click at [110, 179] on div at bounding box center [185, 169] width 319 height 31
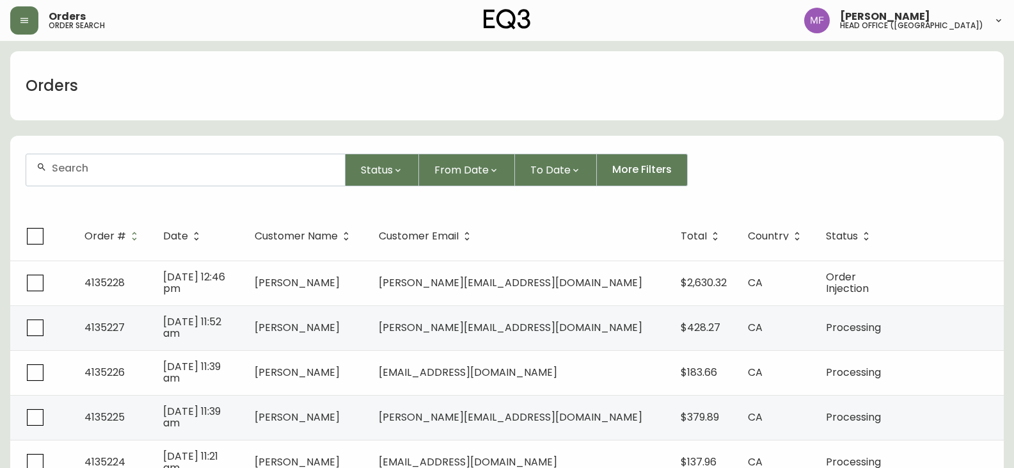
paste input "4133066"
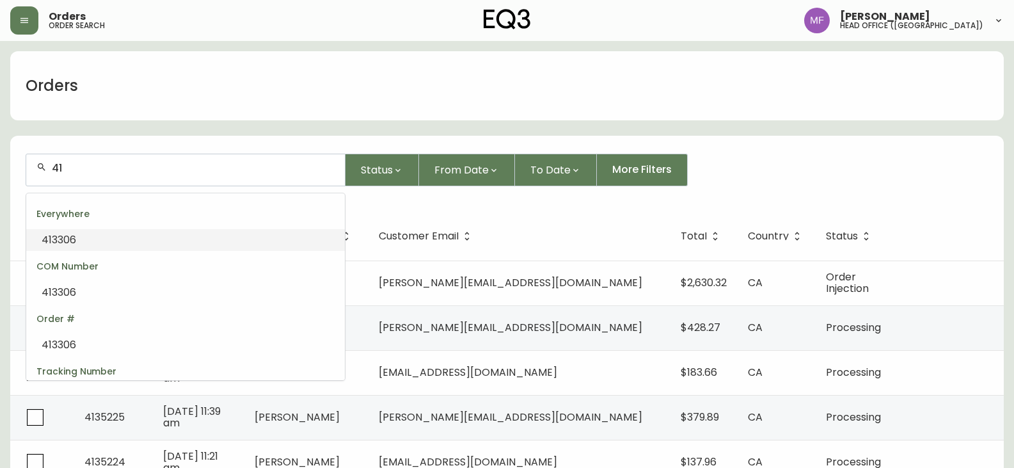
type input "4"
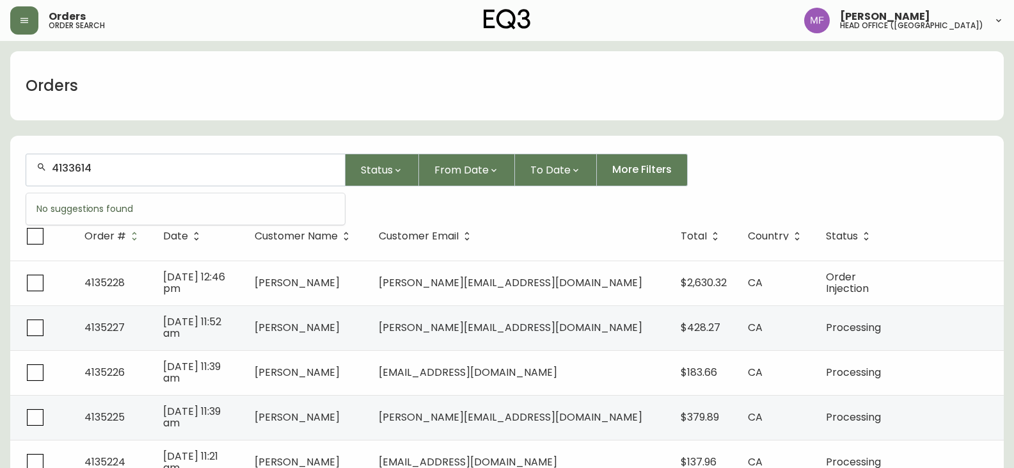
type input "4133614"
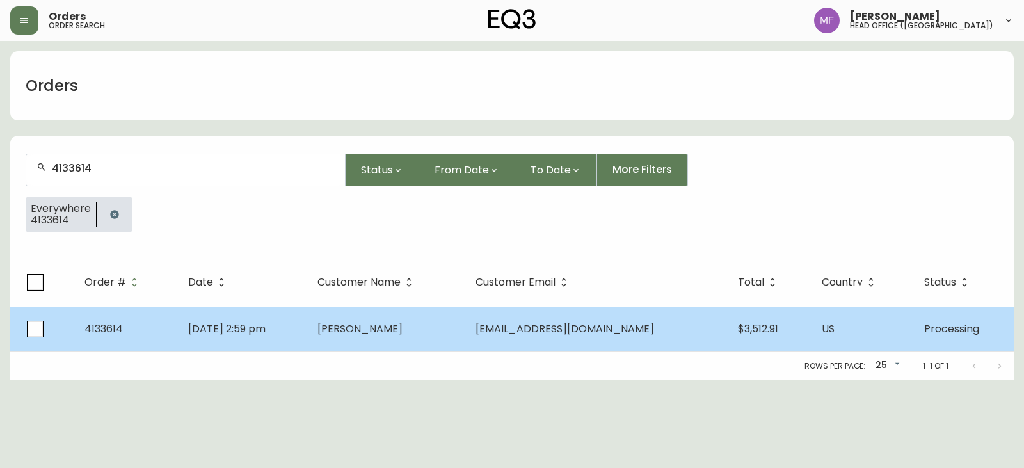
click at [266, 329] on span "Jun 09 2025, 2:59 pm" at bounding box center [226, 328] width 77 height 15
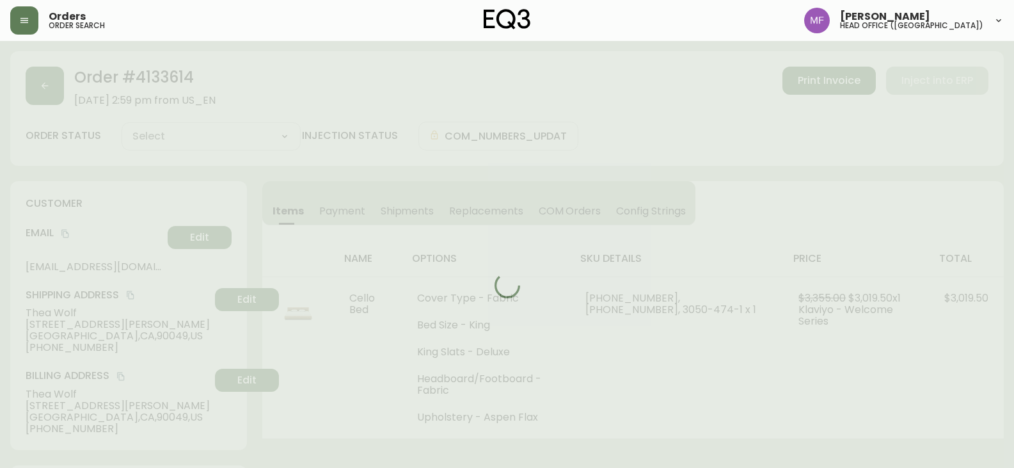
type input "Processing"
select select "PROCESSING"
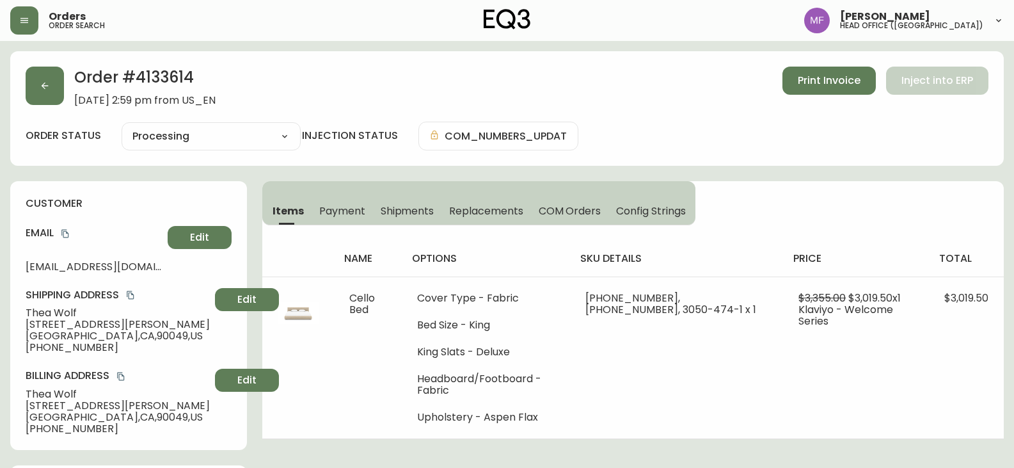
click at [164, 69] on h2 "Order # 4133614" at bounding box center [144, 81] width 141 height 28
click at [164, 70] on h2 "Order # 4133614" at bounding box center [144, 81] width 141 height 28
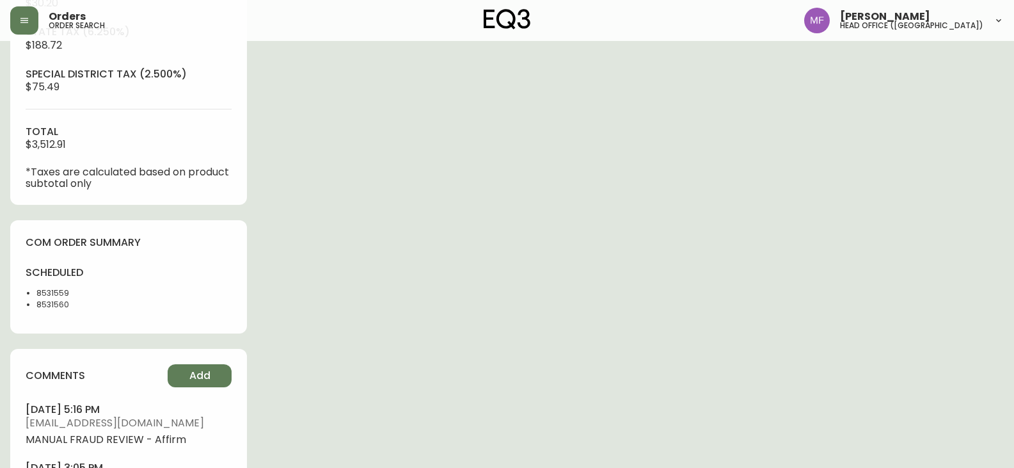
scroll to position [640, 0]
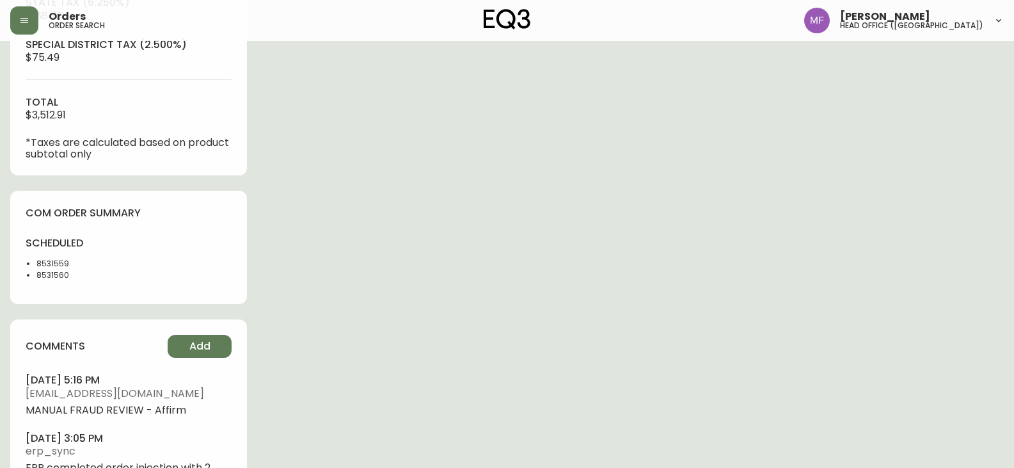
click at [212, 125] on div "sub-total $3,019.50 Shipping ( Freight White Glove ) $199.00 county tax (1.000%…" at bounding box center [129, 15] width 206 height 290
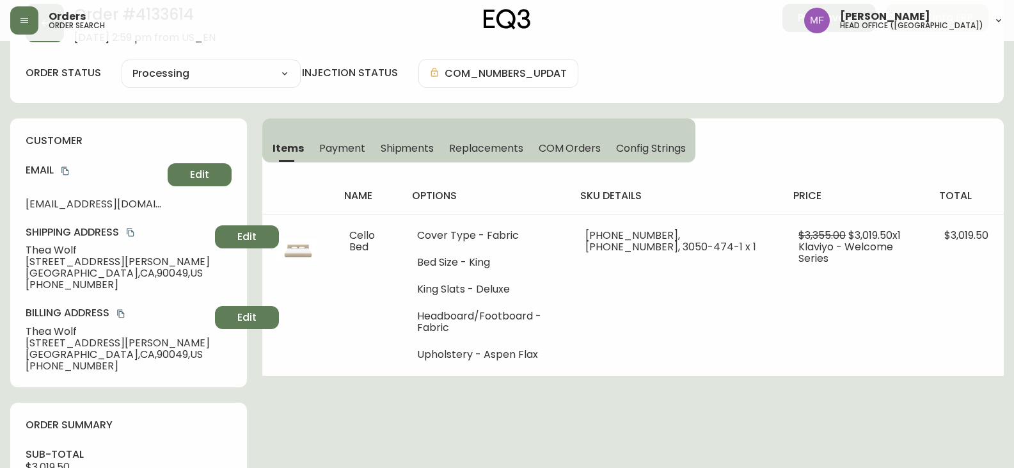
scroll to position [0, 0]
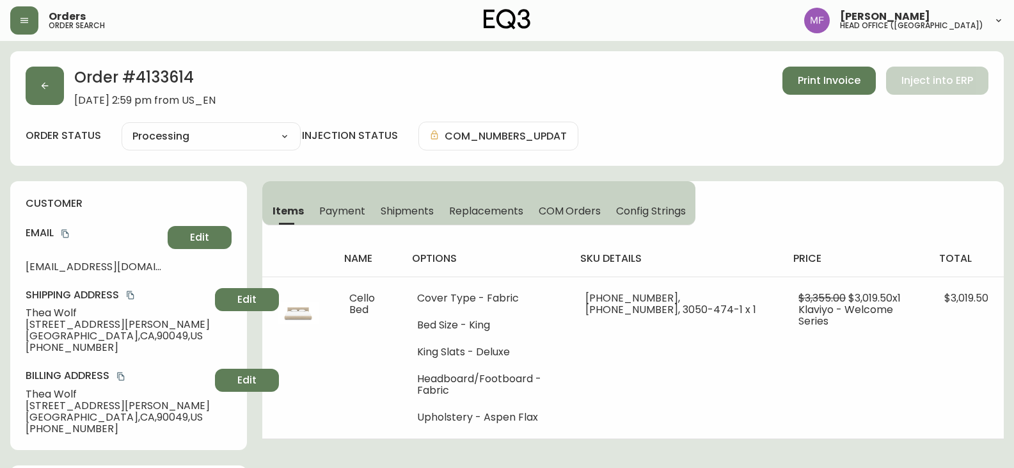
click at [168, 76] on h2 "Order # 4133614" at bounding box center [144, 81] width 141 height 28
click at [36, 87] on button "button" at bounding box center [45, 86] width 38 height 38
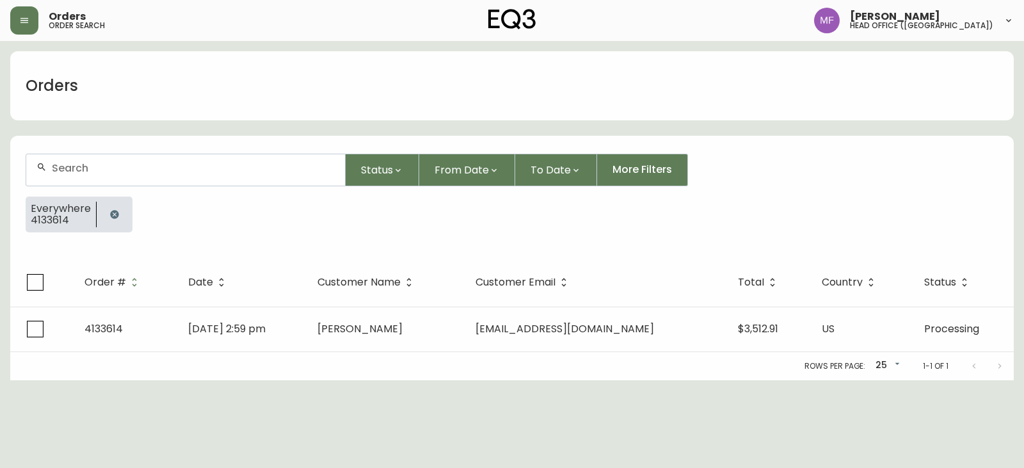
click at [118, 212] on button "button" at bounding box center [115, 215] width 26 height 26
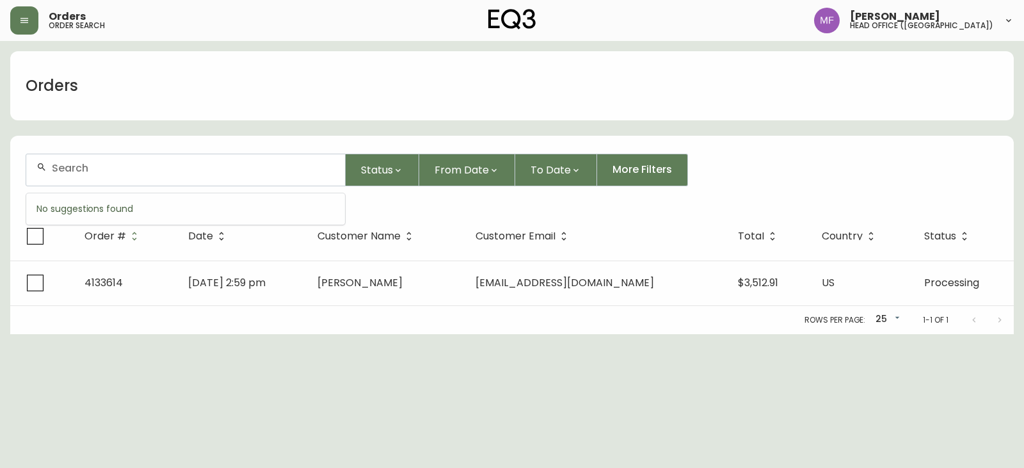
click at [91, 171] on input "text" at bounding box center [193, 168] width 283 height 12
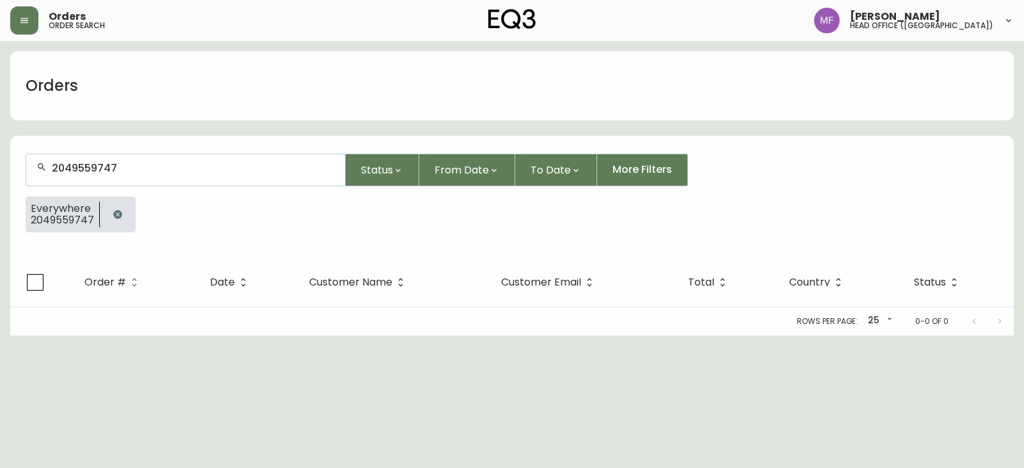
type input "2049559747"
click at [113, 211] on icon "button" at bounding box center [118, 214] width 10 height 10
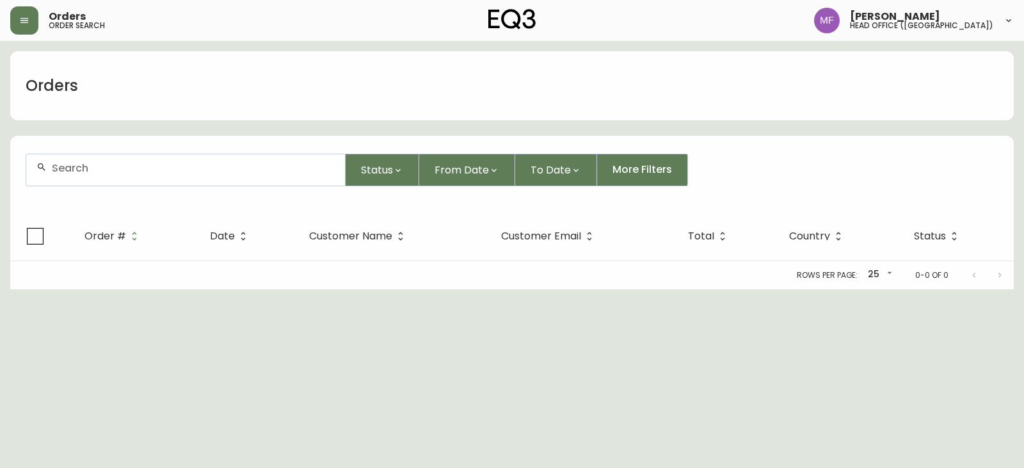
drag, startPoint x: 100, startPoint y: 167, endPoint x: 104, endPoint y: 160, distance: 8.0
click at [101, 165] on input "text" at bounding box center [193, 168] width 283 height 12
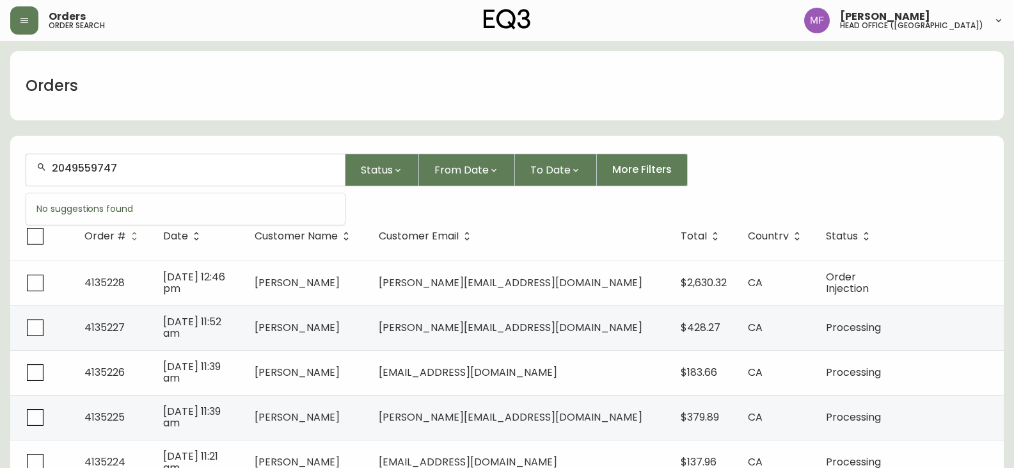
type input "2049559747"
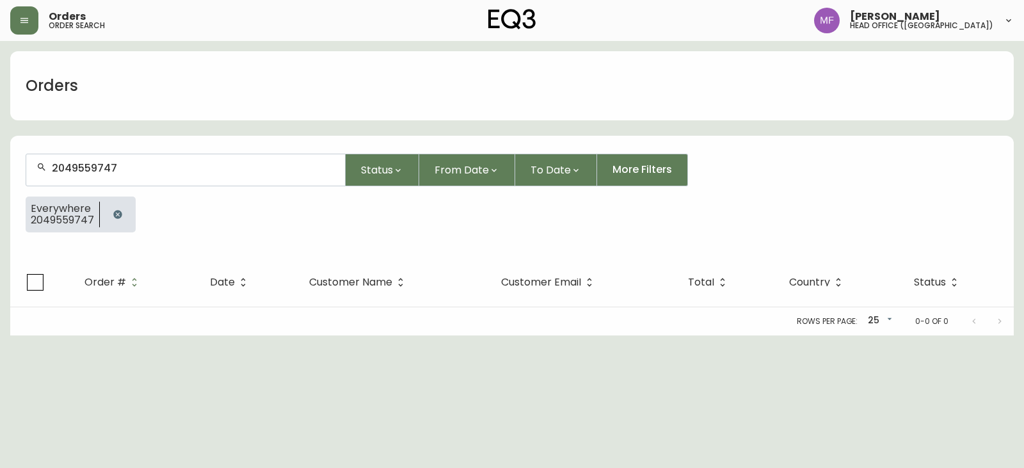
click at [109, 209] on button "button" at bounding box center [118, 215] width 26 height 26
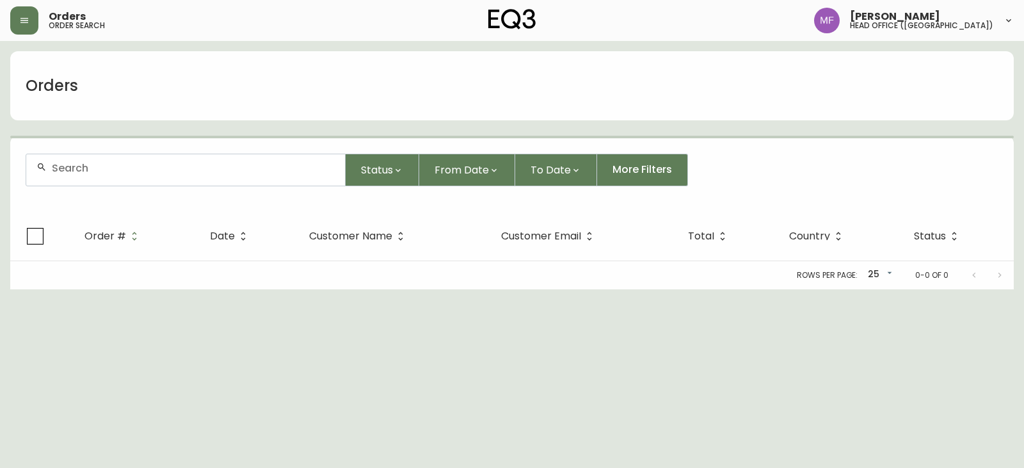
click at [106, 179] on div at bounding box center [185, 169] width 319 height 31
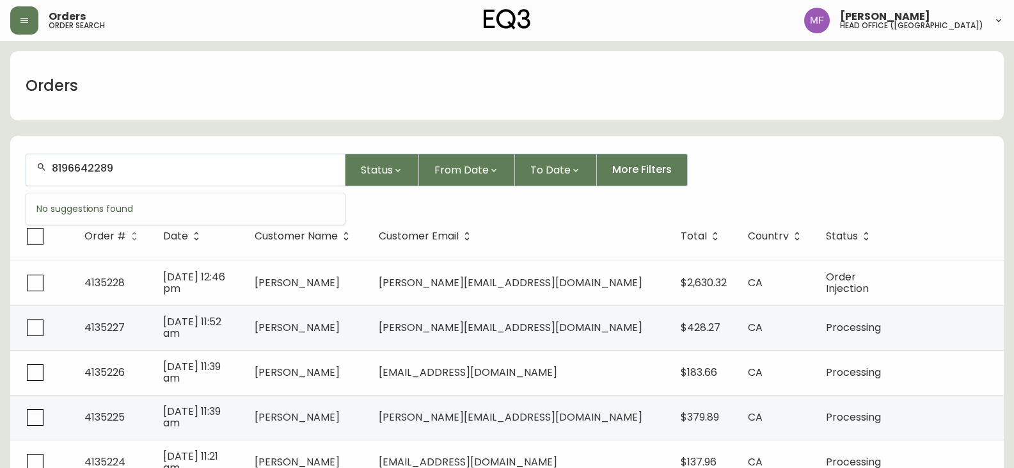
type input "8196642289"
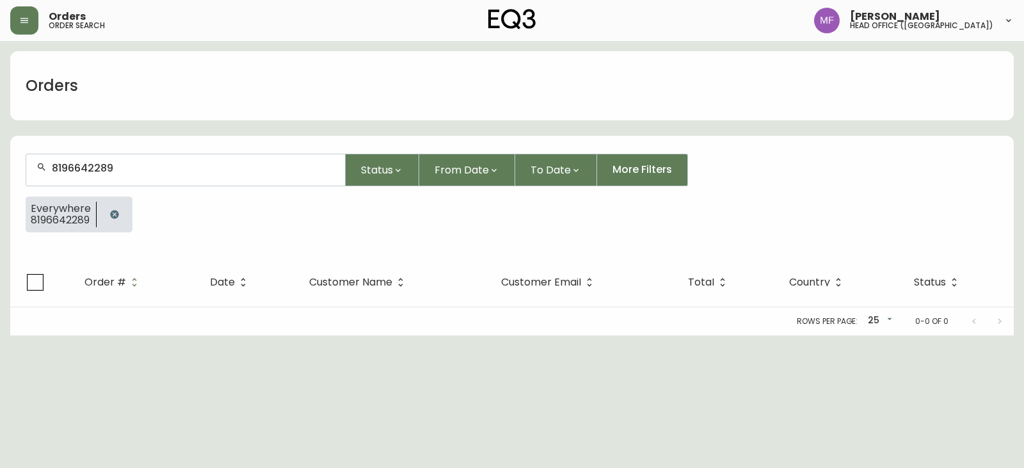
click at [122, 205] on button "button" at bounding box center [115, 215] width 26 height 26
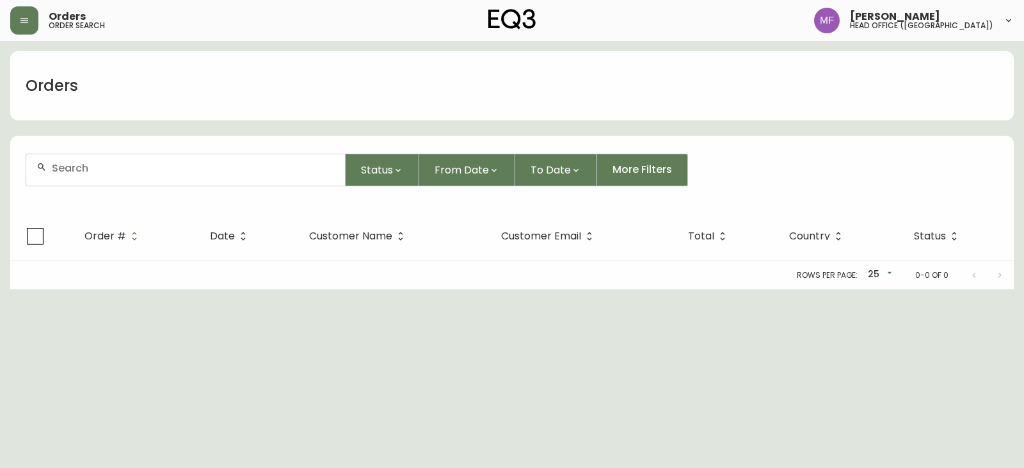
click at [121, 165] on input "text" at bounding box center [193, 168] width 283 height 12
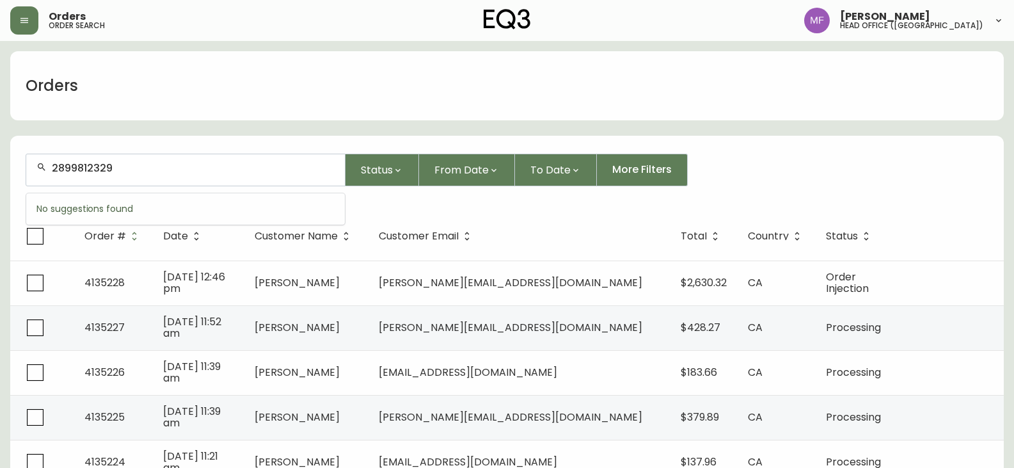
type input "2899812329"
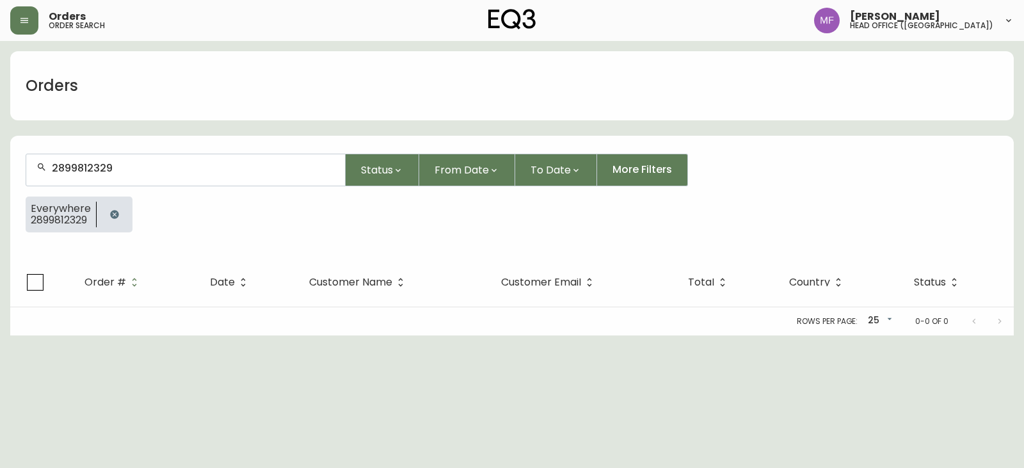
click at [109, 209] on icon "button" at bounding box center [114, 214] width 10 height 10
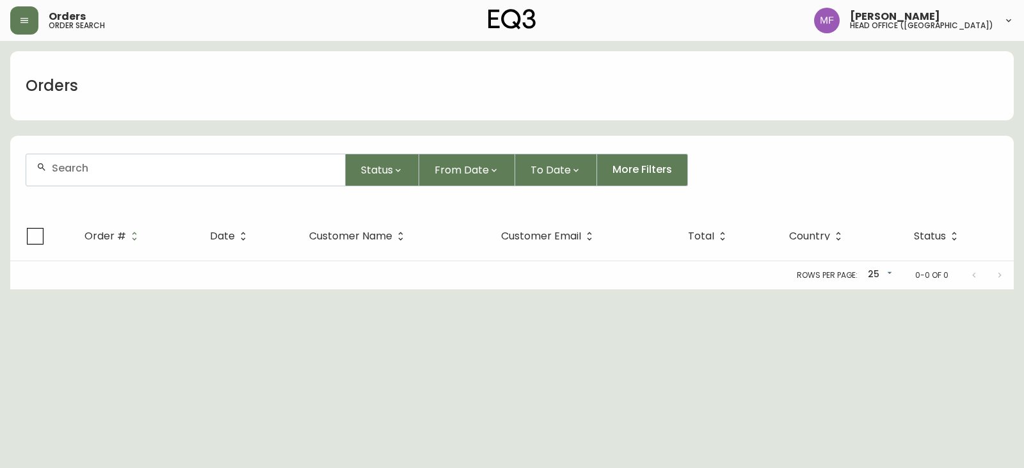
click at [106, 177] on div at bounding box center [185, 169] width 319 height 31
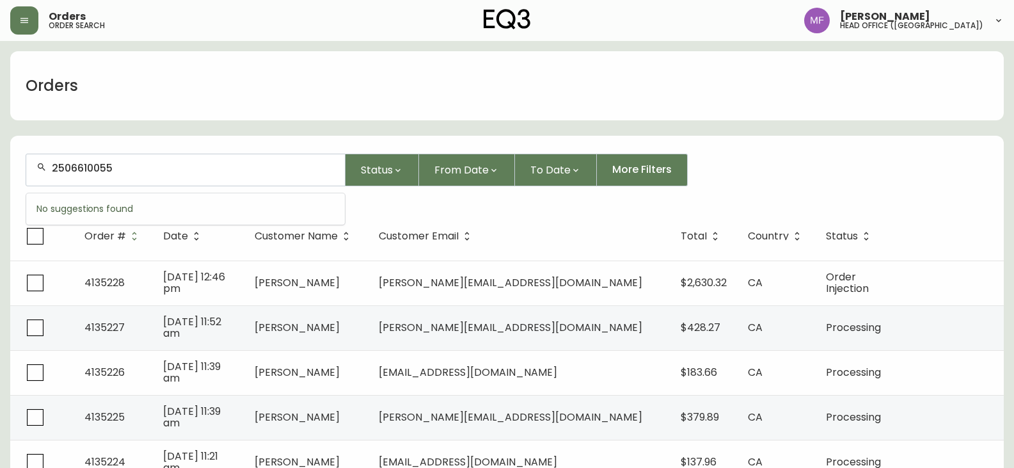
type input "2506610055"
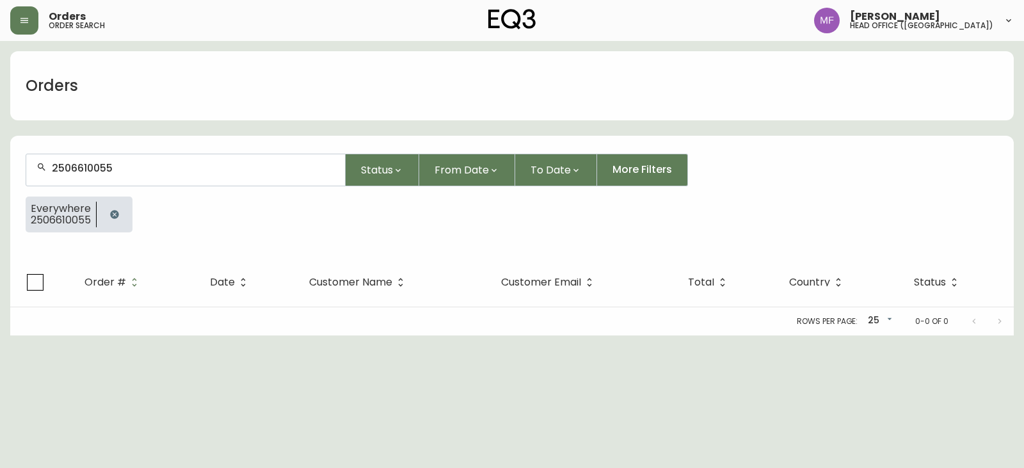
click at [115, 227] on div at bounding box center [115, 214] width 36 height 36
click at [120, 213] on button "button" at bounding box center [115, 215] width 26 height 26
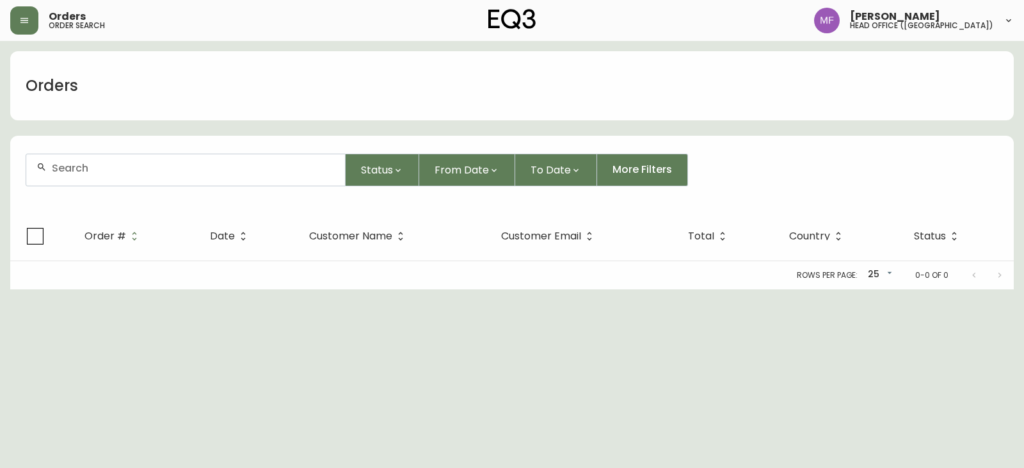
click at [124, 173] on input "text" at bounding box center [193, 168] width 283 height 12
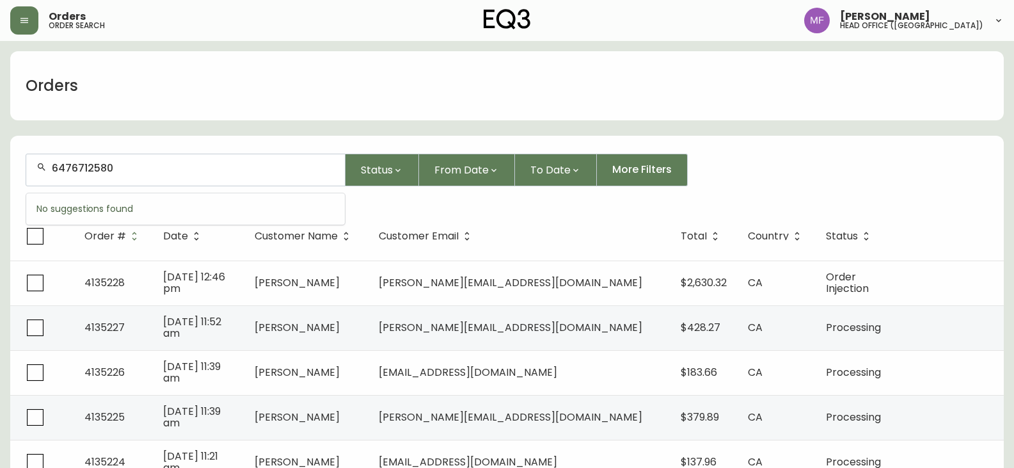
type input "6476712580"
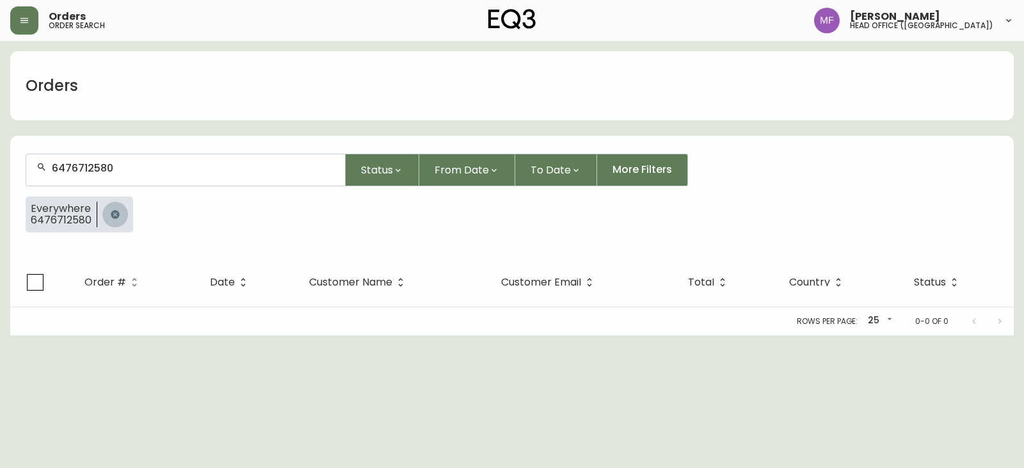
click at [116, 208] on button "button" at bounding box center [115, 215] width 26 height 26
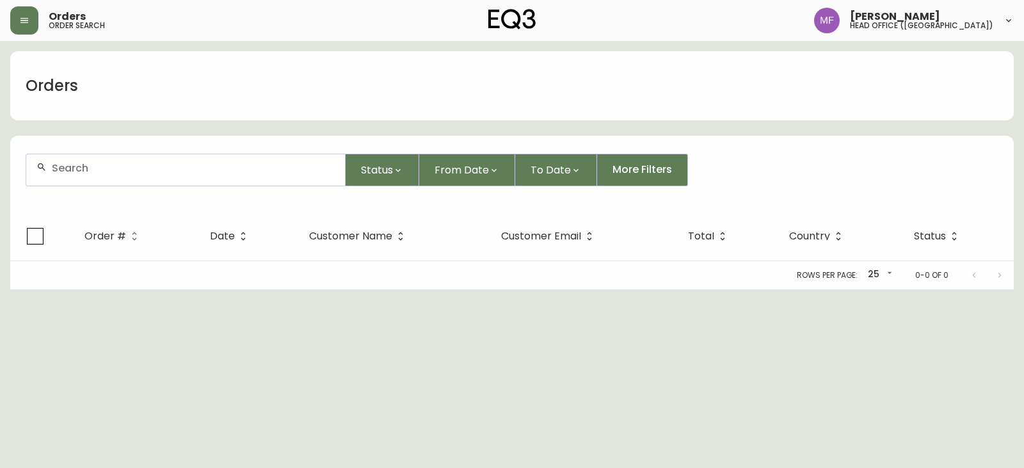
click at [102, 177] on div at bounding box center [185, 169] width 319 height 31
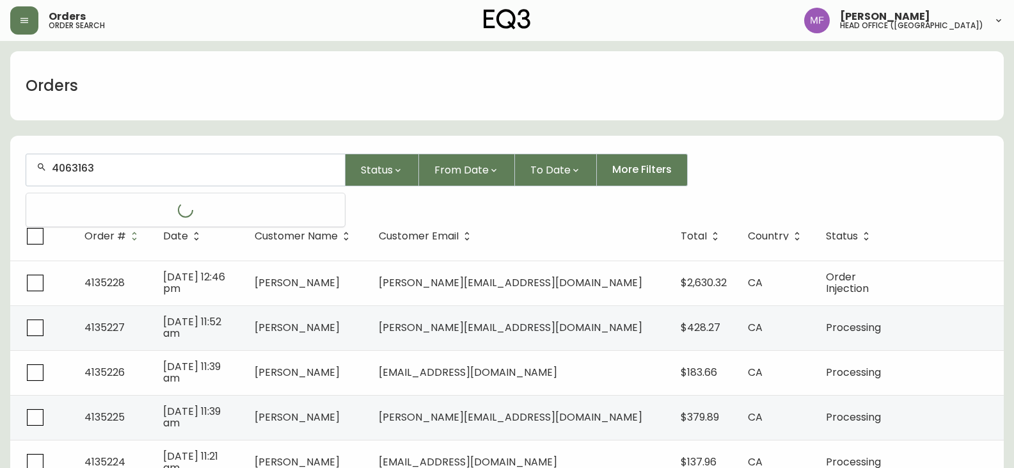
type input "4063163"
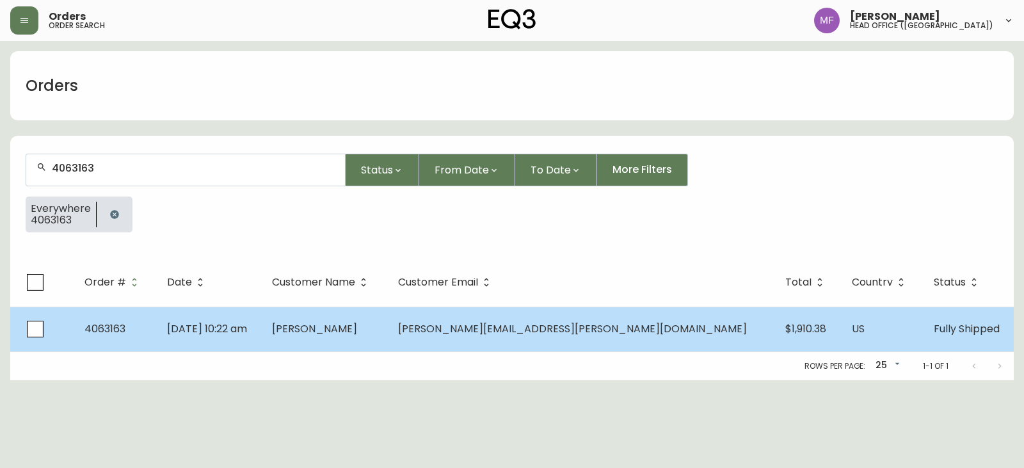
click at [250, 318] on td "[DATE] 10:22 am" at bounding box center [210, 329] width 106 height 45
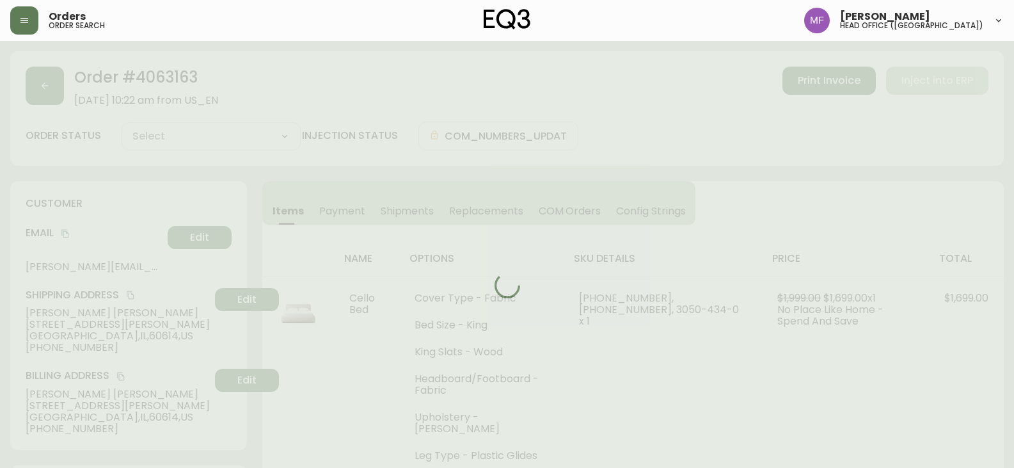
type input "Fully Shipped"
select select "FULLY_SHIPPED"
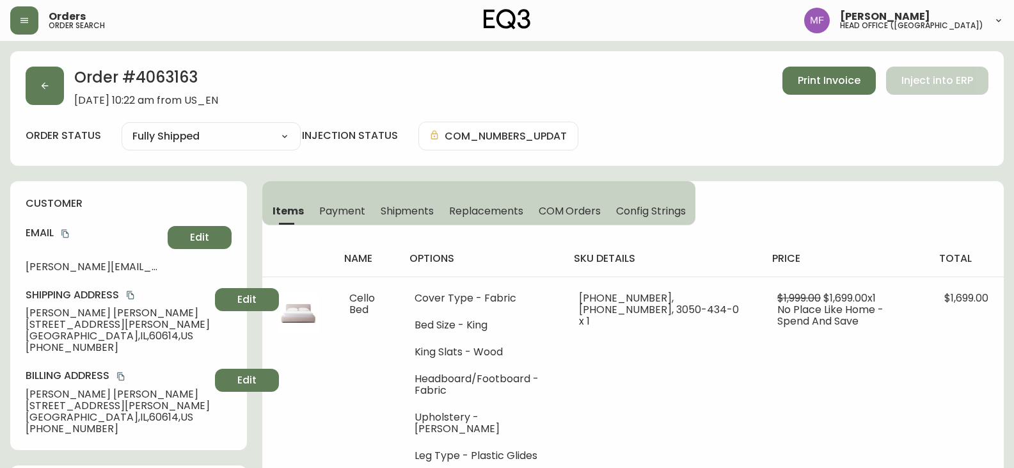
select select "FULLY_SHIPPED"
click at [40, 84] on icon "button" at bounding box center [45, 86] width 10 height 10
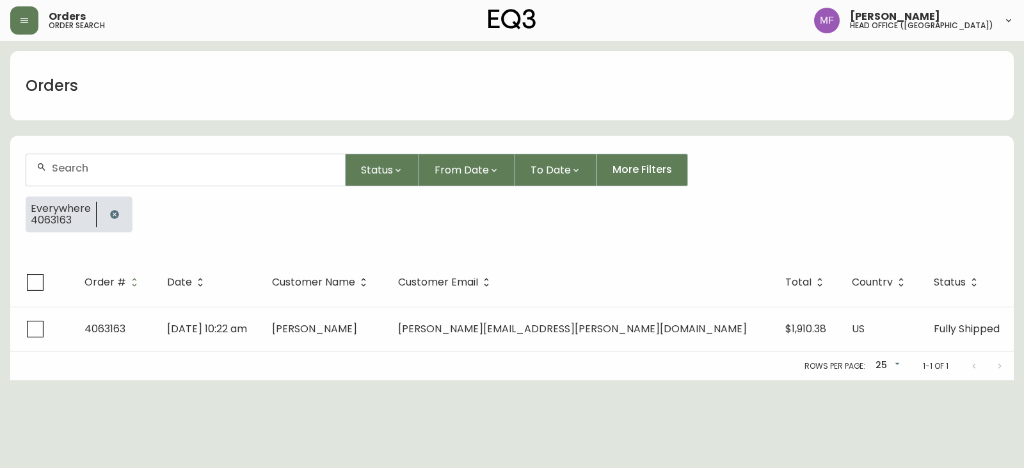
click at [118, 212] on button "button" at bounding box center [115, 215] width 26 height 26
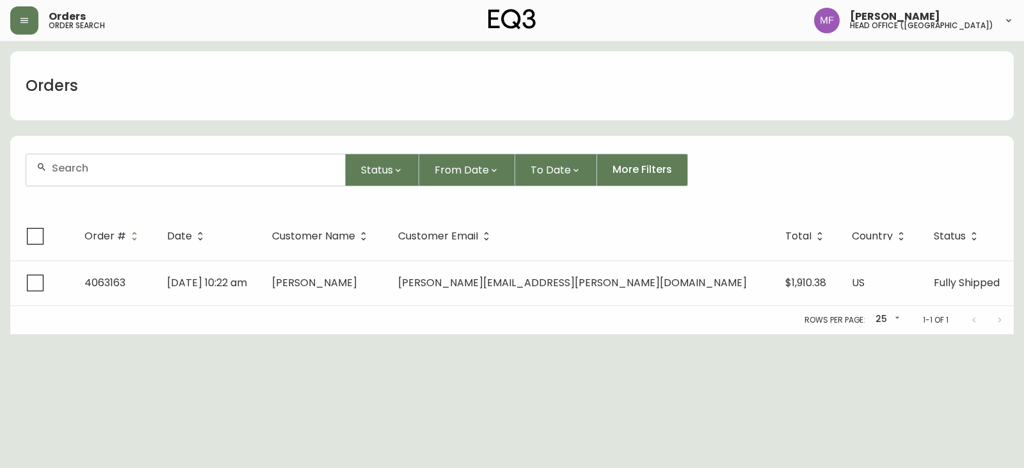
click at [106, 184] on div at bounding box center [185, 169] width 319 height 31
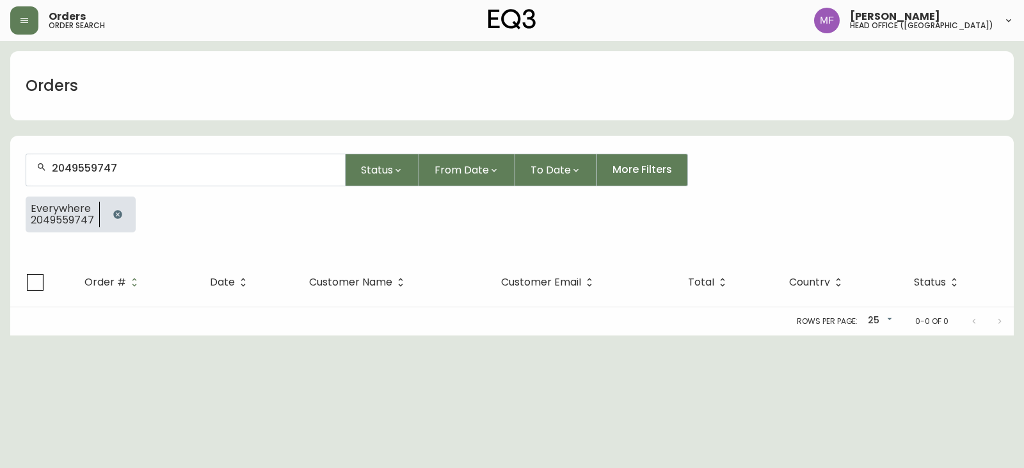
type input "2049559747"
click at [117, 205] on button "button" at bounding box center [118, 215] width 26 height 26
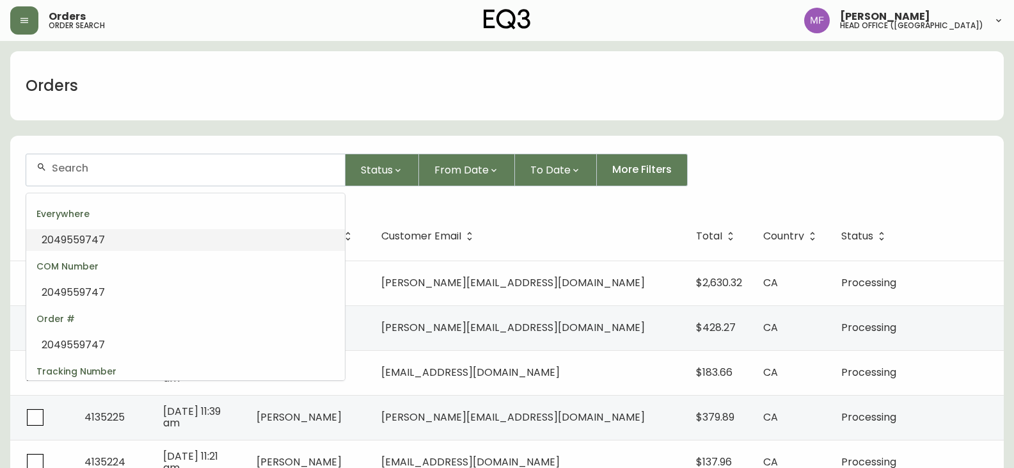
click at [151, 167] on input "text" at bounding box center [193, 168] width 283 height 12
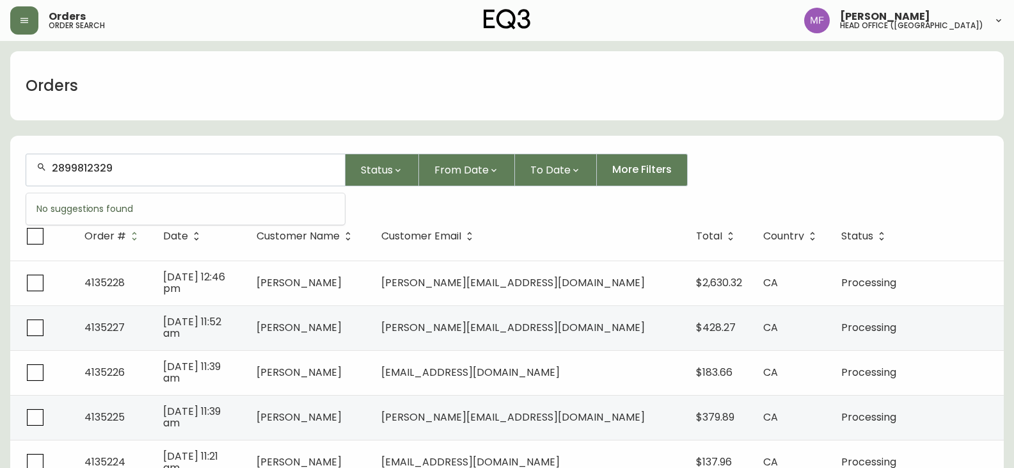
type input "2899812329"
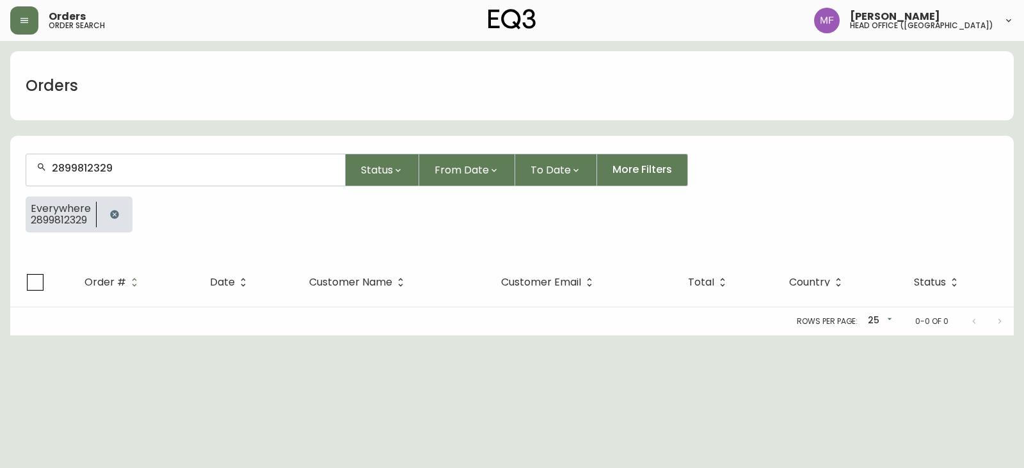
click at [118, 210] on icon "button" at bounding box center [114, 214] width 10 height 10
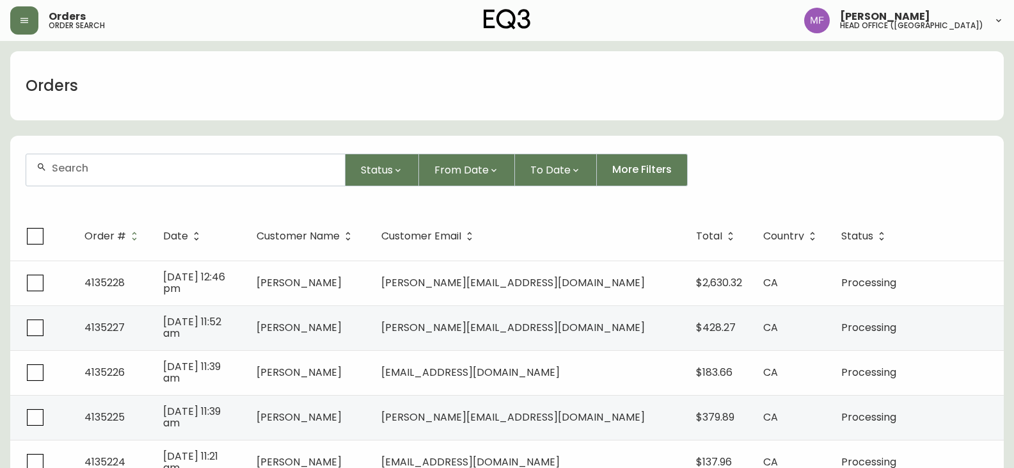
click at [104, 176] on div at bounding box center [185, 169] width 319 height 31
type input "2506610055"
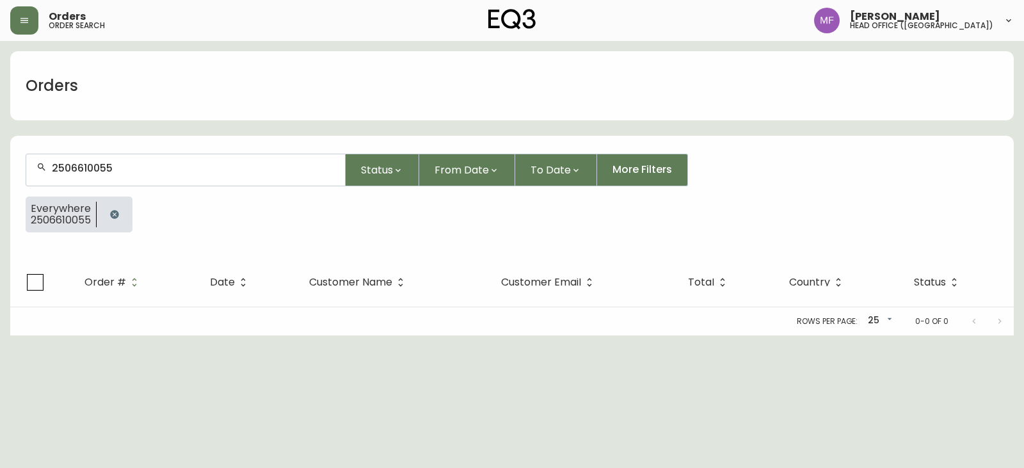
drag, startPoint x: 129, startPoint y: 221, endPoint x: 128, endPoint y: 195, distance: 26.9
click at [129, 221] on div at bounding box center [115, 214] width 36 height 36
click at [118, 203] on button "button" at bounding box center [115, 215] width 26 height 26
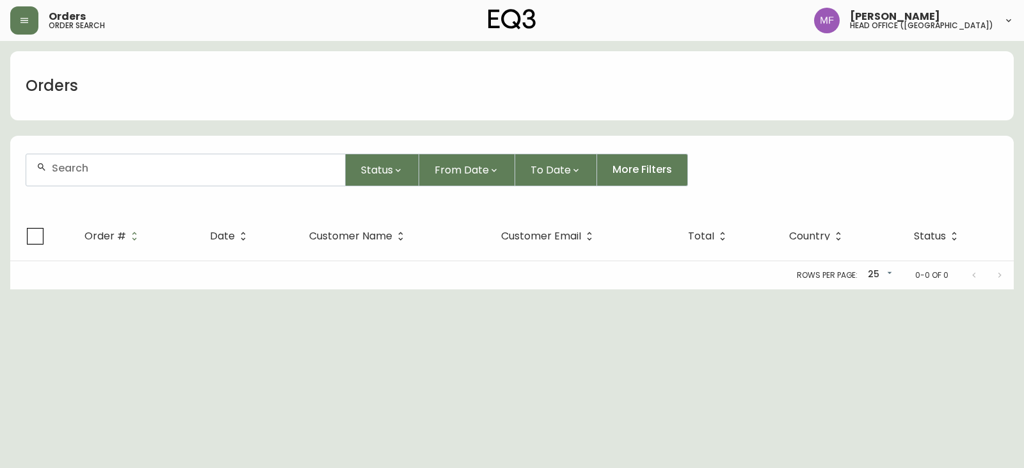
click at [109, 175] on div at bounding box center [185, 169] width 319 height 31
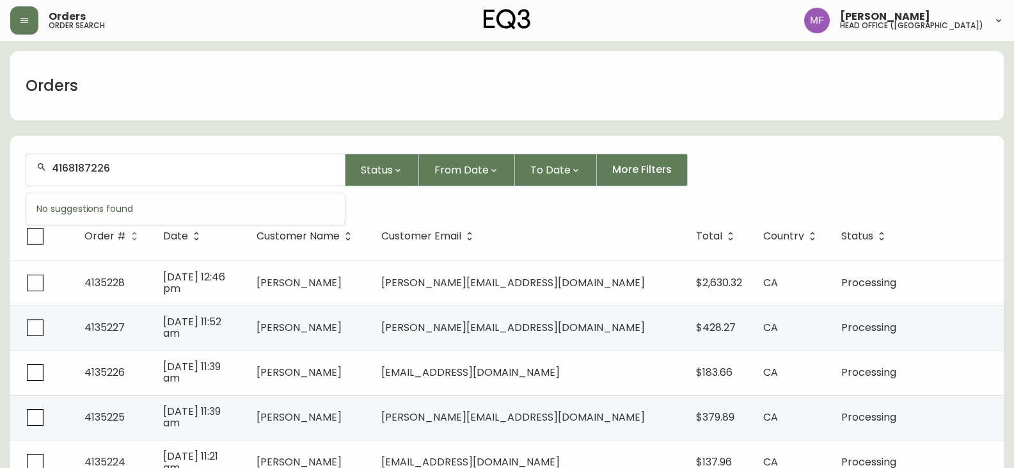
type input "4168187226"
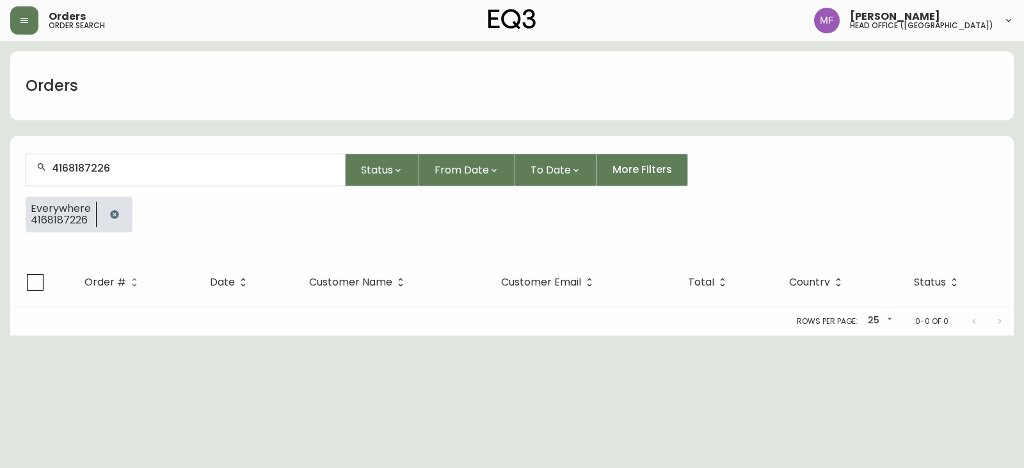
click at [115, 207] on button "button" at bounding box center [115, 215] width 26 height 26
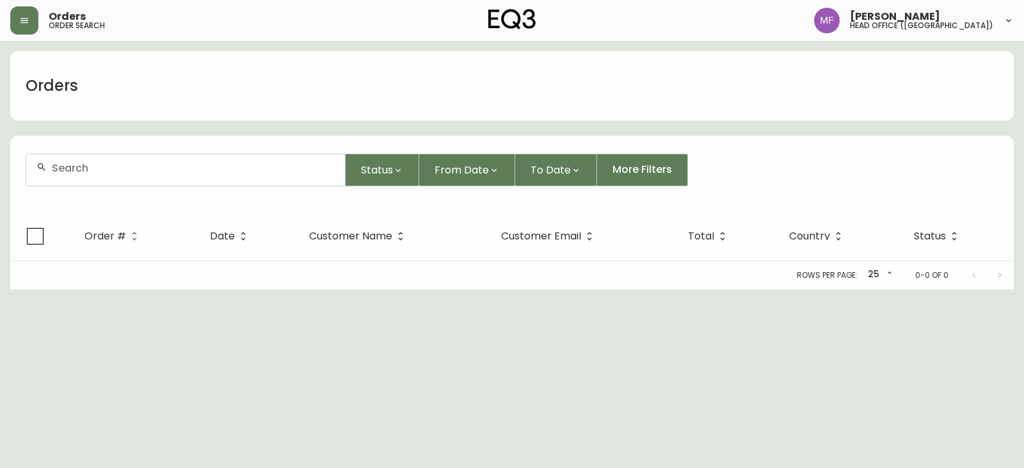
click at [110, 169] on input "text" at bounding box center [193, 168] width 283 height 12
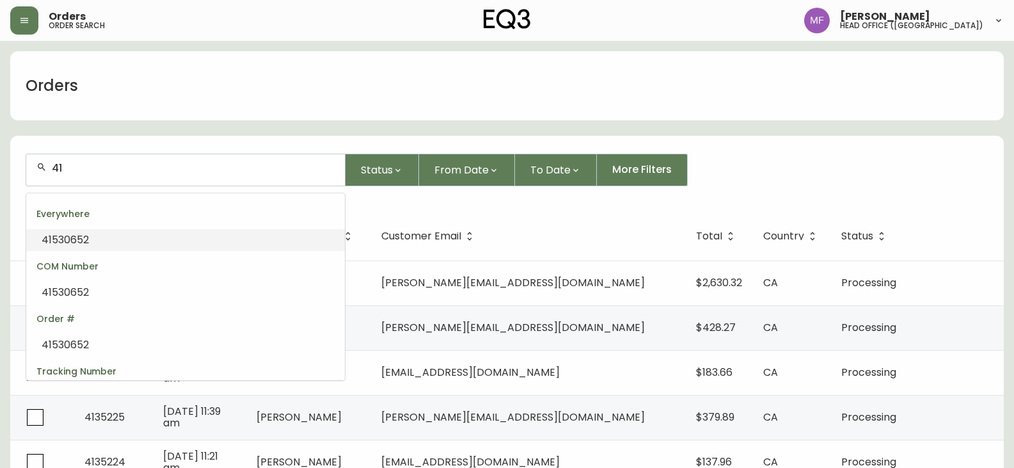
type input "4"
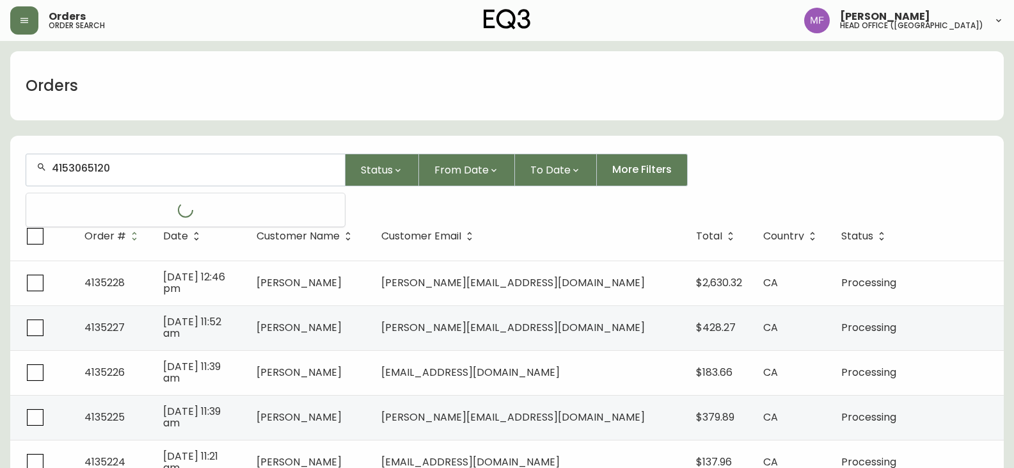
type input "4153065120"
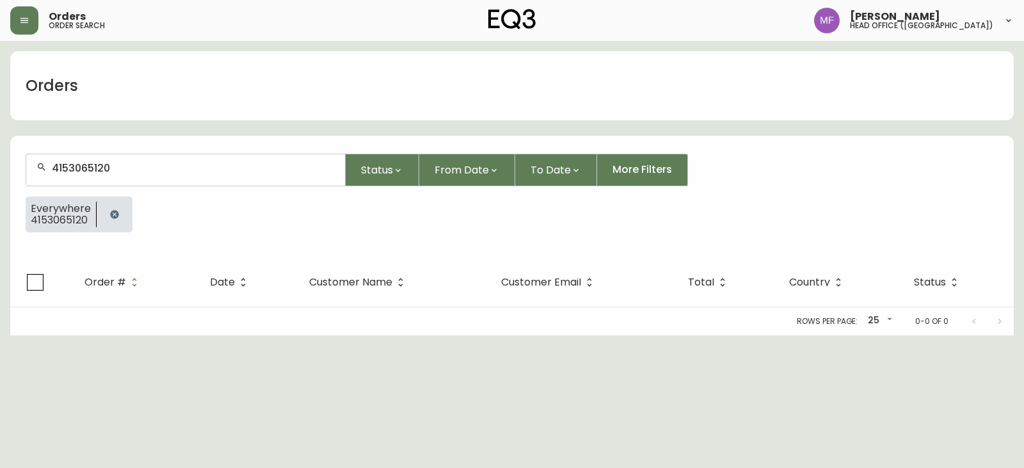
drag, startPoint x: 114, startPoint y: 215, endPoint x: 106, endPoint y: 189, distance: 27.5
click at [114, 215] on icon "button" at bounding box center [114, 214] width 10 height 10
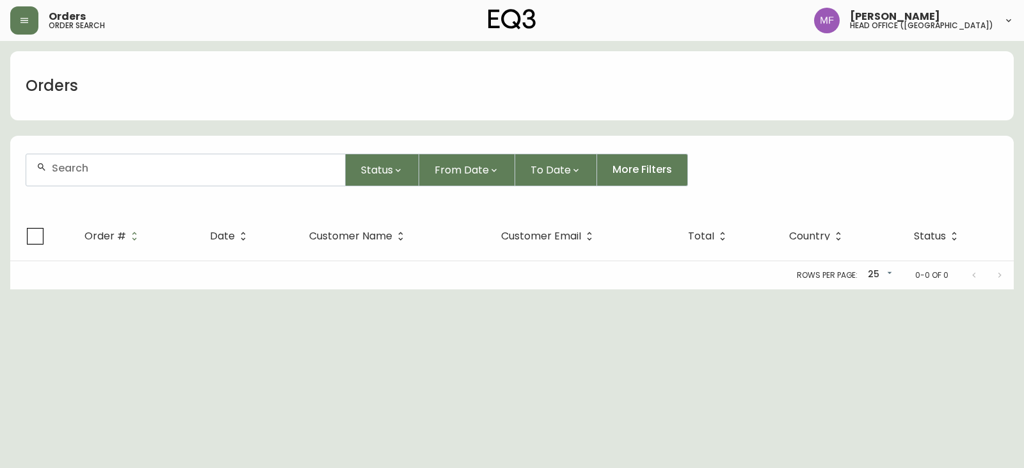
click at [102, 175] on div at bounding box center [185, 169] width 319 height 31
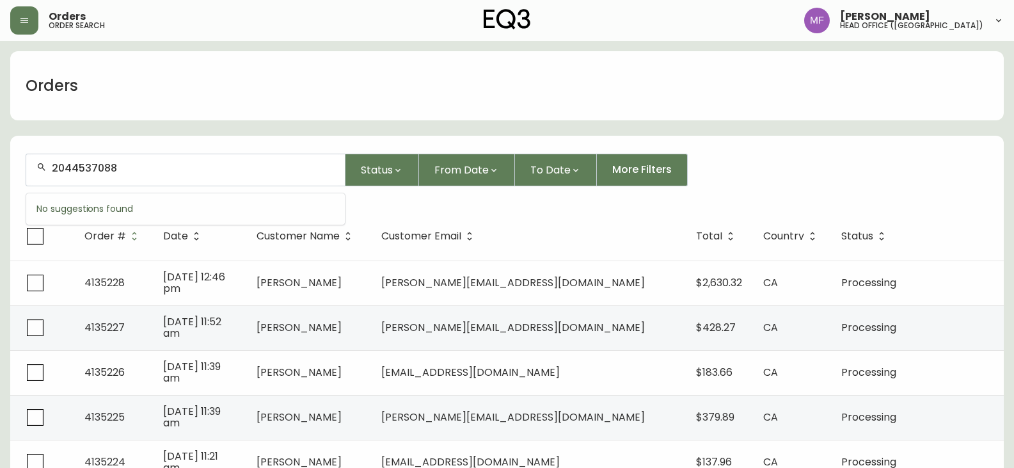
type input "2044537088"
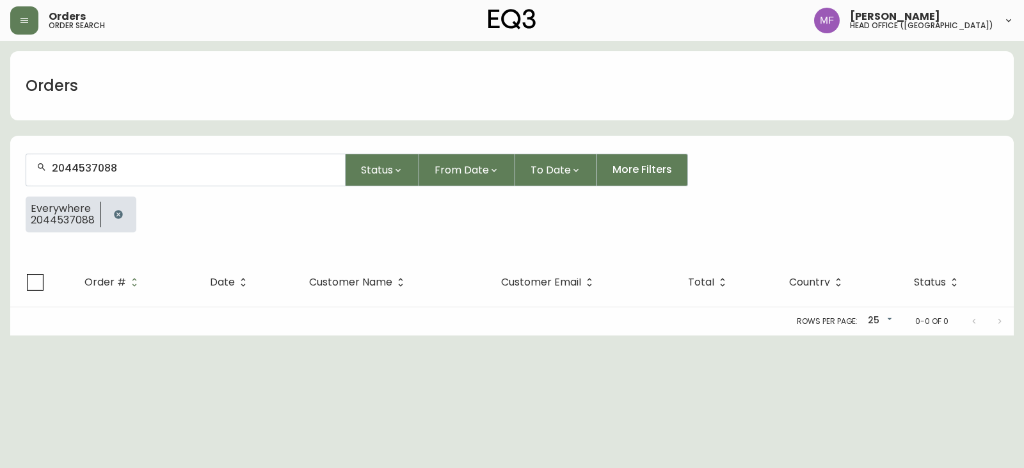
click at [115, 209] on button "button" at bounding box center [119, 215] width 26 height 26
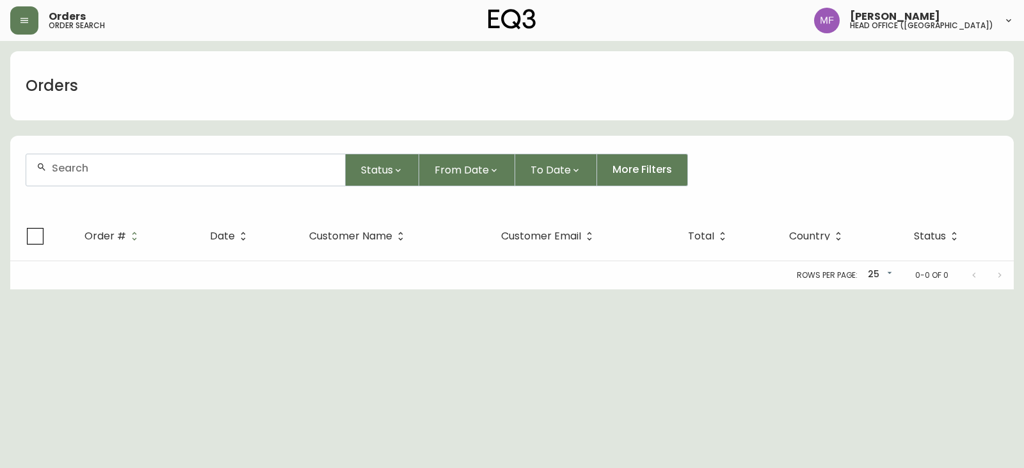
click at [115, 172] on input "text" at bounding box center [193, 168] width 283 height 12
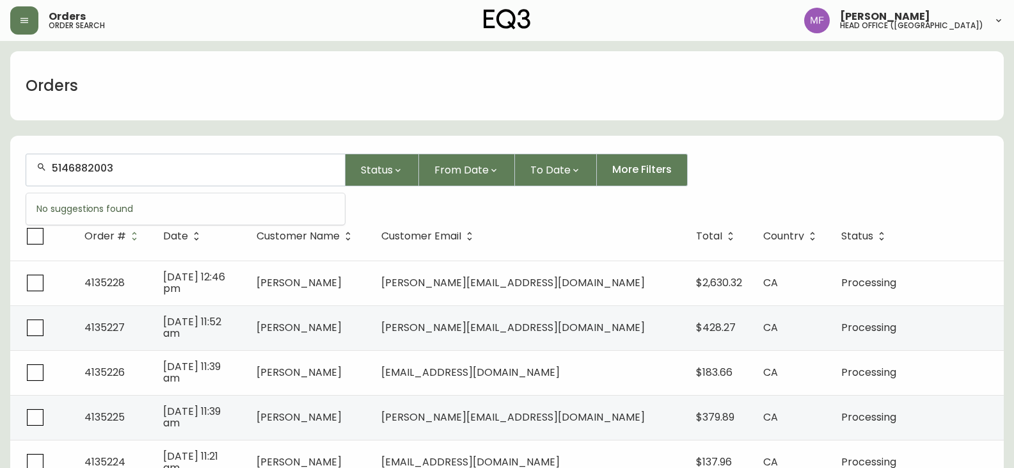
type input "5146882003"
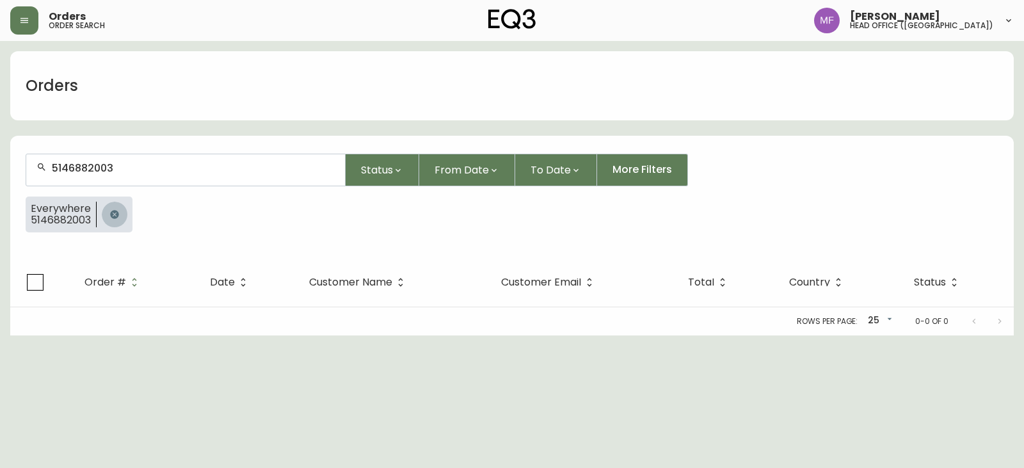
click at [112, 210] on icon "button" at bounding box center [114, 214] width 10 height 10
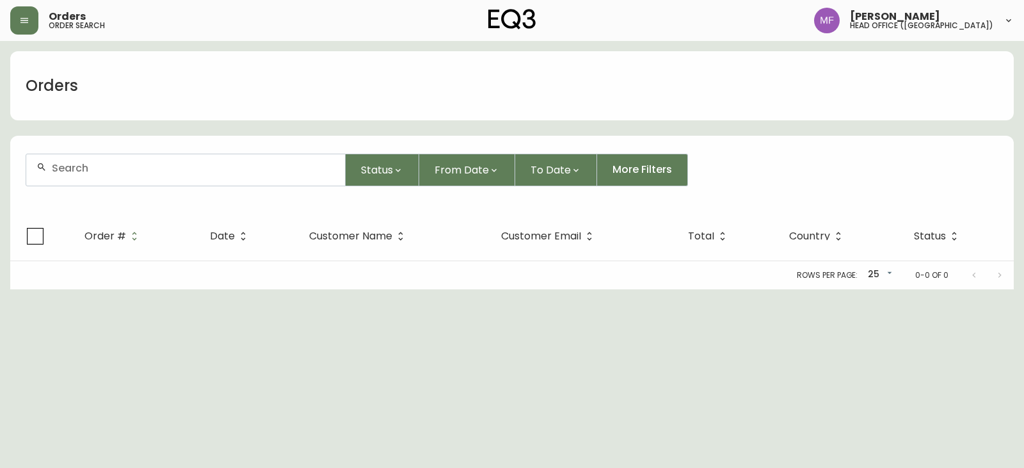
click at [104, 171] on input "text" at bounding box center [193, 168] width 283 height 12
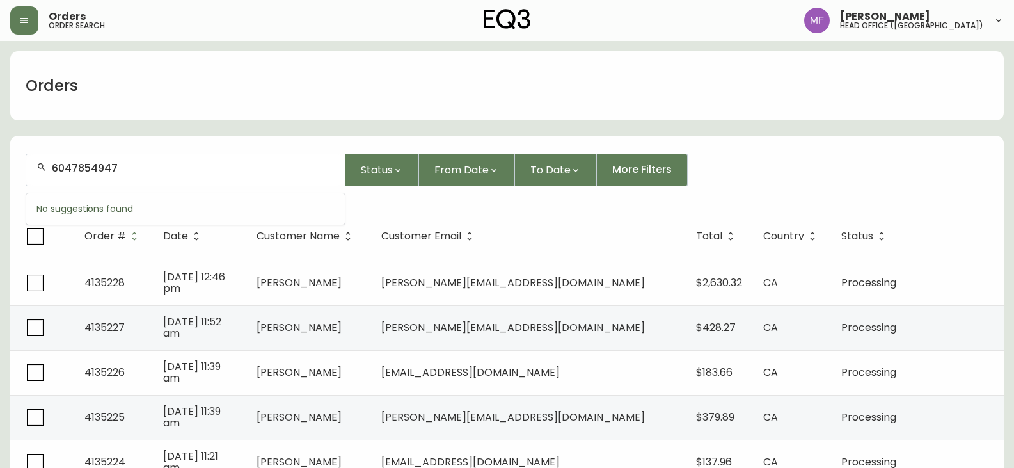
type input "6047854947"
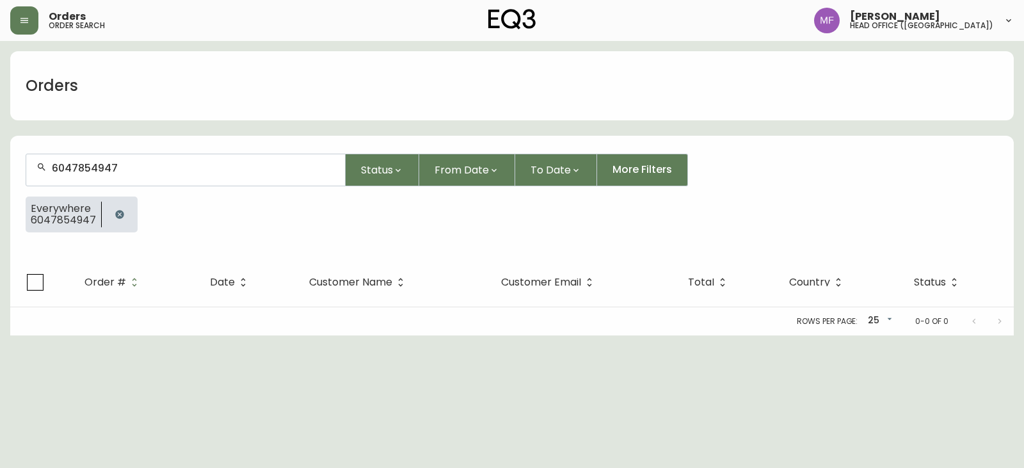
click at [97, 218] on div "Everywhere 6047854947" at bounding box center [64, 214] width 76 height 33
click at [125, 209] on button "button" at bounding box center [120, 215] width 26 height 26
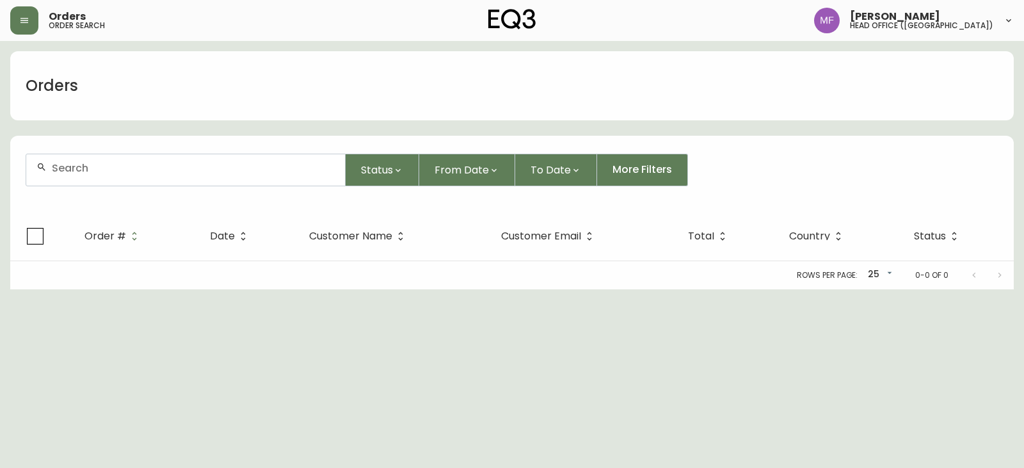
click at [115, 178] on div at bounding box center [185, 169] width 319 height 31
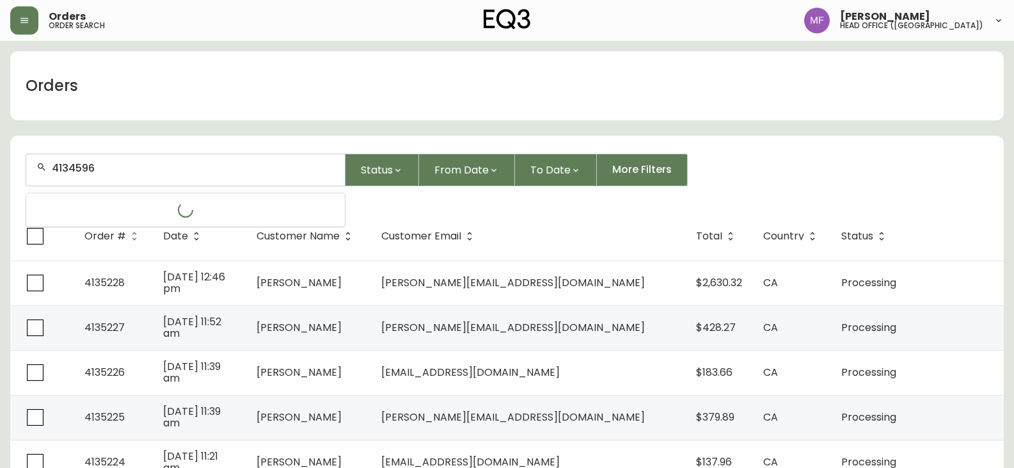
type input "4134596"
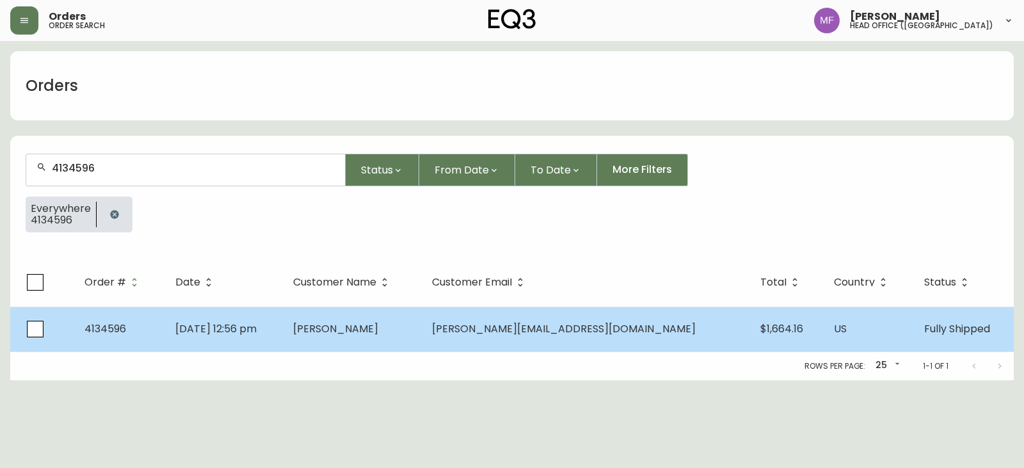
click at [283, 348] on td "[DATE] 12:56 pm" at bounding box center [224, 329] width 118 height 45
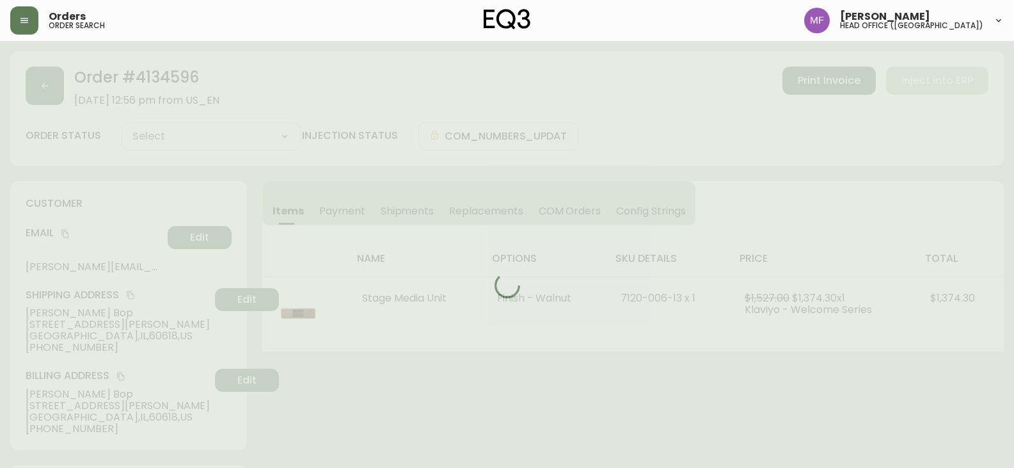
type input "Fully Shipped"
select select "FULLY_SHIPPED"
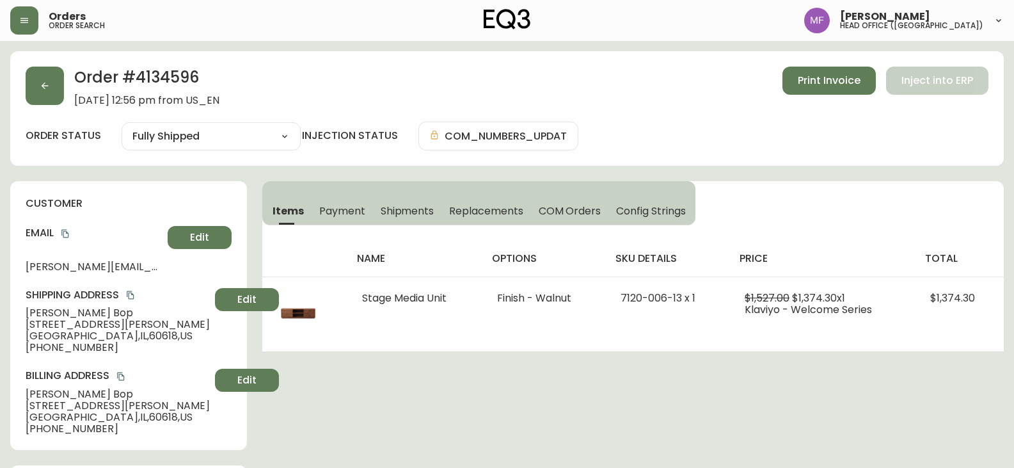
click at [166, 77] on h2 "Order # 4134596" at bounding box center [146, 81] width 145 height 28
click at [167, 77] on h2 "Order # 4134596" at bounding box center [146, 81] width 145 height 28
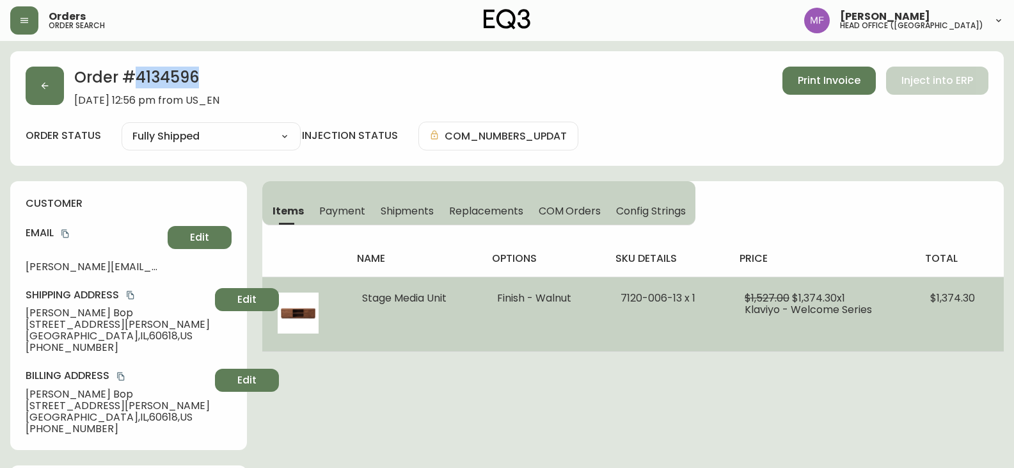
copy h2 "4134596"
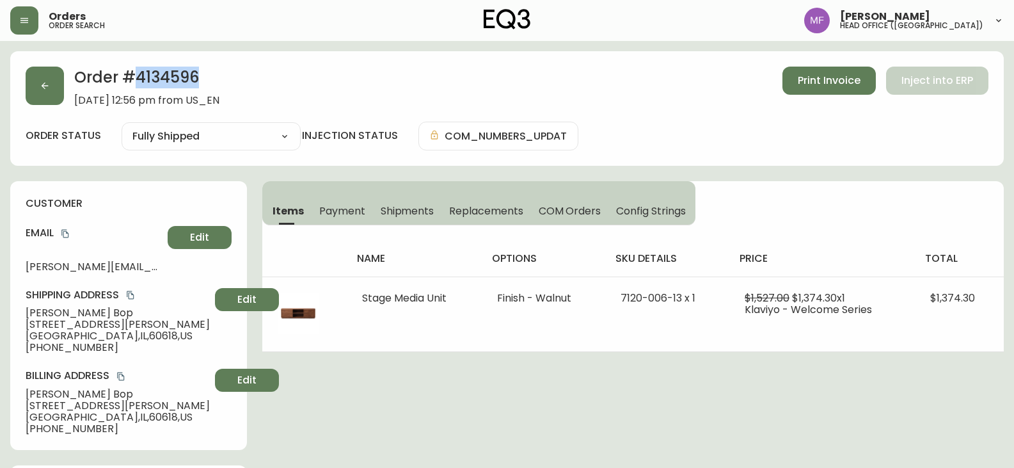
click at [161, 76] on h2 "Order # 4134596" at bounding box center [146, 81] width 145 height 28
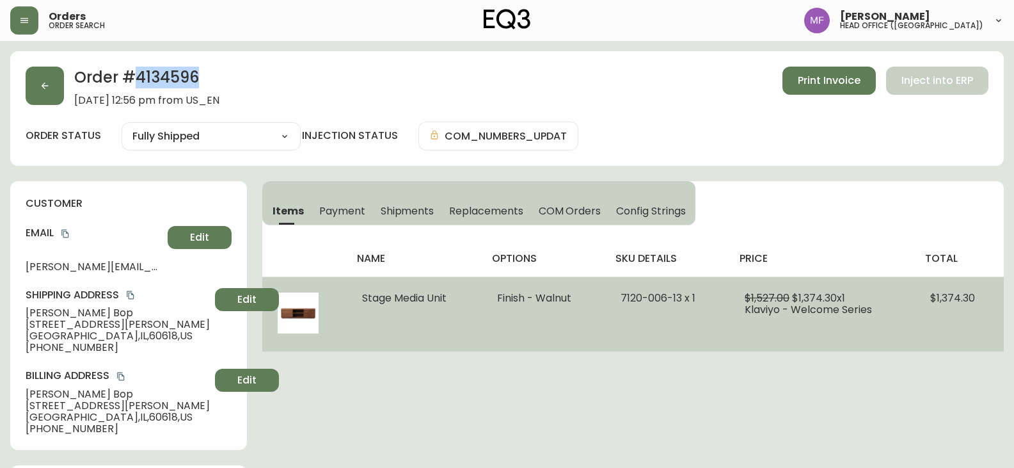
drag, startPoint x: 449, startPoint y: 296, endPoint x: 347, endPoint y: 301, distance: 101.9
click at [347, 301] on td "Stage Media Unit" at bounding box center [415, 313] width 136 height 75
copy span "Stage Media Unit"
drag, startPoint x: 619, startPoint y: 301, endPoint x: 683, endPoint y: 307, distance: 64.3
click at [683, 307] on td "7120-006-13 x 1" at bounding box center [667, 313] width 124 height 75
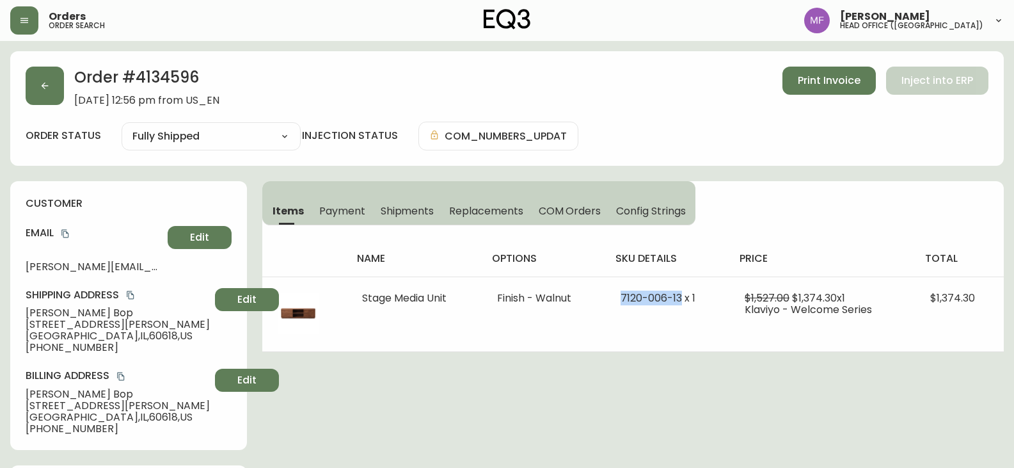
copy span "[PHONE_NUMBER]"
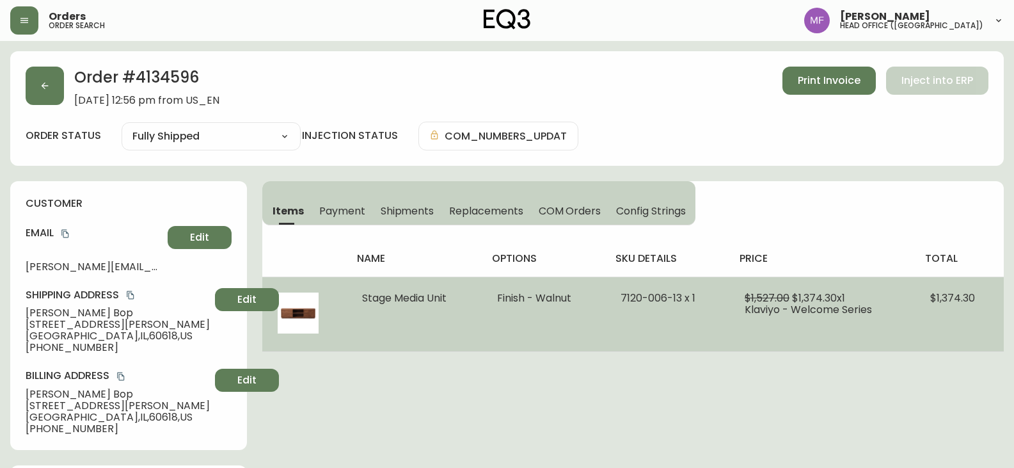
click at [765, 345] on td "$1,527.00 $1,374.30 x 1 Klaviyo - Welcome Series" at bounding box center [823, 313] width 186 height 75
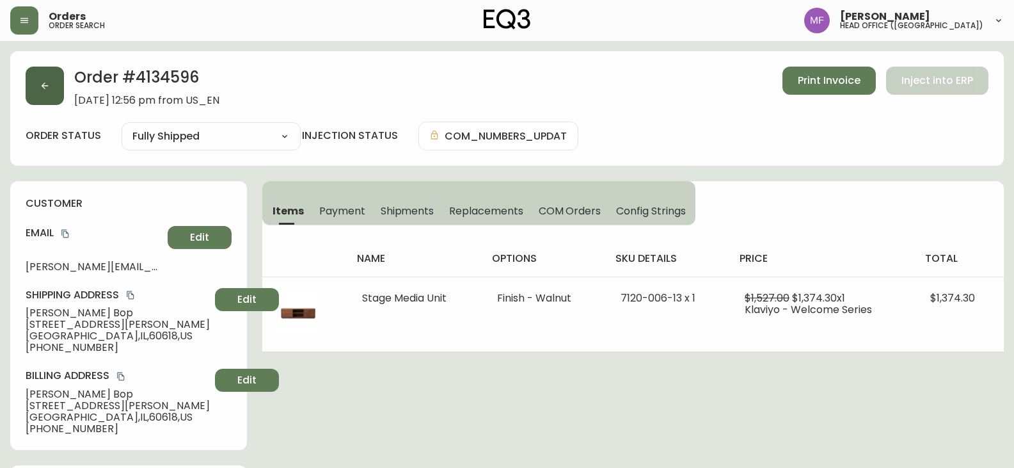
click at [47, 101] on button "button" at bounding box center [45, 86] width 38 height 38
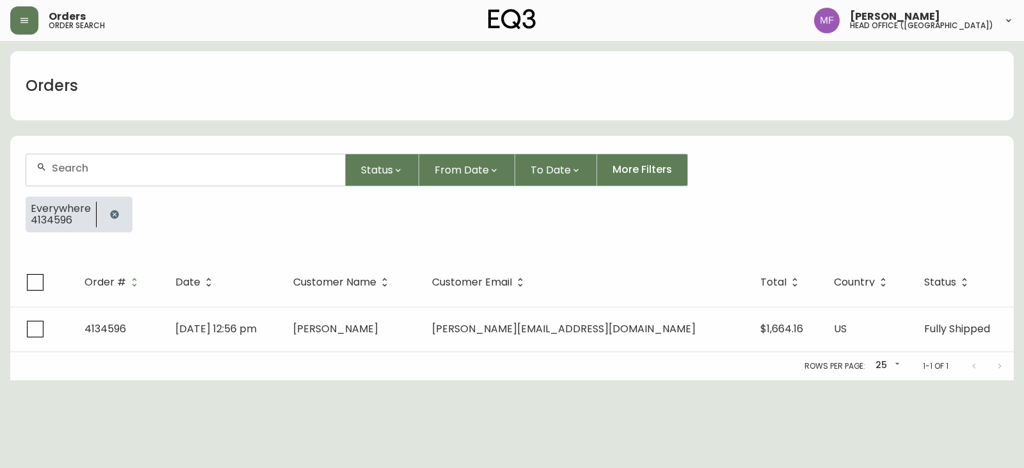
click at [109, 211] on icon "button" at bounding box center [114, 214] width 10 height 10
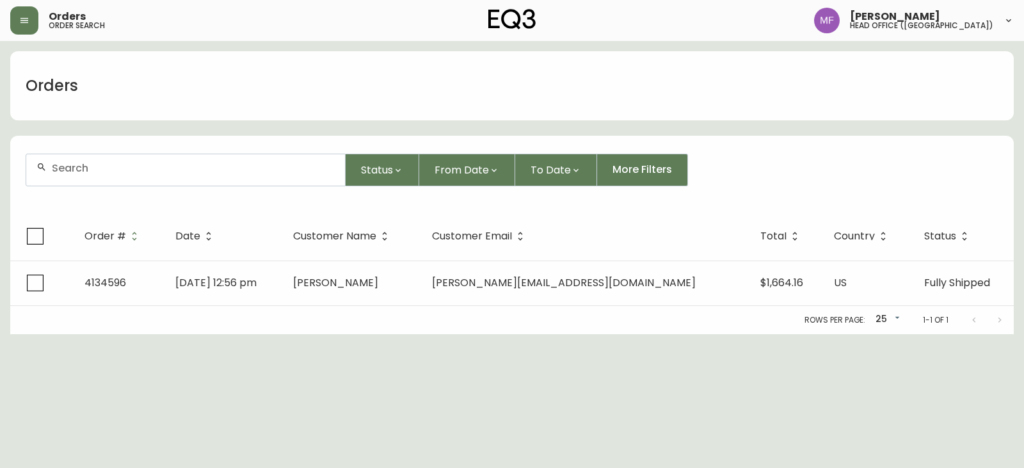
click at [101, 173] on input "text" at bounding box center [193, 168] width 283 height 12
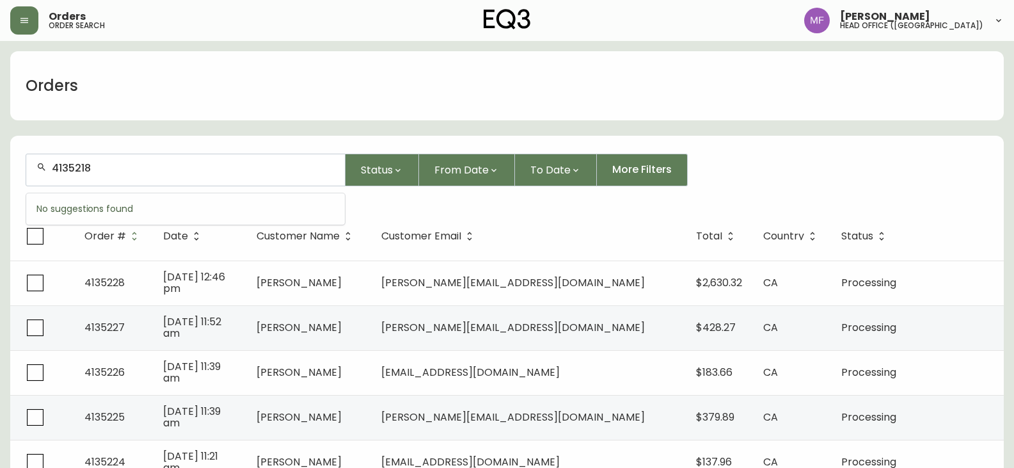
type input "4135218"
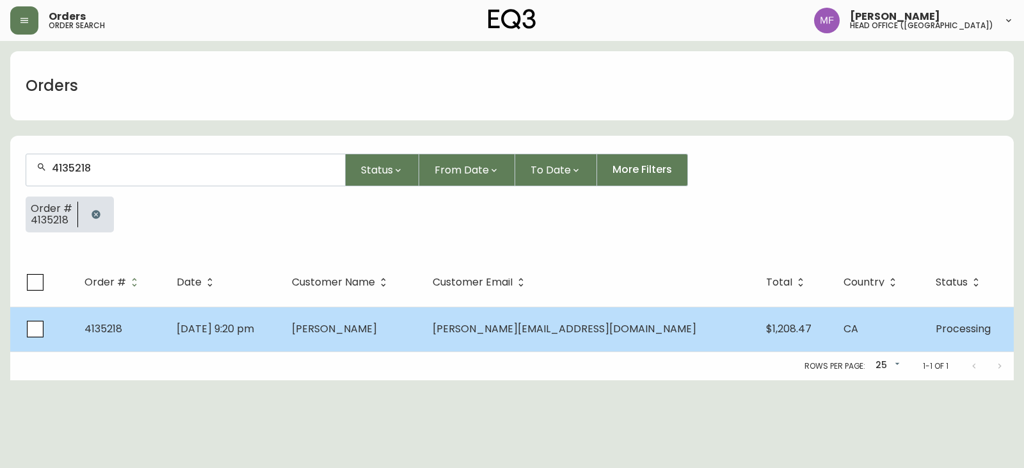
click at [377, 332] on span "[PERSON_NAME]" at bounding box center [334, 328] width 85 height 15
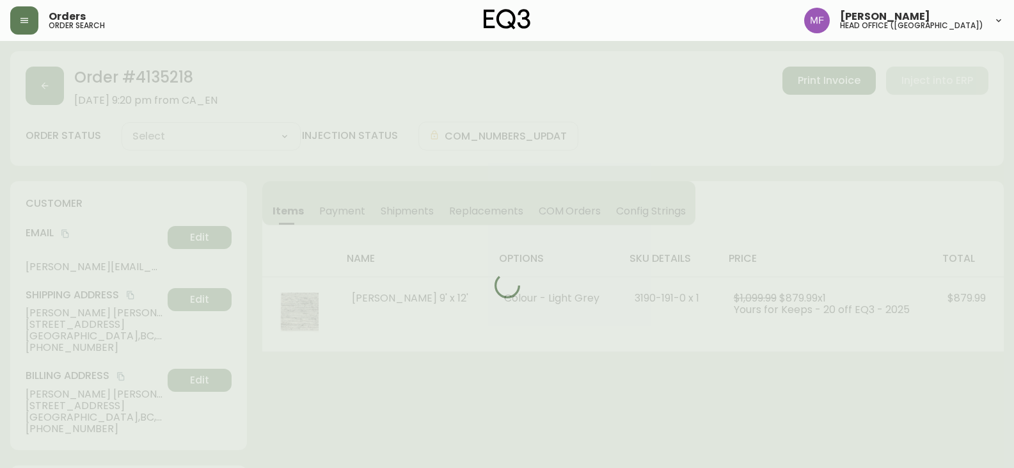
type input "Processing"
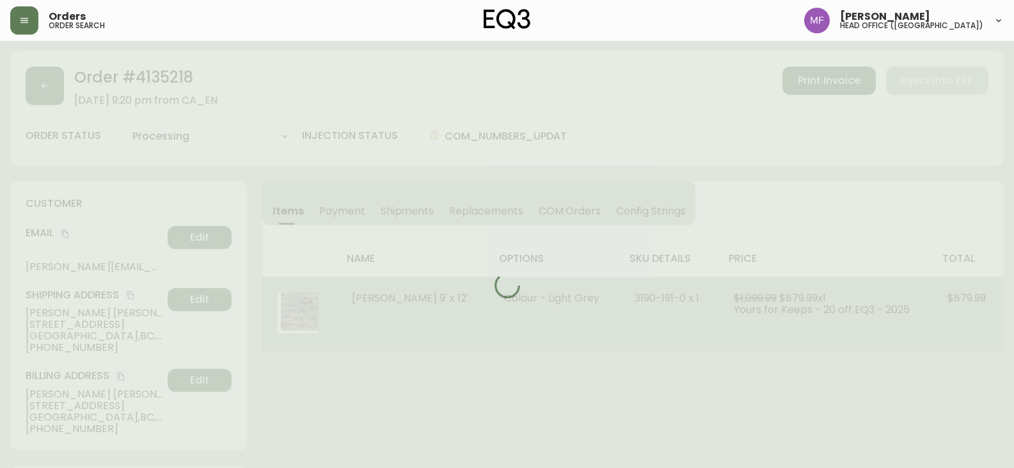
select select "PROCESSING"
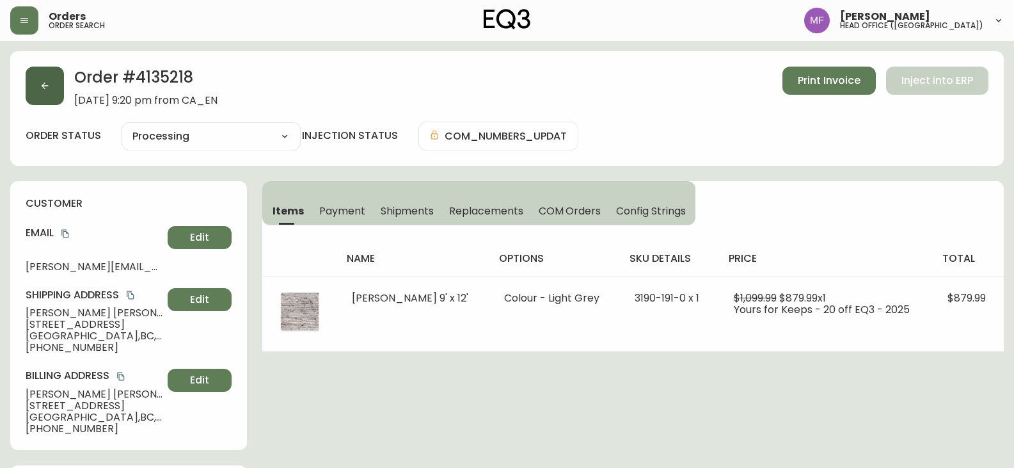
click at [49, 93] on button "button" at bounding box center [45, 86] width 38 height 38
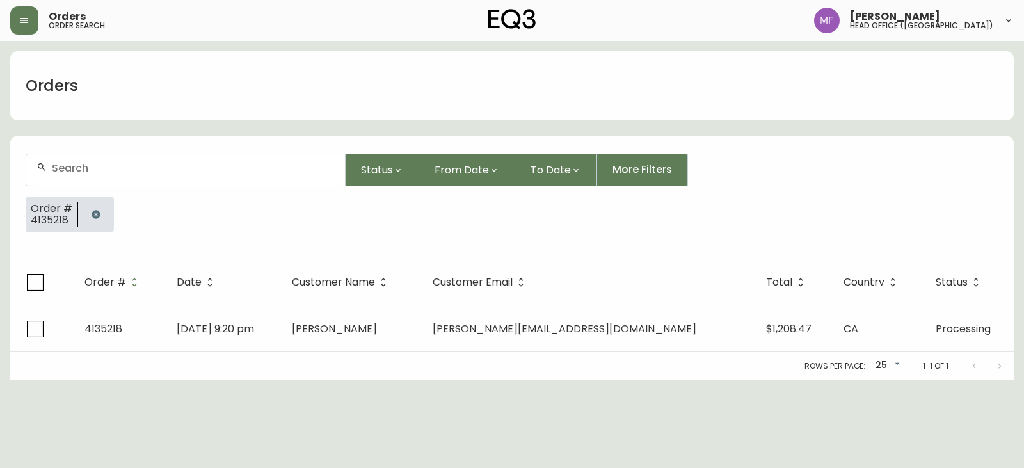
click at [100, 217] on button "button" at bounding box center [96, 215] width 26 height 26
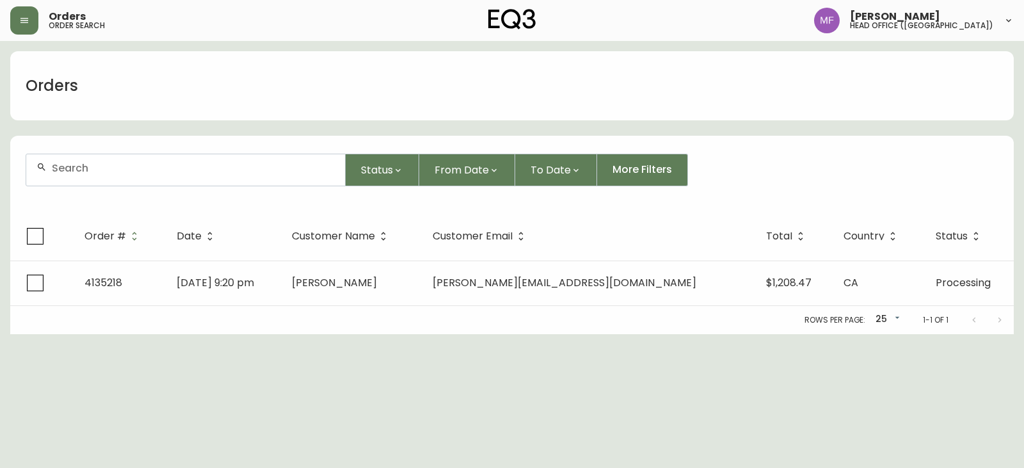
click at [77, 175] on div at bounding box center [185, 169] width 319 height 31
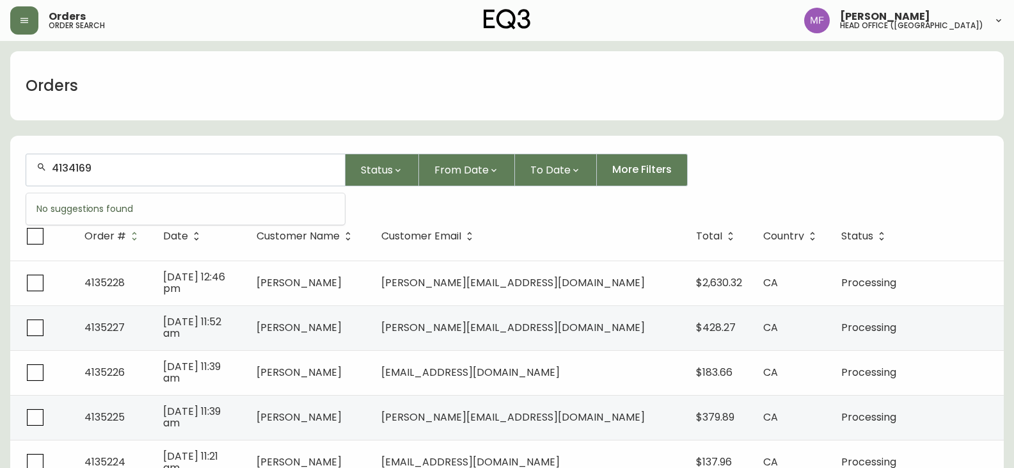
type input "4134169"
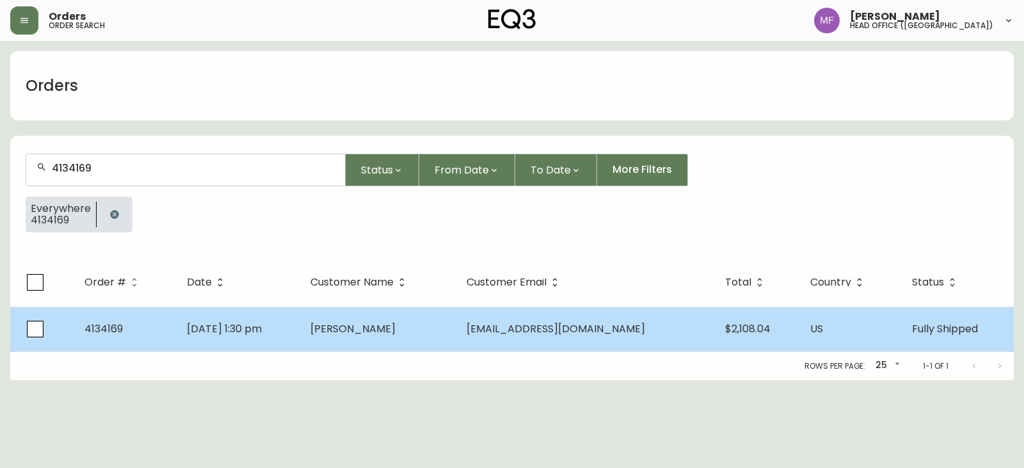
click at [529, 326] on span "[EMAIL_ADDRESS][DOMAIN_NAME]" at bounding box center [556, 328] width 179 height 15
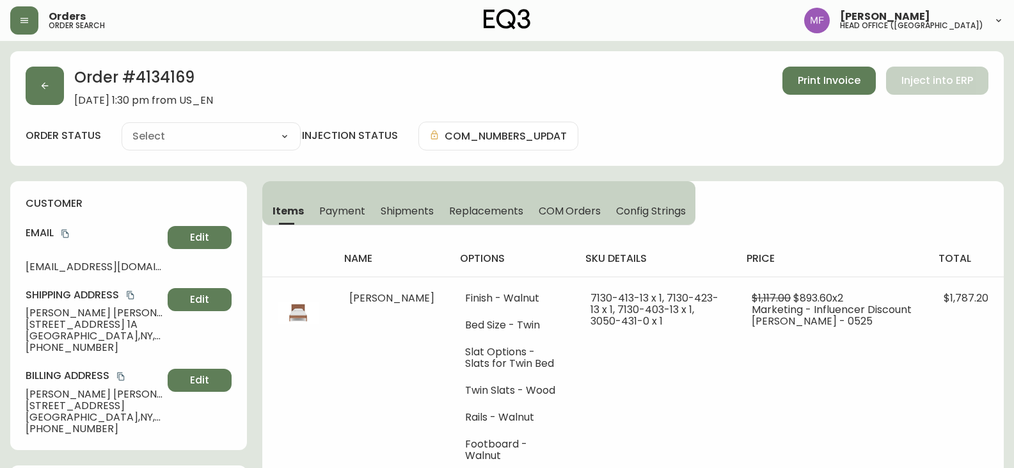
type input "Fully Shipped"
select select "FULLY_SHIPPED"
click at [148, 82] on h2 "Order # 4134169" at bounding box center [143, 81] width 139 height 28
copy h2 "4134169"
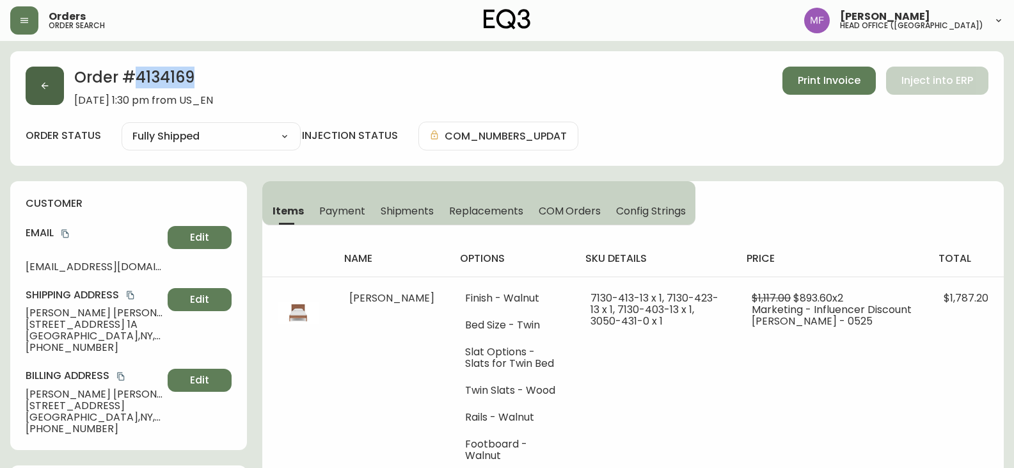
click at [35, 104] on button "button" at bounding box center [45, 86] width 38 height 38
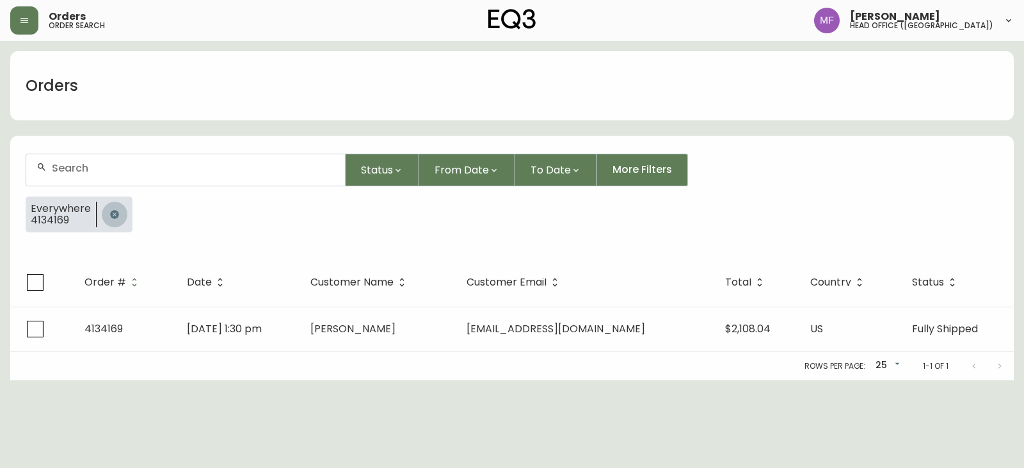
click at [105, 212] on button "button" at bounding box center [115, 215] width 26 height 26
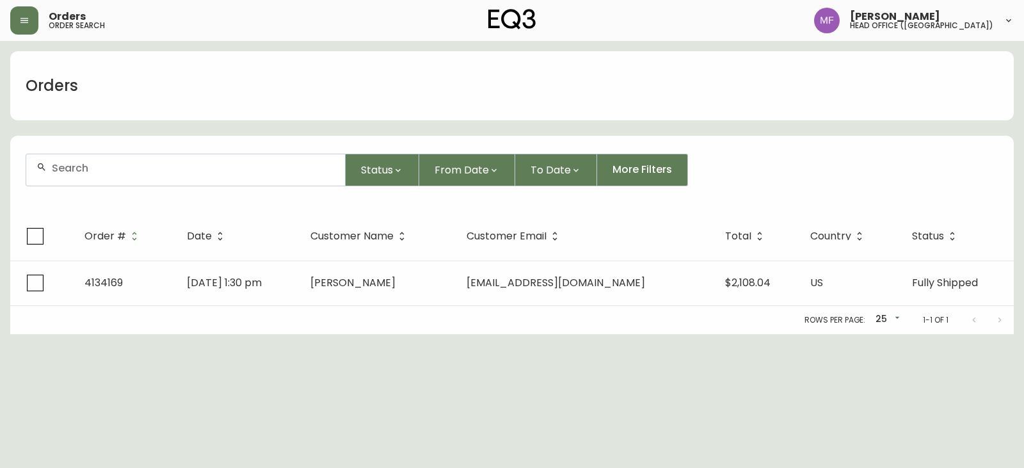
click at [103, 189] on form "Status From Date To Date More Filters" at bounding box center [511, 175] width 1003 height 74
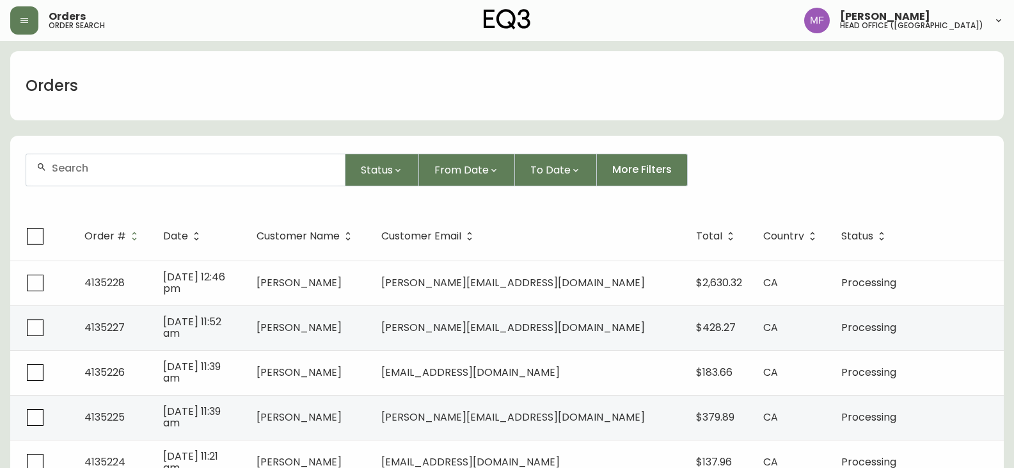
click at [69, 175] on div at bounding box center [185, 169] width 319 height 31
type input "4162713293"
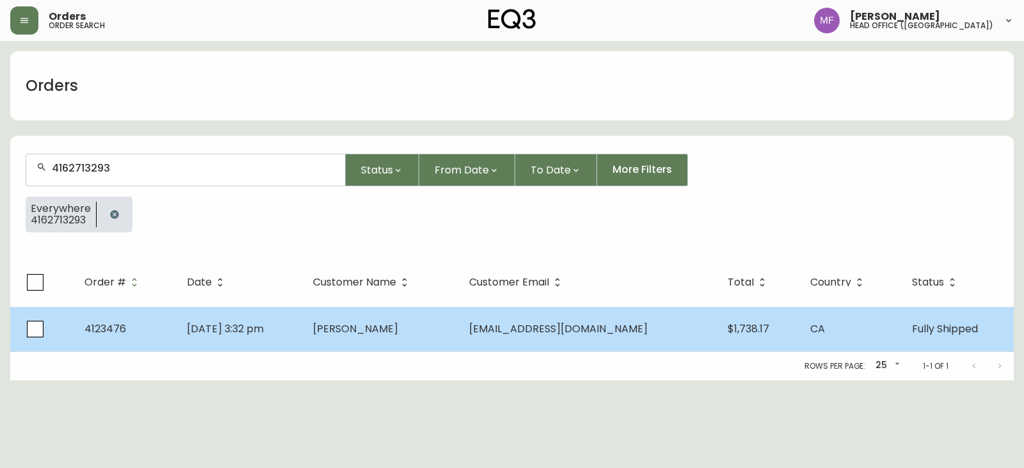
click at [264, 328] on span "[DATE] 3:32 pm" at bounding box center [225, 328] width 77 height 15
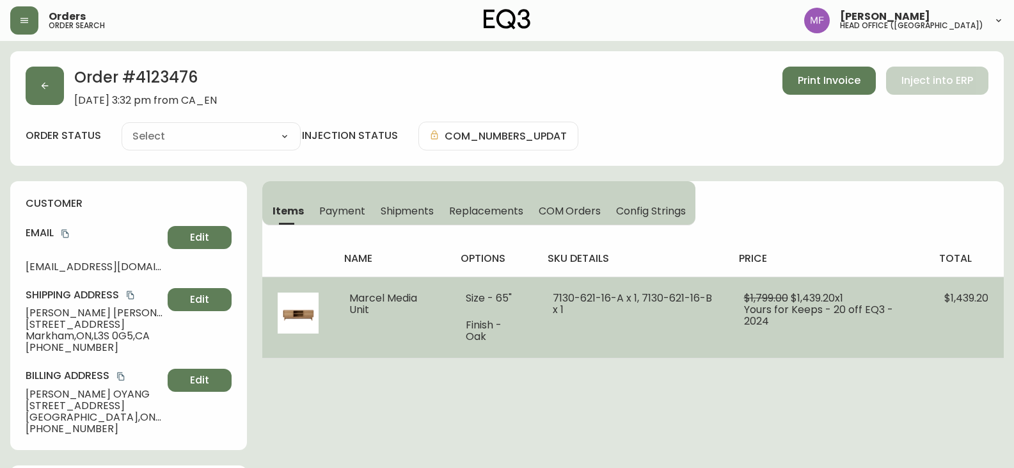
type input "Fully Shipped"
select select "FULLY_SHIPPED"
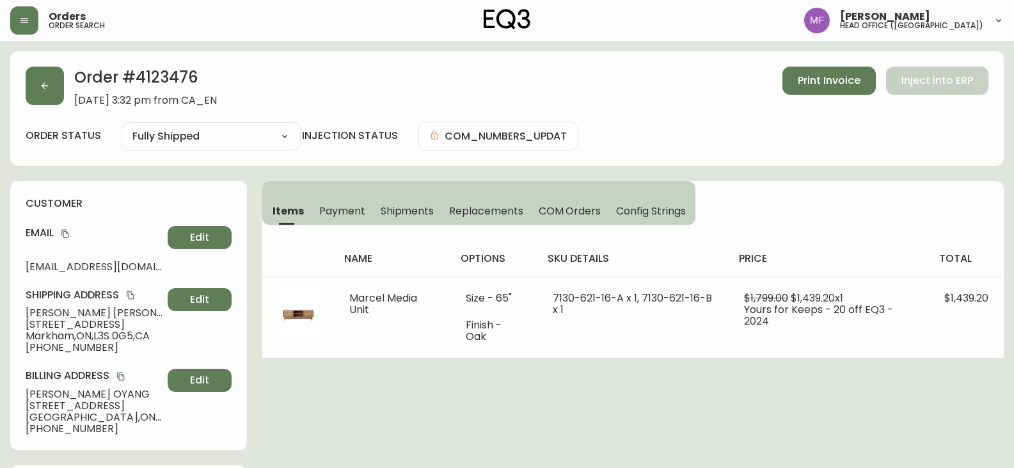
click at [420, 205] on span "Shipments" at bounding box center [408, 210] width 54 height 13
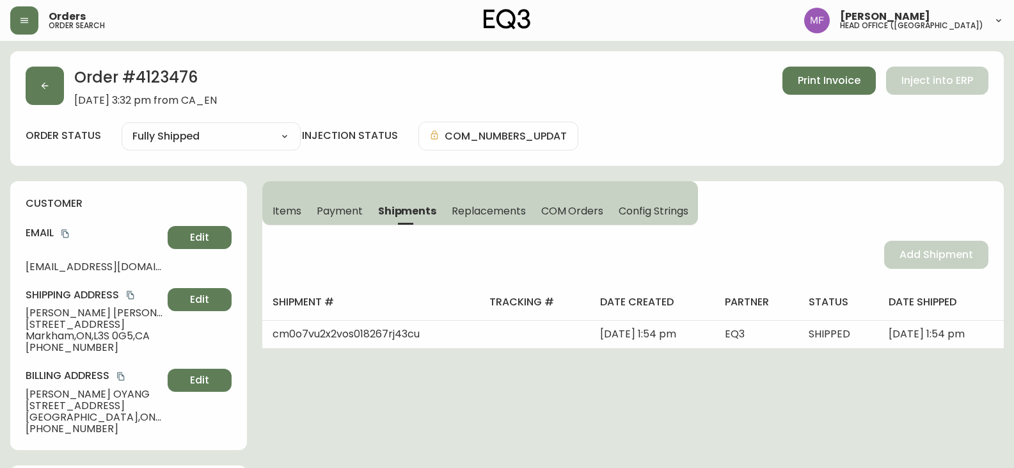
click at [157, 81] on h2 "Order # 4123476" at bounding box center [145, 81] width 143 height 28
copy h2 "4123476"
click at [288, 210] on span "Items" at bounding box center [287, 210] width 29 height 13
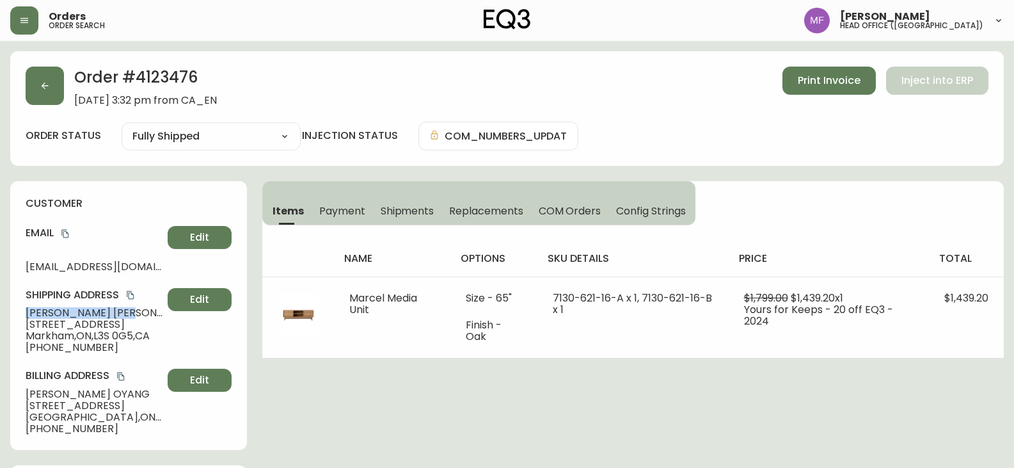
drag, startPoint x: 79, startPoint y: 310, endPoint x: 19, endPoint y: 313, distance: 60.2
click at [19, 313] on div "customer Email [EMAIL_ADDRESS][DOMAIN_NAME] Edit Shipping Address [PERSON_NAME]…" at bounding box center [128, 315] width 237 height 269
copy span "[PERSON_NAME]"
click at [176, 69] on h2 "Order # 4123476" at bounding box center [145, 81] width 143 height 28
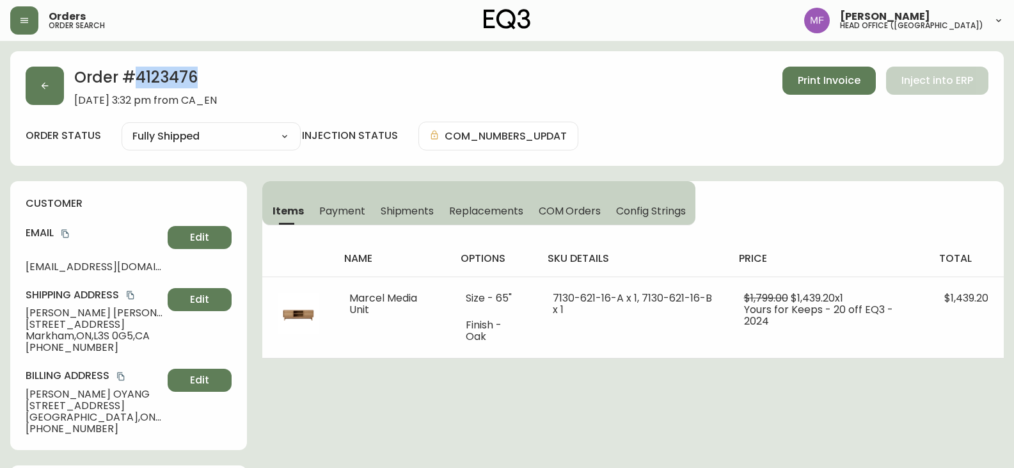
copy h2 "4123476"
drag, startPoint x: 79, startPoint y: 313, endPoint x: 9, endPoint y: 315, distance: 70.4
click at [27, 321] on span "[STREET_ADDRESS]" at bounding box center [94, 325] width 137 height 12
click at [130, 297] on icon "copy" at bounding box center [130, 295] width 7 height 8
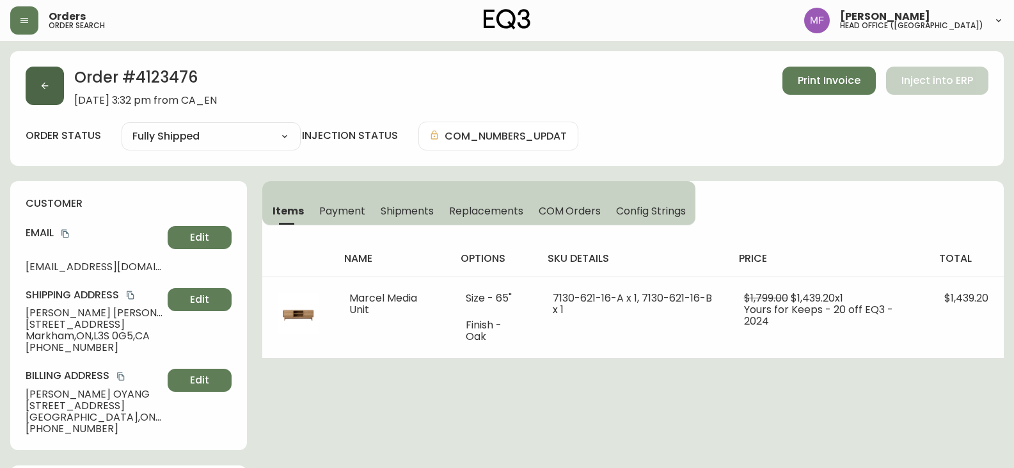
click at [47, 100] on button "button" at bounding box center [45, 86] width 38 height 38
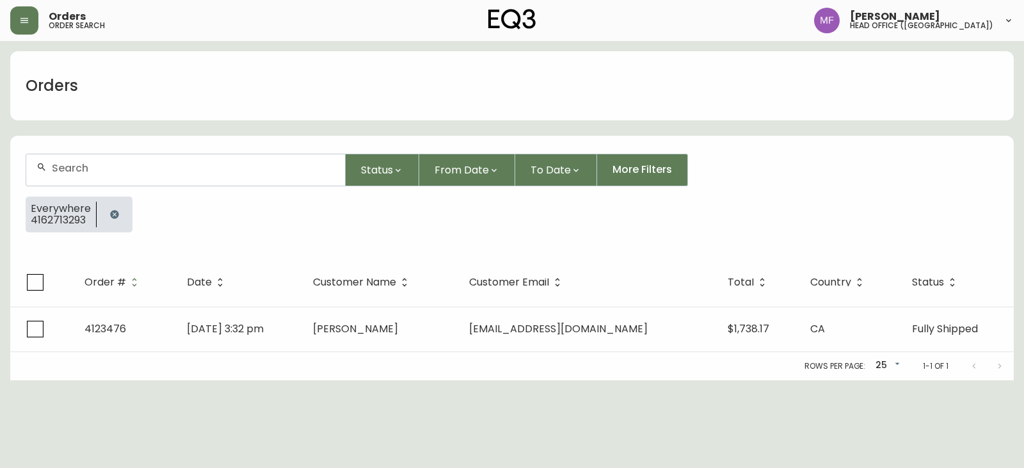
click at [105, 217] on button "button" at bounding box center [115, 215] width 26 height 26
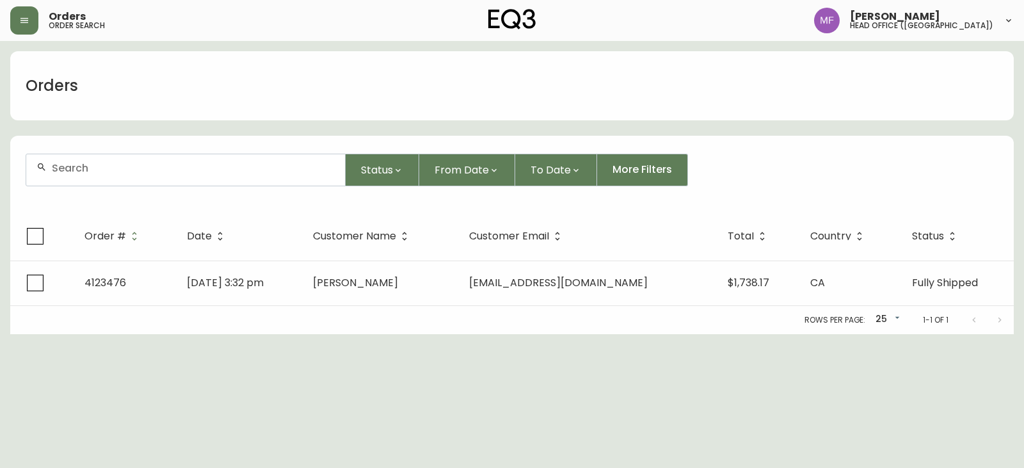
click at [95, 182] on div at bounding box center [185, 169] width 319 height 31
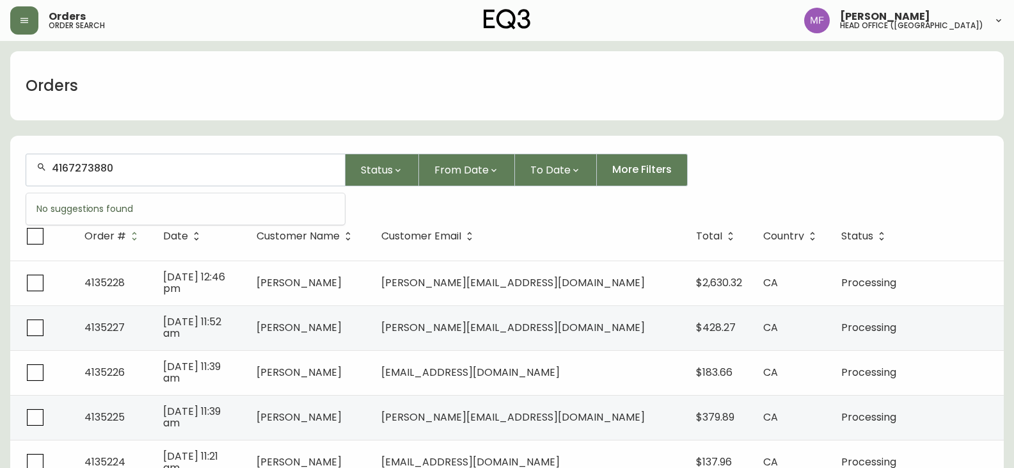
type input "4167273880"
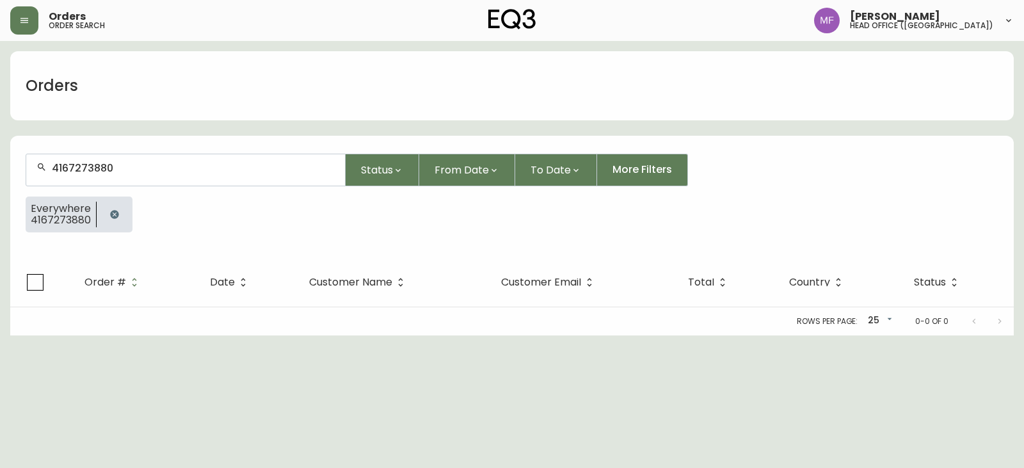
click at [120, 215] on button "button" at bounding box center [115, 215] width 26 height 26
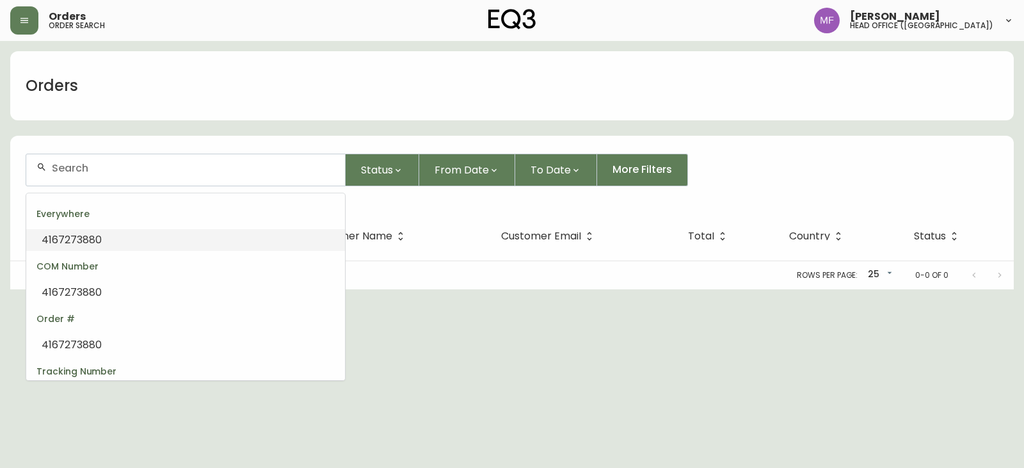
click at [111, 173] on input "text" at bounding box center [193, 168] width 283 height 12
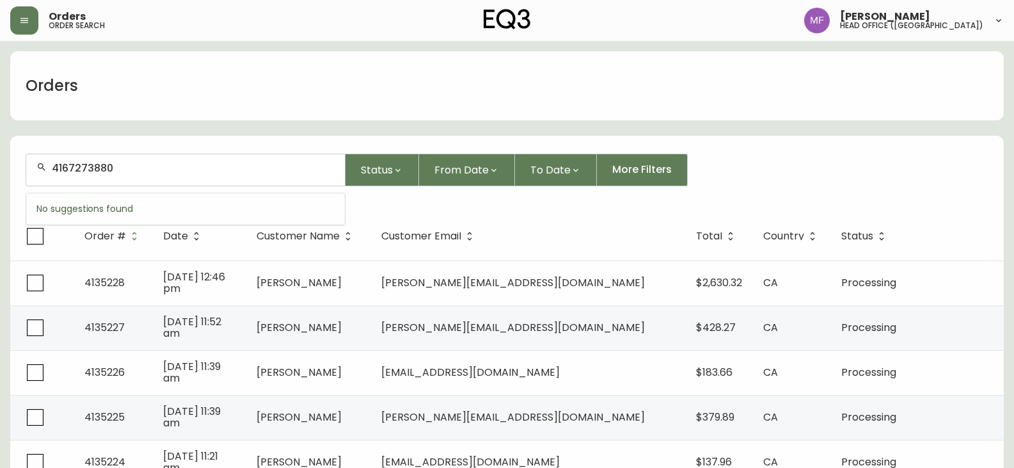
type input "4167273880"
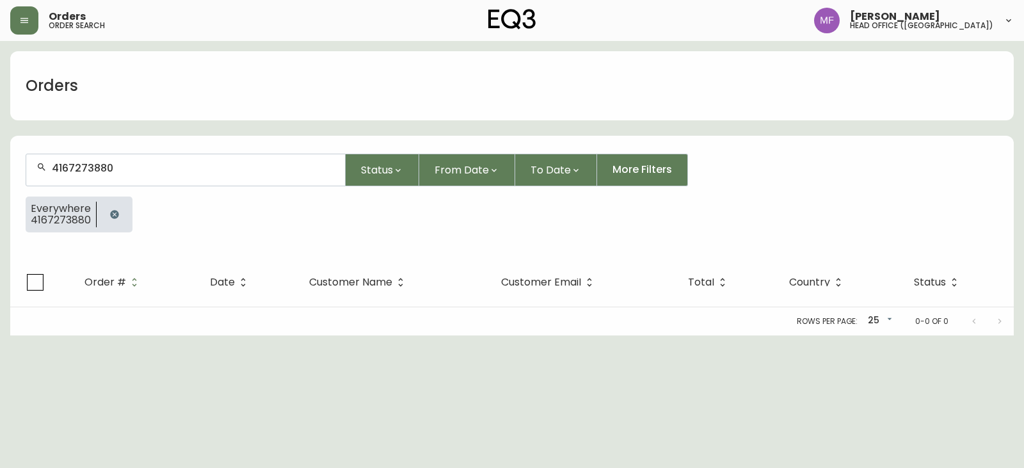
click at [115, 212] on icon "button" at bounding box center [114, 214] width 8 height 8
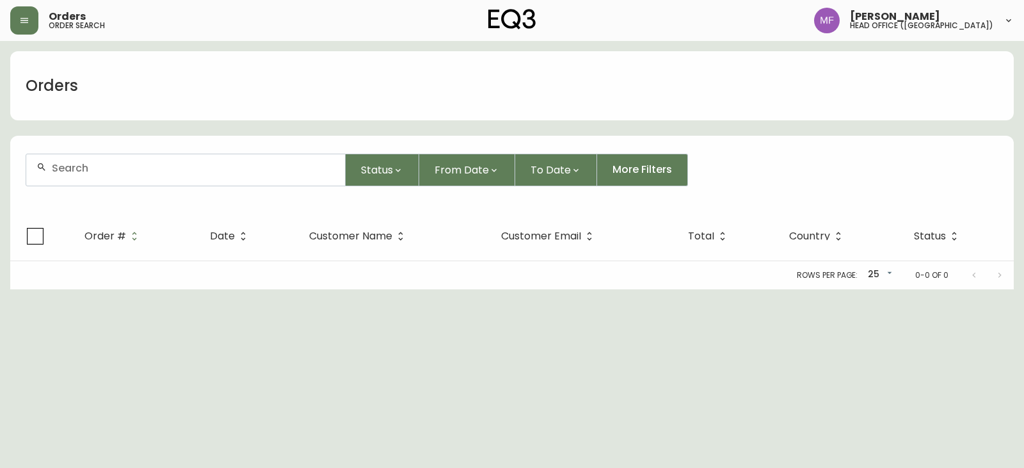
click at [114, 183] on div at bounding box center [185, 169] width 319 height 31
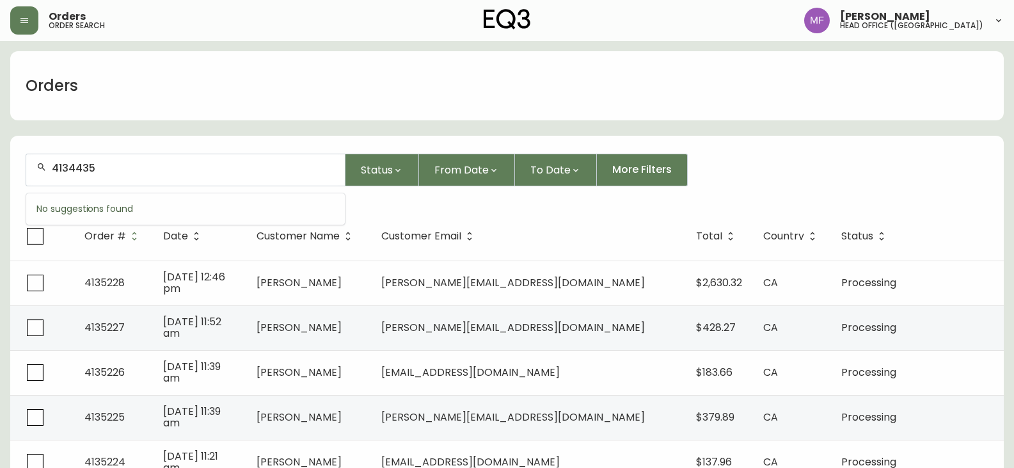
type input "4134435"
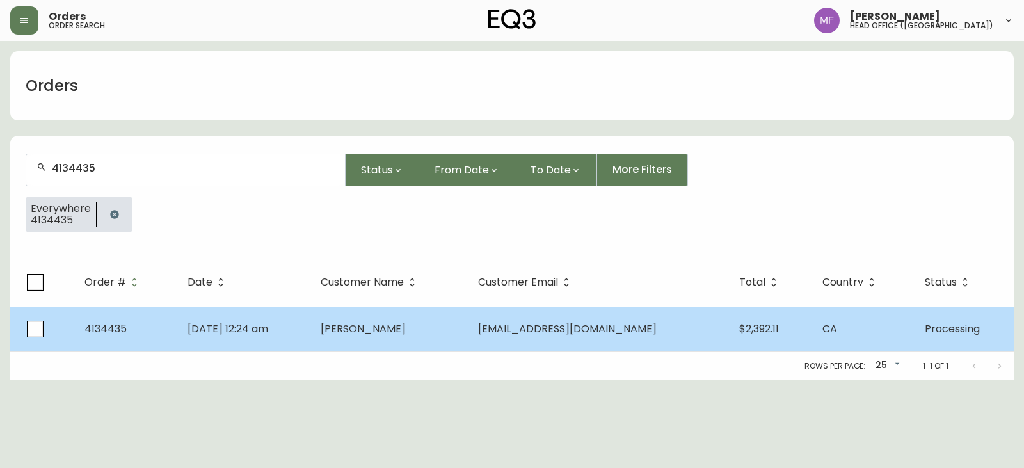
click at [397, 322] on span "[PERSON_NAME]" at bounding box center [363, 328] width 85 height 15
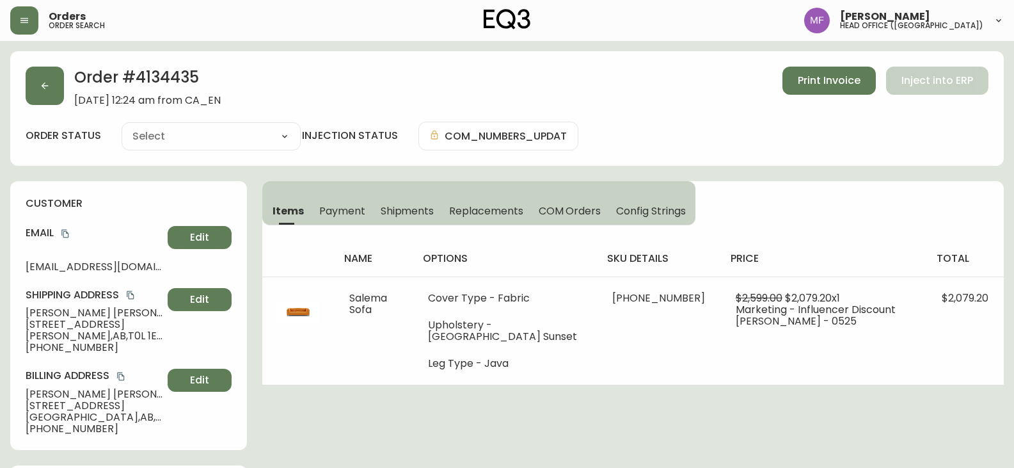
type input "Processing"
select select "PROCESSING"
click at [54, 92] on button "button" at bounding box center [45, 86] width 38 height 38
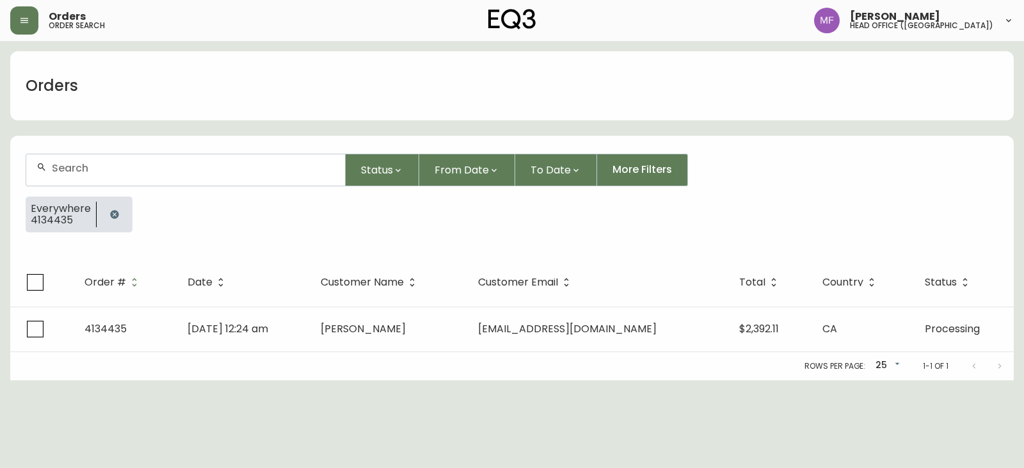
click at [112, 205] on button "button" at bounding box center [115, 215] width 26 height 26
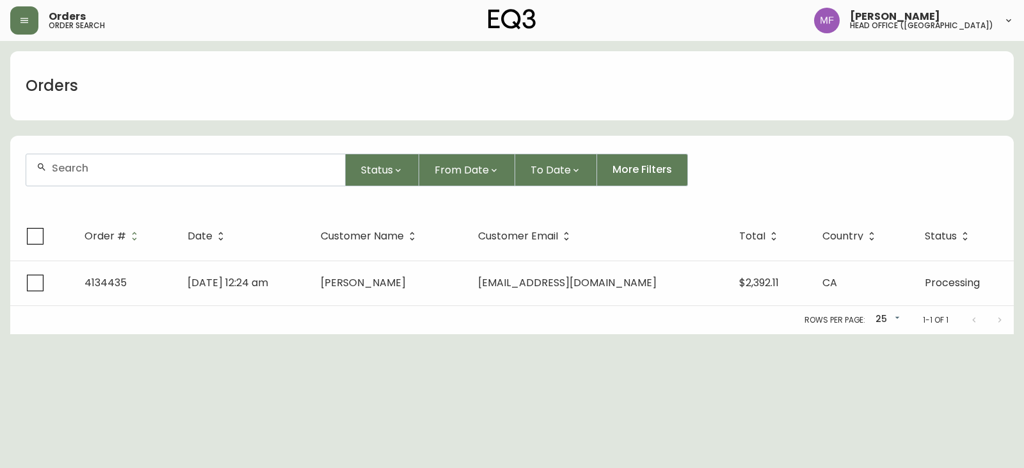
click at [95, 159] on div at bounding box center [185, 169] width 319 height 31
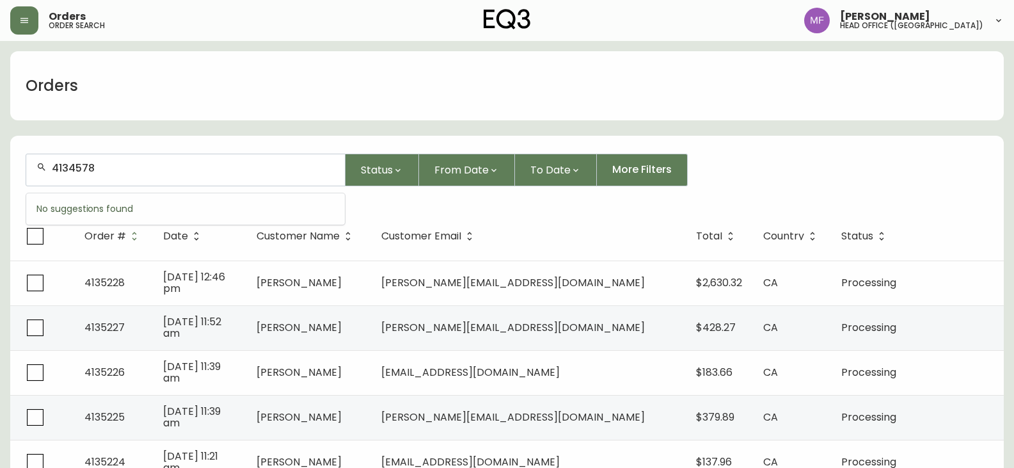
type input "4134578"
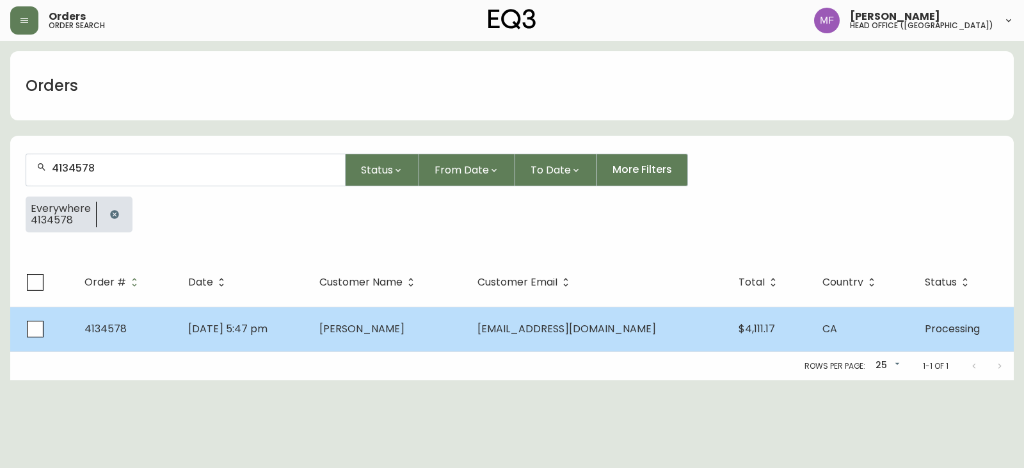
click at [302, 341] on td "[DATE] 5:47 pm" at bounding box center [243, 329] width 131 height 45
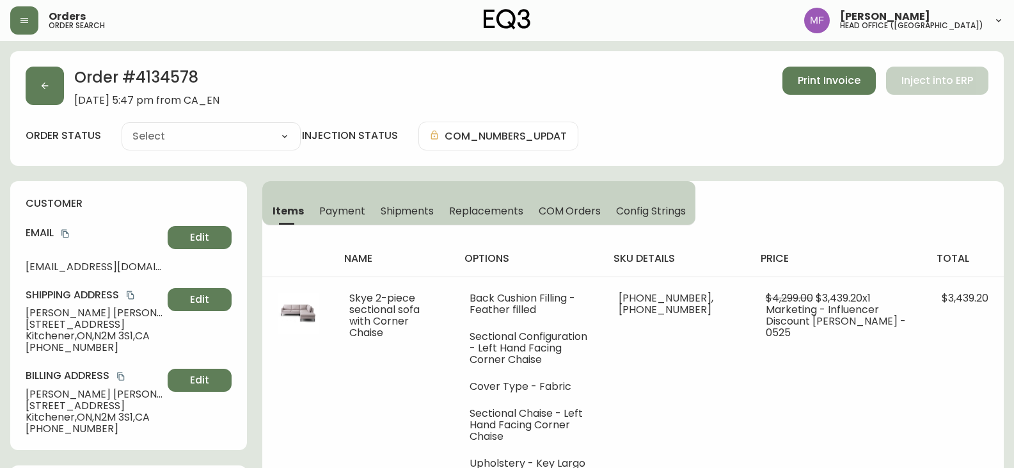
type input "Processing"
select select "PROCESSING"
click at [63, 235] on icon "copy" at bounding box center [65, 233] width 9 height 9
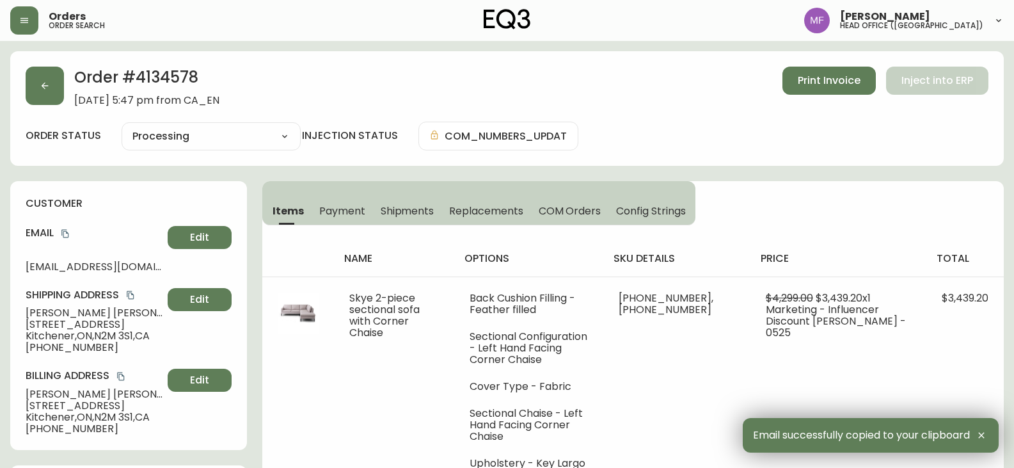
click at [326, 207] on span "Payment" at bounding box center [342, 210] width 46 height 13
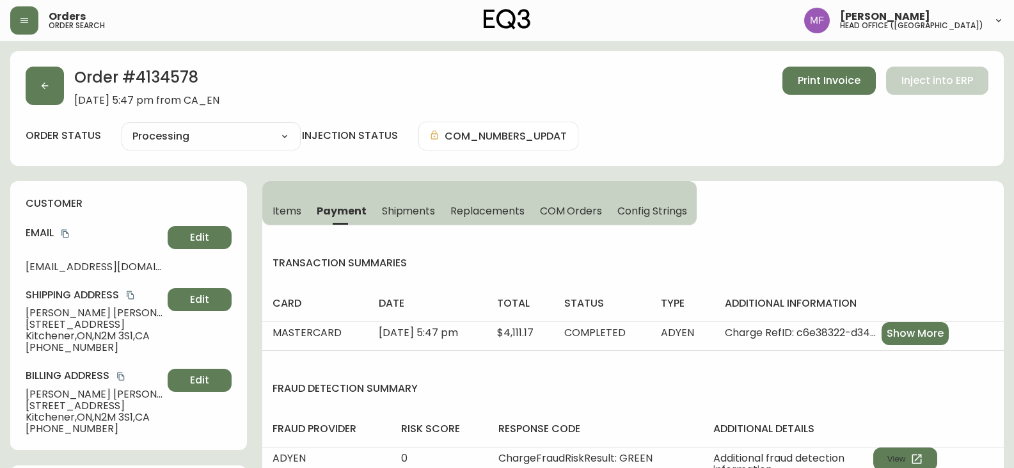
click at [290, 209] on span "Items" at bounding box center [287, 210] width 29 height 13
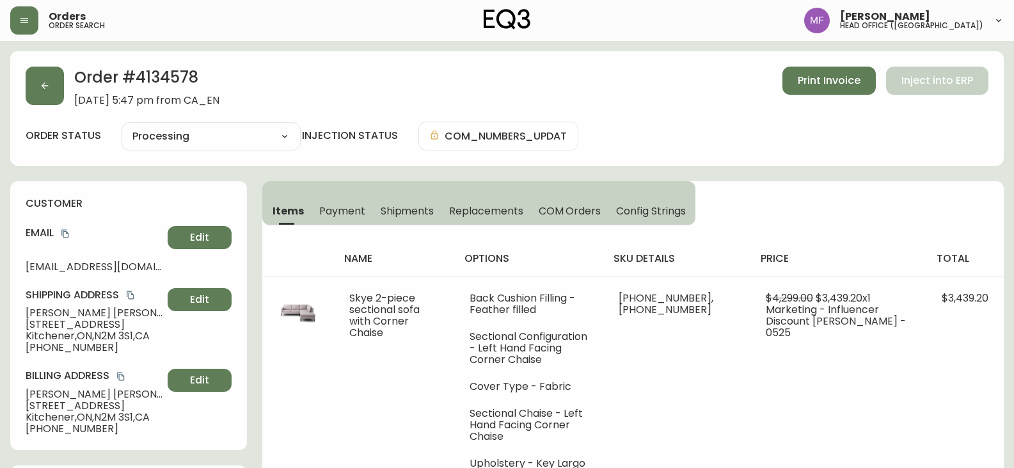
click at [179, 83] on h2 "Order # 4134578" at bounding box center [146, 81] width 145 height 28
copy h2 "4134578"
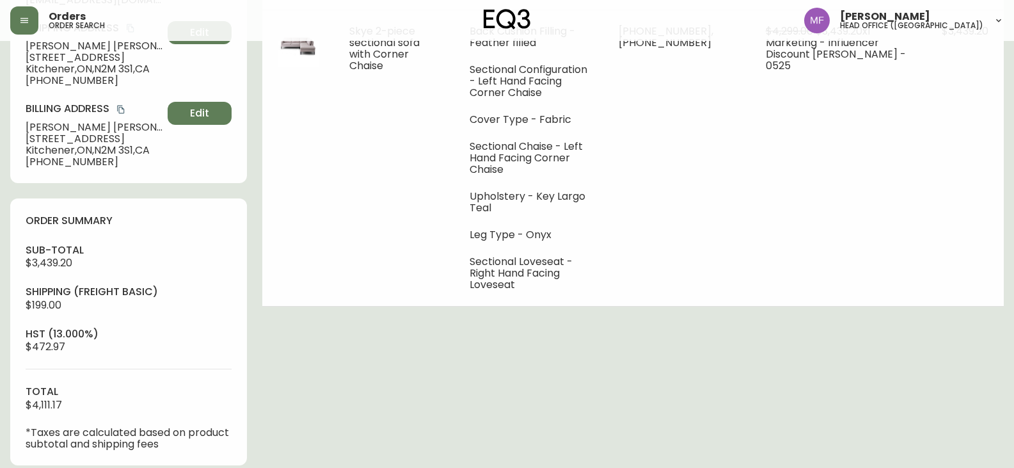
scroll to position [448, 0]
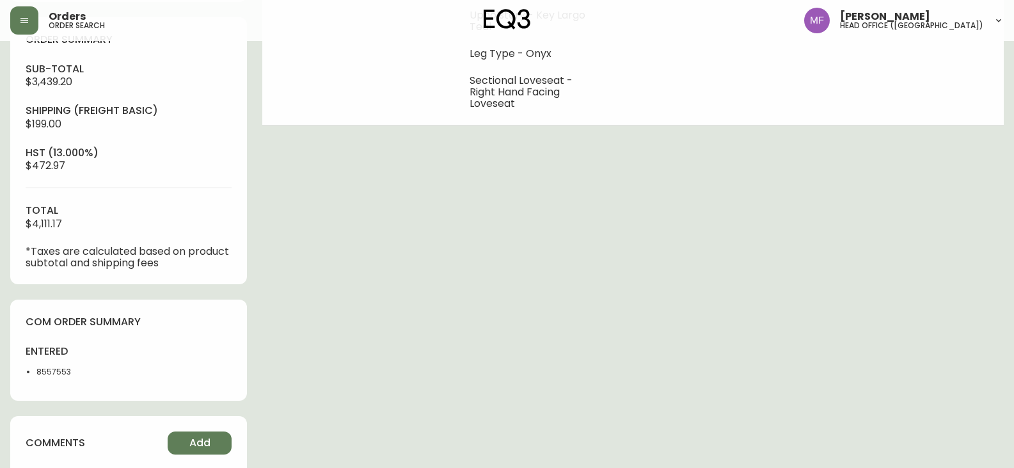
click at [60, 372] on li "8557553" at bounding box center [78, 372] width 84 height 12
copy li "8557553"
click at [307, 342] on div "Order # 4134578 [DATE] 5:47 pm from CA_EN Print Invoice Inject into ERP order s…" at bounding box center [507, 181] width 994 height 1156
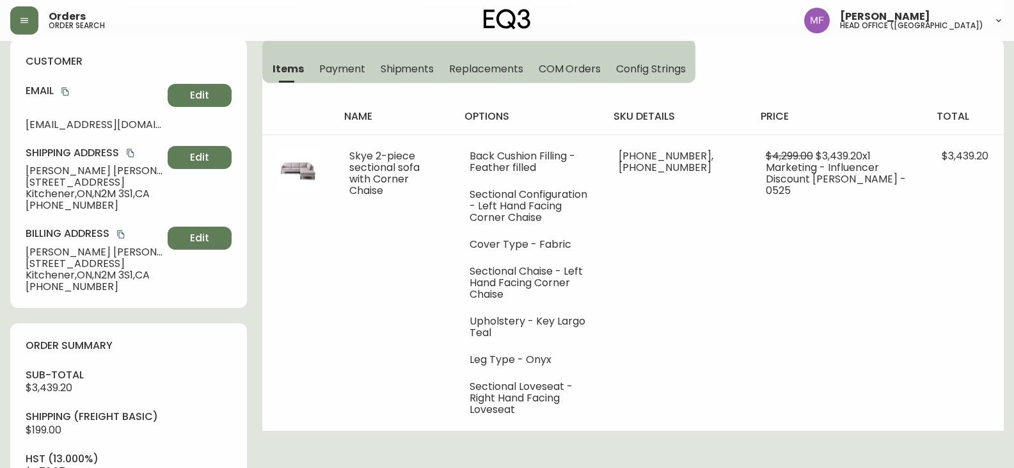
scroll to position [128, 0]
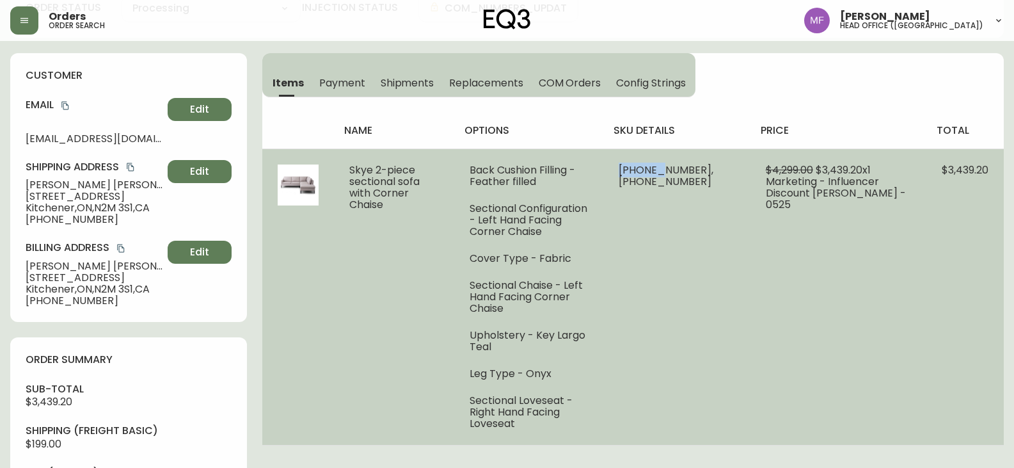
drag, startPoint x: 706, startPoint y: 167, endPoint x: 662, endPoint y: 167, distance: 44.2
click at [662, 167] on span "[PHONE_NUMBER], [PHONE_NUMBER]" at bounding box center [666, 176] width 95 height 26
click at [679, 170] on span "[PHONE_NUMBER], [PHONE_NUMBER]" at bounding box center [666, 176] width 95 height 26
drag, startPoint x: 663, startPoint y: 169, endPoint x: 710, endPoint y: 165, distance: 47.5
click at [710, 165] on span "[PHONE_NUMBER], [PHONE_NUMBER]" at bounding box center [666, 176] width 95 height 26
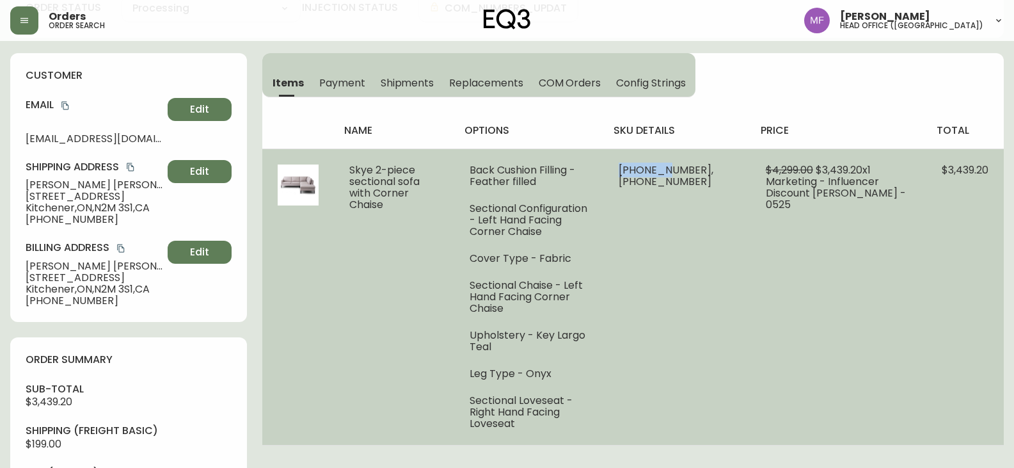
copy span "30156-08"
click at [699, 247] on td "[PHONE_NUMBER], [PHONE_NUMBER]" at bounding box center [676, 296] width 147 height 296
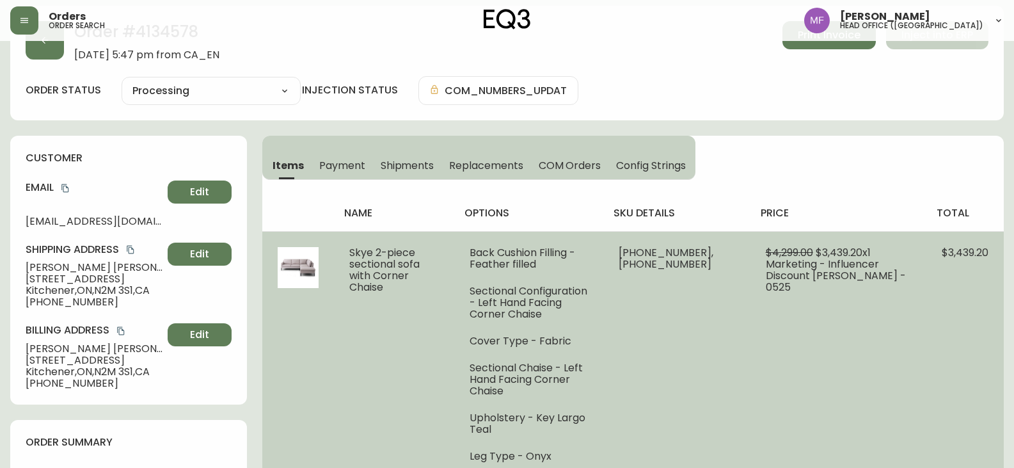
scroll to position [0, 0]
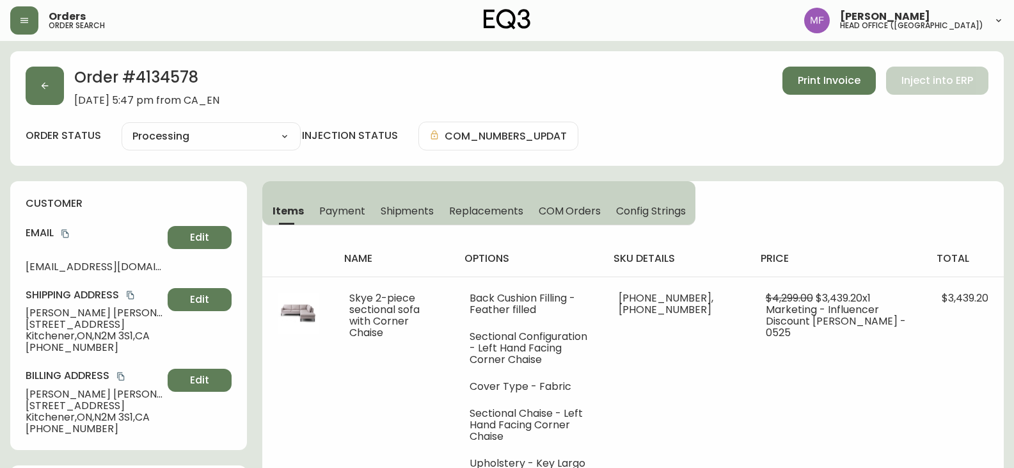
click at [879, 186] on div "Items Payment Shipments Replacements COM Orders Config Strings name options sku…" at bounding box center [633, 377] width 742 height 392
drag, startPoint x: 66, startPoint y: 231, endPoint x: 206, endPoint y: 229, distance: 140.2
click at [66, 231] on icon "copy" at bounding box center [64, 234] width 7 height 8
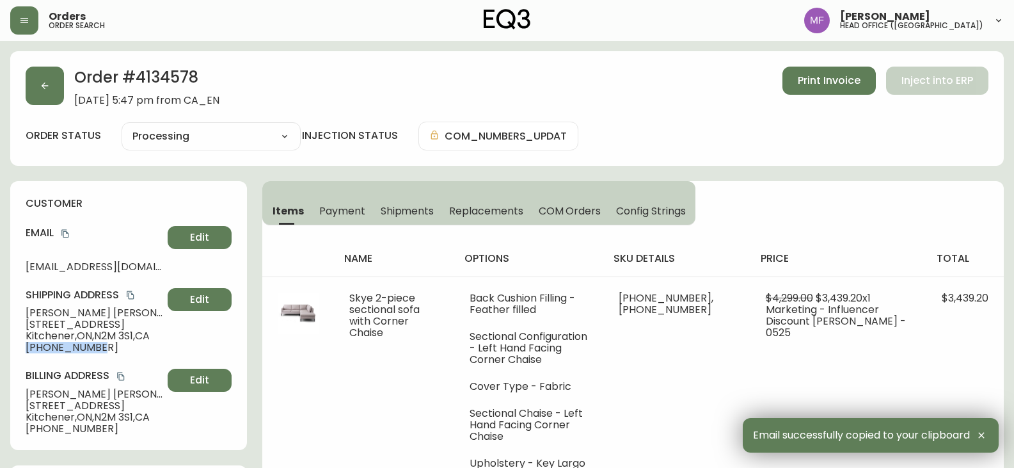
drag, startPoint x: 106, startPoint y: 346, endPoint x: 14, endPoint y: 346, distance: 91.5
click at [14, 346] on div "customer Email [EMAIL_ADDRESS][DOMAIN_NAME] Edit Shipping Address [PERSON_NAME]…" at bounding box center [128, 315] width 237 height 269
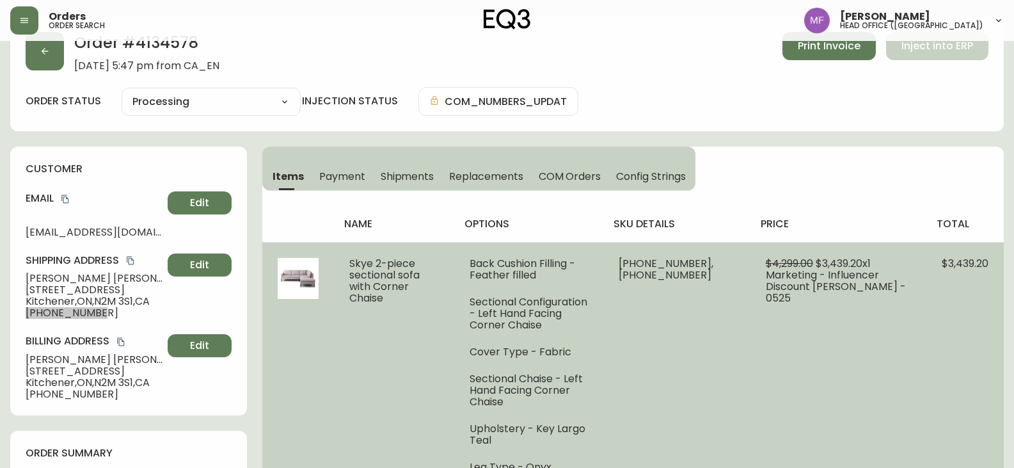
scroll to position [128, 0]
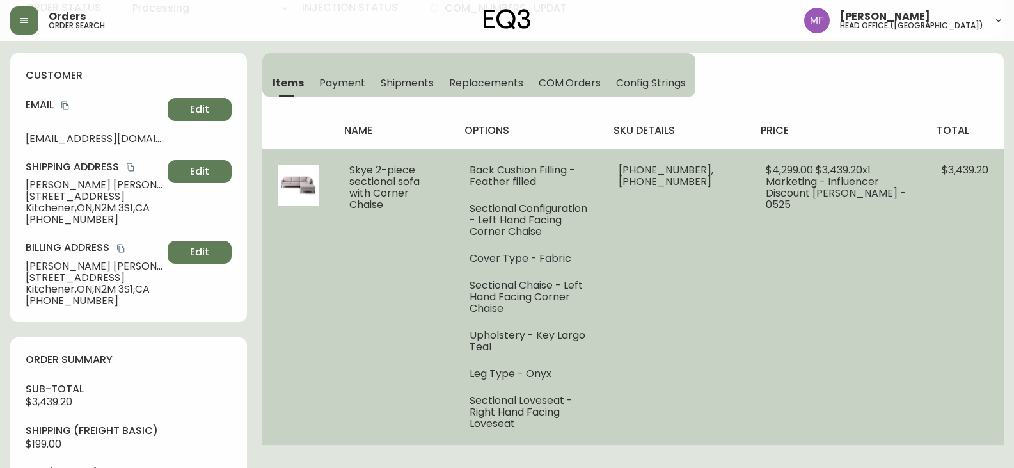
click at [588, 330] on li "Upholstery - Key Largo Teal" at bounding box center [529, 341] width 118 height 23
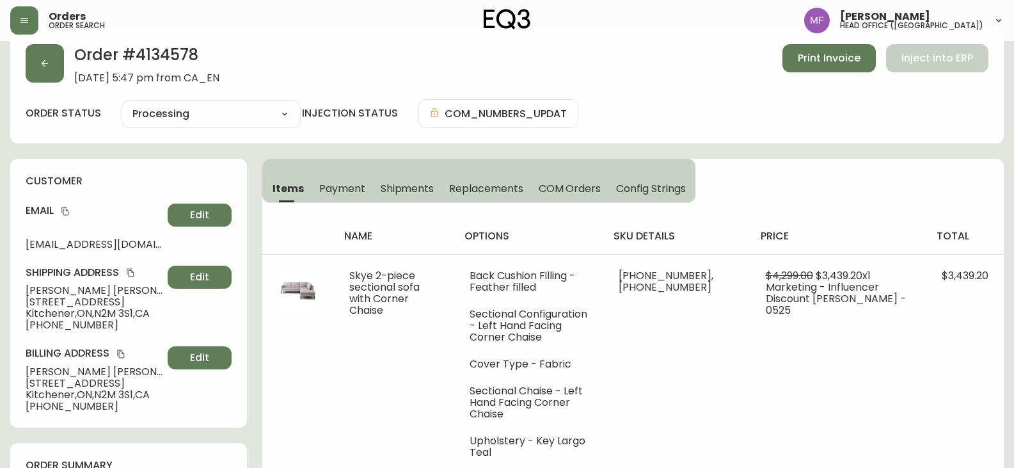
scroll to position [0, 0]
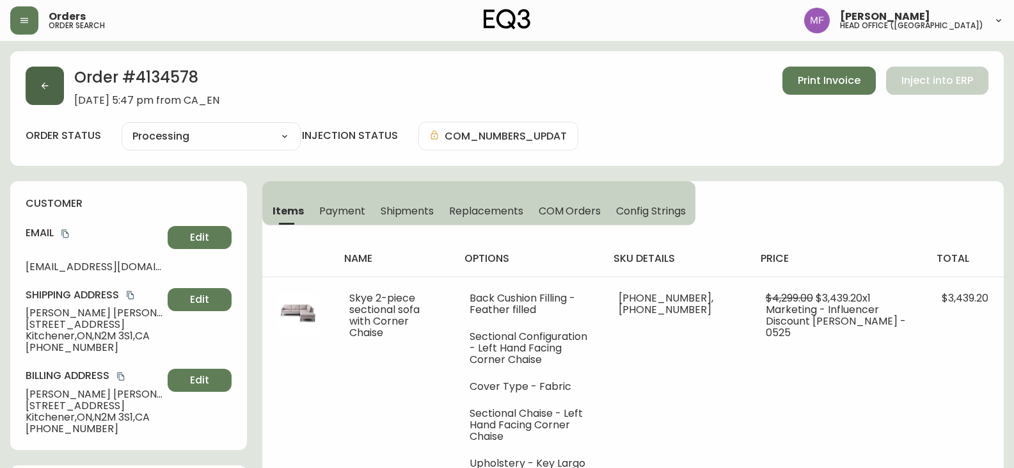
click at [56, 86] on button "button" at bounding box center [45, 86] width 38 height 38
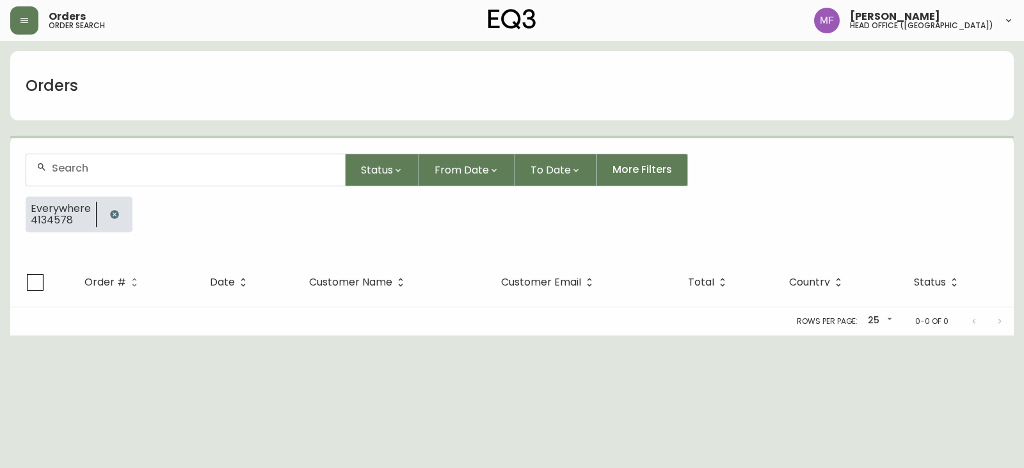
click at [111, 205] on button "button" at bounding box center [115, 215] width 26 height 26
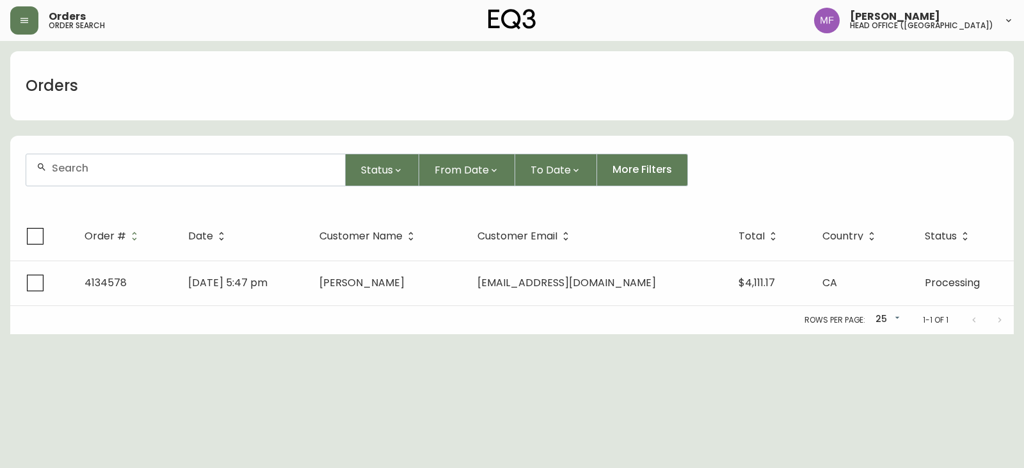
click at [97, 175] on div at bounding box center [185, 169] width 319 height 31
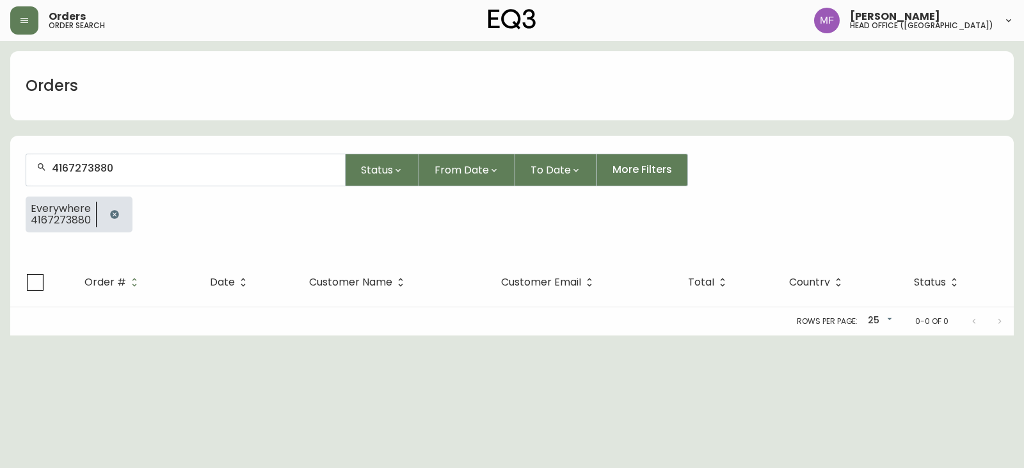
type input "4167273880"
click at [120, 211] on button "button" at bounding box center [115, 215] width 26 height 26
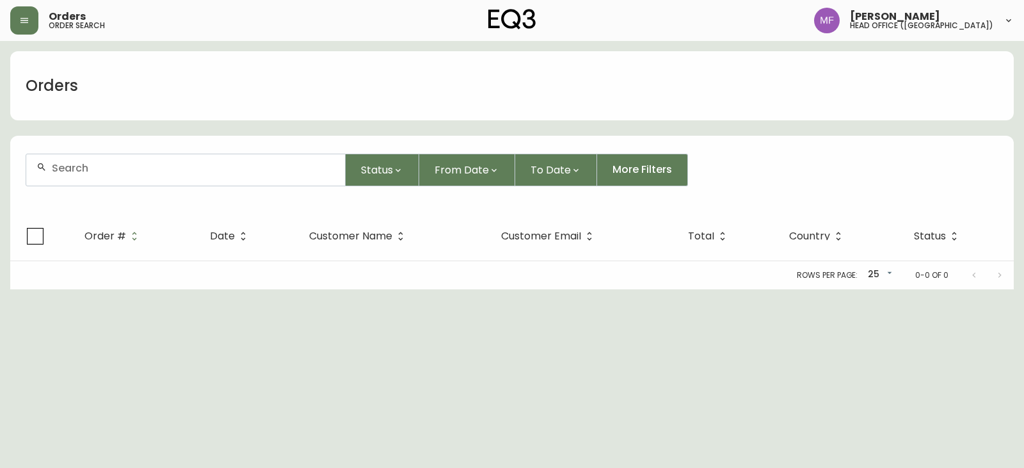
click at [98, 169] on input "text" at bounding box center [193, 168] width 283 height 12
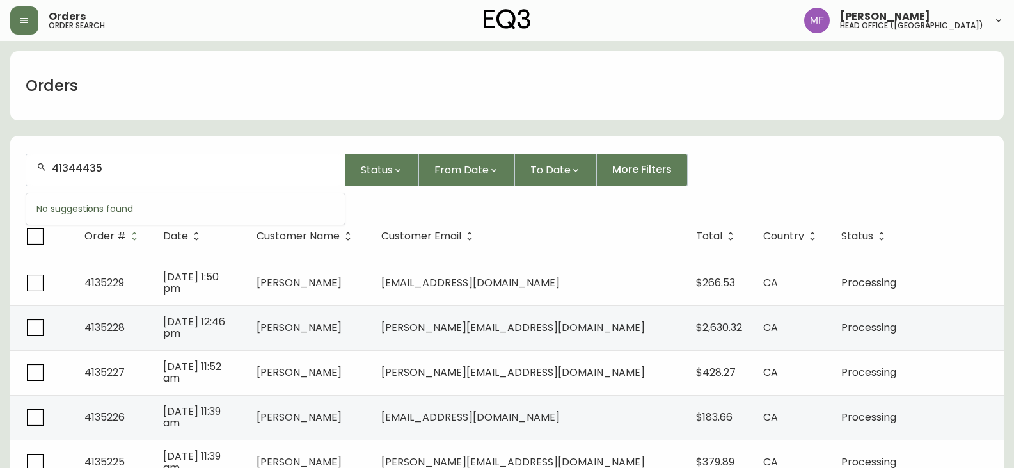
type input "41344435"
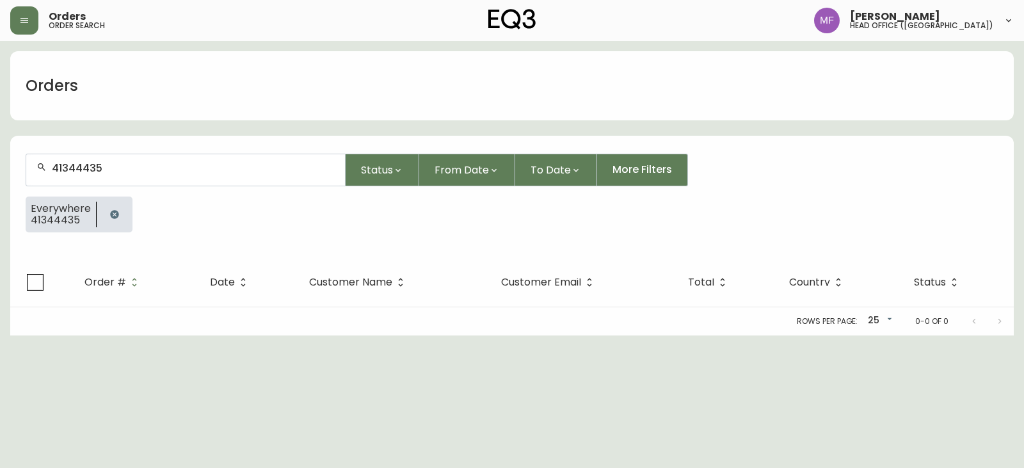
click at [113, 216] on icon "button" at bounding box center [114, 214] width 8 height 8
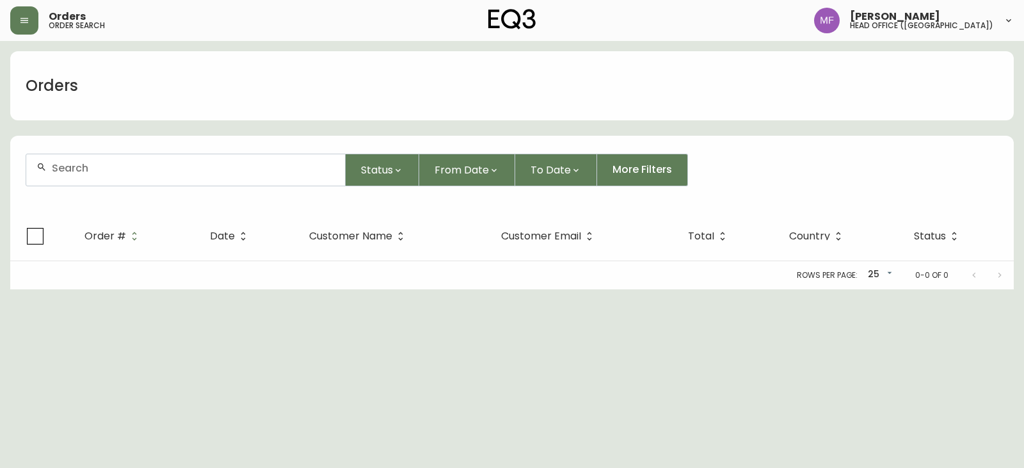
click at [97, 165] on input "text" at bounding box center [193, 168] width 283 height 12
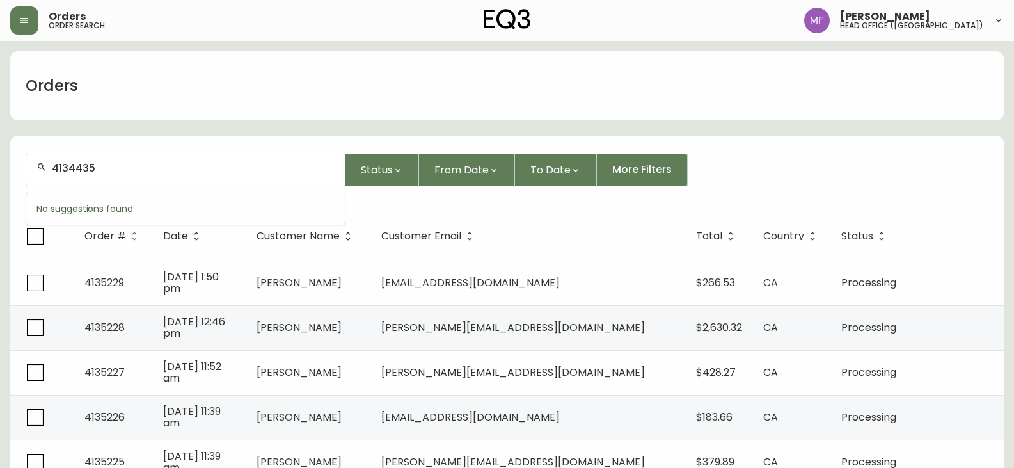
type input "4134435"
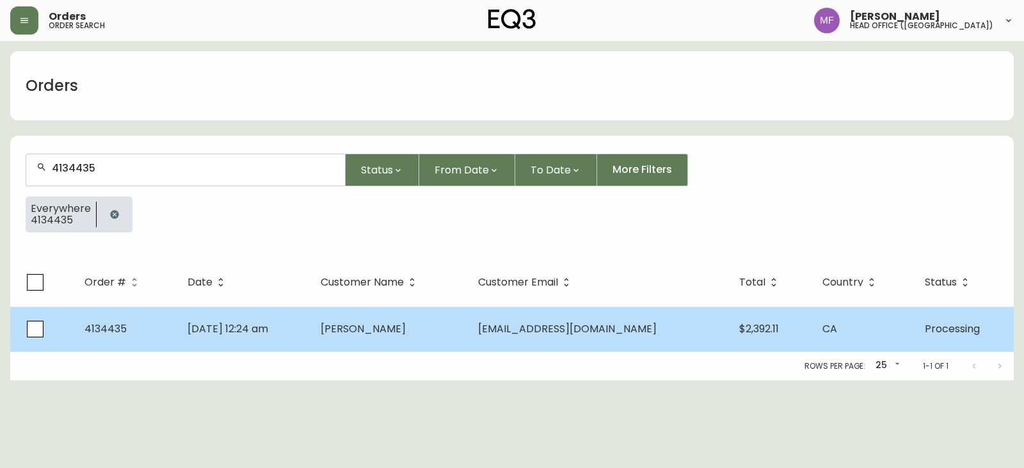
click at [353, 323] on td "[PERSON_NAME]" at bounding box center [389, 329] width 158 height 45
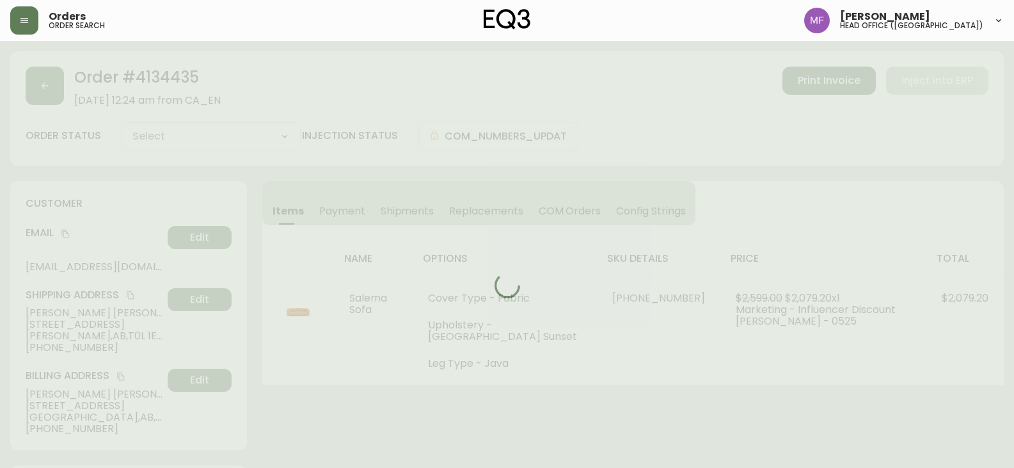
type input "Processing"
select select "PROCESSING"
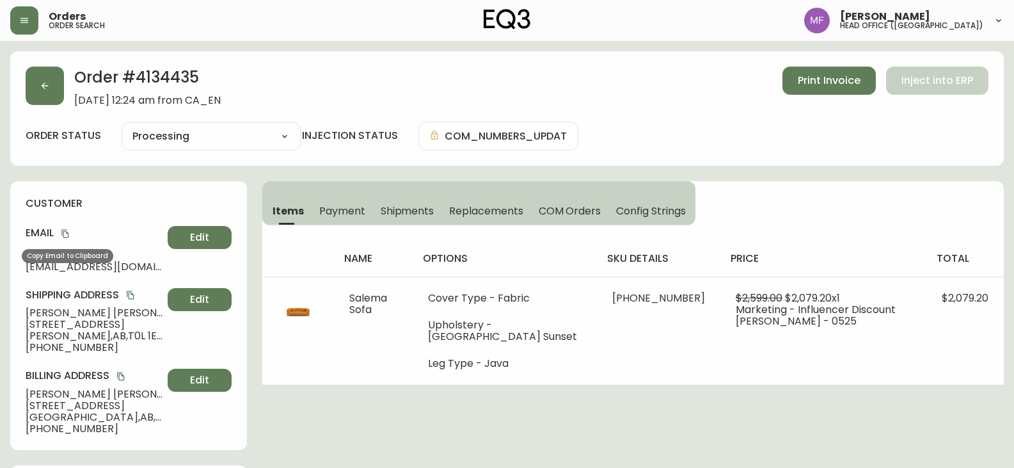
drag, startPoint x: 65, startPoint y: 230, endPoint x: 79, endPoint y: 230, distance: 14.7
click at [65, 230] on icon "copy" at bounding box center [64, 234] width 7 height 8
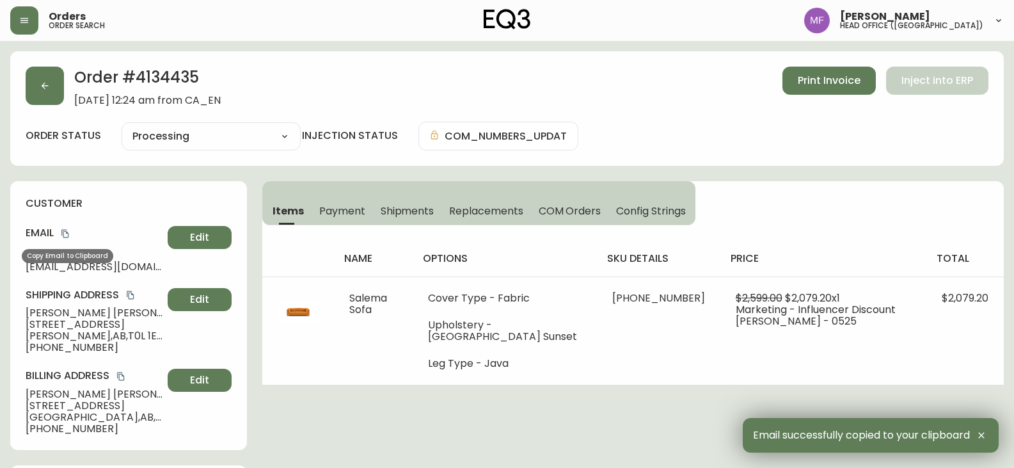
click at [64, 234] on icon "copy" at bounding box center [64, 234] width 7 height 8
drag, startPoint x: 102, startPoint y: 346, endPoint x: 8, endPoint y: 346, distance: 94.7
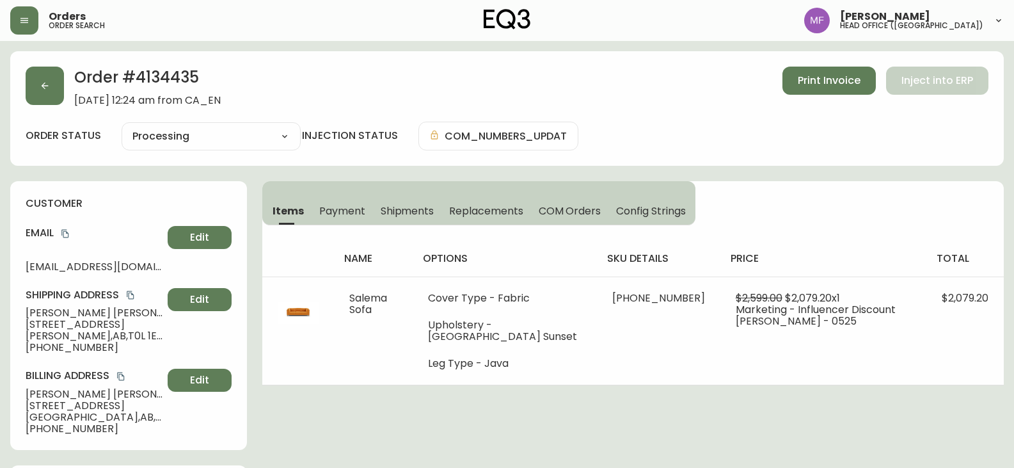
click at [143, 68] on h2 "Order # 4134435" at bounding box center [147, 81] width 147 height 28
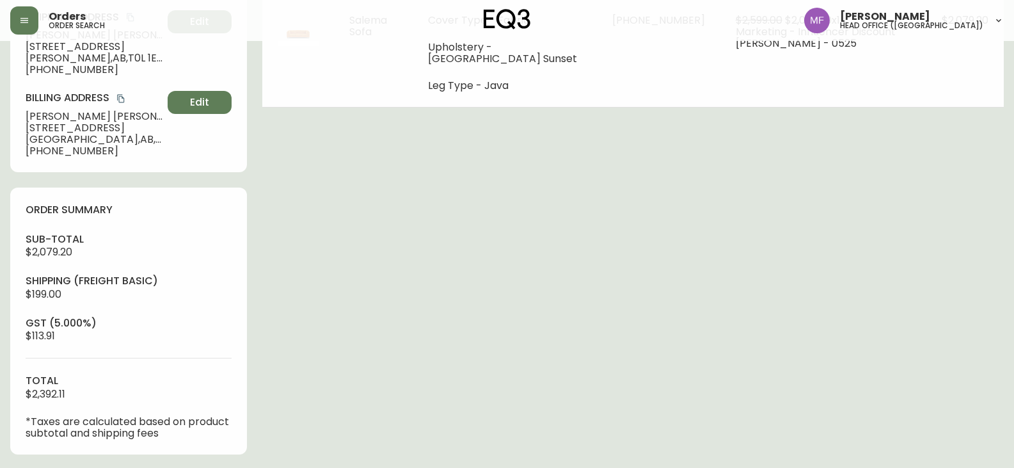
scroll to position [576, 0]
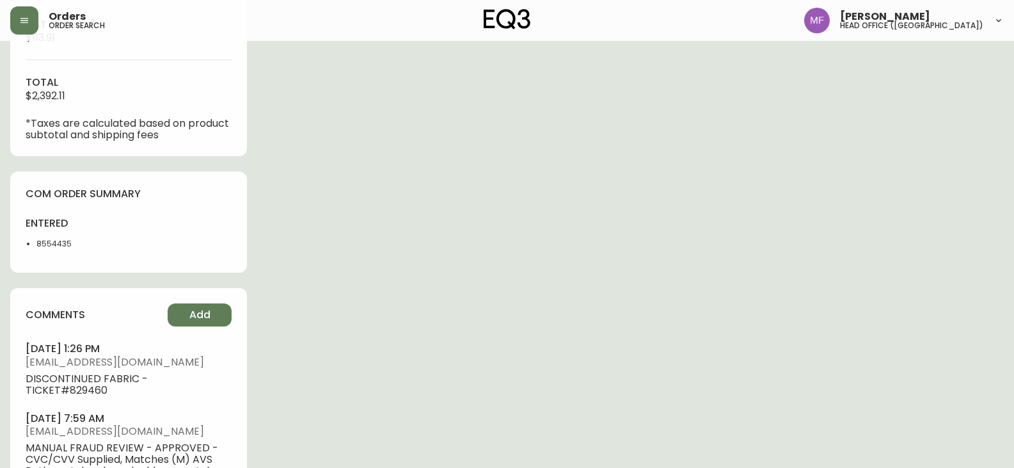
click at [47, 249] on li "8554435" at bounding box center [78, 244] width 84 height 12
click at [499, 278] on div "Order # 4134435 [DATE] 12:24 am from [GEOGRAPHIC_DATA] Print Invoice Inject int…" at bounding box center [507, 53] width 994 height 1156
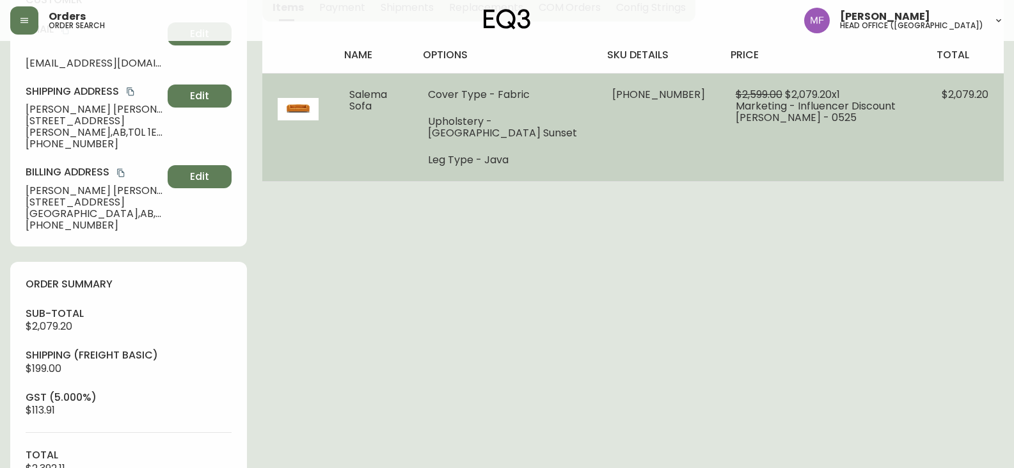
scroll to position [0, 0]
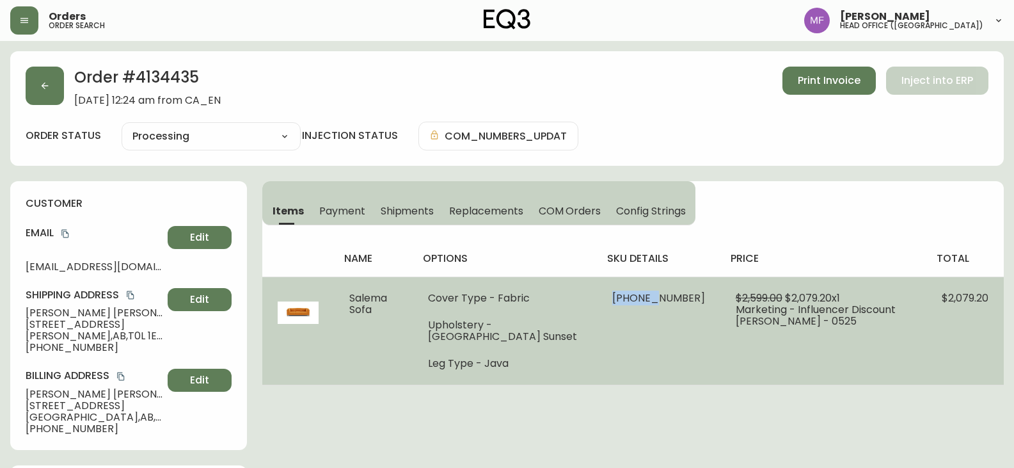
drag, startPoint x: 583, startPoint y: 299, endPoint x: 632, endPoint y: 299, distance: 49.3
click at [632, 299] on td "[PHONE_NUMBER]" at bounding box center [659, 330] width 124 height 108
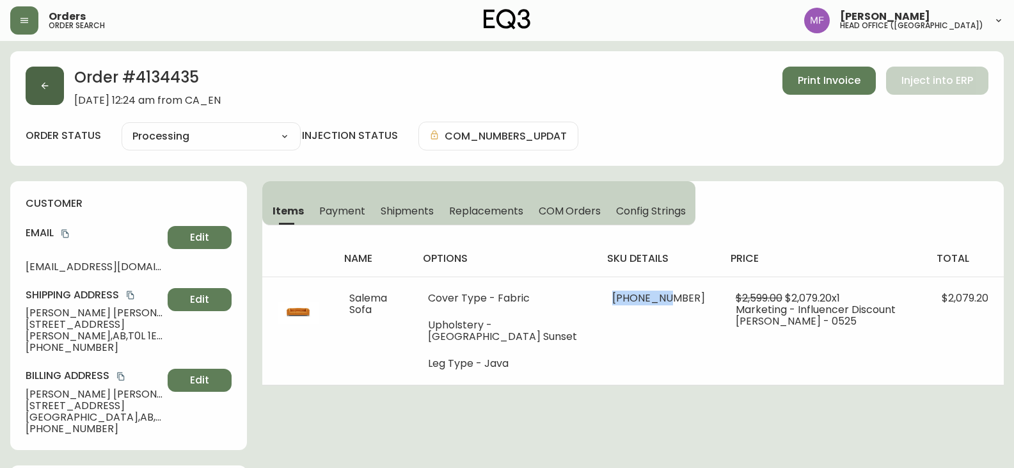
click at [31, 84] on button "button" at bounding box center [45, 86] width 38 height 38
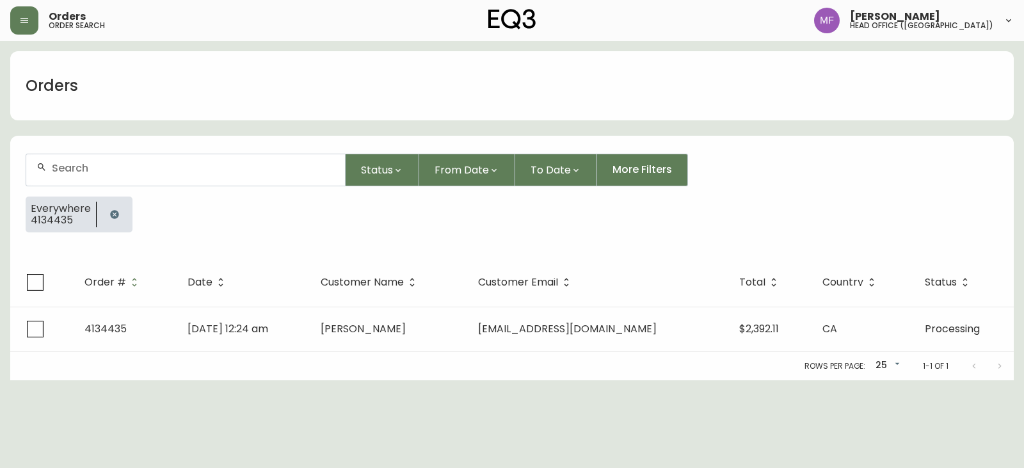
click at [104, 210] on button "button" at bounding box center [115, 215] width 26 height 26
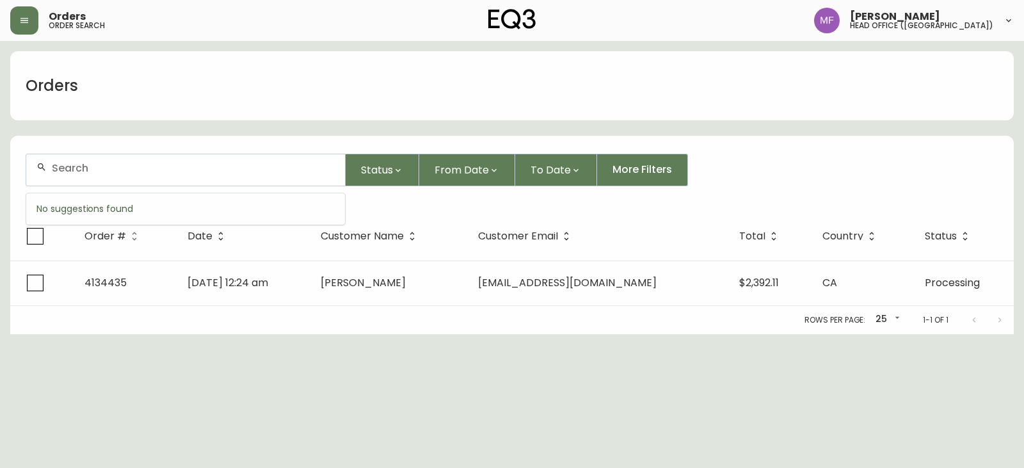
click at [104, 169] on input "text" at bounding box center [193, 168] width 283 height 12
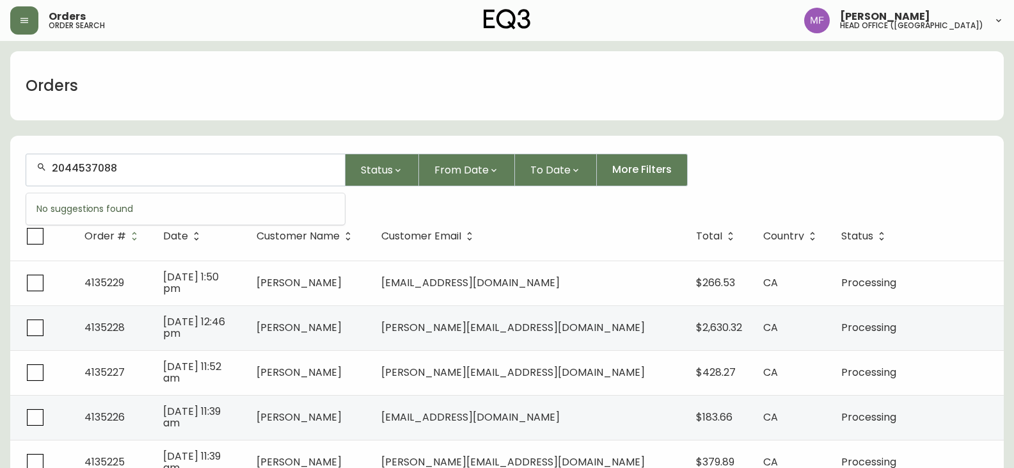
type input "2044537088"
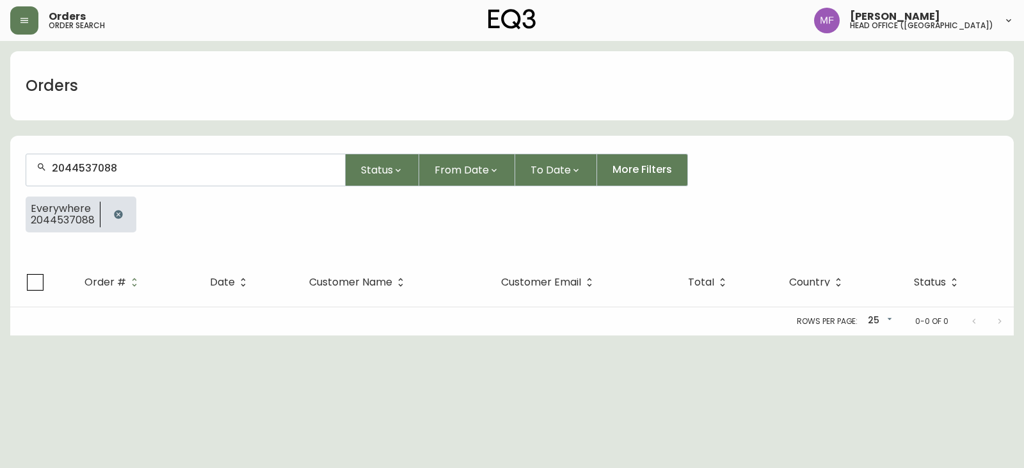
click at [124, 209] on button "button" at bounding box center [119, 215] width 26 height 26
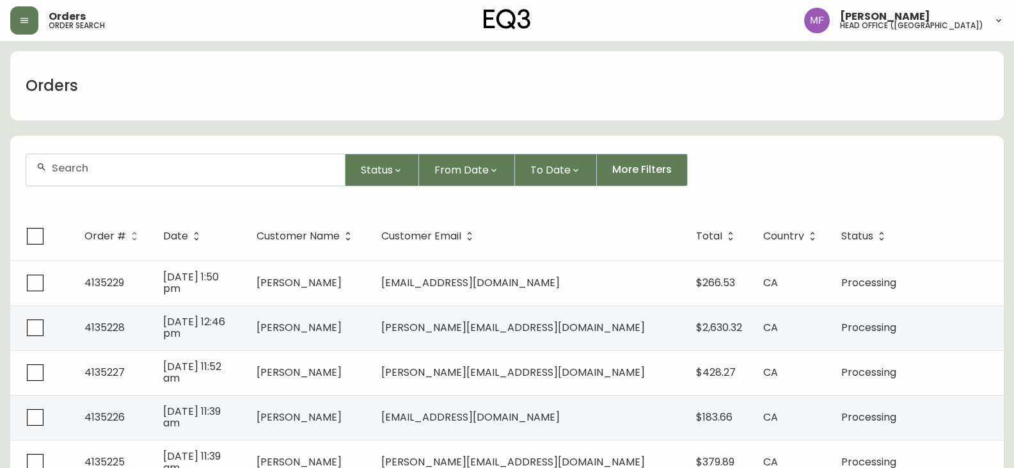
click at [189, 175] on div at bounding box center [185, 169] width 319 height 31
type input "[PERSON_NAME]"
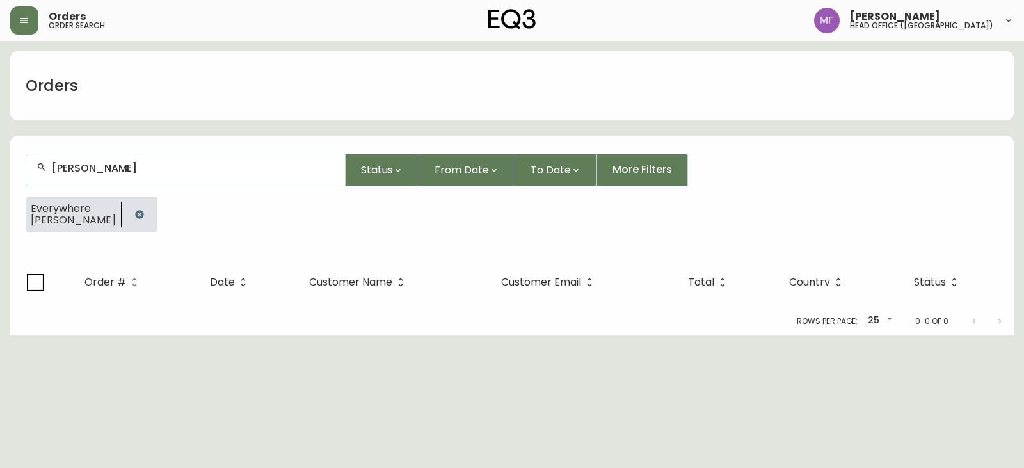
click at [127, 210] on button "button" at bounding box center [140, 215] width 26 height 26
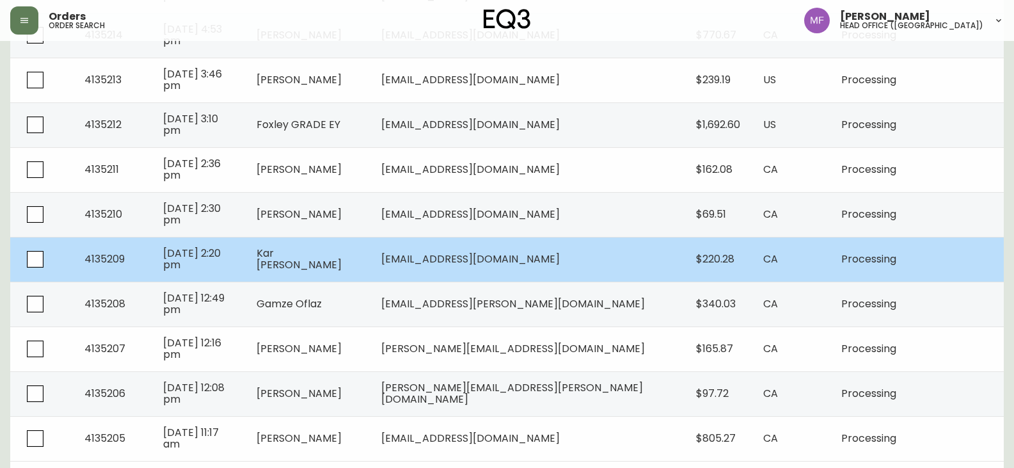
scroll to position [941, 0]
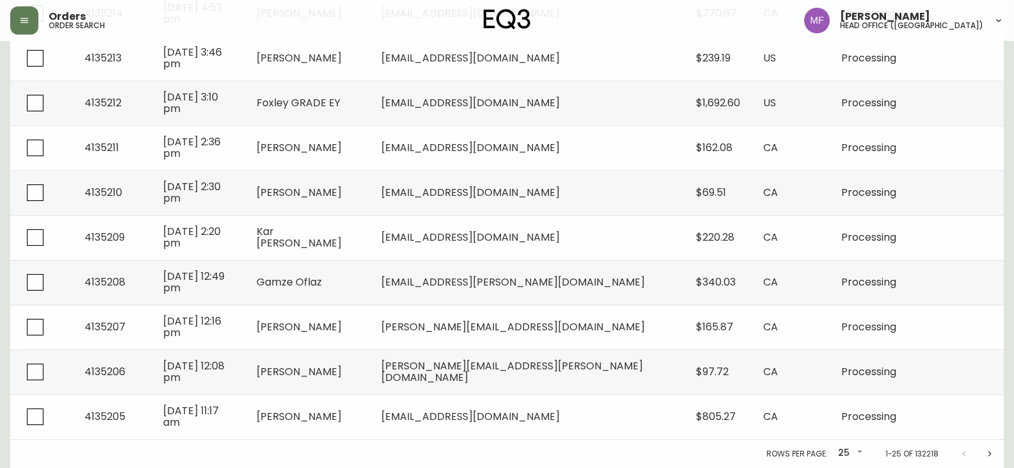
click at [993, 451] on icon "Next page" at bounding box center [990, 454] width 10 height 10
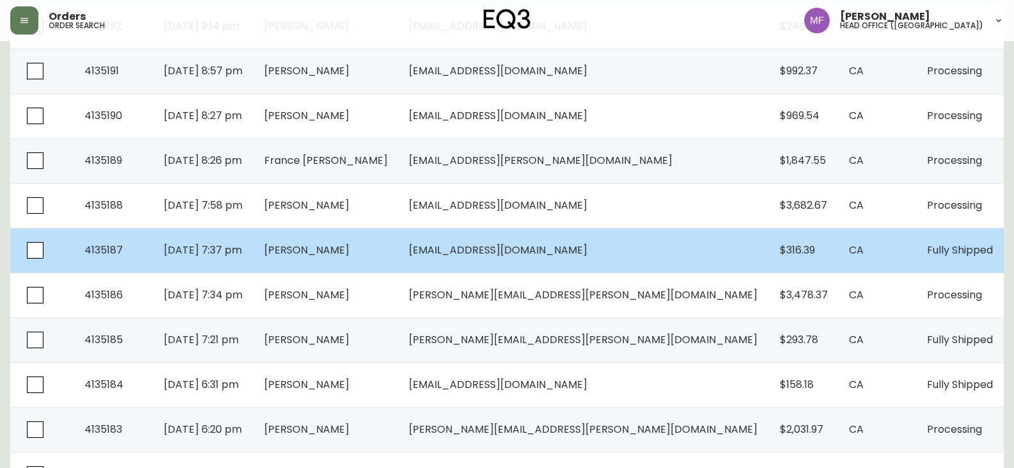
scroll to position [941, 0]
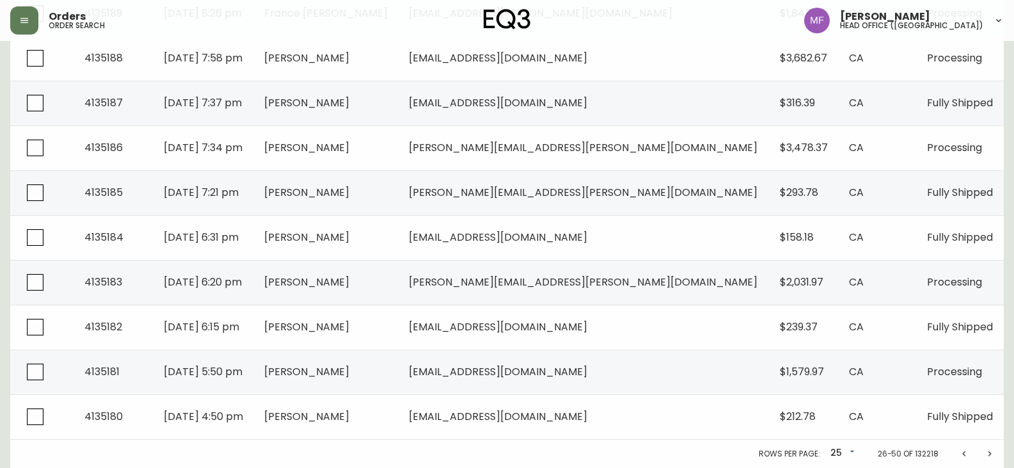
click at [967, 457] on icon "Previous page" at bounding box center [964, 454] width 10 height 10
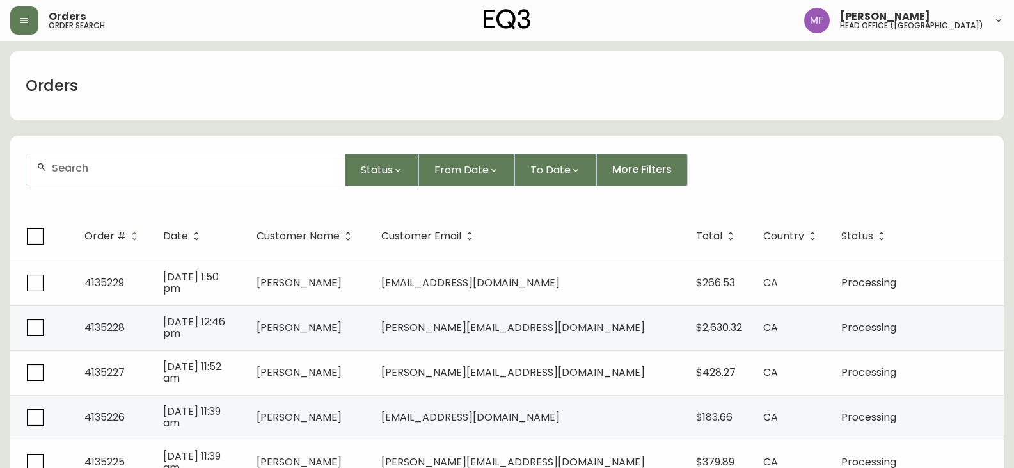
click at [136, 163] on input "text" at bounding box center [193, 168] width 283 height 12
type input "2044537088"
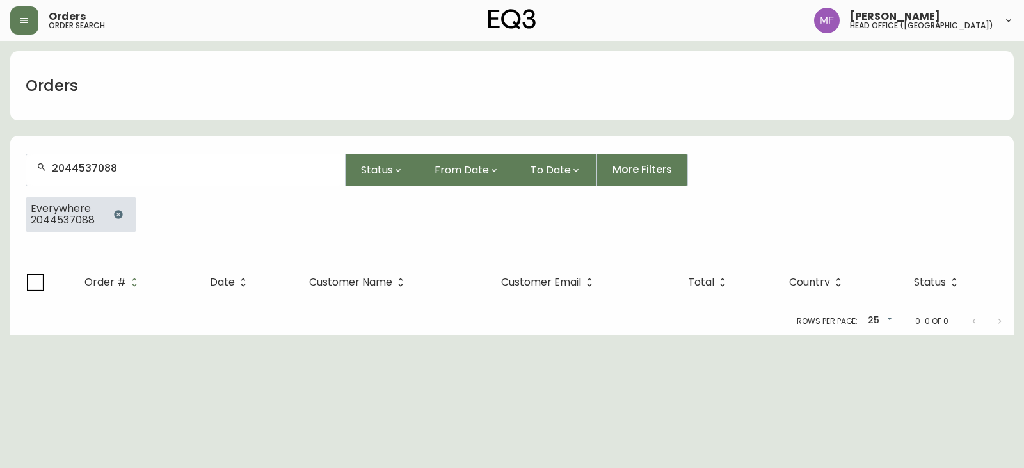
click at [112, 225] on button "button" at bounding box center [119, 215] width 26 height 26
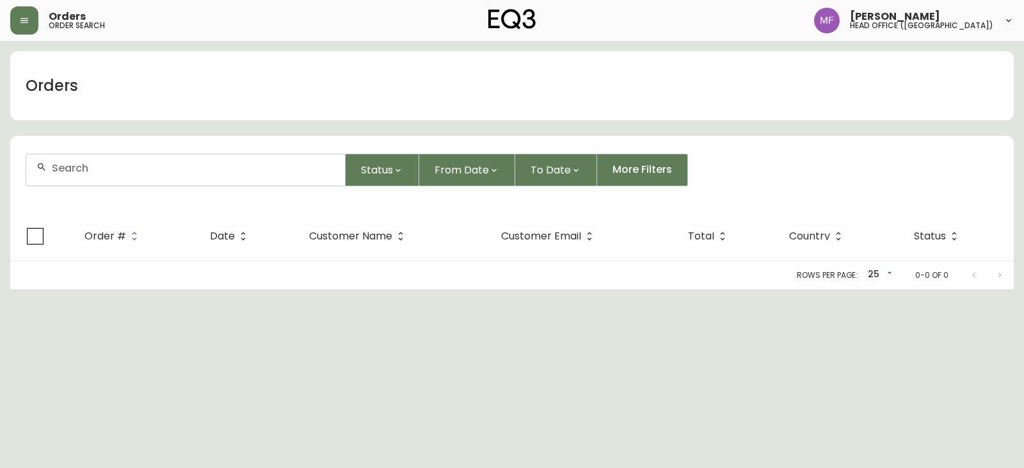
click at [117, 169] on input "text" at bounding box center [193, 168] width 283 height 12
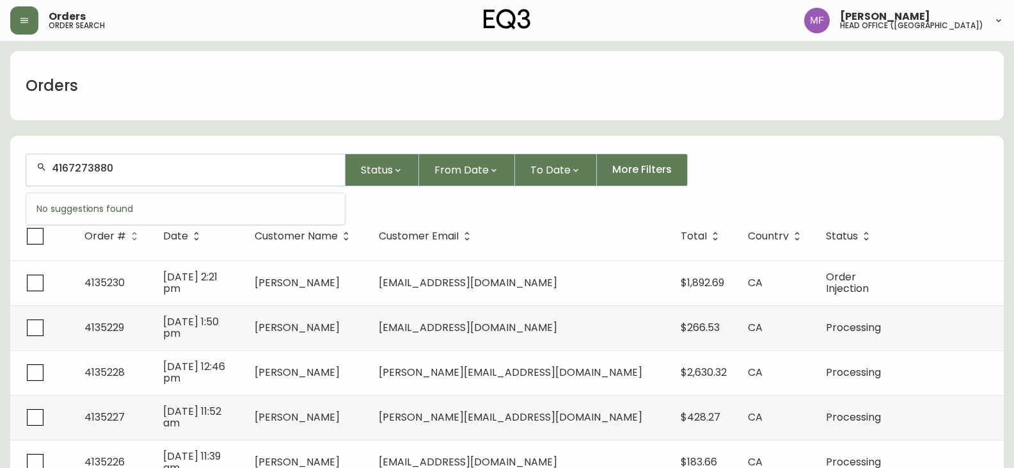
type input "4167273880"
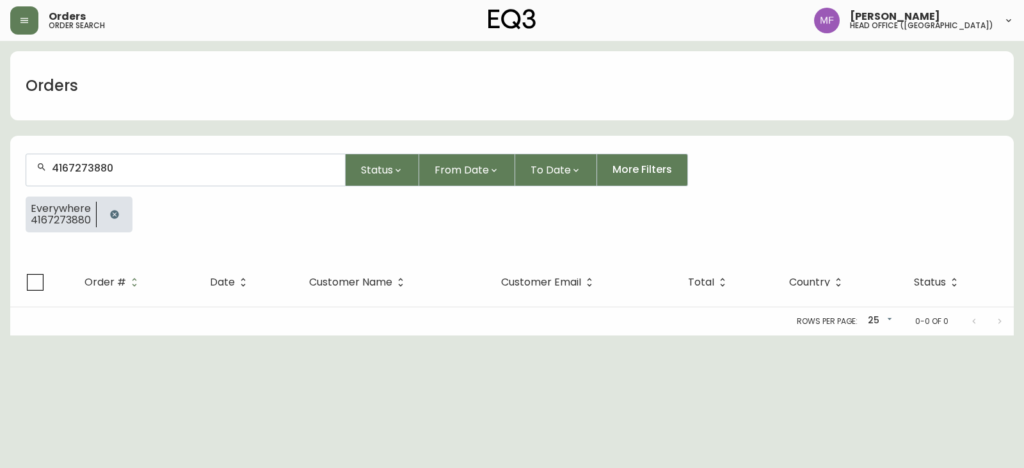
click at [121, 211] on button "button" at bounding box center [115, 215] width 26 height 26
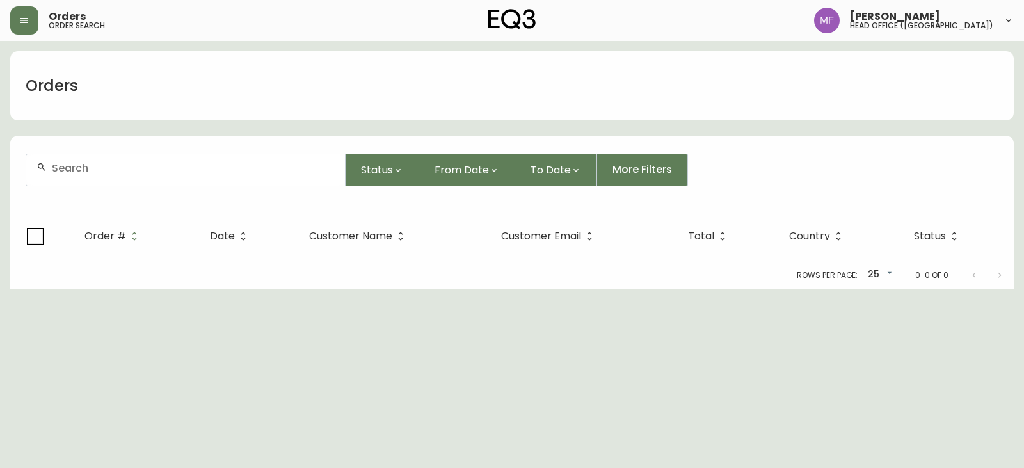
click at [111, 179] on div at bounding box center [185, 169] width 319 height 31
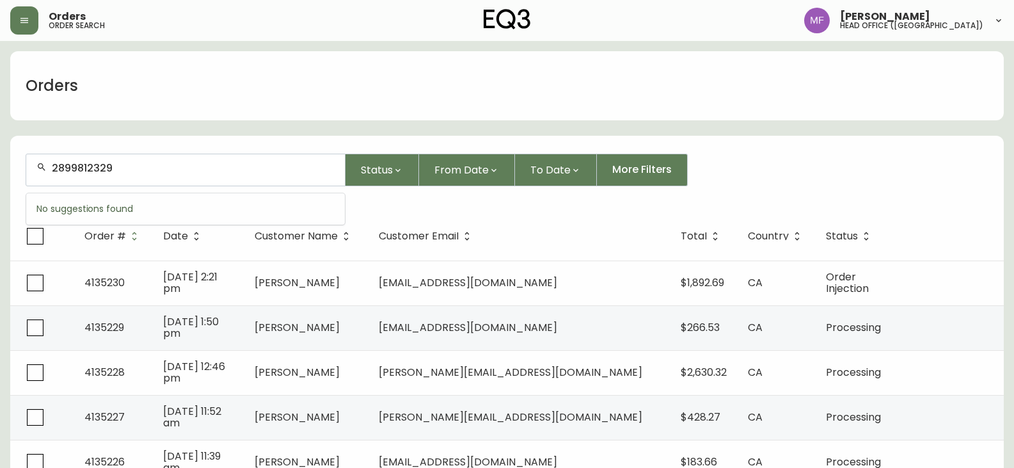
type input "2899812329"
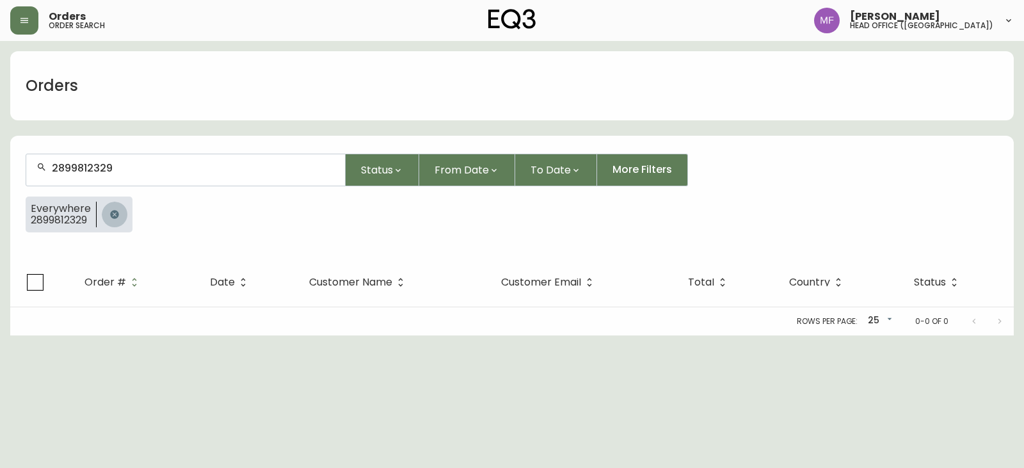
click at [119, 212] on button "button" at bounding box center [115, 215] width 26 height 26
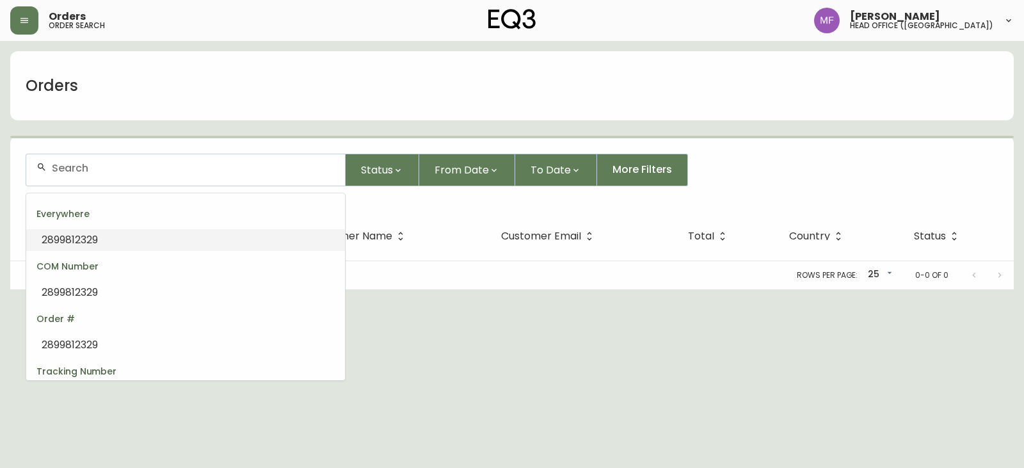
click at [112, 173] on input "text" at bounding box center [193, 168] width 283 height 12
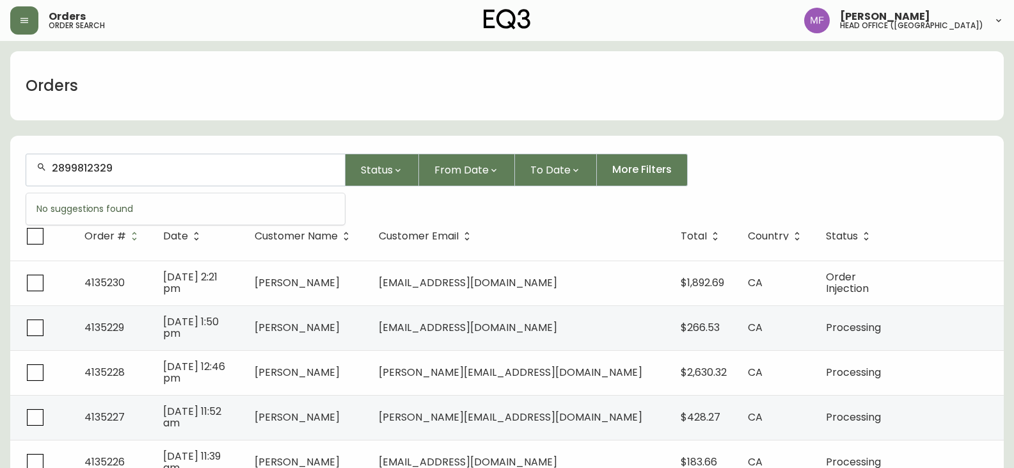
type input "2899812329"
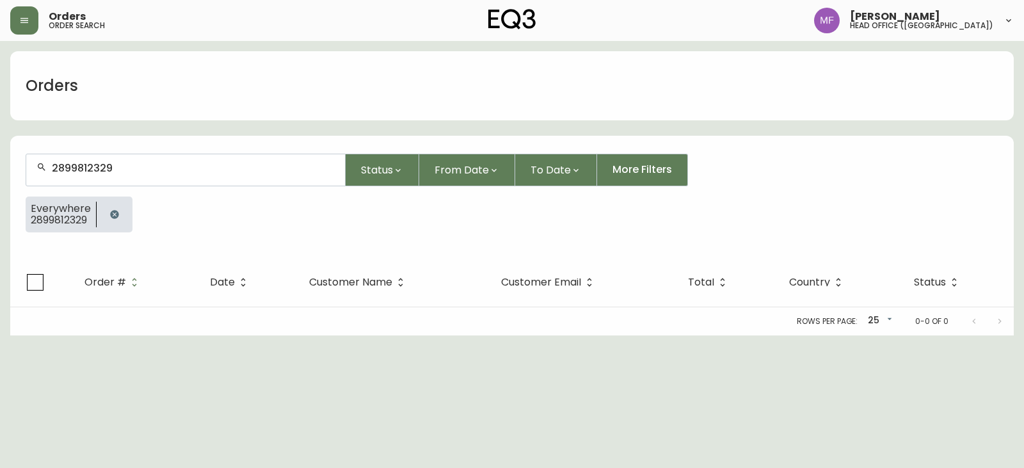
click at [116, 209] on icon "button" at bounding box center [114, 214] width 10 height 10
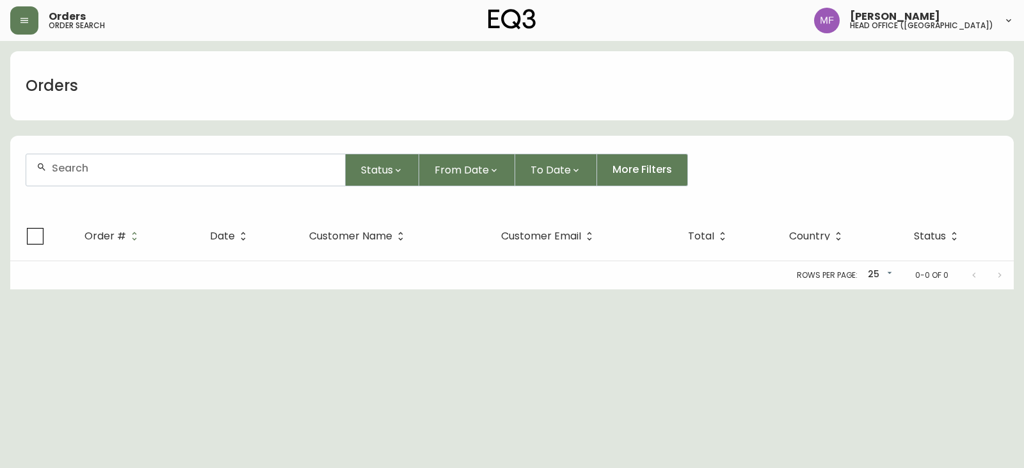
click at [112, 167] on input "text" at bounding box center [193, 168] width 283 height 12
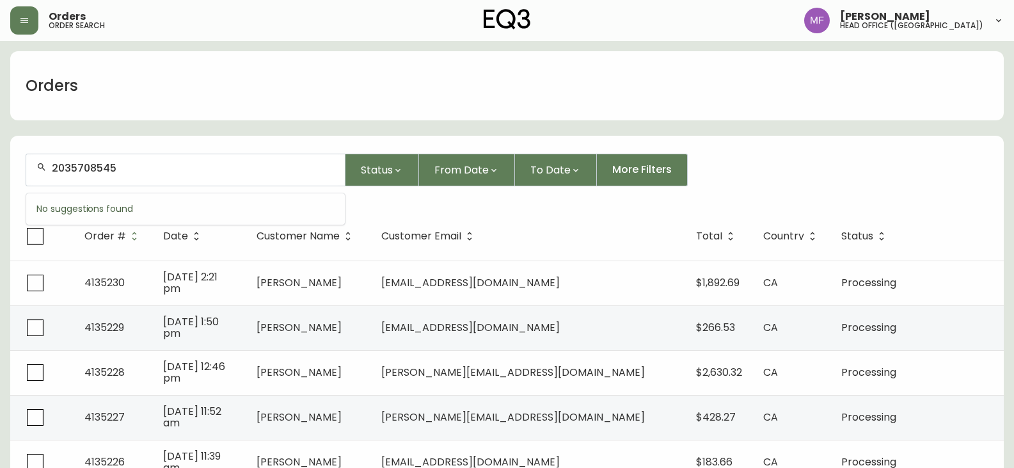
type input "2035708545"
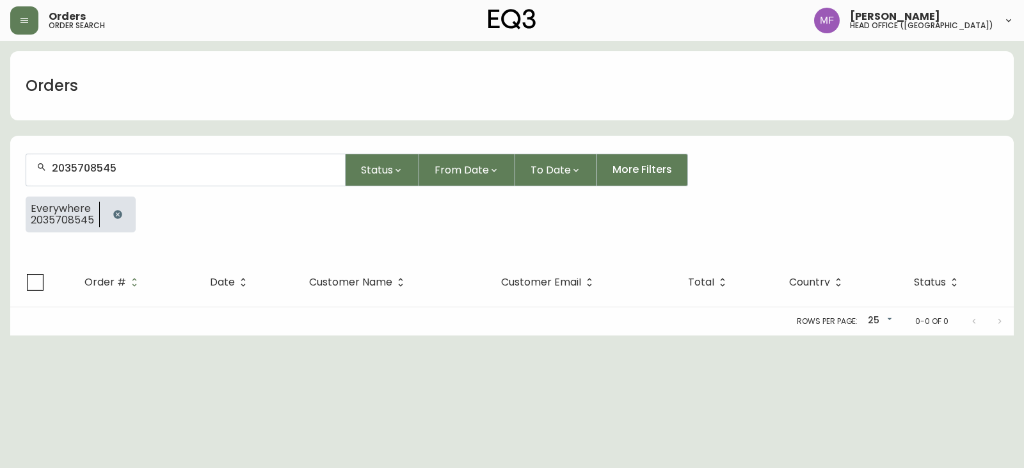
click at [125, 210] on button "button" at bounding box center [118, 215] width 26 height 26
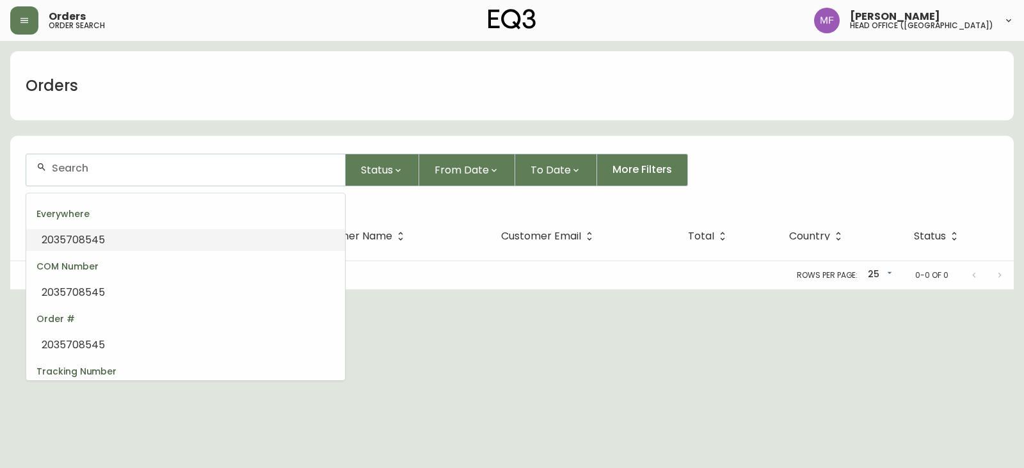
click at [134, 164] on input "text" at bounding box center [193, 168] width 283 height 12
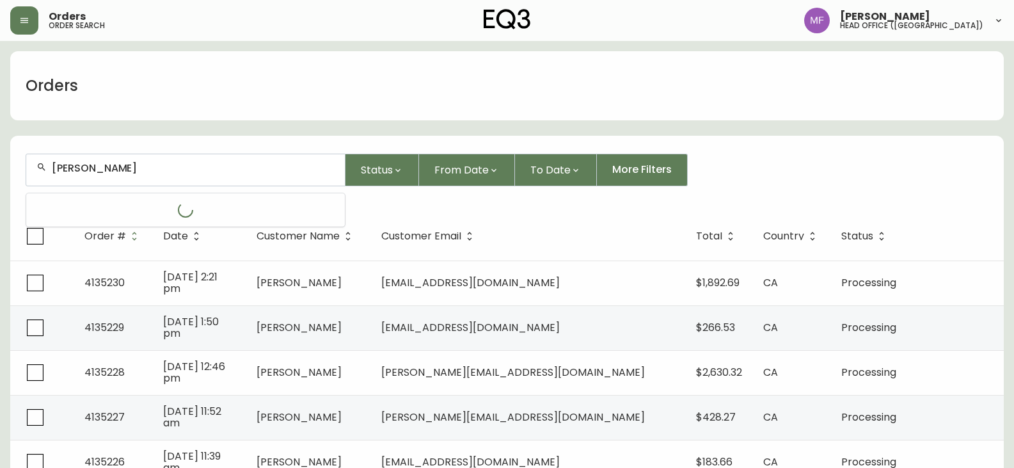
type input "[PERSON_NAME]"
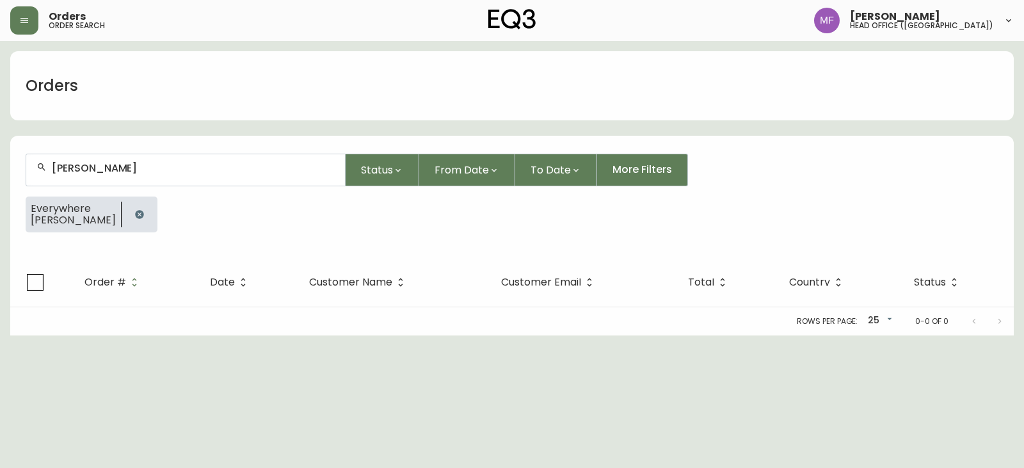
drag, startPoint x: 120, startPoint y: 212, endPoint x: 120, endPoint y: 202, distance: 10.2
click at [135, 212] on icon "button" at bounding box center [139, 214] width 8 height 8
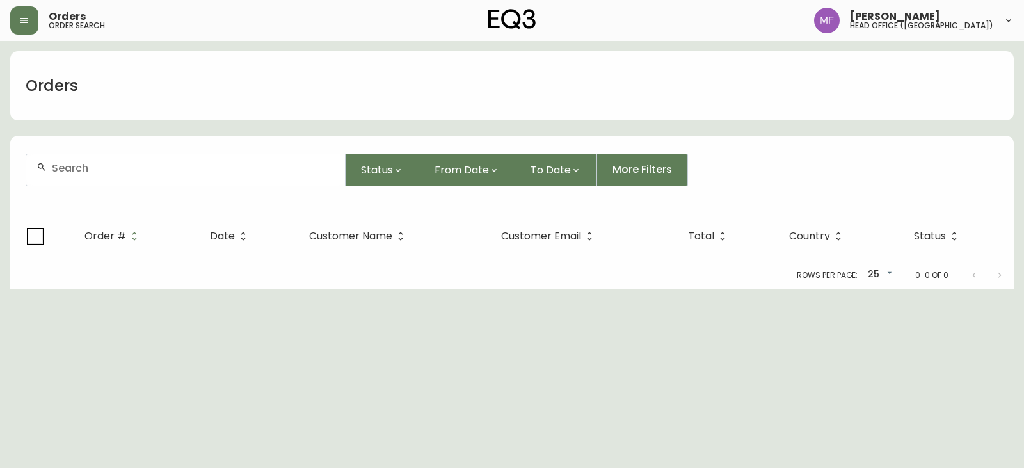
click at [116, 179] on div at bounding box center [185, 169] width 319 height 31
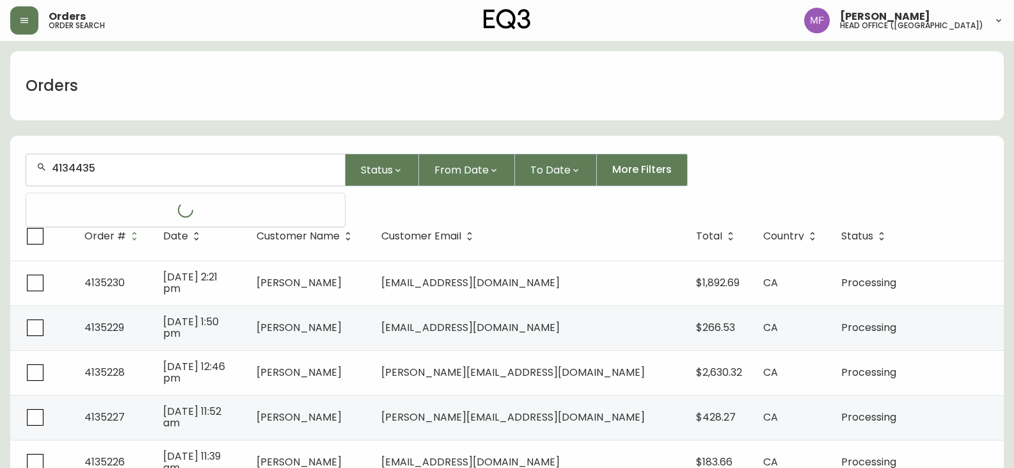
type input "4134435"
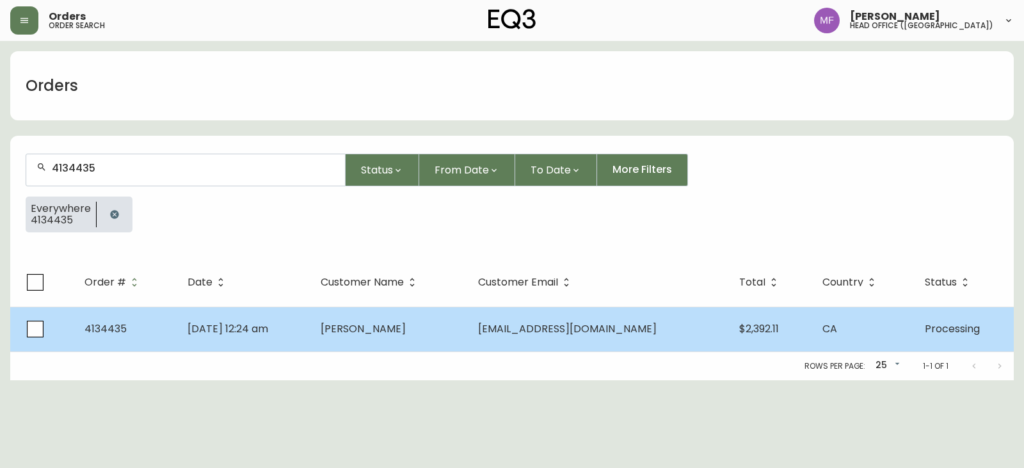
click at [310, 335] on td "[DATE] 12:24 am" at bounding box center [243, 329] width 132 height 45
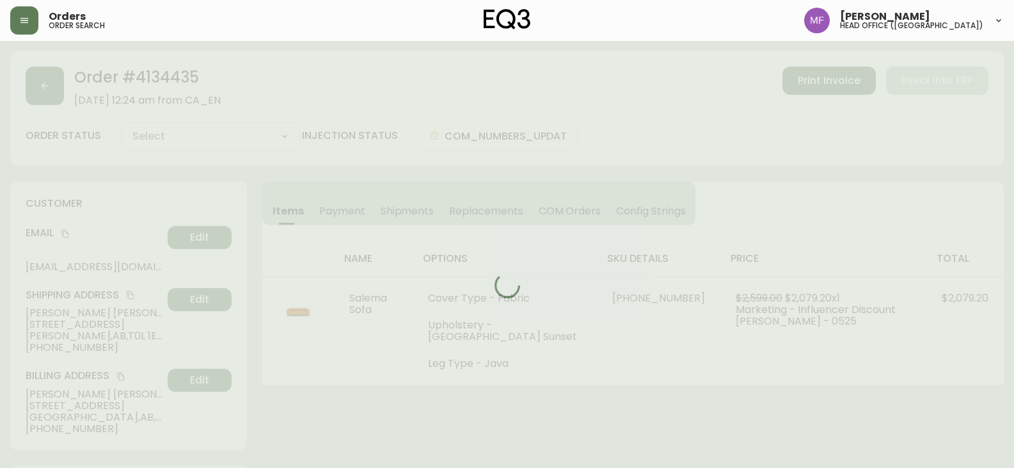
type input "Processing"
select select "PROCESSING"
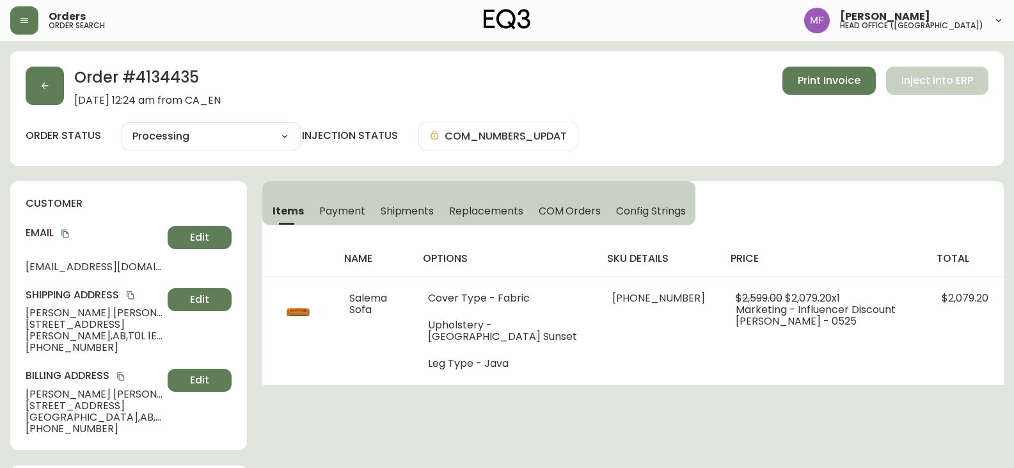
click at [168, 72] on h2 "Order # 4134435" at bounding box center [147, 81] width 147 height 28
click at [326, 207] on span "Payment" at bounding box center [342, 210] width 46 height 13
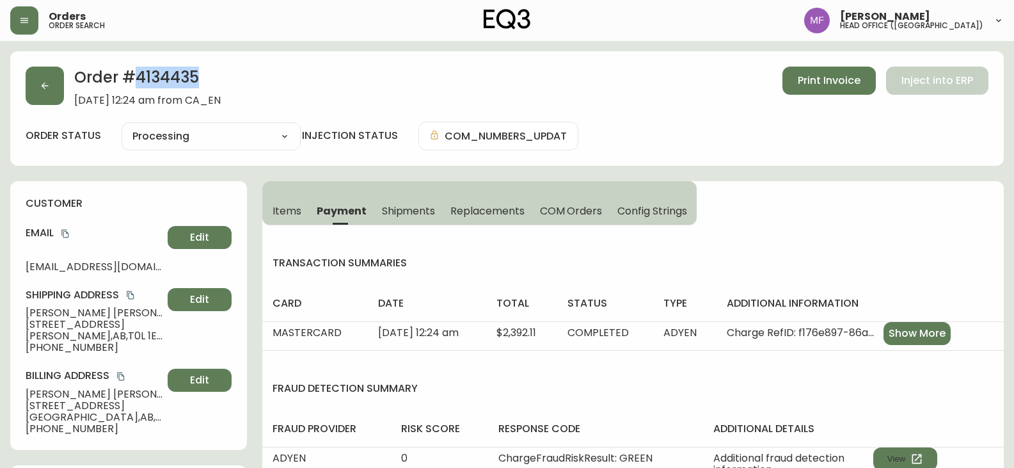
click at [294, 206] on span "Items" at bounding box center [287, 210] width 29 height 13
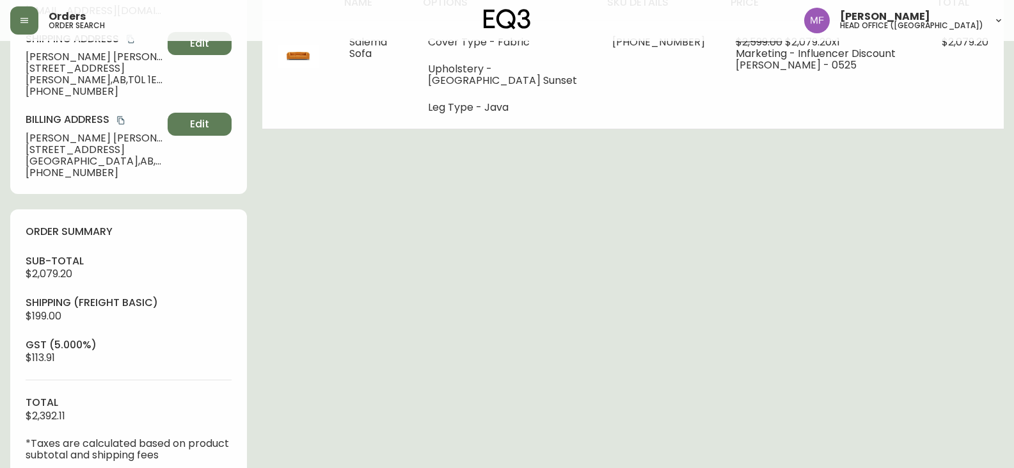
scroll to position [320, 0]
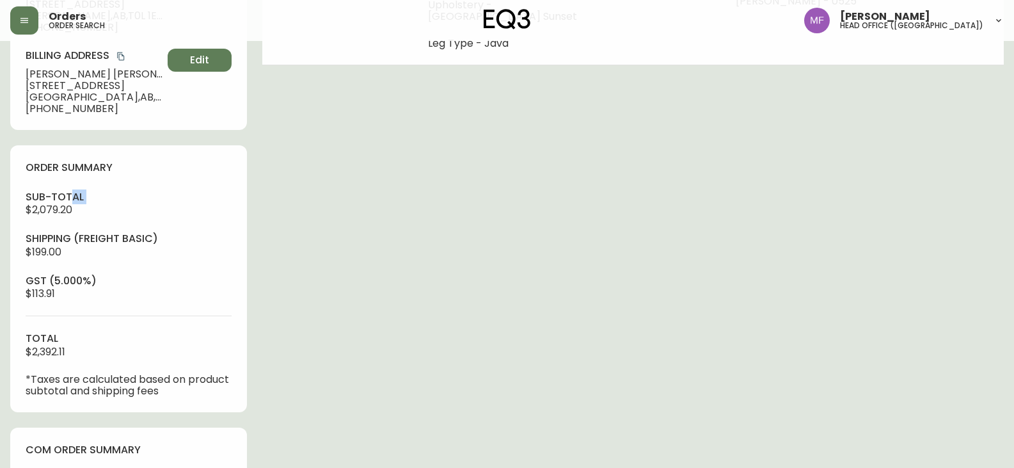
drag, startPoint x: 74, startPoint y: 204, endPoint x: 17, endPoint y: 211, distance: 57.4
click at [17, 211] on div "order summary sub-total $2,079.20 Shipping ( Freight Basic ) $199.00 gst (5.000…" at bounding box center [128, 278] width 237 height 267
click at [67, 216] on span "$2,079.20" at bounding box center [49, 209] width 47 height 15
drag, startPoint x: 73, startPoint y: 209, endPoint x: 20, endPoint y: 208, distance: 52.5
click at [20, 208] on div "order summary sub-total $2,079.20 Shipping ( Freight Basic ) $199.00 gst (5.000…" at bounding box center [128, 278] width 237 height 267
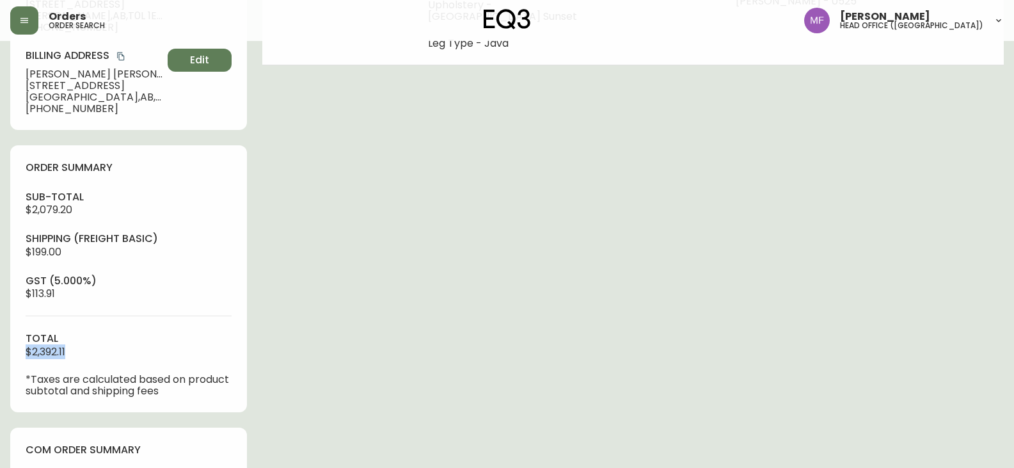
drag, startPoint x: 74, startPoint y: 351, endPoint x: 21, endPoint y: 353, distance: 53.1
click at [21, 353] on div "order summary sub-total $2,079.20 Shipping ( Freight Basic ) $199.00 gst (5.000…" at bounding box center [128, 278] width 237 height 267
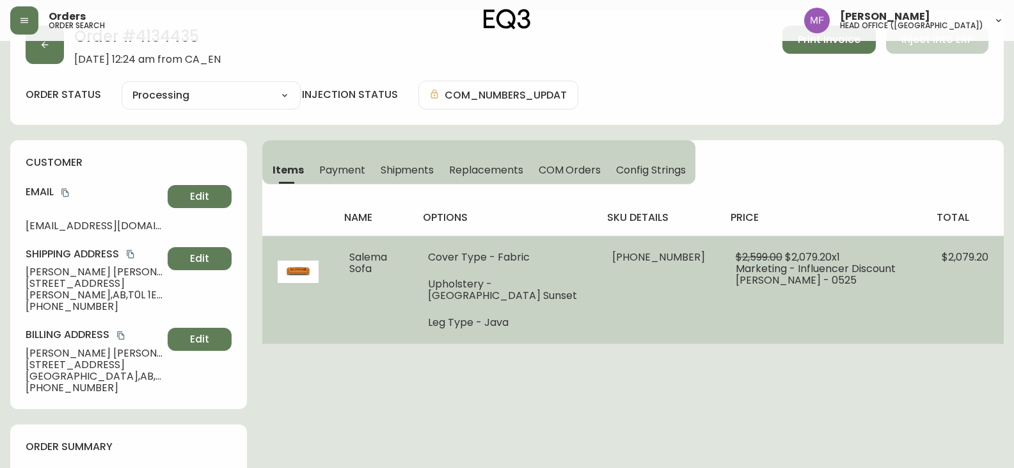
scroll to position [0, 0]
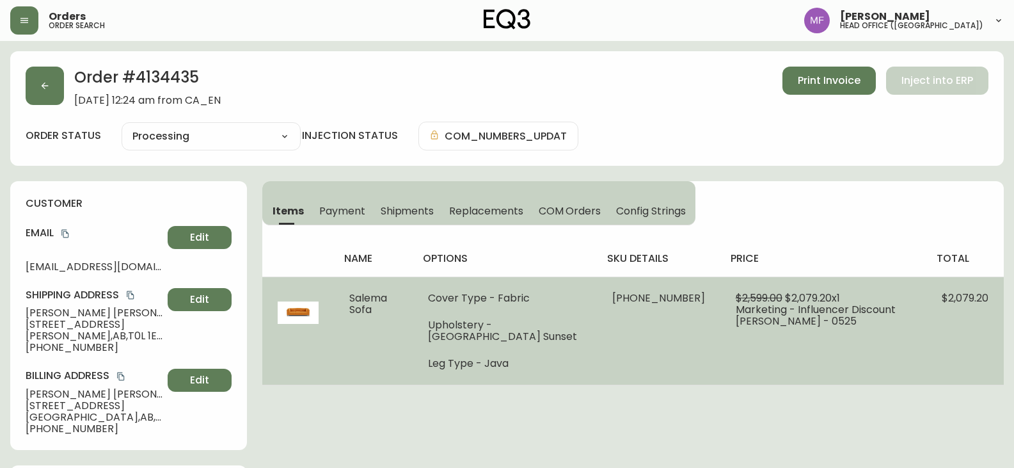
click at [658, 303] on td "[PHONE_NUMBER]" at bounding box center [659, 330] width 124 height 108
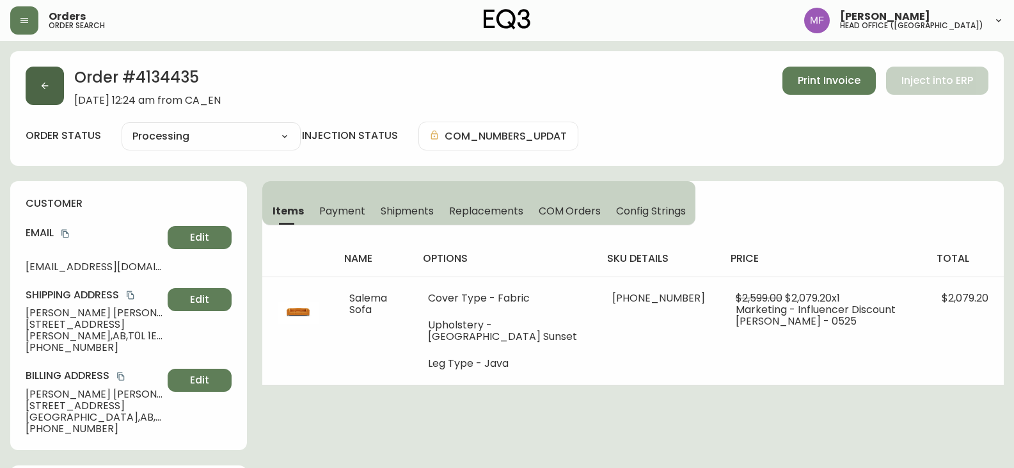
click at [38, 98] on button "button" at bounding box center [45, 86] width 38 height 38
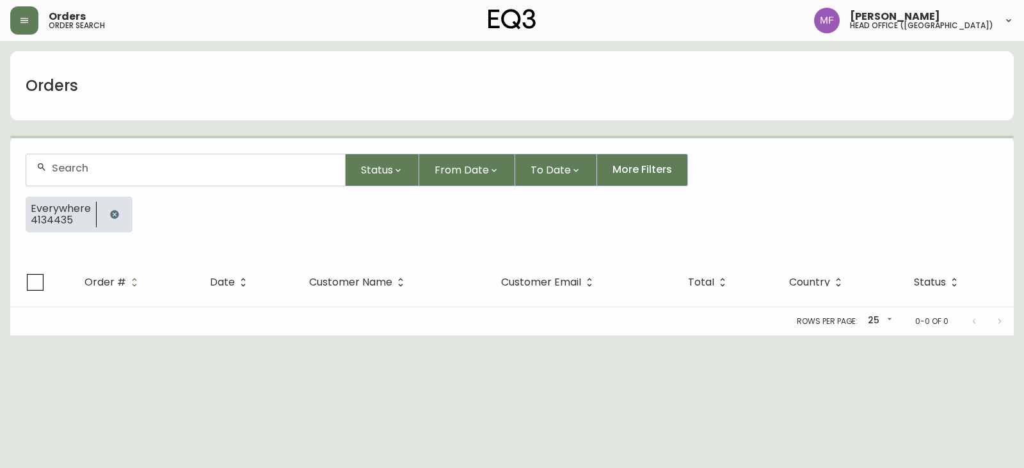
click at [117, 219] on icon "button" at bounding box center [114, 214] width 10 height 10
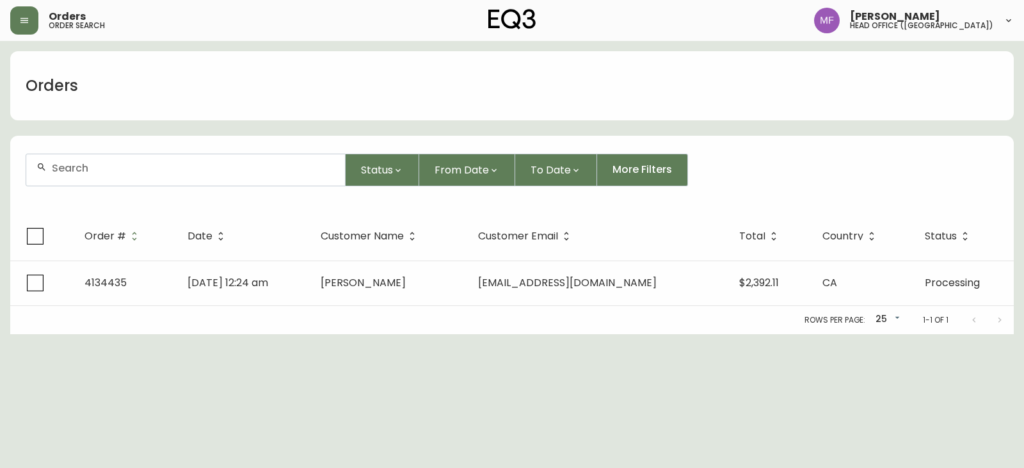
click at [100, 180] on div at bounding box center [185, 169] width 319 height 31
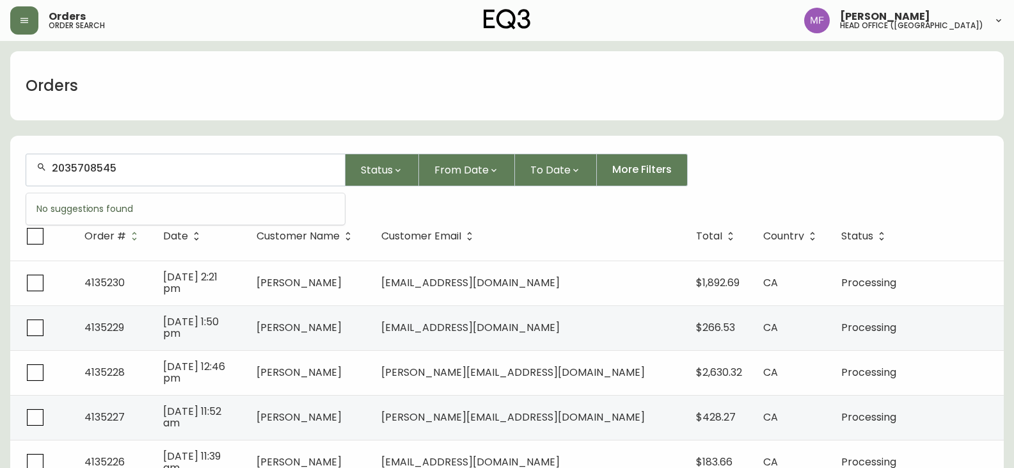
type input "2035708545"
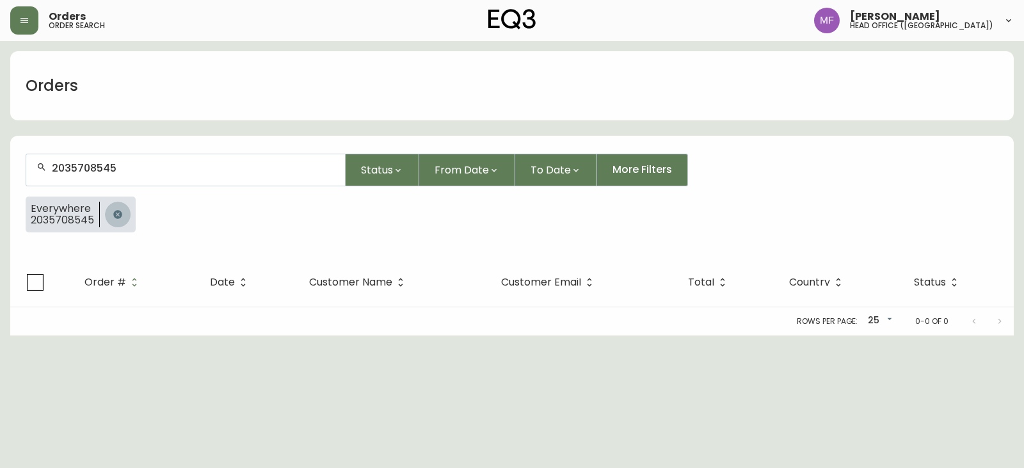
click at [111, 216] on button "button" at bounding box center [118, 215] width 26 height 26
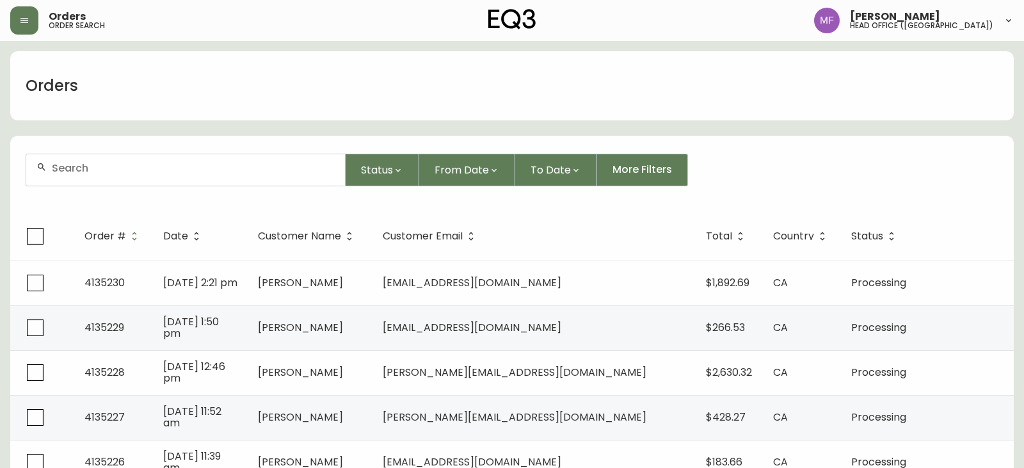
click at [117, 177] on div at bounding box center [185, 169] width 319 height 31
type input "2044537088"
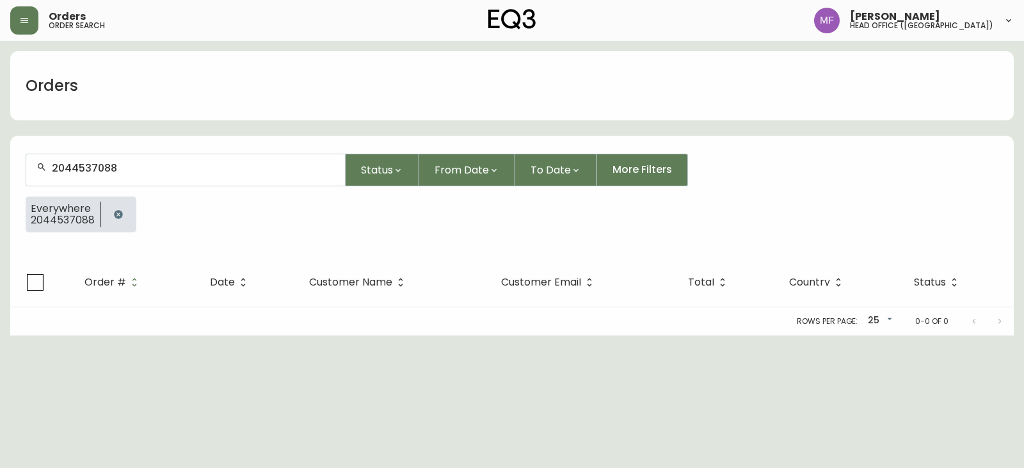
click at [120, 218] on icon "button" at bounding box center [118, 214] width 8 height 8
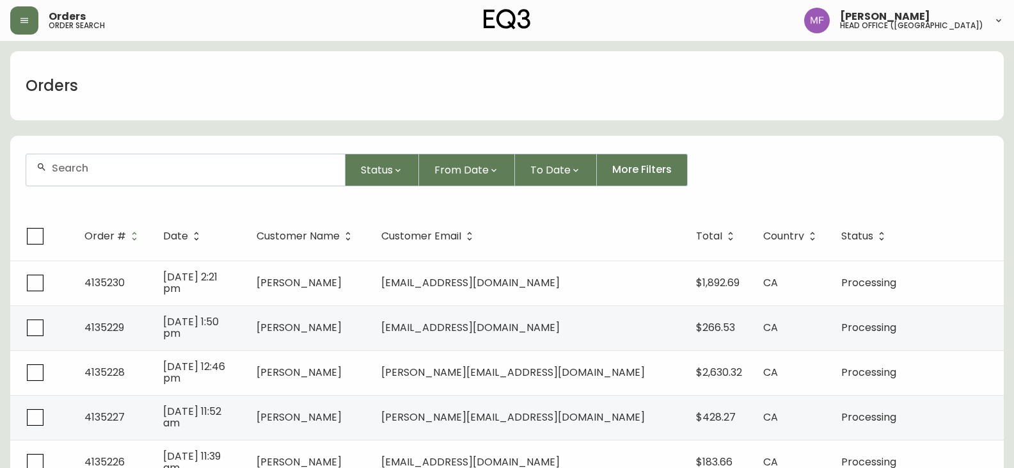
click at [144, 176] on div at bounding box center [185, 169] width 319 height 31
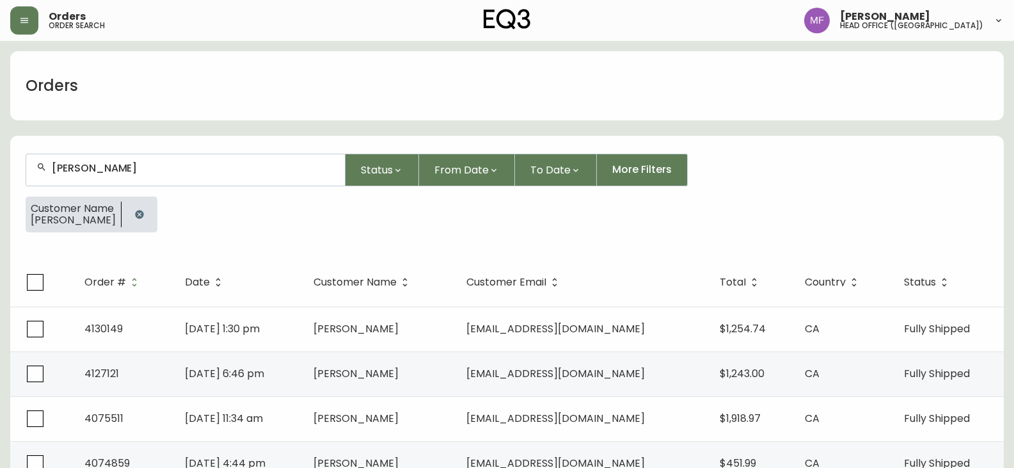
click at [131, 168] on input "[PERSON_NAME]" at bounding box center [193, 168] width 283 height 12
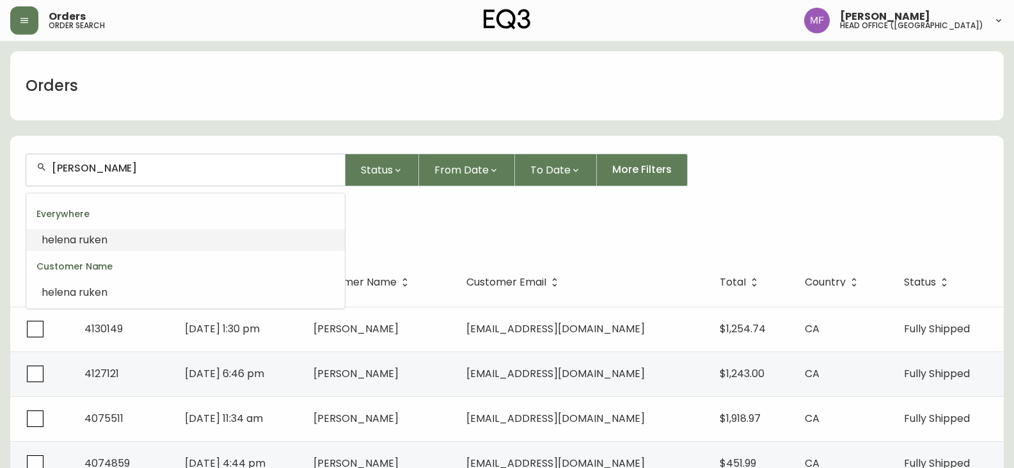
drag, startPoint x: 131, startPoint y: 168, endPoint x: 81, endPoint y: 166, distance: 50.0
click at [81, 166] on input "[PERSON_NAME]" at bounding box center [193, 168] width 283 height 12
click at [96, 168] on input "[PERSON_NAME]" at bounding box center [193, 168] width 283 height 12
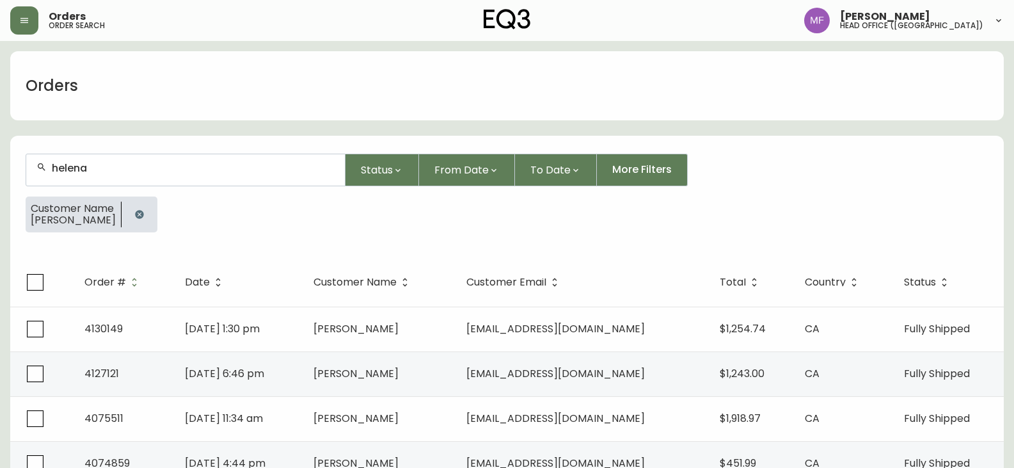
drag, startPoint x: 145, startPoint y: 216, endPoint x: 136, endPoint y: 189, distance: 28.5
click at [145, 216] on button "button" at bounding box center [140, 215] width 26 height 26
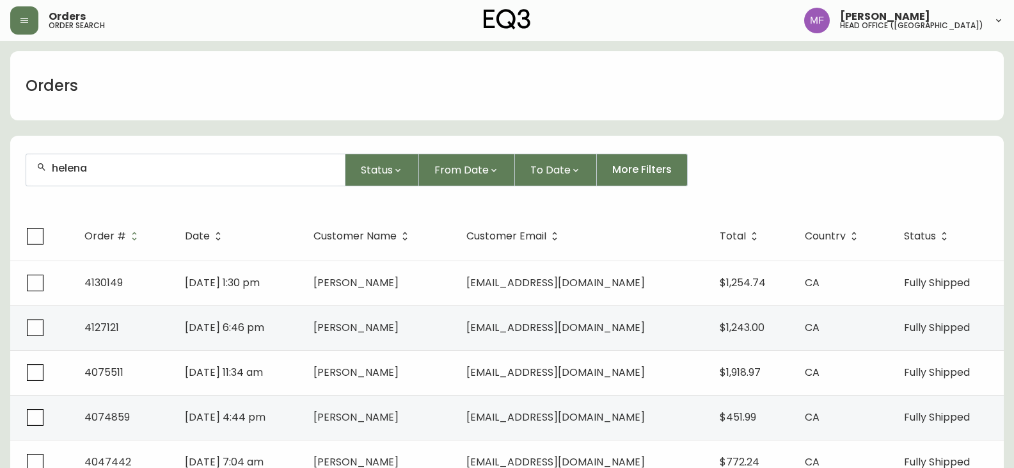
click at [132, 177] on div "helena" at bounding box center [185, 169] width 319 height 31
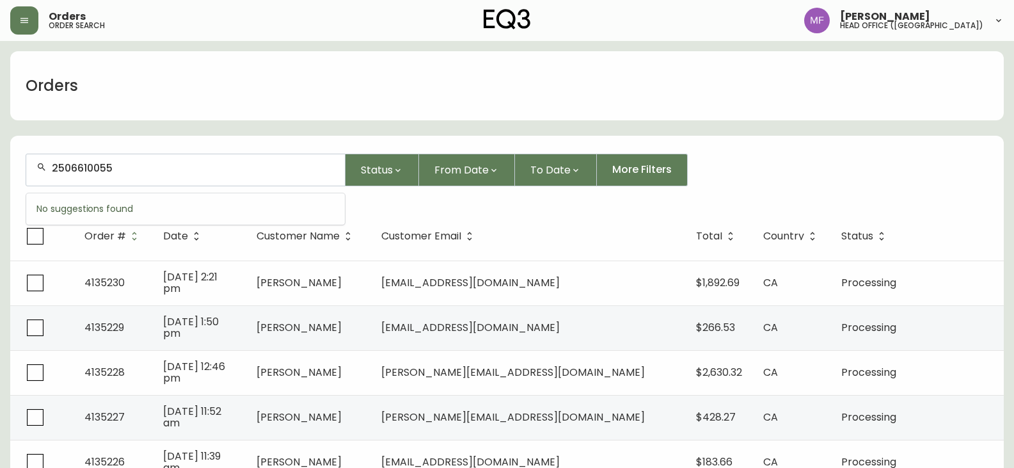
type input "2506610055"
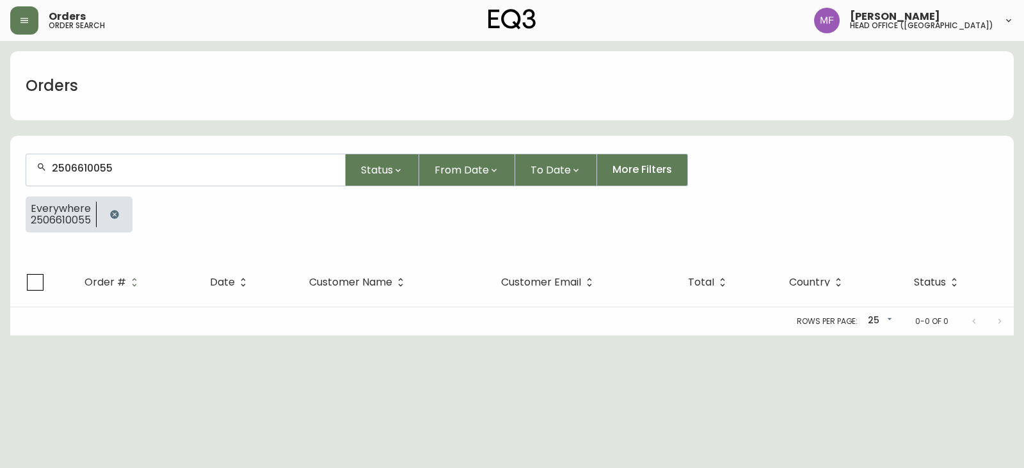
click at [108, 218] on button "button" at bounding box center [115, 215] width 26 height 26
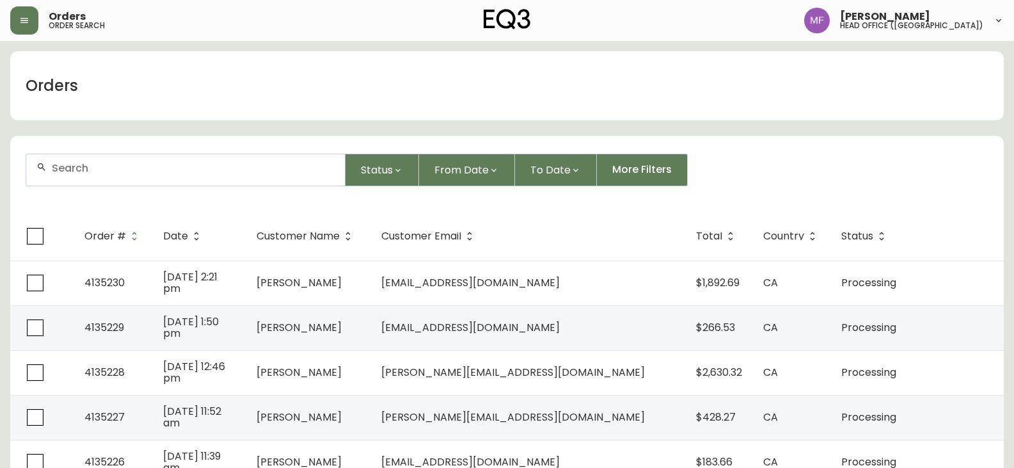
click at [118, 176] on div at bounding box center [185, 169] width 319 height 31
type input "3439844779"
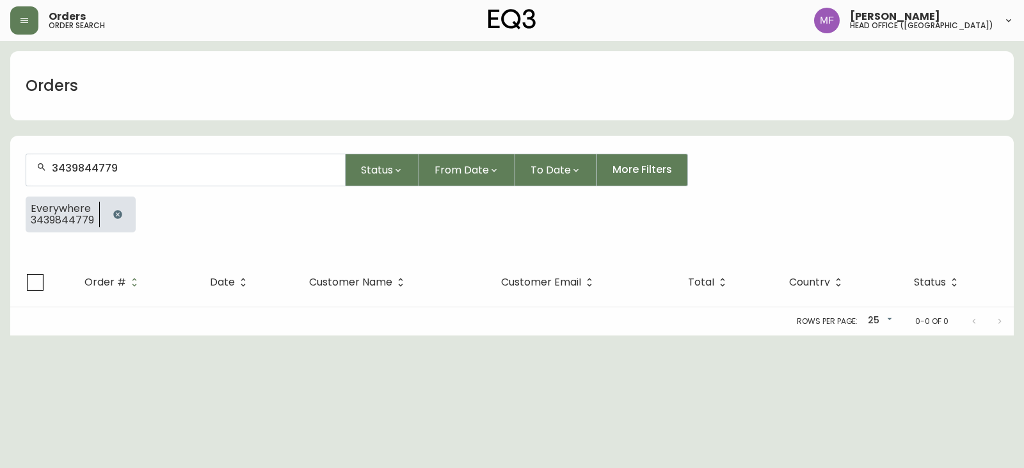
click at [131, 214] on div at bounding box center [118, 214] width 36 height 36
click at [96, 174] on div "3439844779" at bounding box center [185, 169] width 319 height 31
click at [123, 212] on button "button" at bounding box center [118, 215] width 26 height 26
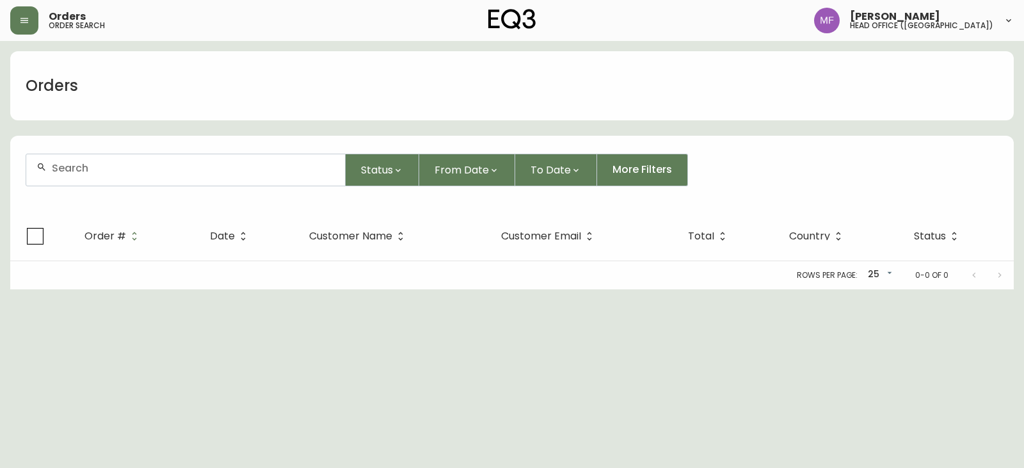
click at [100, 180] on div at bounding box center [185, 169] width 319 height 31
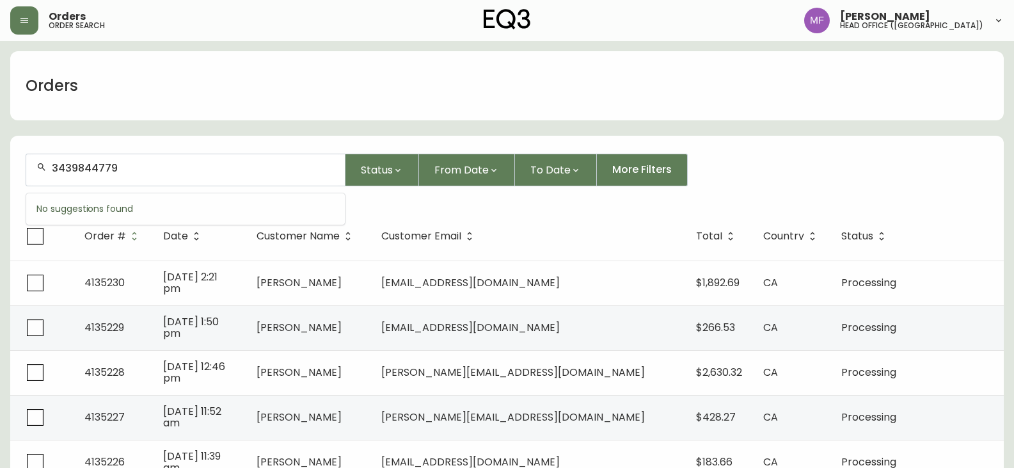
type input "3439844779"
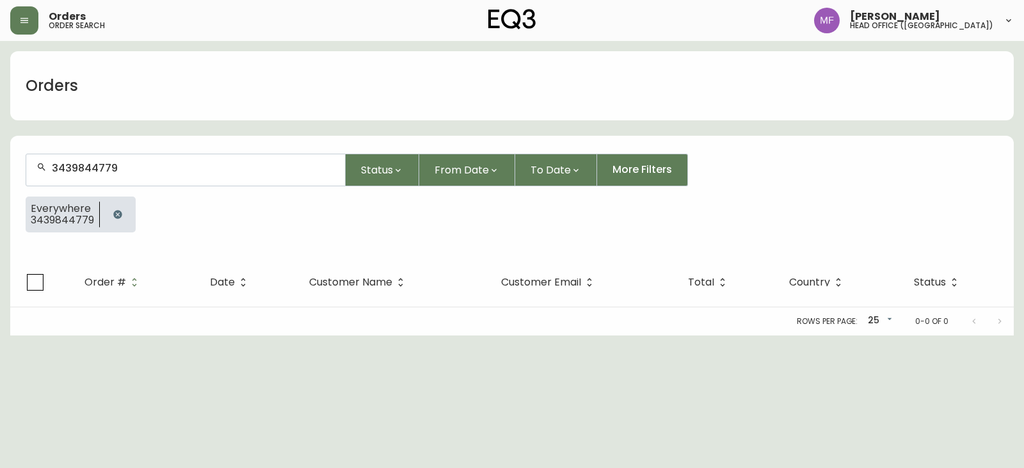
click at [116, 206] on button "button" at bounding box center [118, 215] width 26 height 26
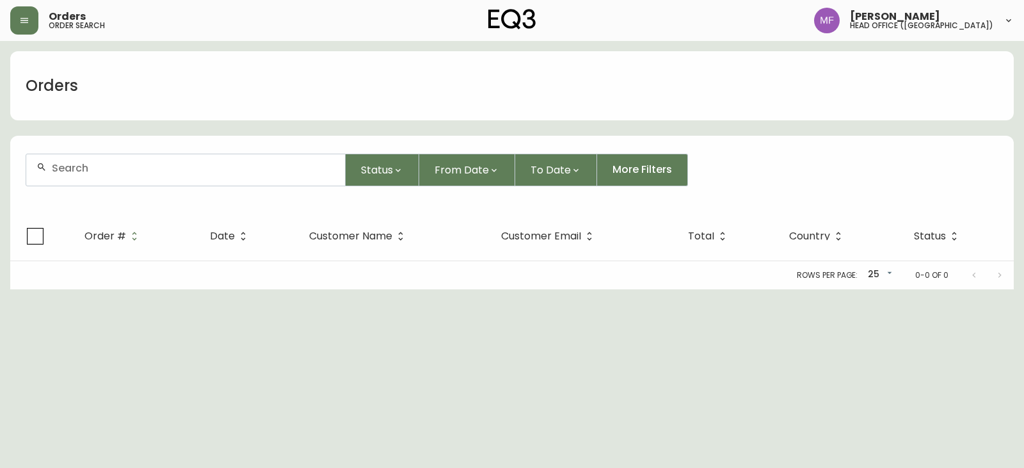
click at [115, 182] on div at bounding box center [185, 169] width 319 height 31
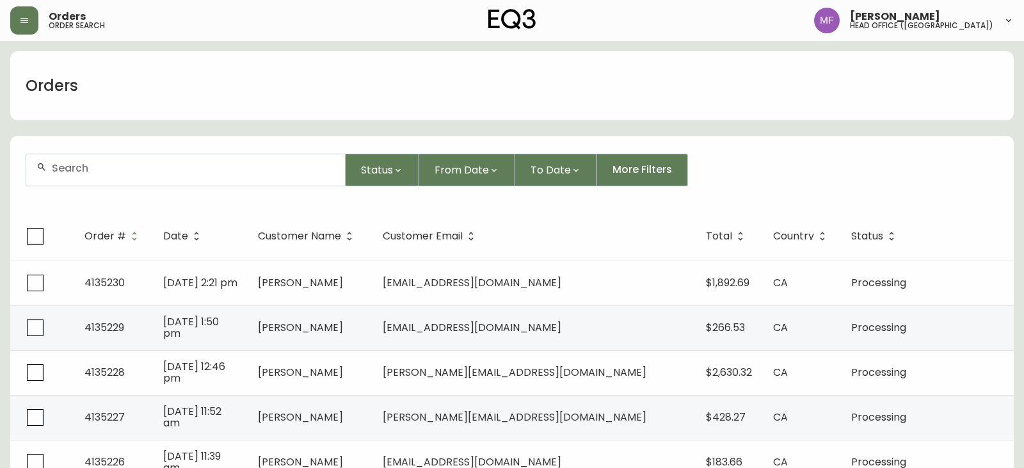
paste input "[EMAIL_ADDRESS][DOMAIN_NAME]"
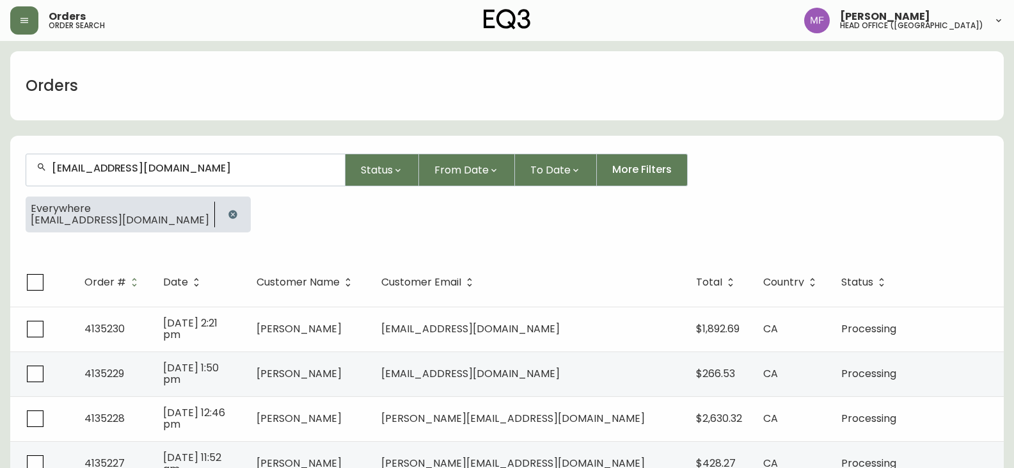
type input "[EMAIL_ADDRESS][DOMAIN_NAME]"
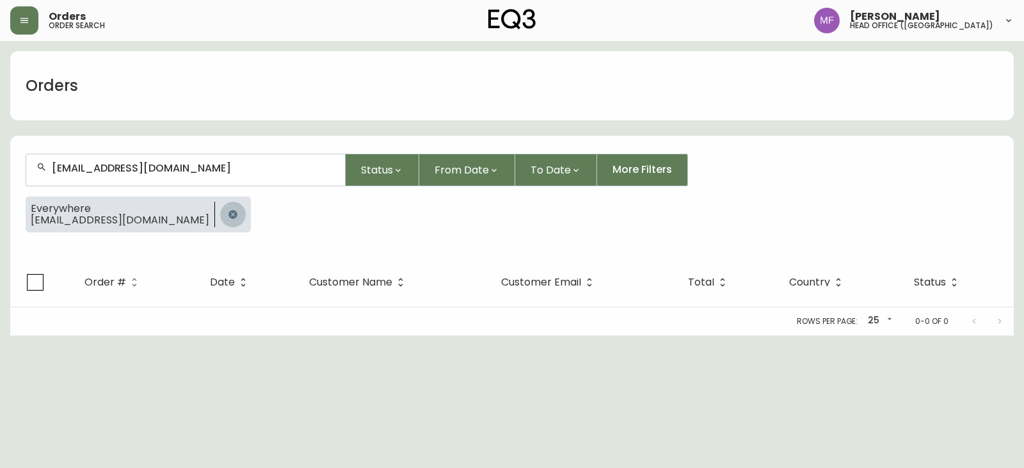
click at [228, 211] on icon "button" at bounding box center [232, 214] width 8 height 8
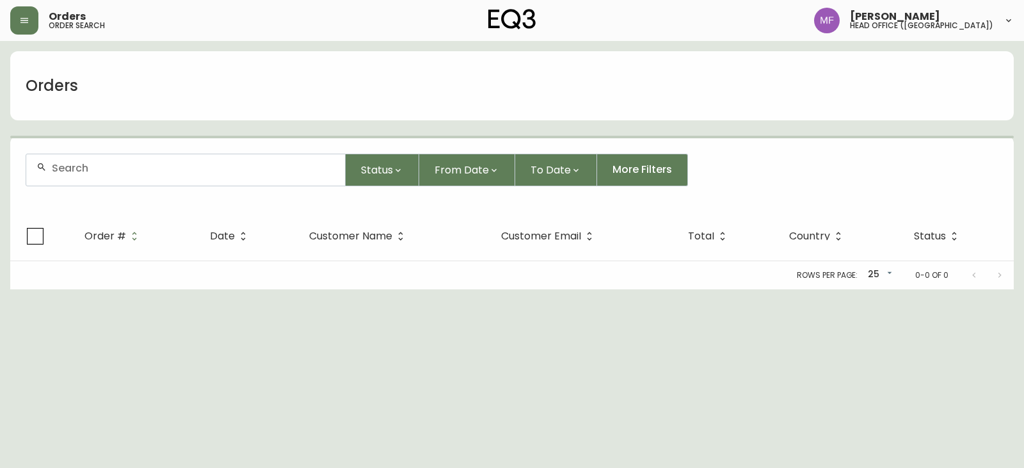
click at [178, 179] on div at bounding box center [185, 169] width 319 height 31
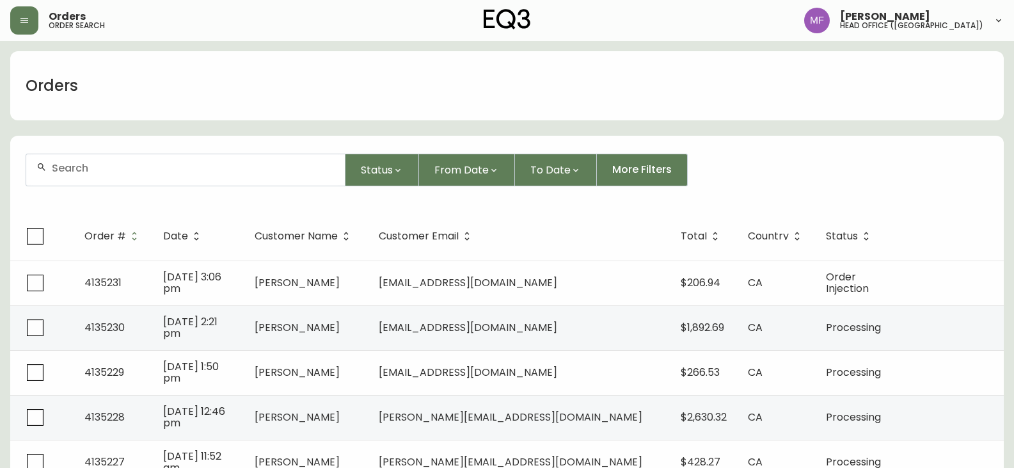
click at [788, 90] on div "Orders" at bounding box center [507, 85] width 994 height 69
click at [185, 172] on input "text" at bounding box center [193, 168] width 283 height 12
type input "2044537088"
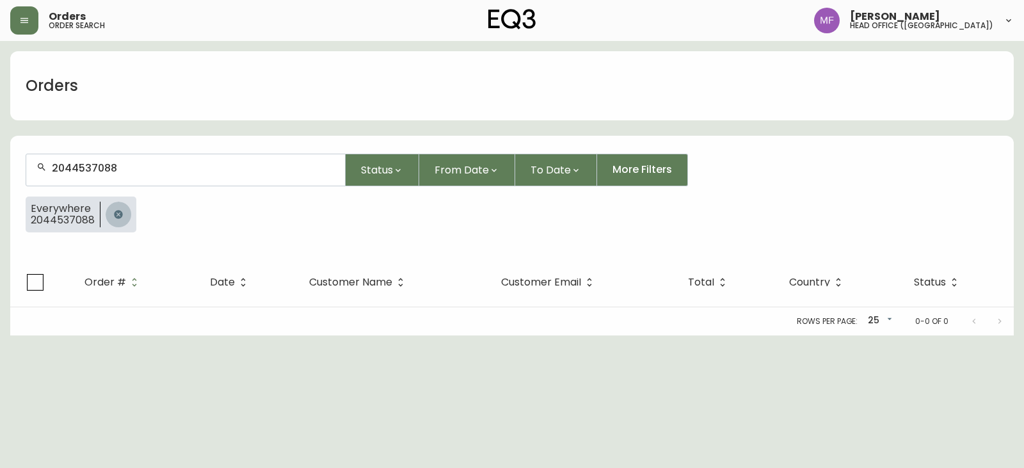
click at [122, 207] on button "button" at bounding box center [119, 215] width 26 height 26
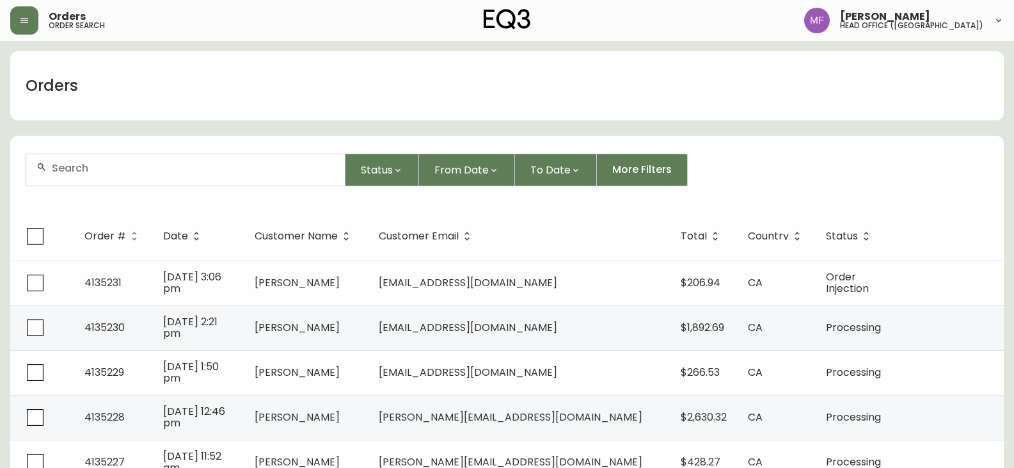
click at [150, 182] on div at bounding box center [185, 169] width 319 height 31
type input "4133152"
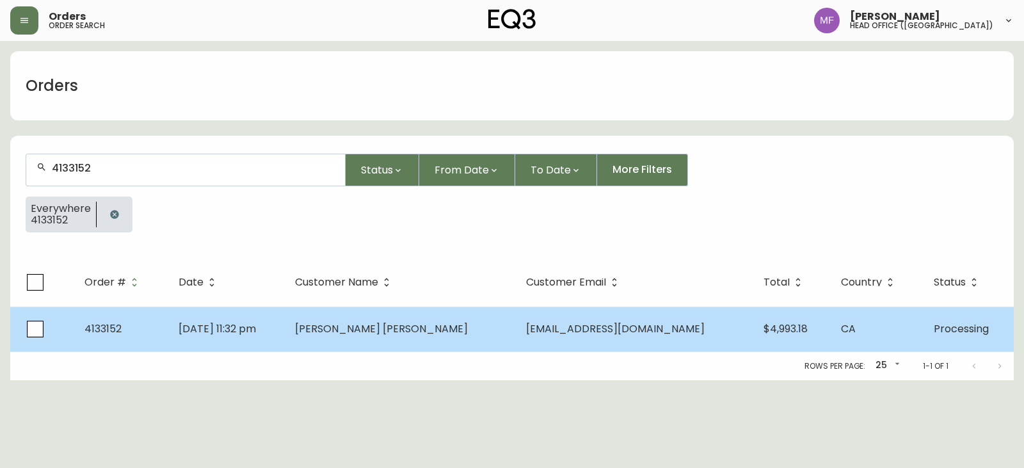
click at [347, 326] on td "[PERSON_NAME] [PERSON_NAME]" at bounding box center [400, 329] width 230 height 45
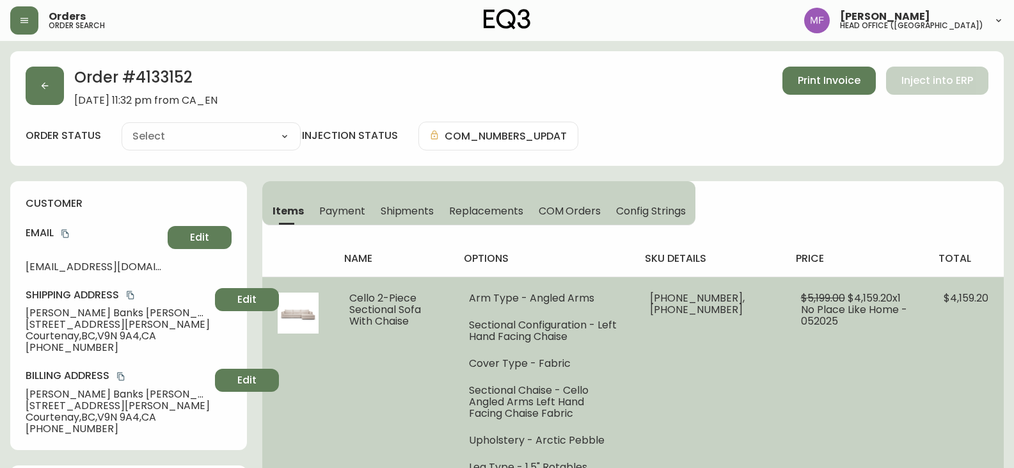
type input "Processing"
select select "PROCESSING"
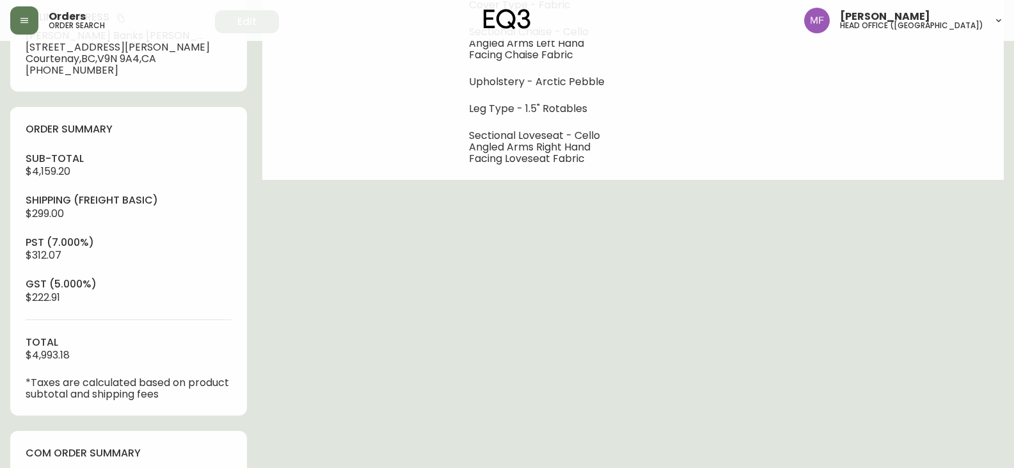
scroll to position [448, 0]
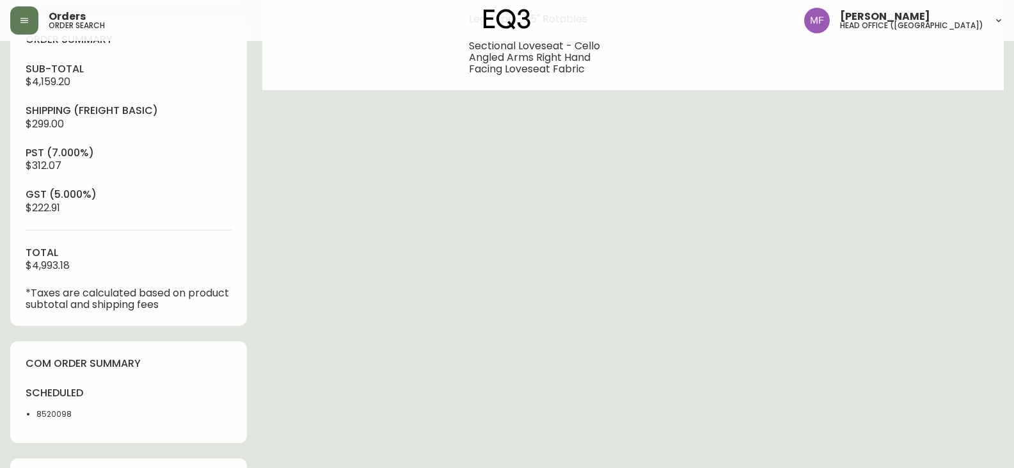
click at [212, 263] on div "sub-total $4,159.20 Shipping ( Freight Basic ) $299.00 pst (7.000%) $312.07 gst…" at bounding box center [129, 186] width 206 height 248
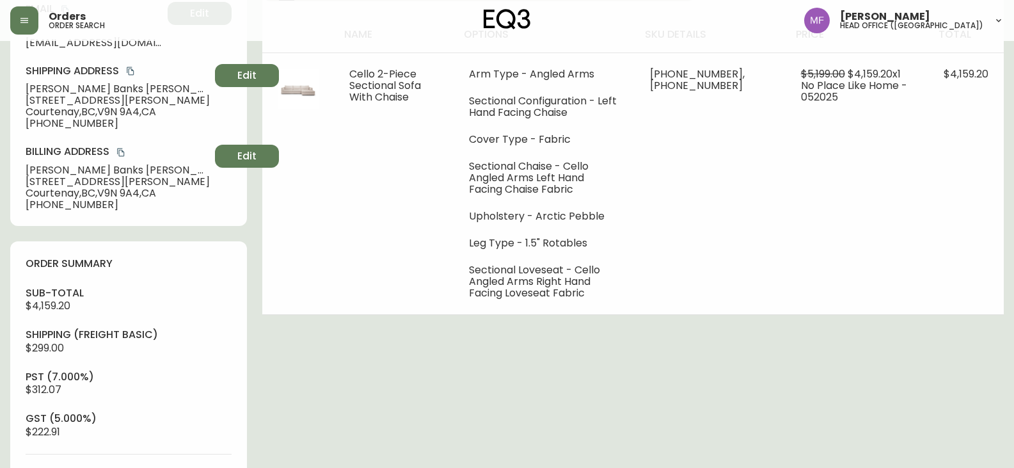
scroll to position [0, 0]
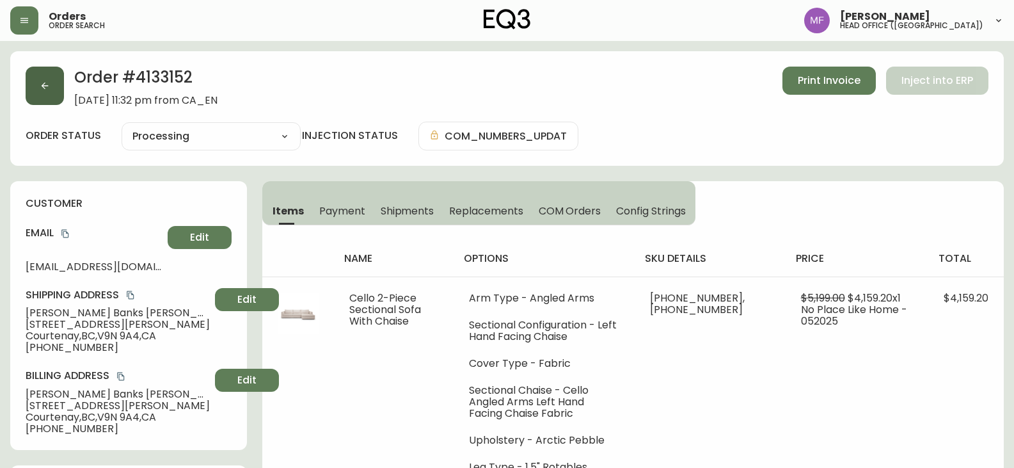
click at [56, 90] on button "button" at bounding box center [45, 86] width 38 height 38
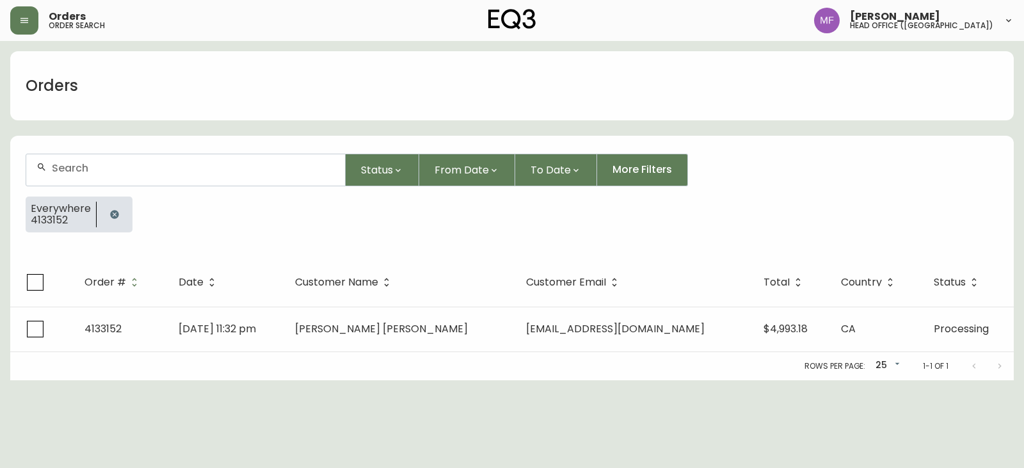
drag, startPoint x: 115, startPoint y: 203, endPoint x: 110, endPoint y: 191, distance: 12.4
click at [115, 203] on button "button" at bounding box center [115, 215] width 26 height 26
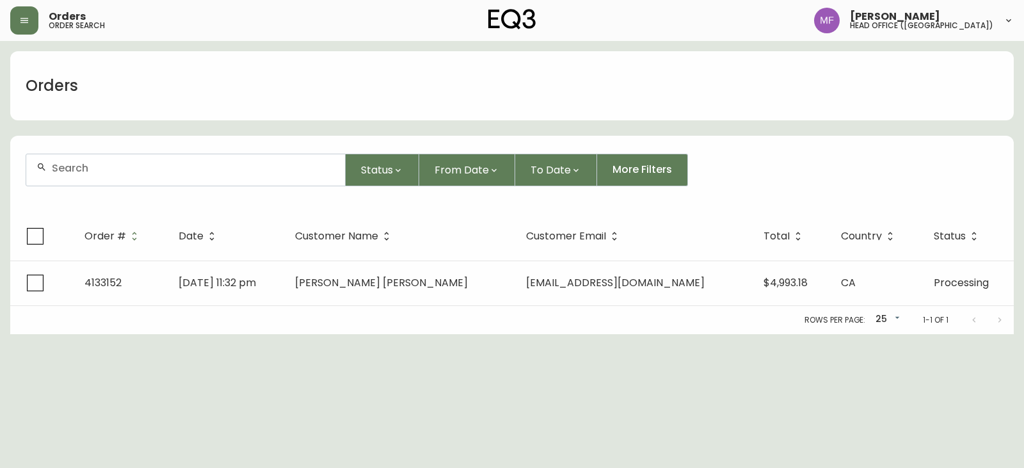
click at [105, 175] on div at bounding box center [185, 169] width 319 height 31
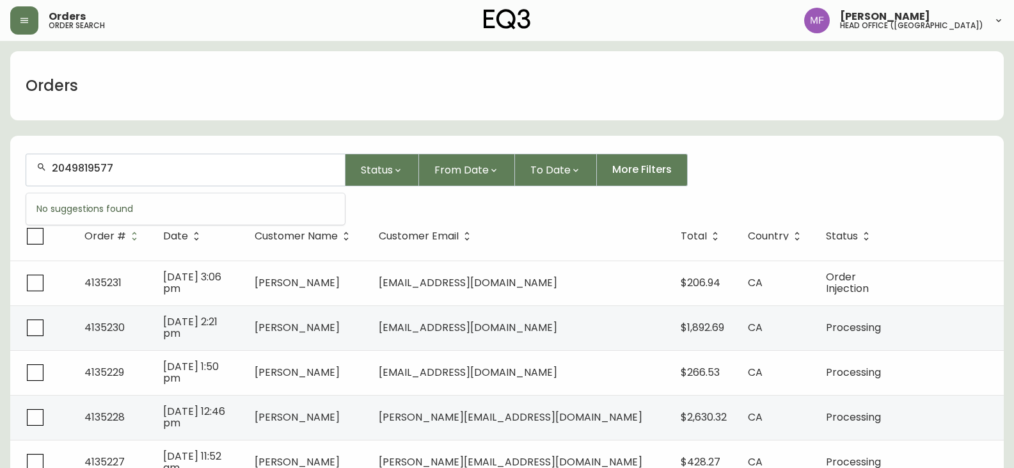
type input "2049819577"
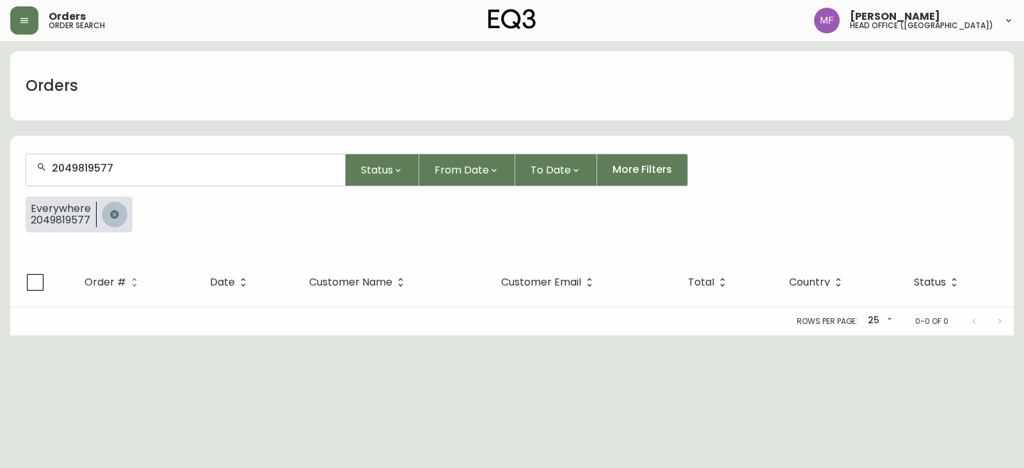
click at [117, 211] on icon "button" at bounding box center [114, 214] width 10 height 10
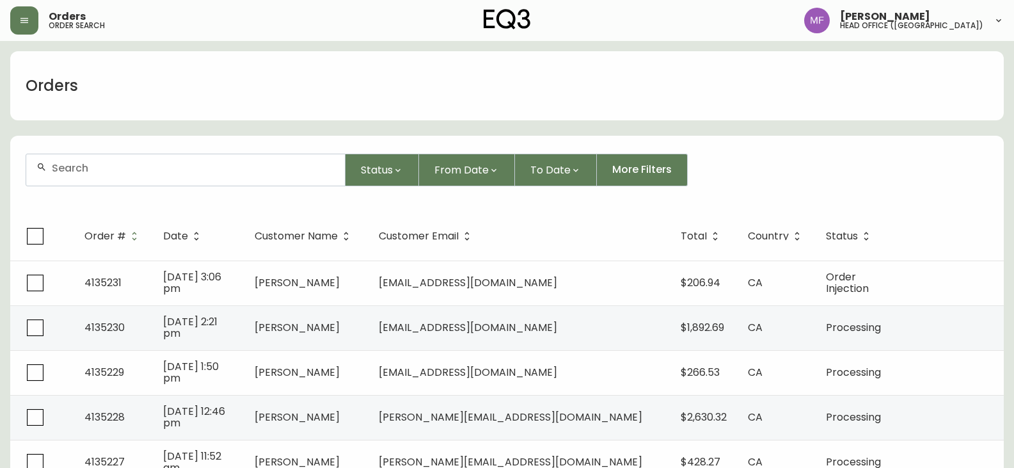
click at [58, 173] on div at bounding box center [185, 169] width 319 height 31
type input "2049819577"
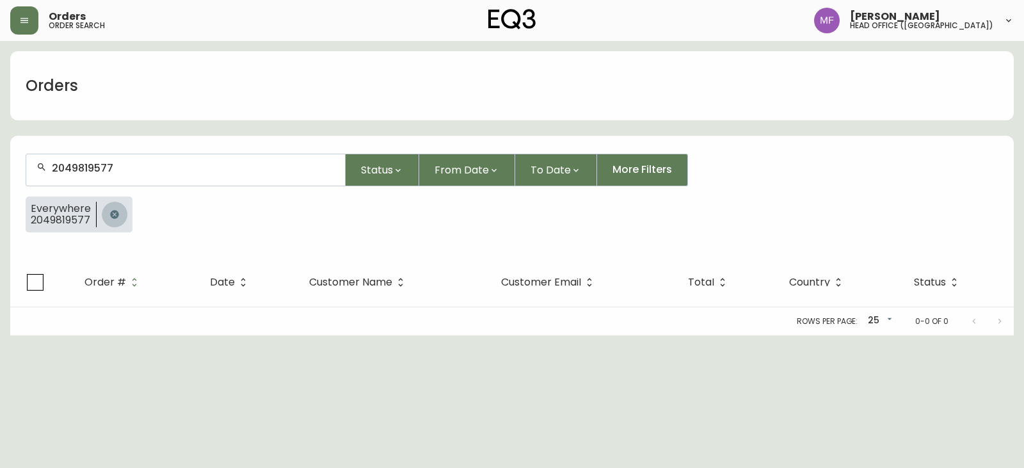
click at [117, 212] on icon "button" at bounding box center [114, 214] width 8 height 8
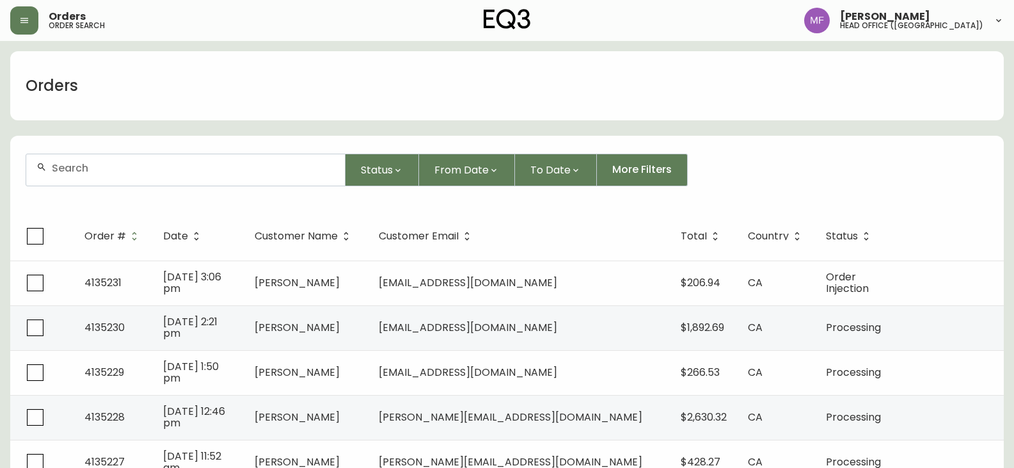
click at [136, 175] on div at bounding box center [185, 169] width 319 height 31
type input "4132087."
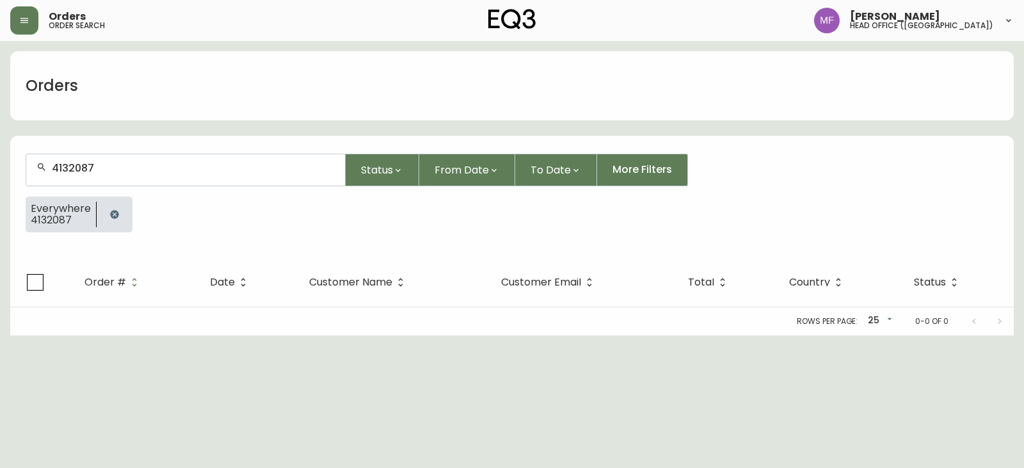
type input "4132087"
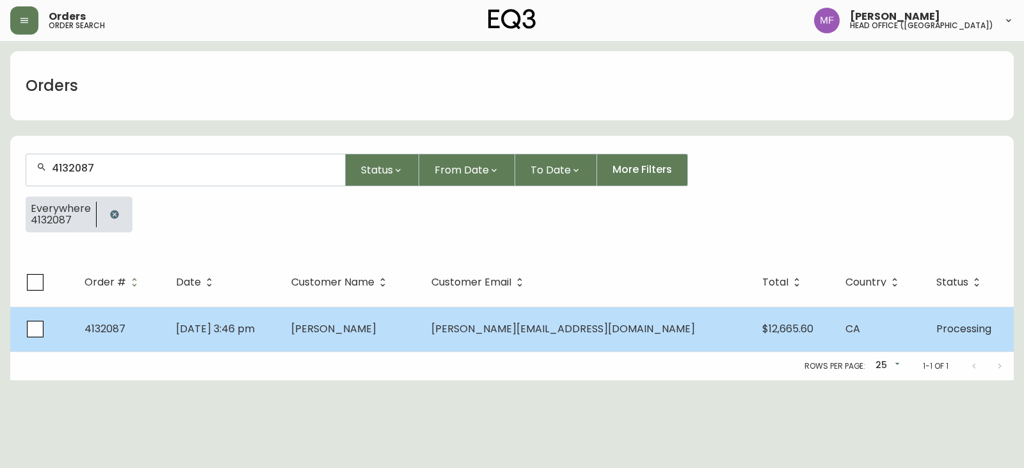
click at [281, 316] on td "[DATE] 3:46 pm" at bounding box center [223, 329] width 115 height 45
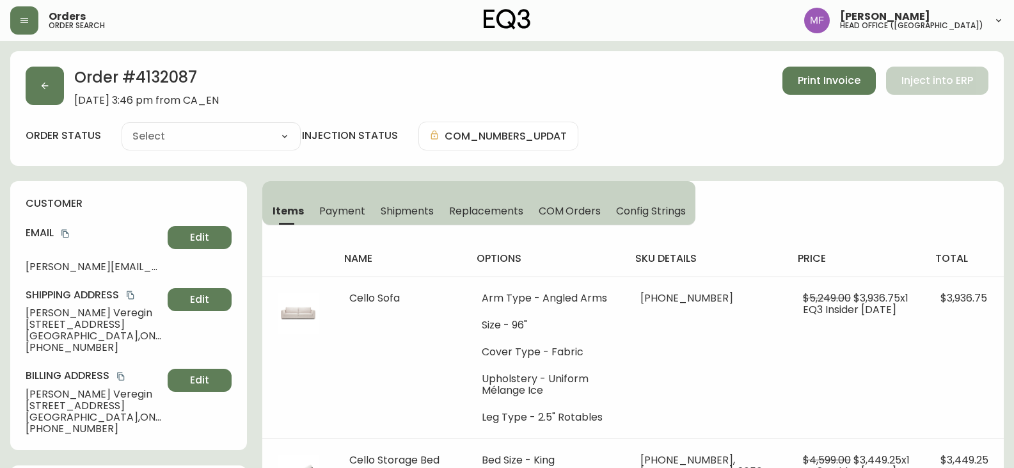
type input "Processing"
select select "PROCESSING"
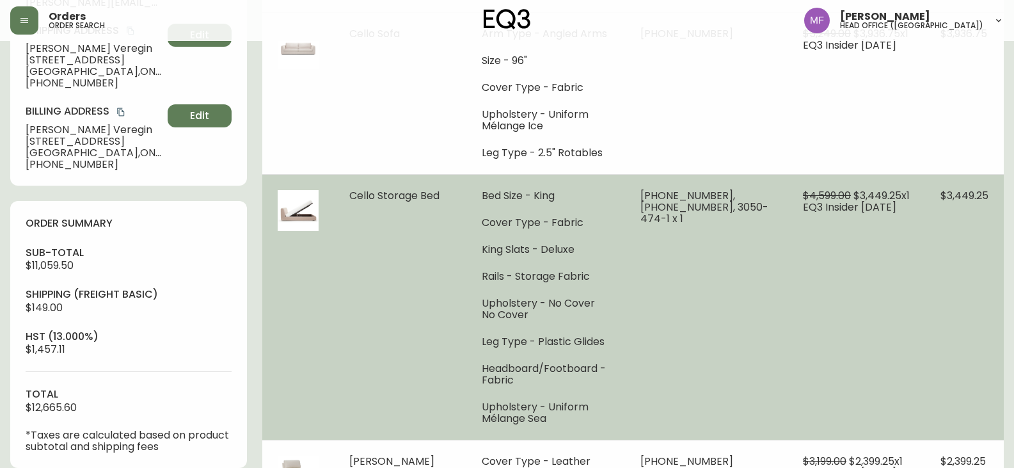
scroll to position [448, 0]
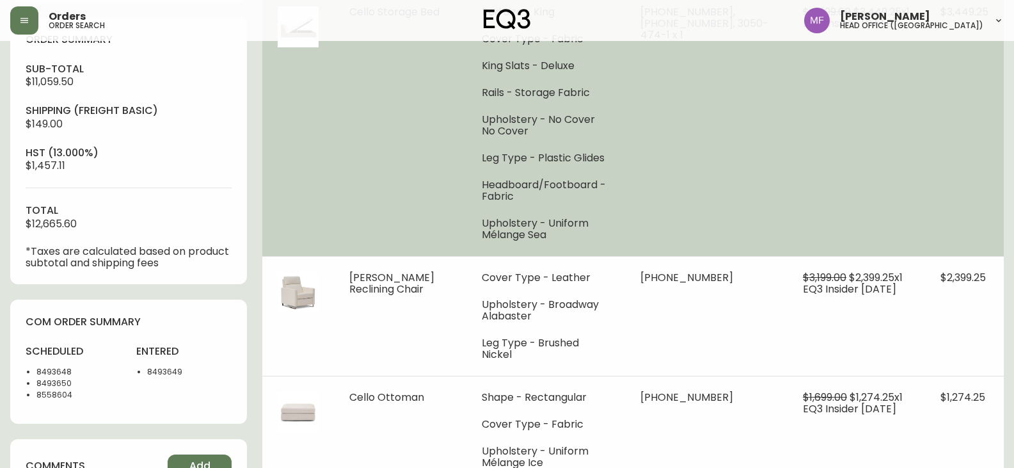
click at [959, 221] on td "$3,449.25" at bounding box center [964, 123] width 79 height 266
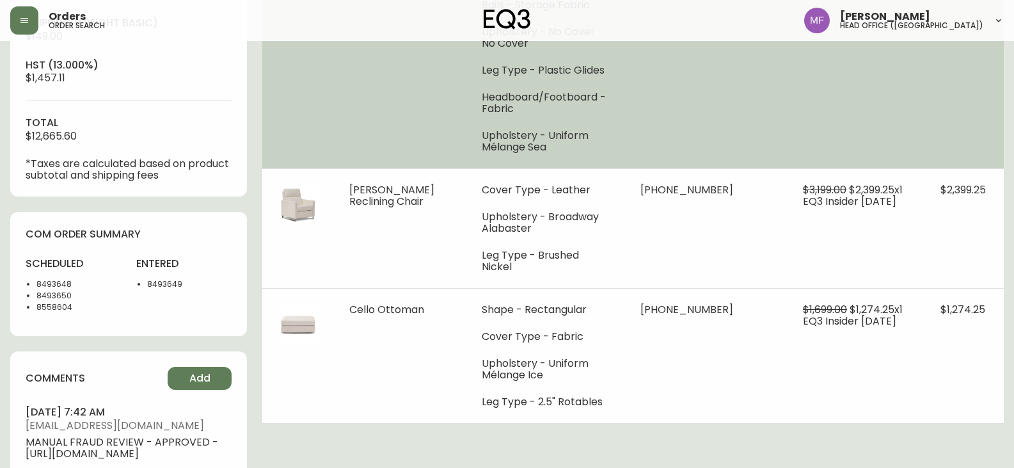
scroll to position [576, 0]
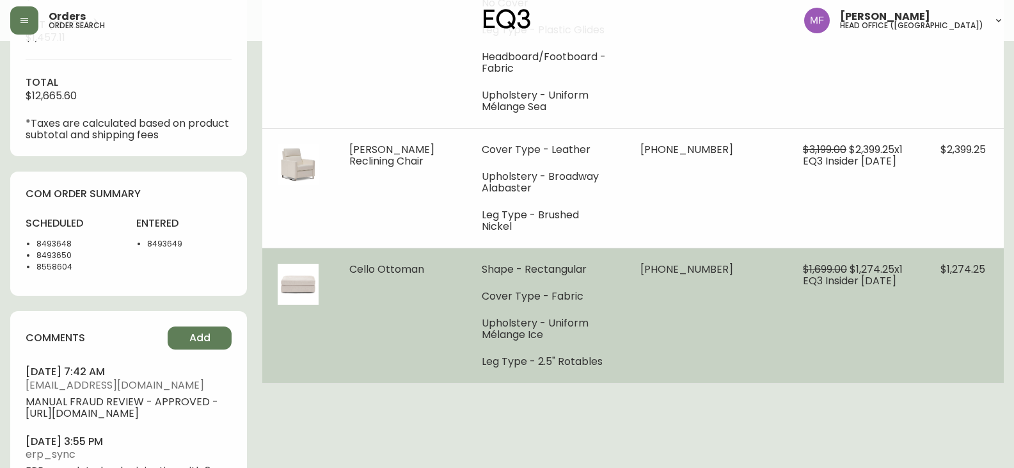
click at [936, 296] on td "$1,274.25" at bounding box center [964, 315] width 79 height 135
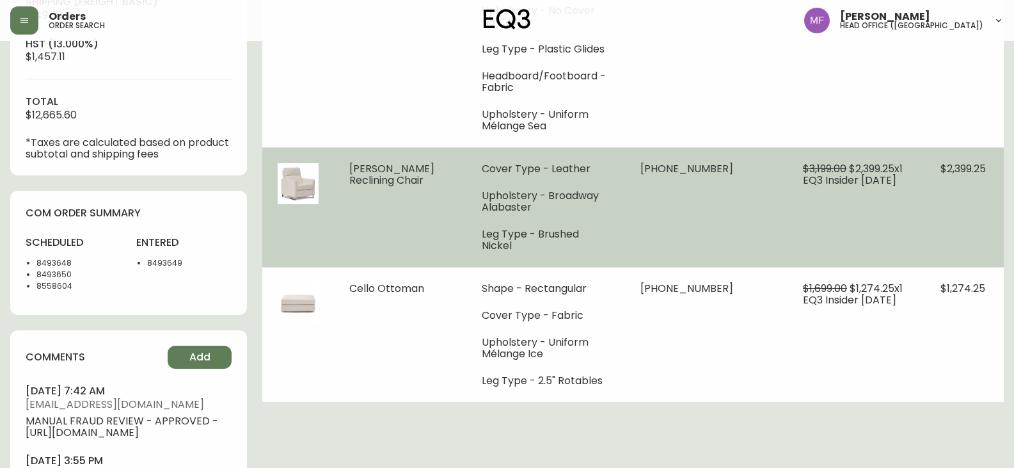
scroll to position [640, 0]
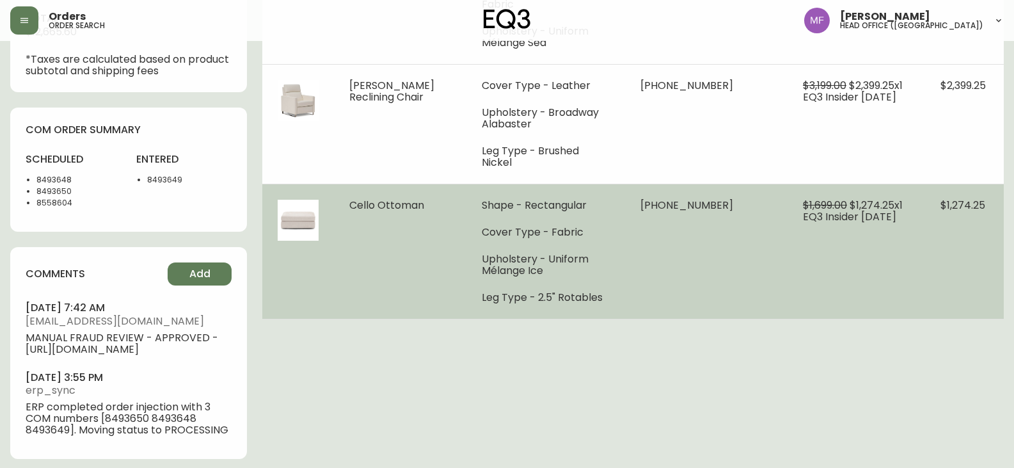
click at [946, 212] on td "$1,274.25" at bounding box center [964, 251] width 79 height 135
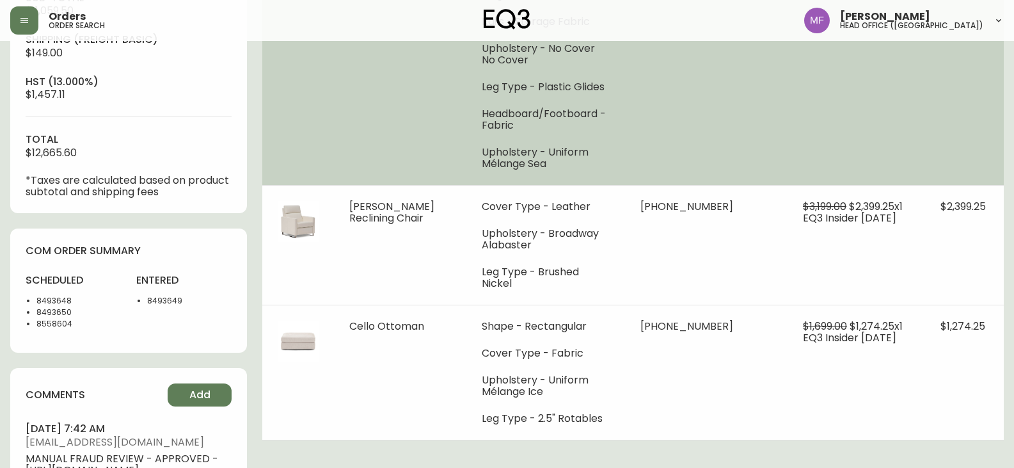
scroll to position [576, 0]
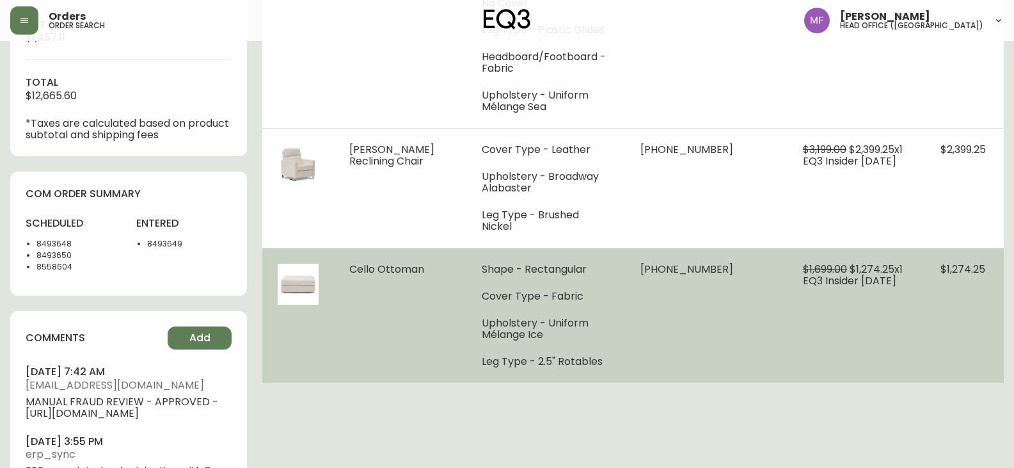
click at [863, 283] on td "$1,699.00 $1,274.25 x 1 EQ3 Insider [DATE]" at bounding box center [857, 315] width 138 height 135
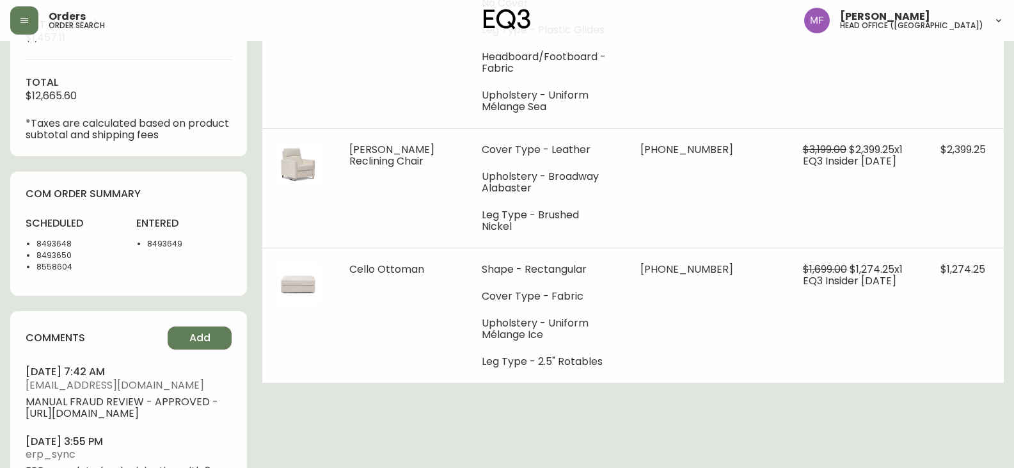
click at [857, 378] on div "Order # 4132087 [DATE] 3:46 pm from CA_EN Print Invoice Inject into ERP order s…" at bounding box center [507, 6] width 994 height 1063
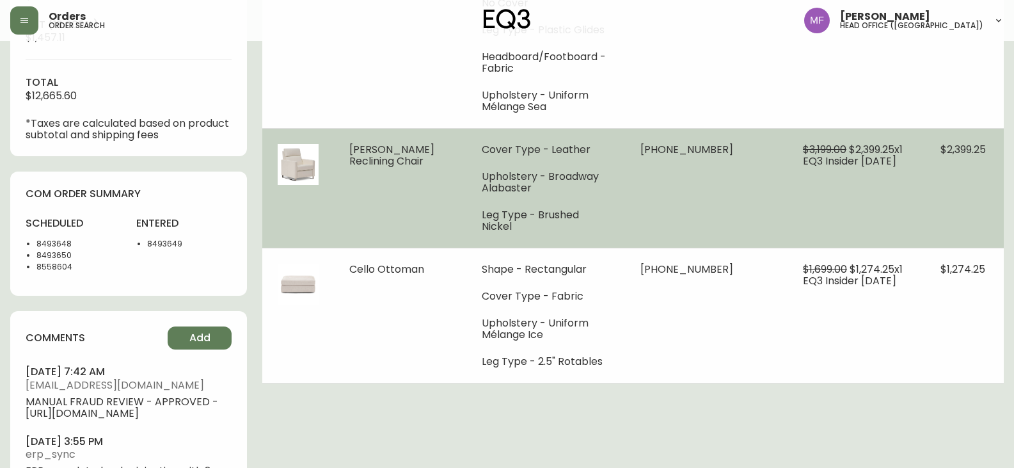
click at [952, 229] on td "$2,399.25" at bounding box center [964, 188] width 79 height 120
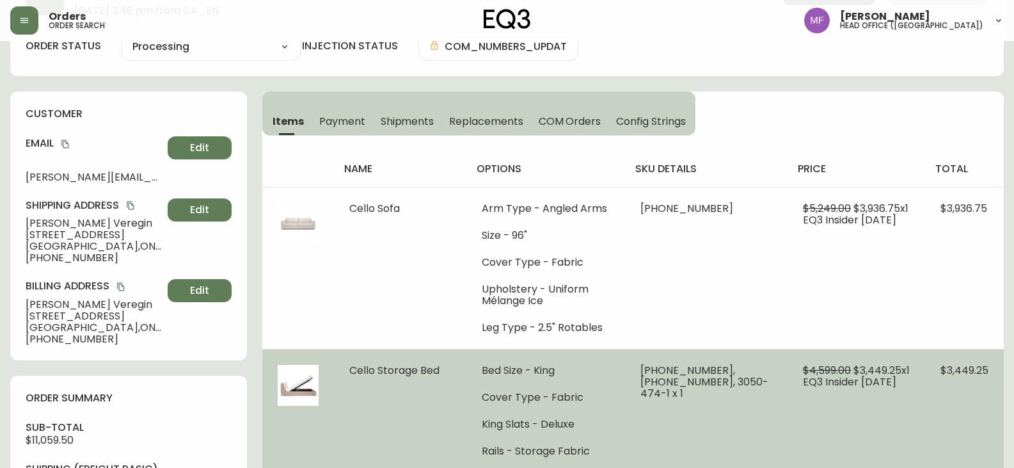
scroll to position [0, 0]
